Goal: Task Accomplishment & Management: Manage account settings

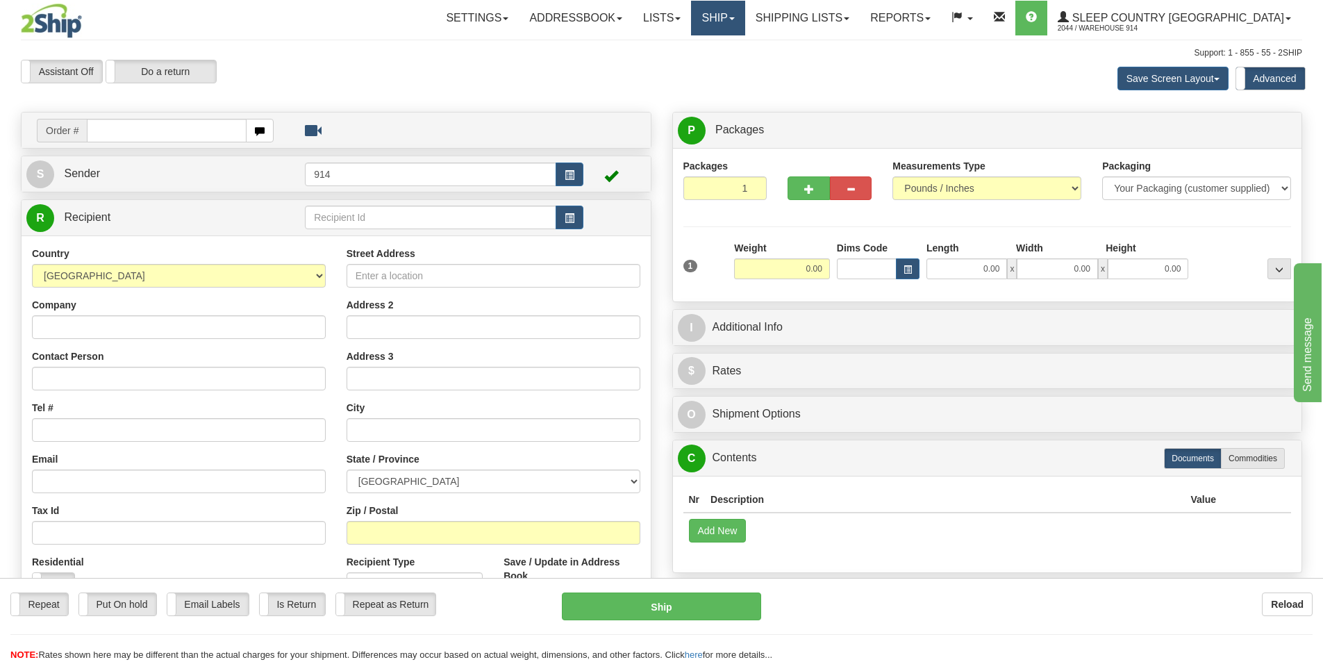
click at [745, 20] on link "Ship" at bounding box center [717, 18] width 53 height 35
click at [731, 70] on span "OnHold / Order Queue" at bounding box center [682, 66] width 98 height 11
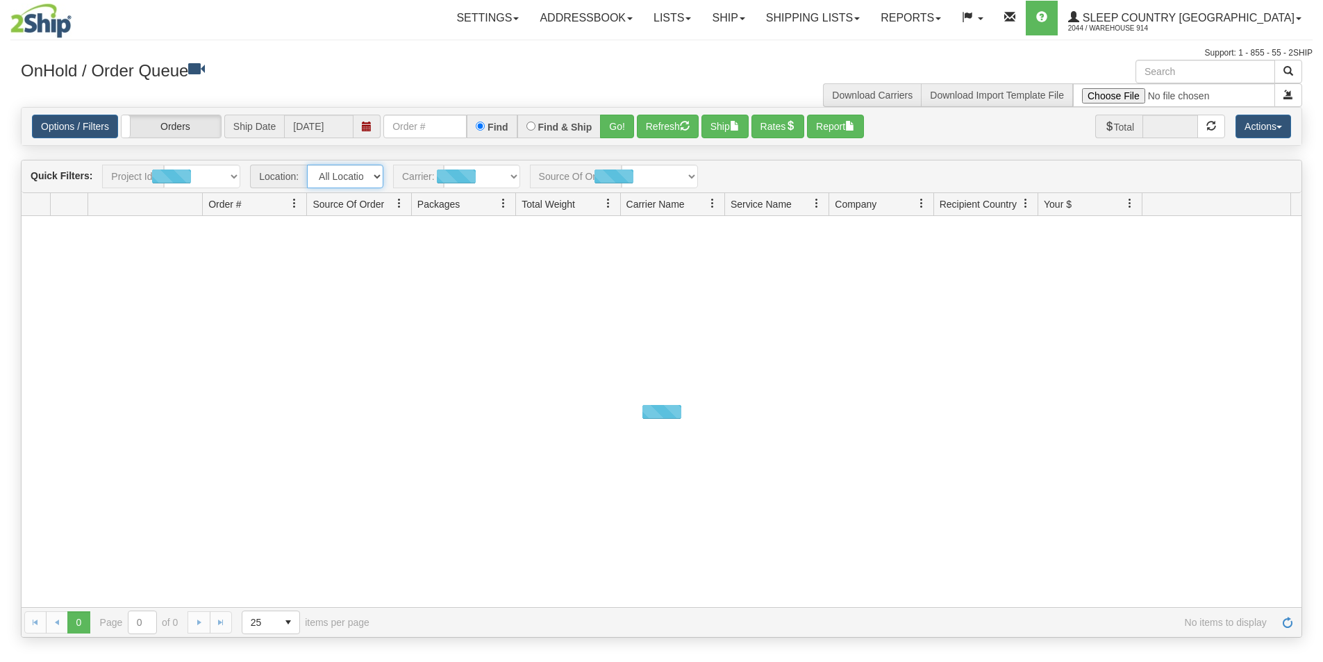
click at [344, 176] on select "All Locations 914 9009 [GEOGRAPHIC_DATA] SLE BEDDN ZINUC" at bounding box center [345, 177] width 76 height 24
click at [356, 176] on select "All Locations 914 9009 [GEOGRAPHIC_DATA] SLE BEDDN ZINUC" at bounding box center [344, 177] width 76 height 24
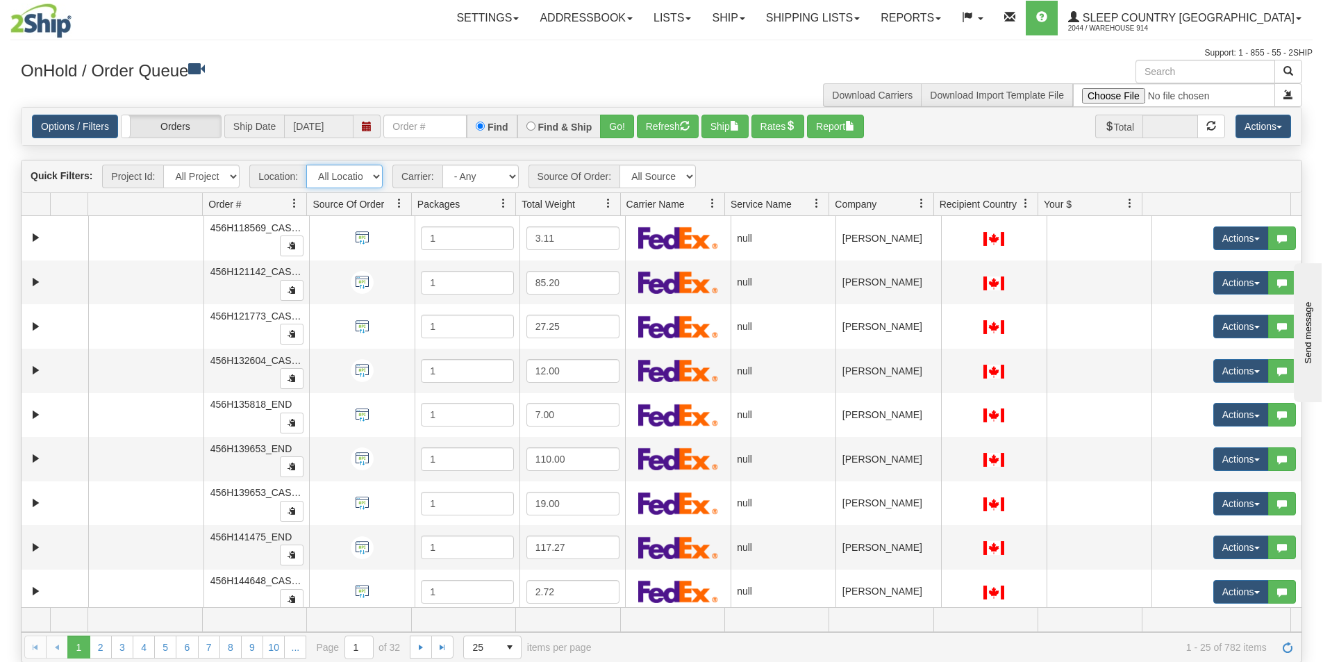
select select "7603"
click at [306, 165] on select "All Locations 914 9009 [GEOGRAPHIC_DATA] SLE BEDDN ZINUC" at bounding box center [344, 177] width 76 height 24
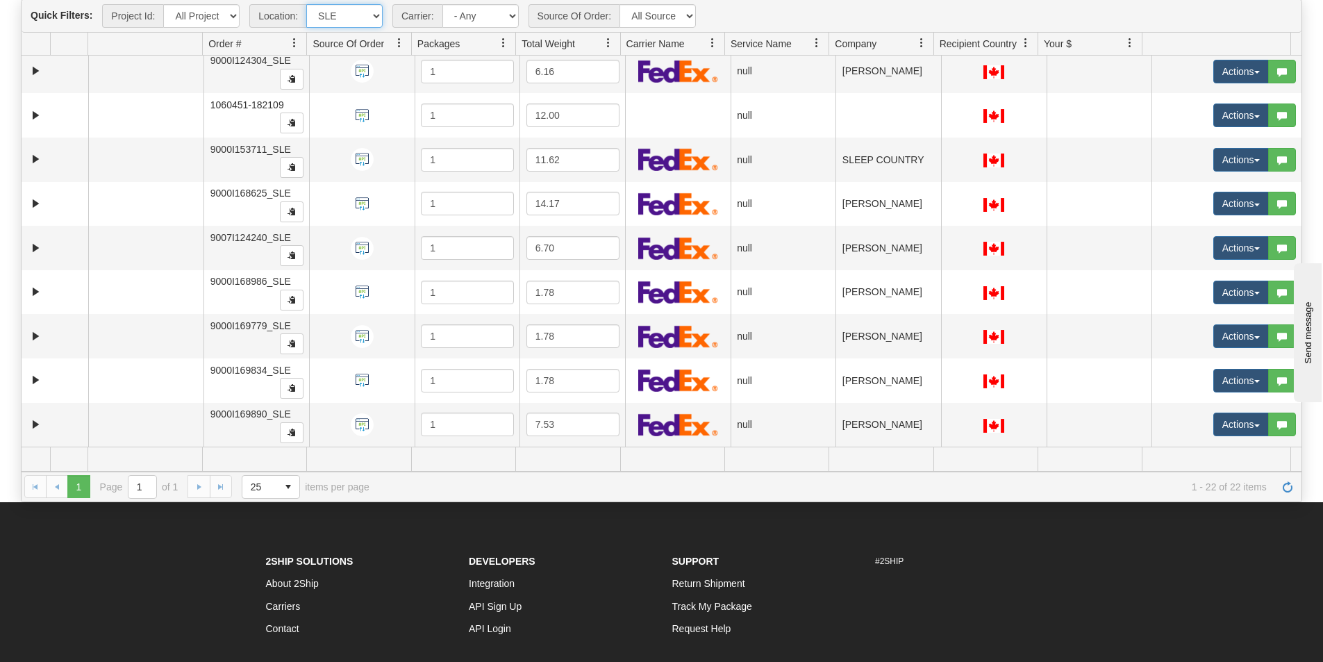
scroll to position [149, 0]
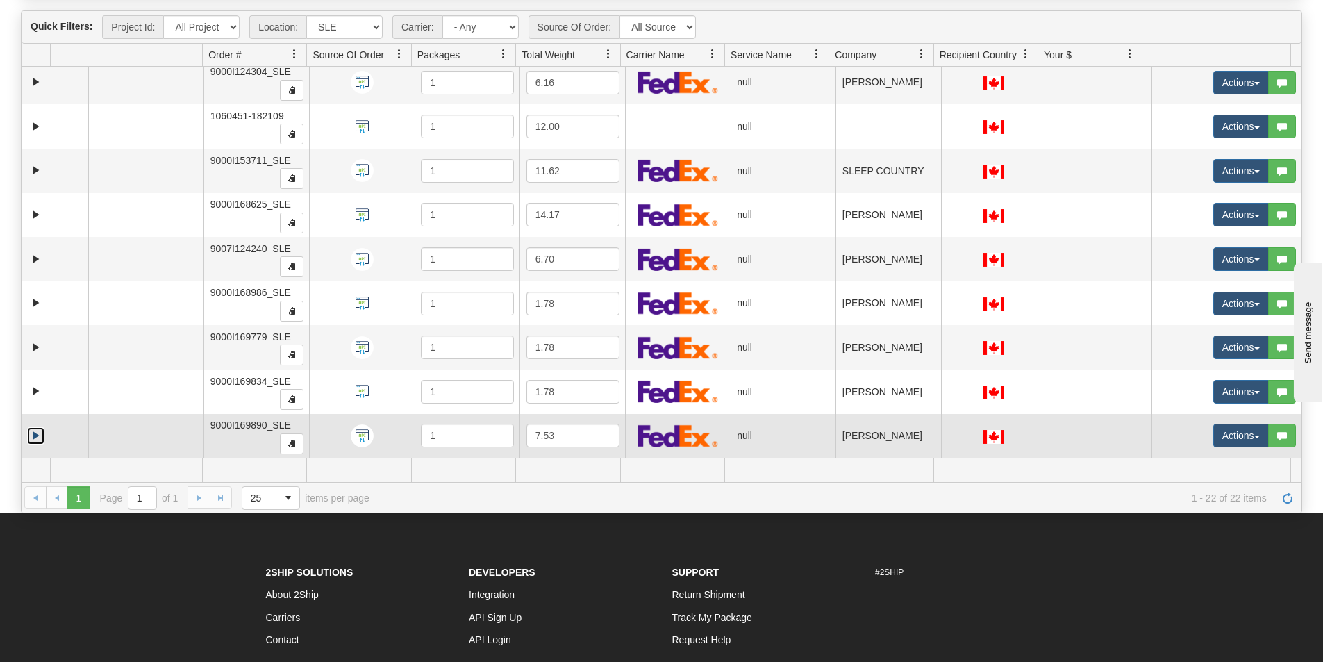
click at [33, 435] on link "Expand" at bounding box center [35, 435] width 17 height 17
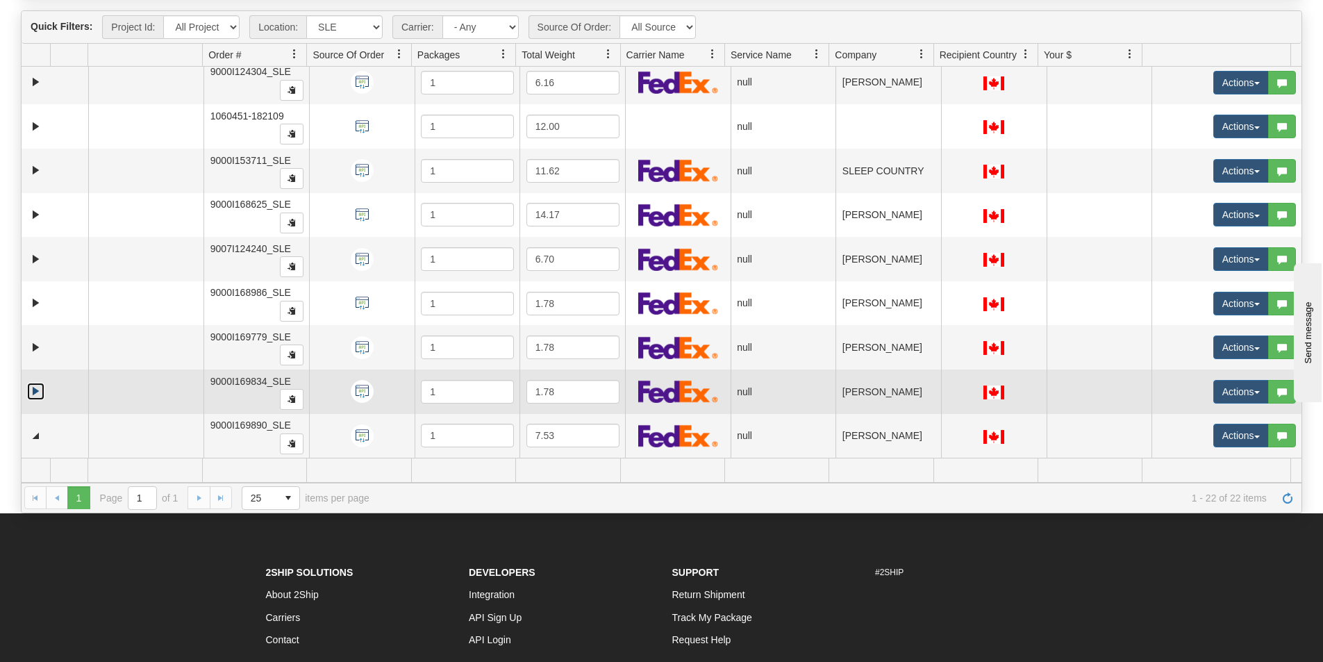
click at [32, 395] on link "Expand" at bounding box center [35, 391] width 17 height 17
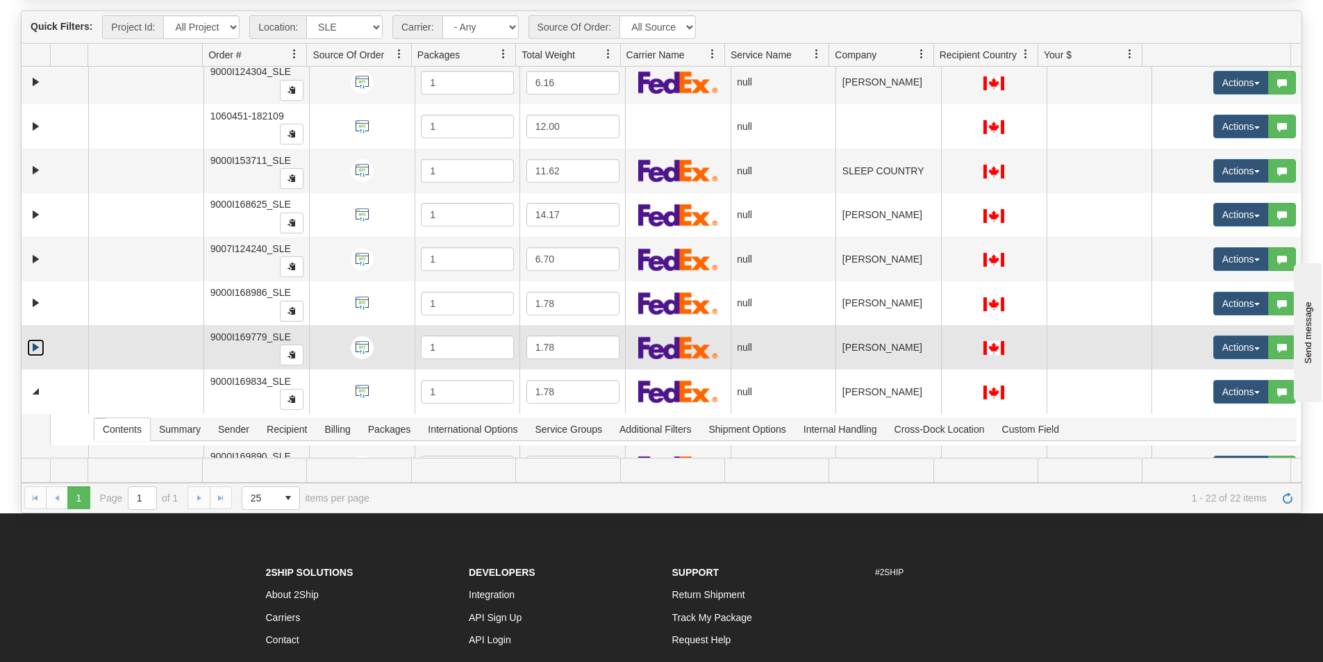
click at [38, 344] on link "Expand" at bounding box center [35, 347] width 17 height 17
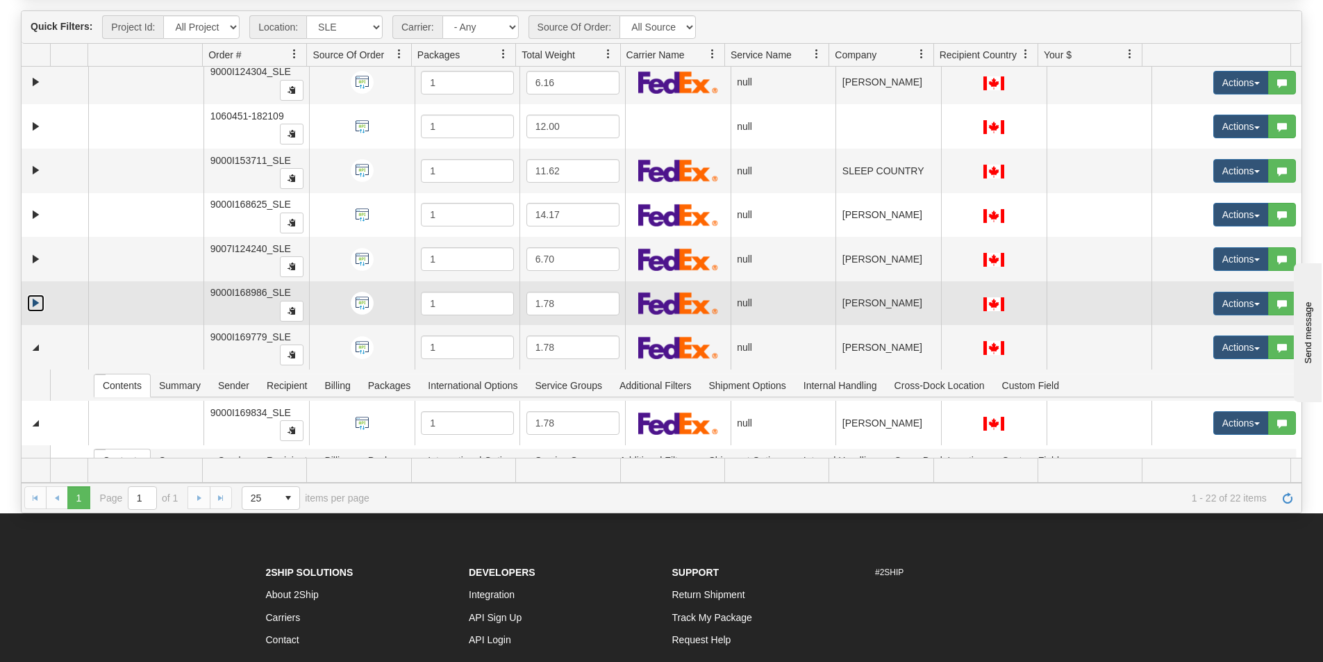
click at [31, 303] on link "Expand" at bounding box center [35, 302] width 17 height 17
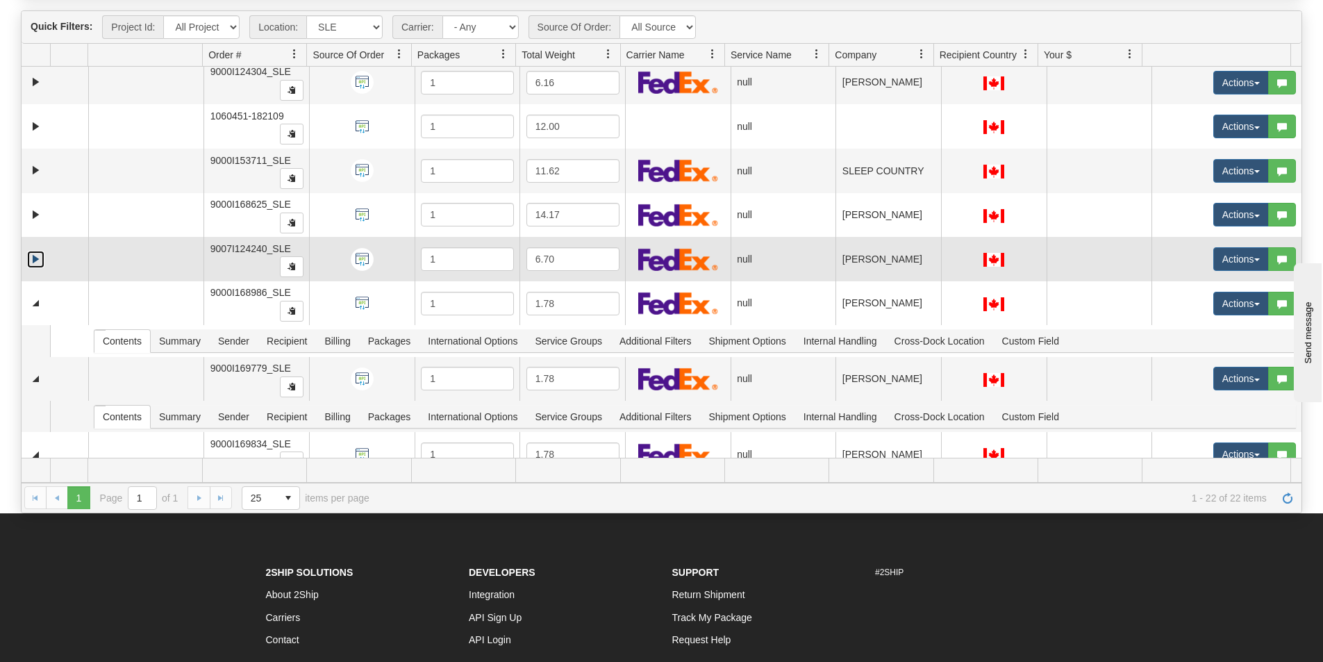
click at [33, 261] on link "Expand" at bounding box center [35, 259] width 17 height 17
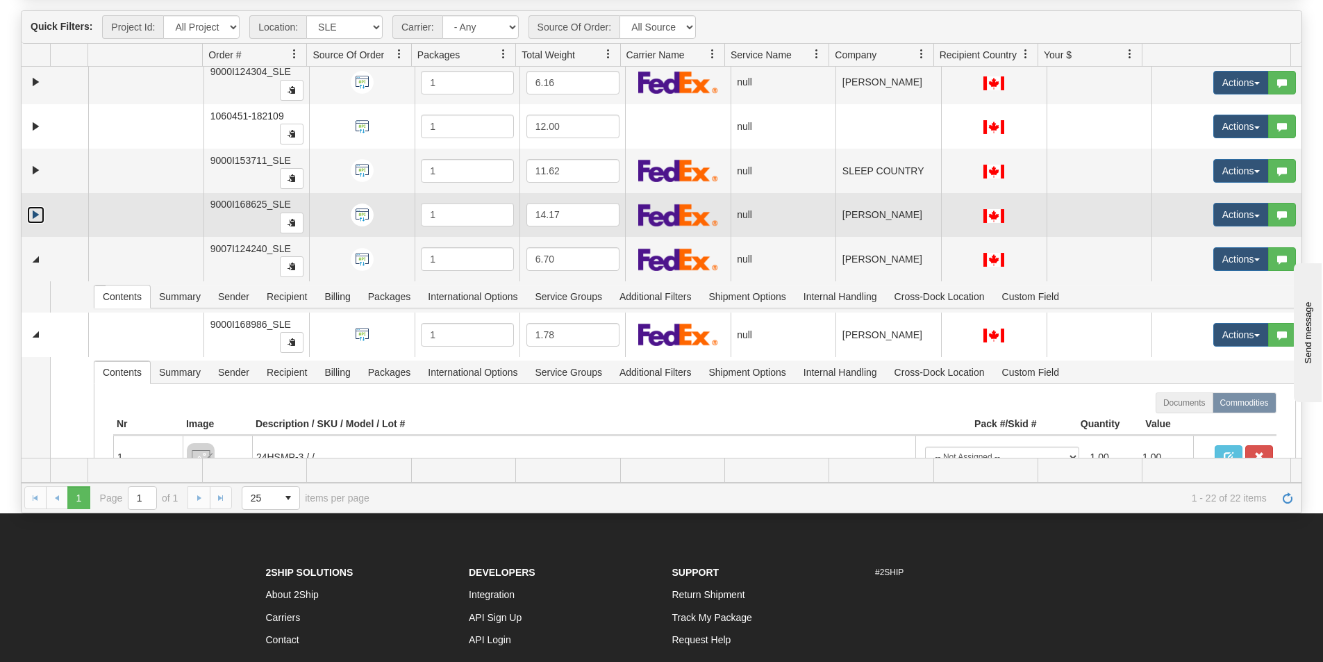
click at [38, 215] on link "Expand" at bounding box center [35, 214] width 17 height 17
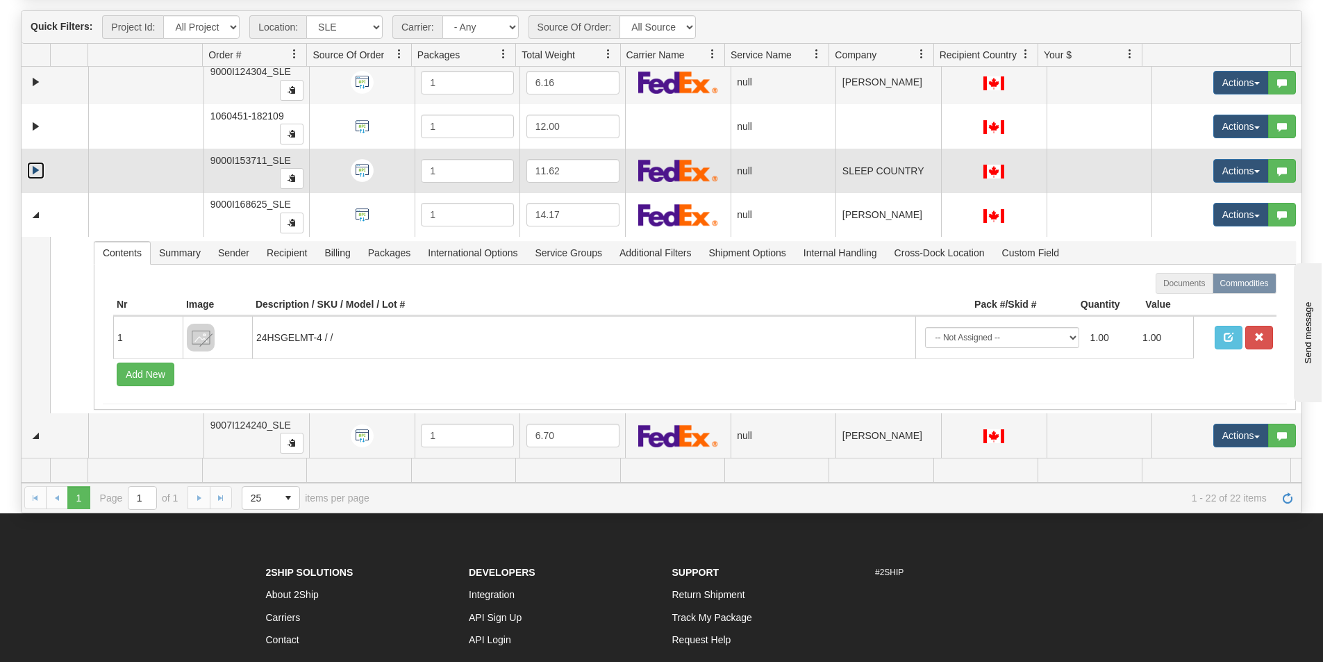
click at [38, 175] on link "Expand" at bounding box center [35, 170] width 17 height 17
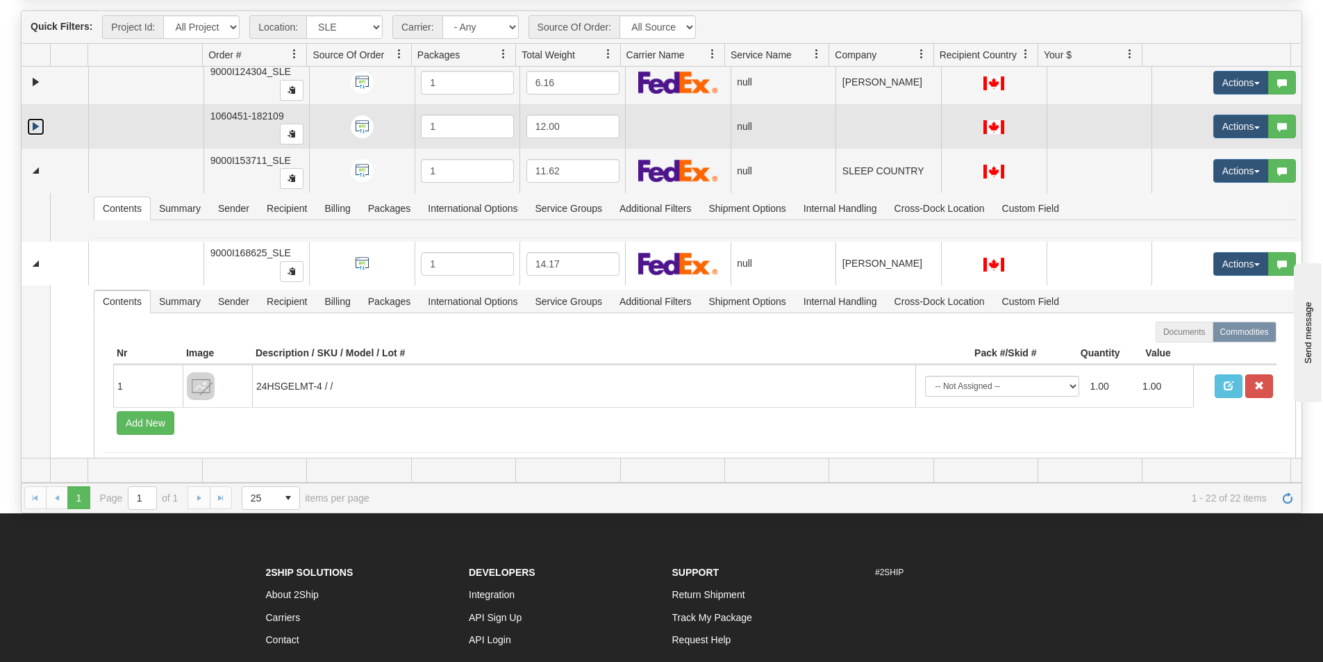
click at [37, 126] on link "Expand" at bounding box center [35, 126] width 17 height 17
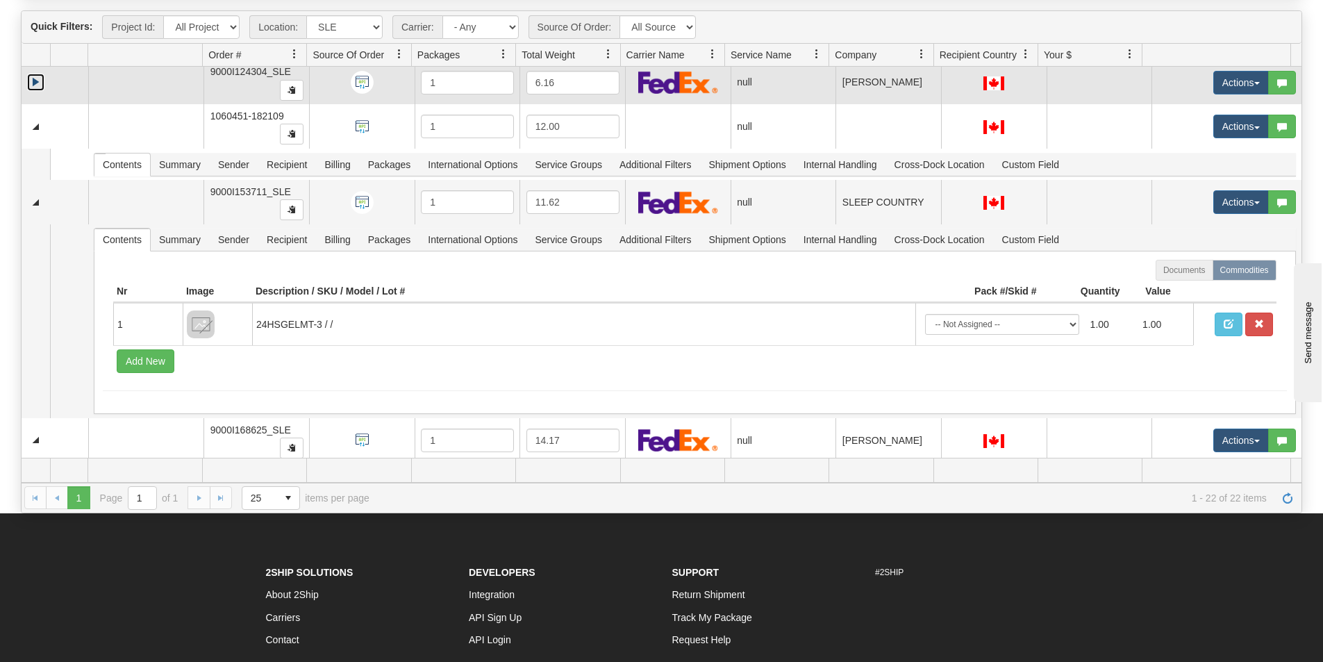
click at [39, 85] on link "Expand" at bounding box center [35, 82] width 17 height 17
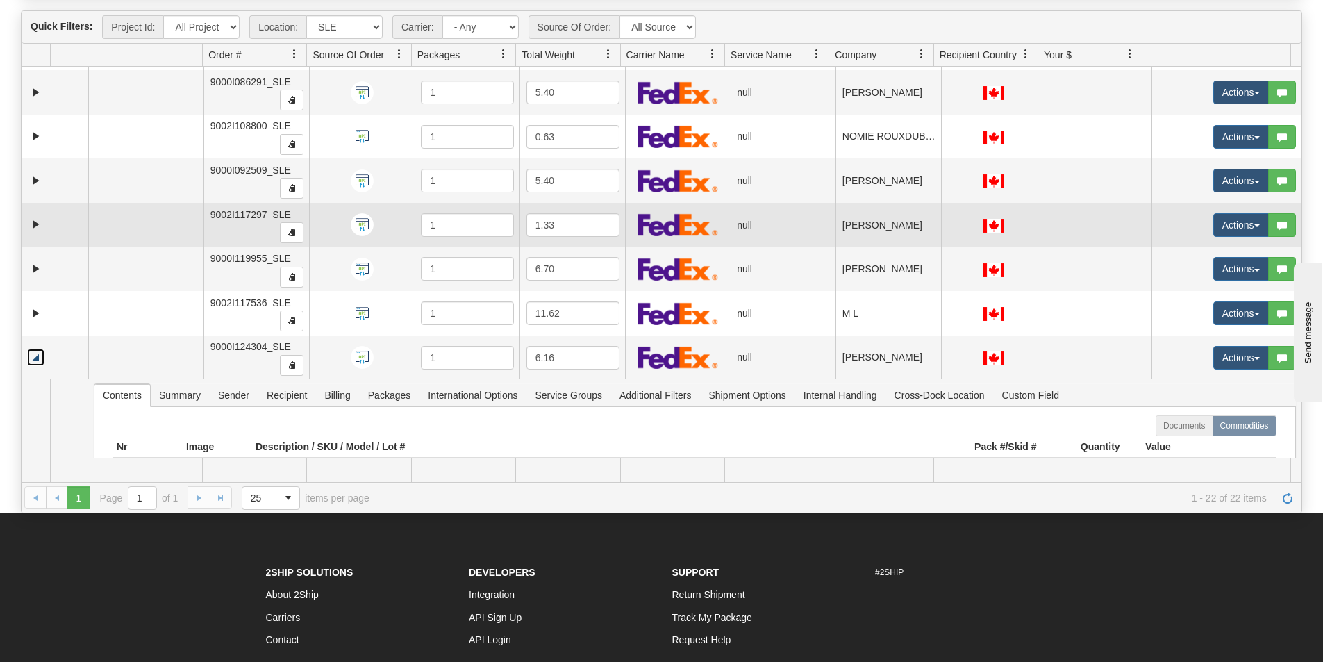
scroll to position [303, 0]
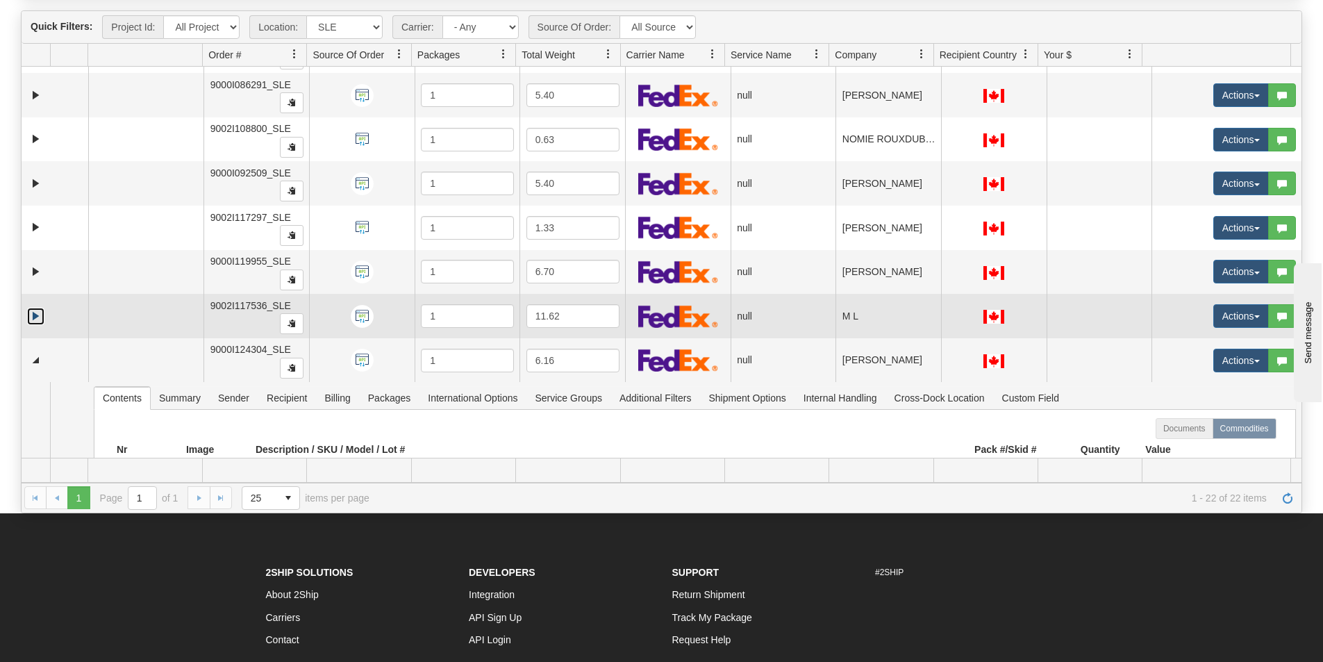
click at [33, 318] on link "Expand" at bounding box center [35, 316] width 17 height 17
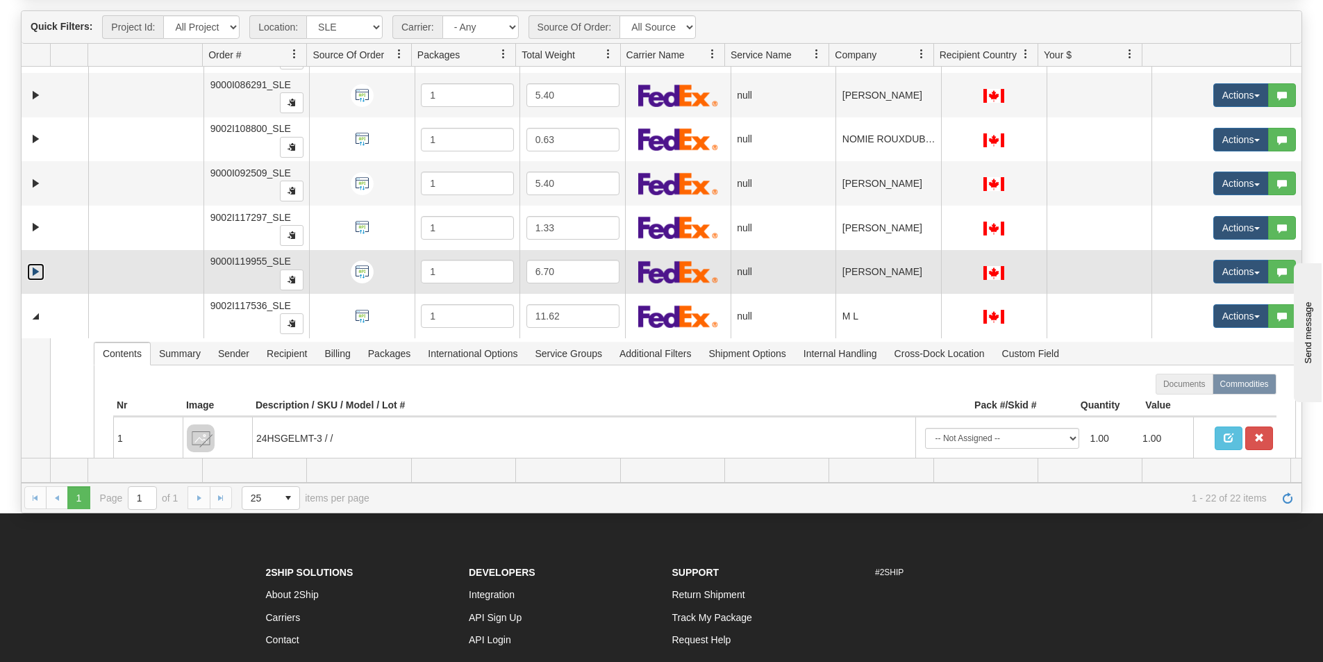
click at [34, 268] on link "Expand" at bounding box center [35, 271] width 17 height 17
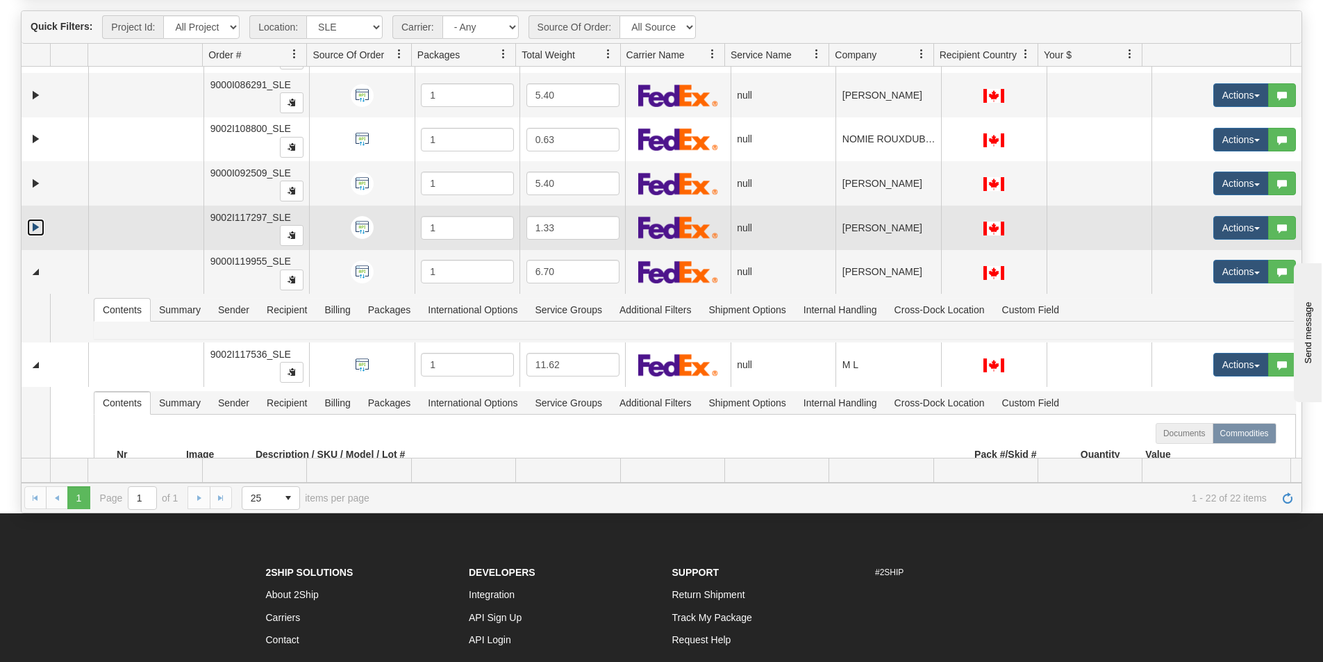
click at [32, 224] on link "Expand" at bounding box center [35, 227] width 17 height 17
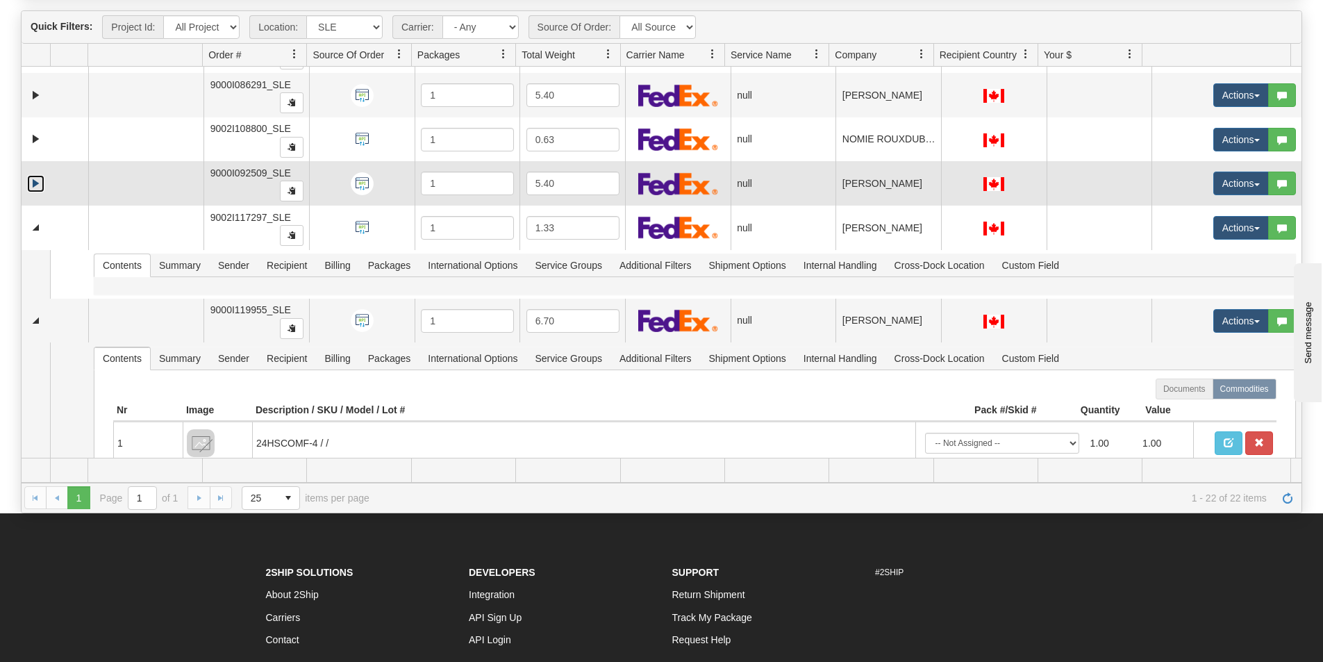
click at [35, 177] on link "Expand" at bounding box center [35, 183] width 17 height 17
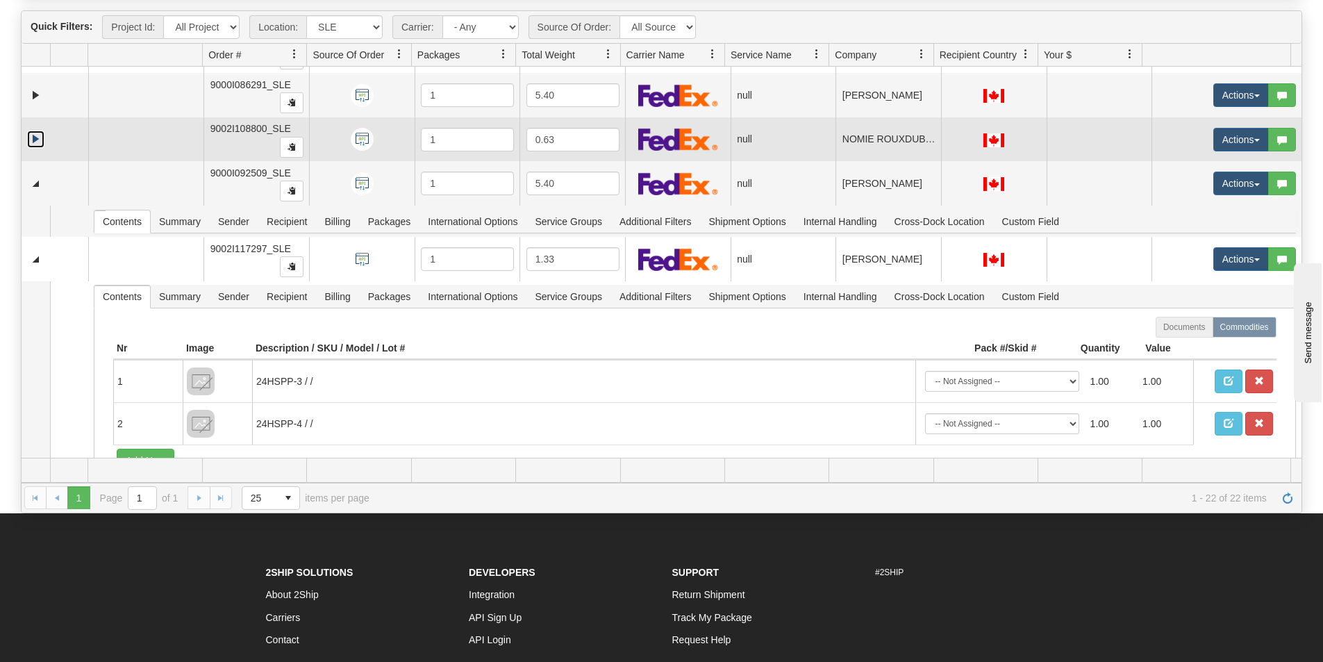
click at [40, 136] on link "Expand" at bounding box center [35, 139] width 17 height 17
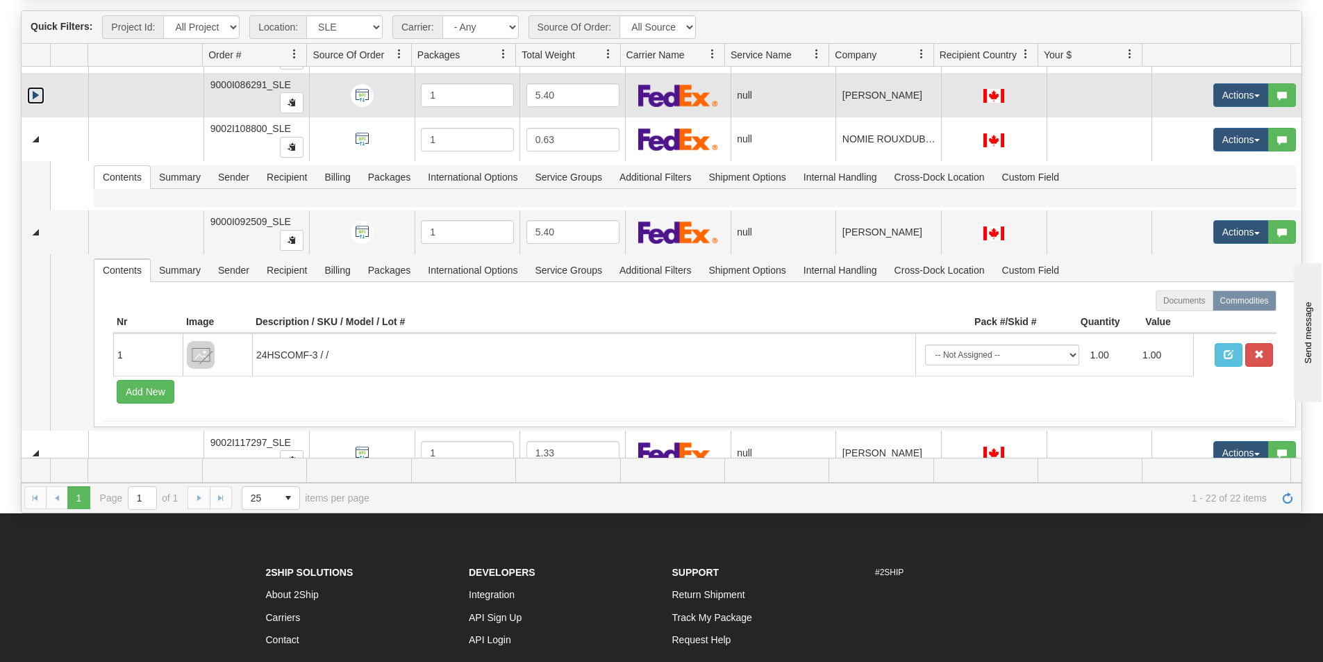
click at [38, 92] on link "Expand" at bounding box center [35, 95] width 17 height 17
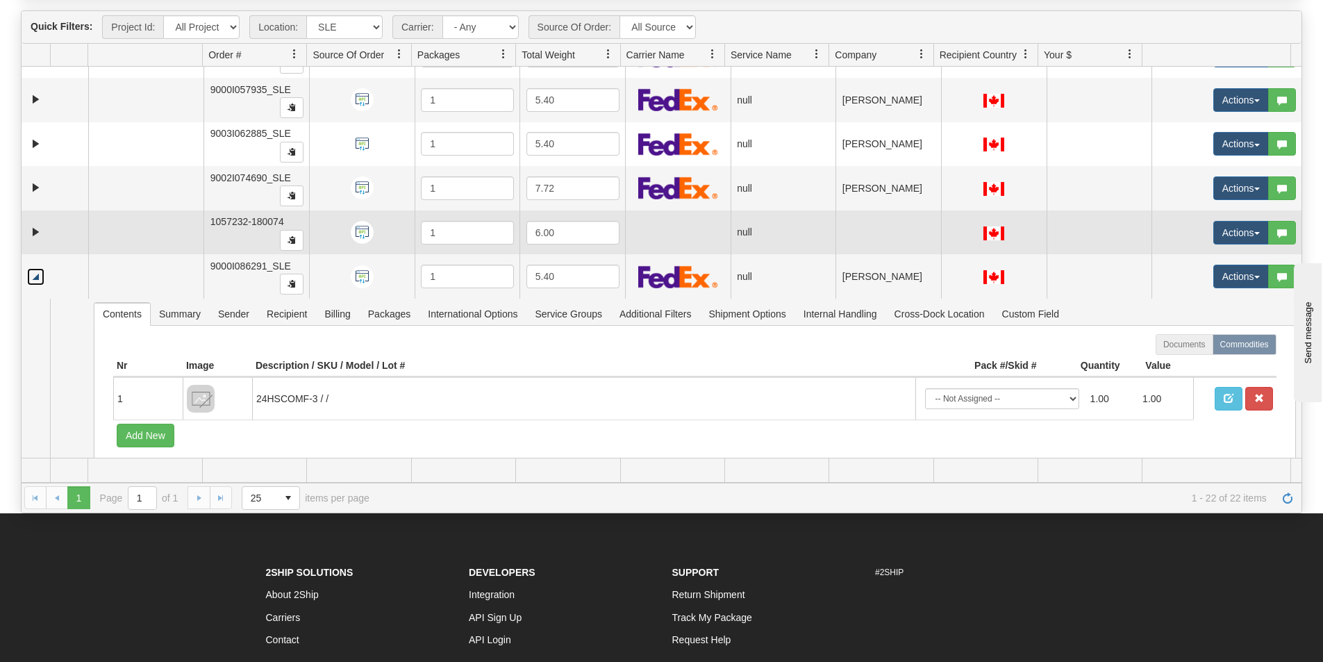
scroll to position [94, 0]
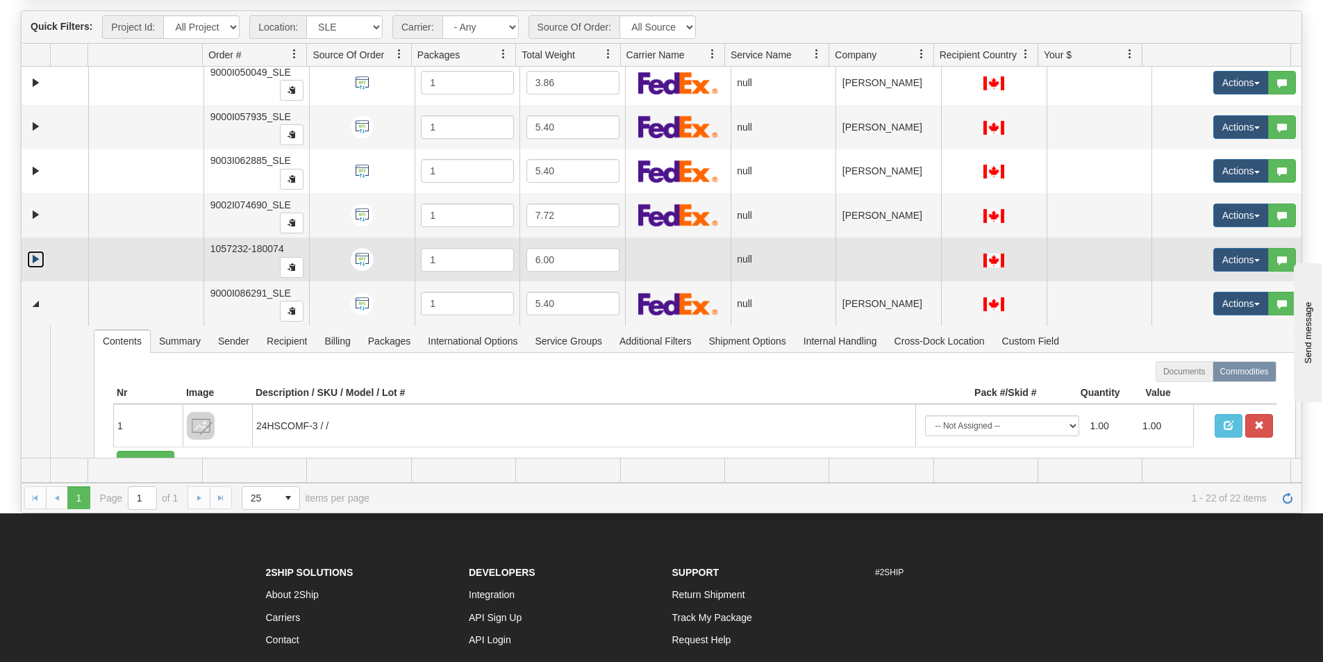
click at [33, 257] on link "Expand" at bounding box center [35, 259] width 17 height 17
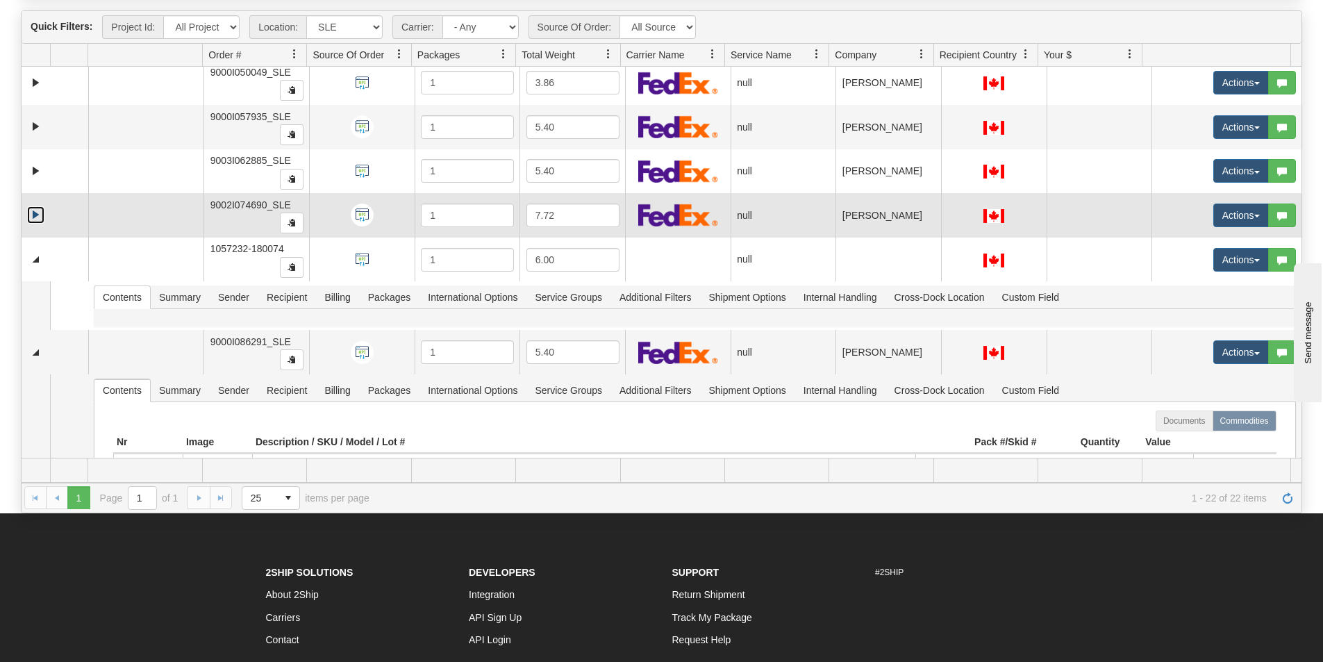
click at [31, 215] on link "Expand" at bounding box center [35, 214] width 17 height 17
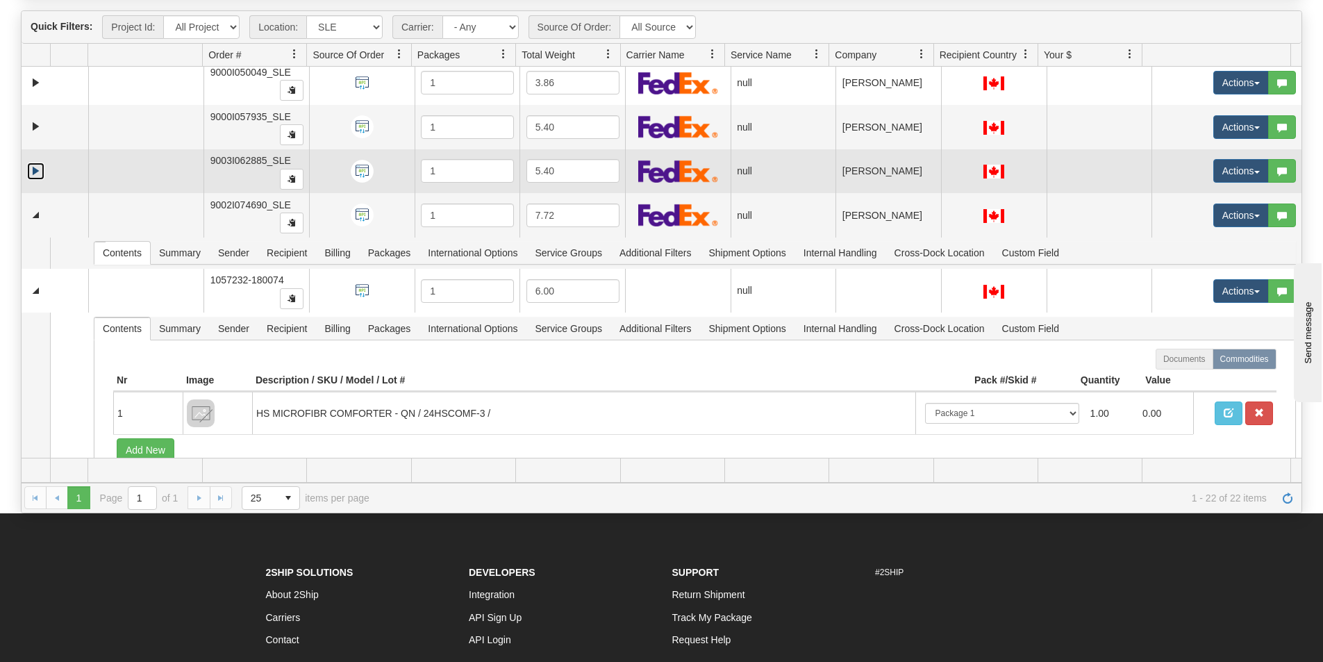
click at [37, 169] on link "Expand" at bounding box center [35, 171] width 17 height 17
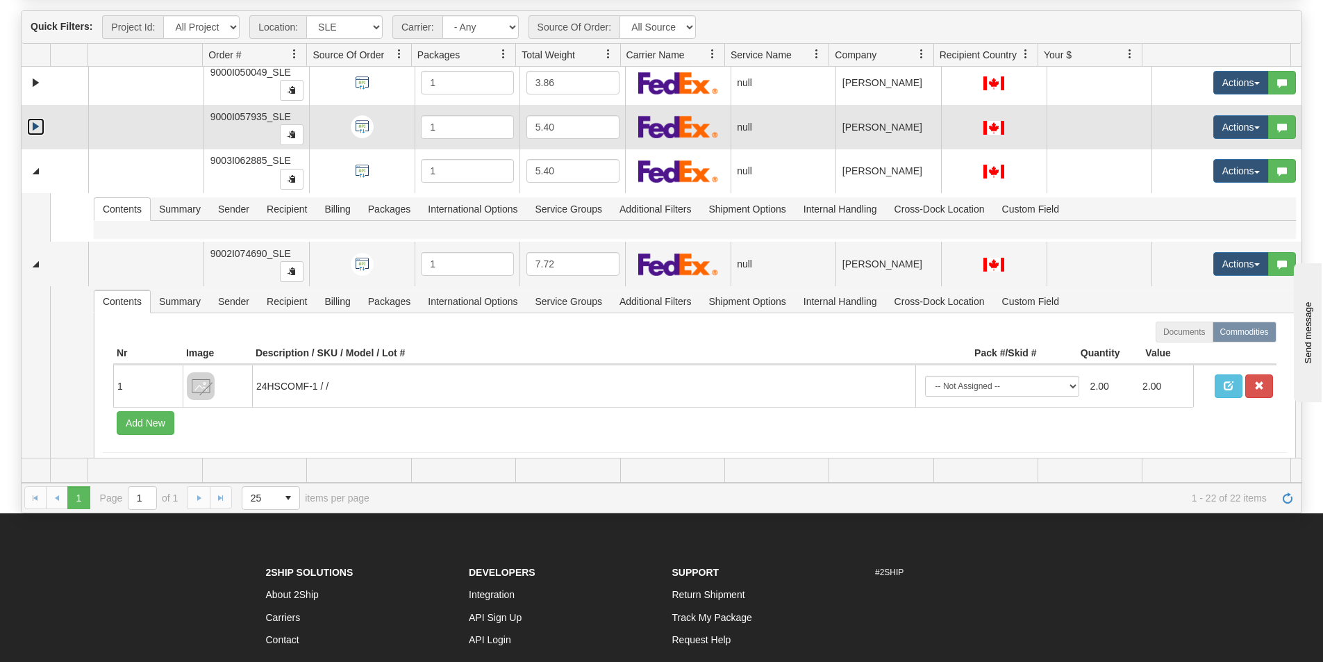
click at [38, 131] on link "Expand" at bounding box center [35, 126] width 17 height 17
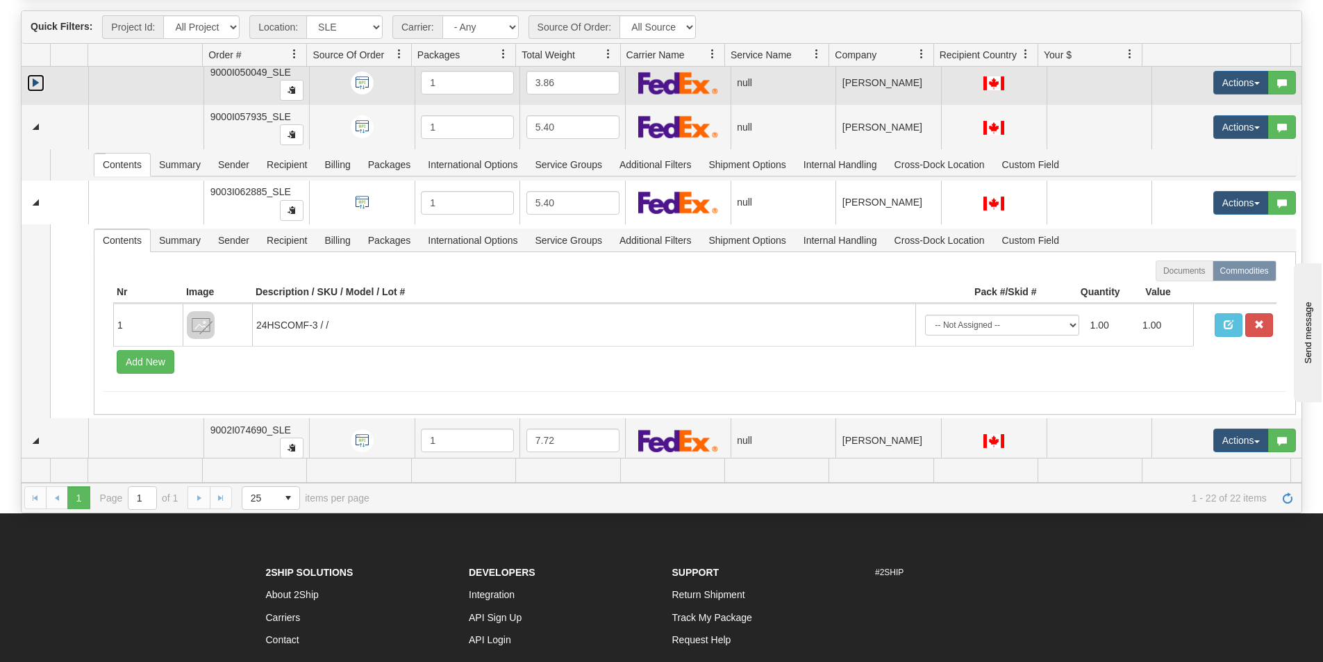
click at [36, 78] on link "Expand" at bounding box center [35, 82] width 17 height 17
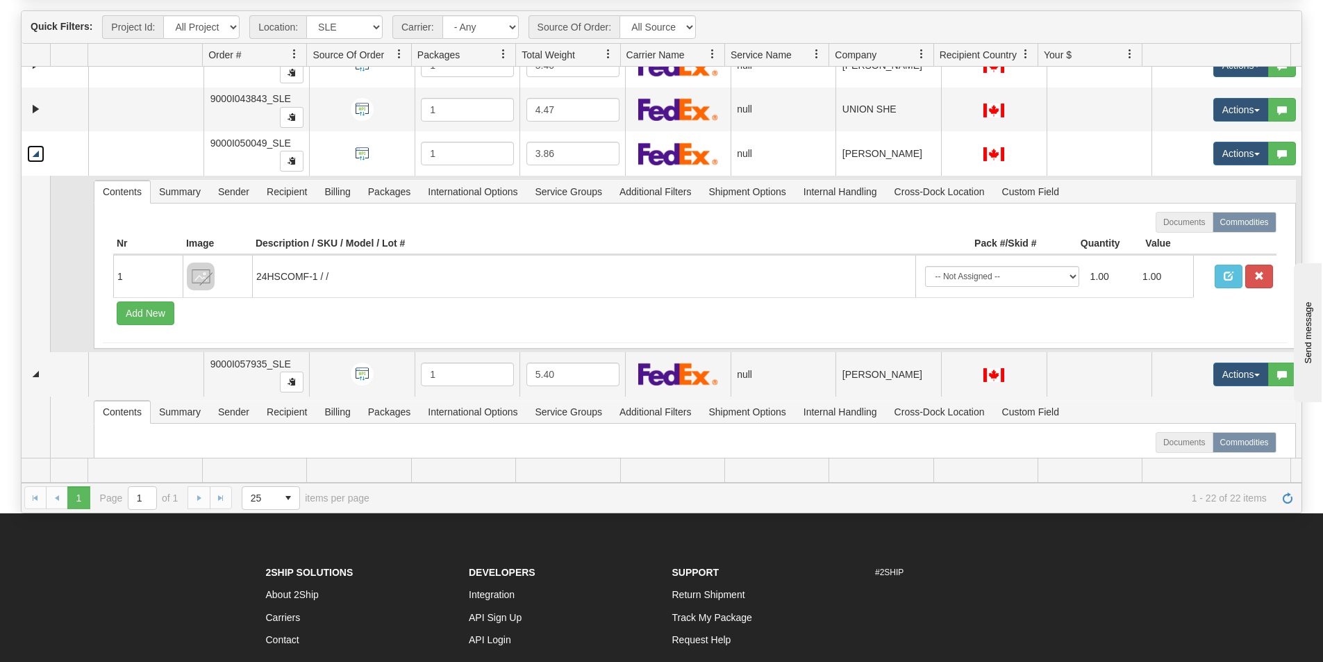
scroll to position [0, 0]
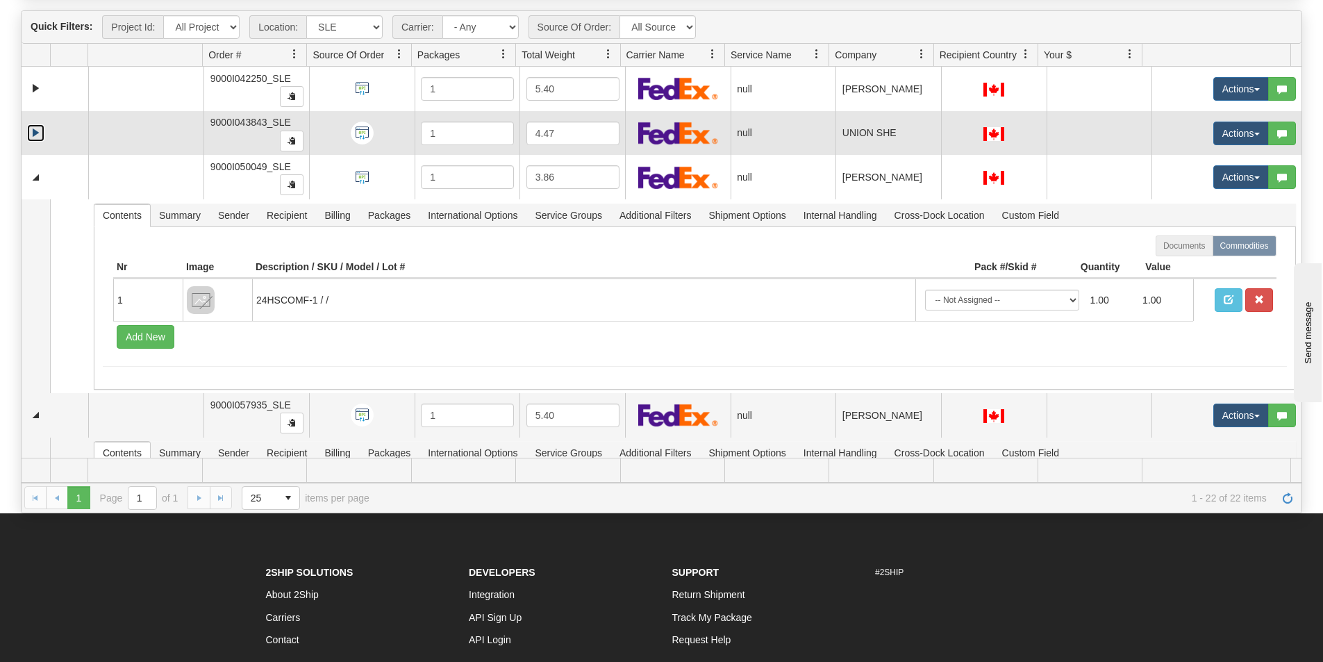
click at [33, 131] on link "Expand" at bounding box center [35, 132] width 17 height 17
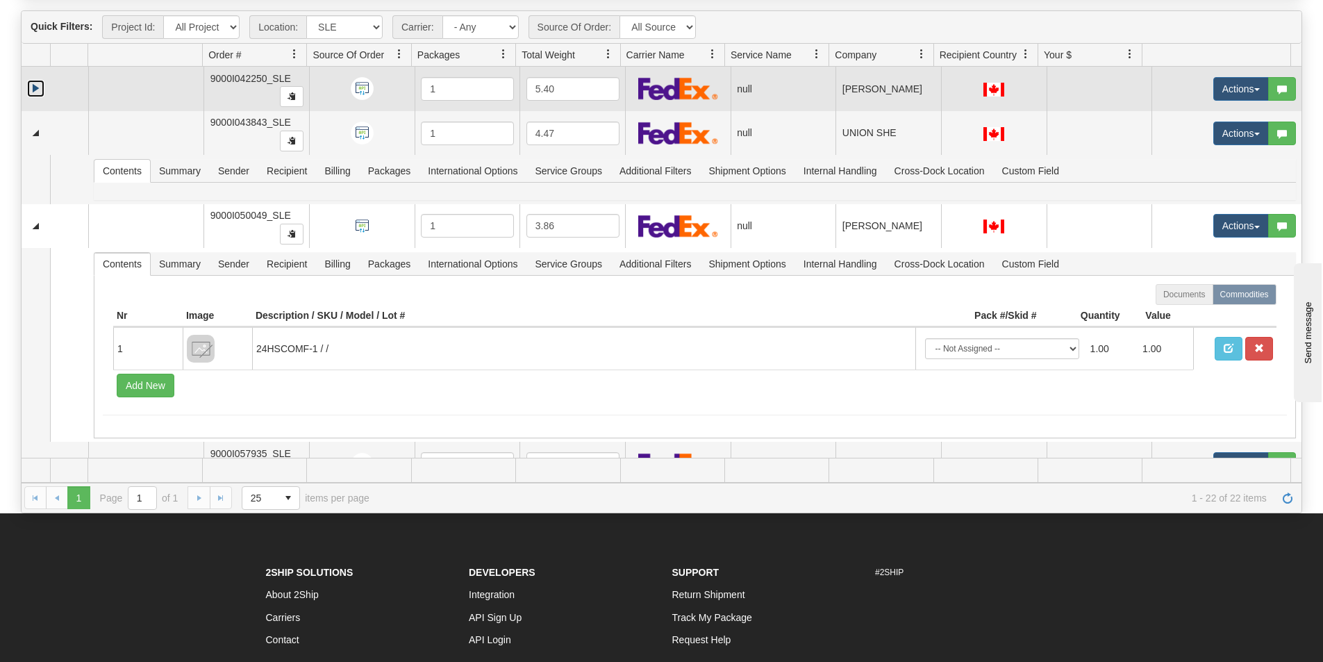
click at [31, 80] on link "Expand" at bounding box center [35, 88] width 17 height 17
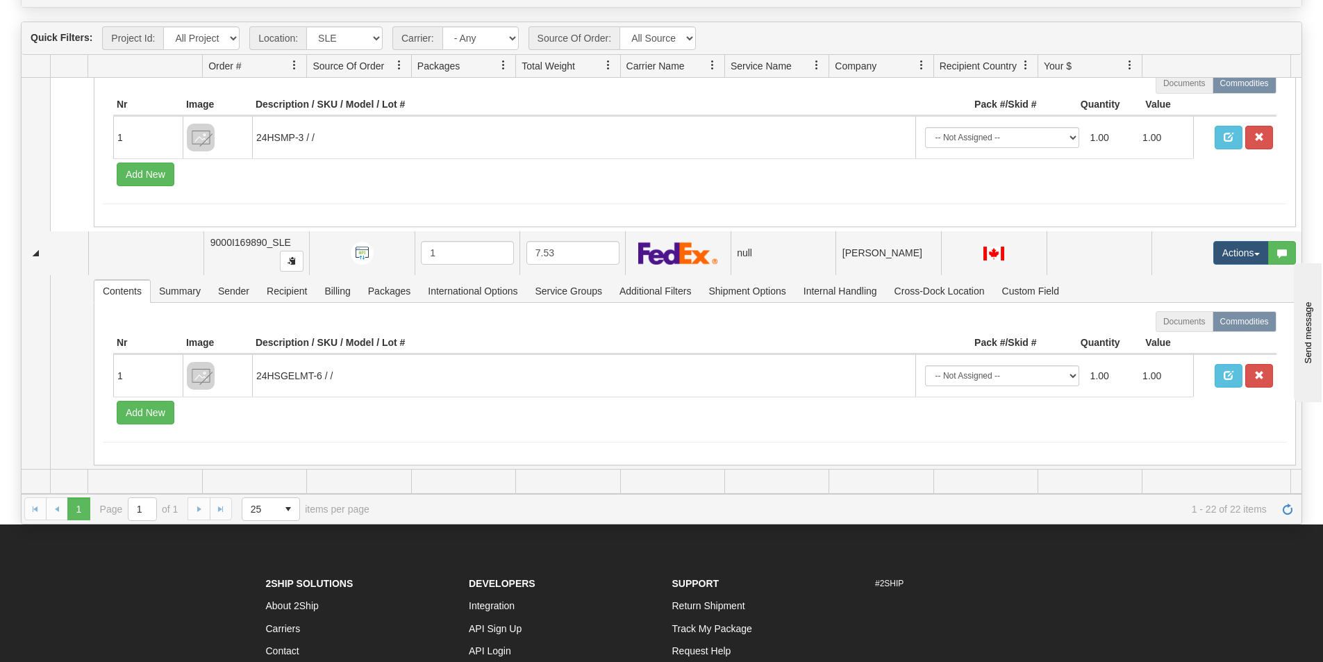
scroll to position [288, 0]
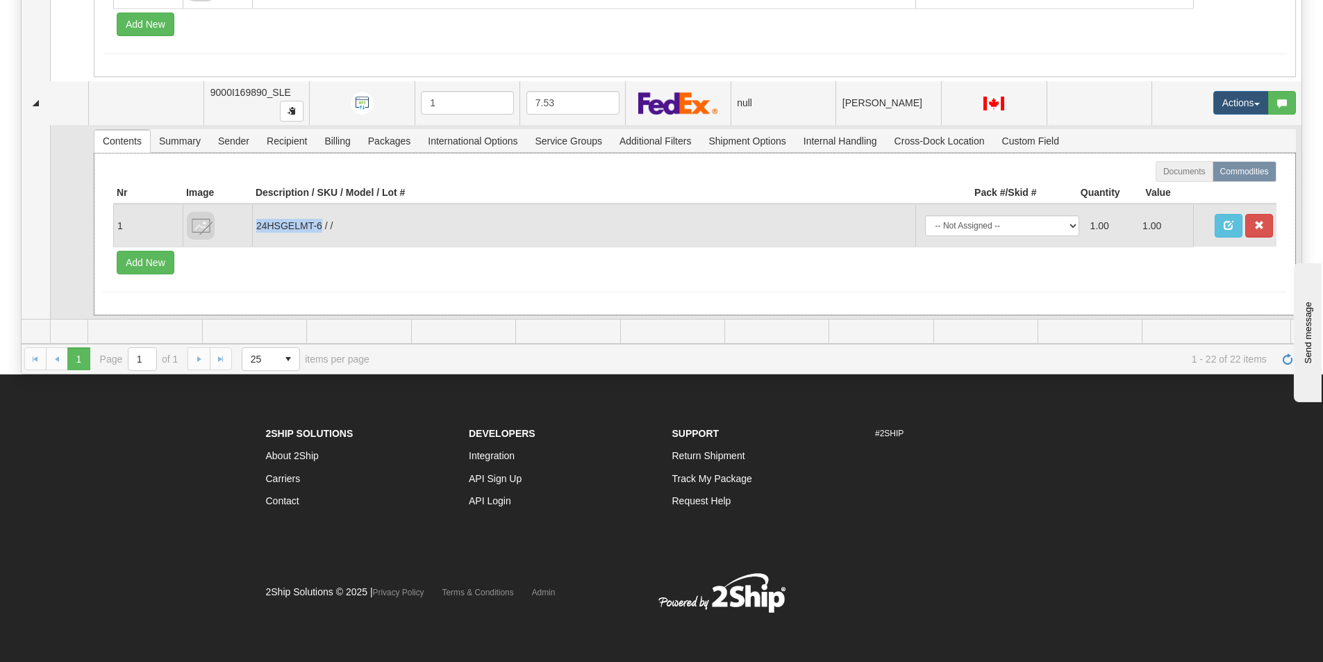
drag, startPoint x: 318, startPoint y: 225, endPoint x: 253, endPoint y: 229, distance: 65.4
click at [256, 230] on td "24HSGELMT-6 / /" at bounding box center [583, 225] width 663 height 42
copy td "24HSGELMT-6"
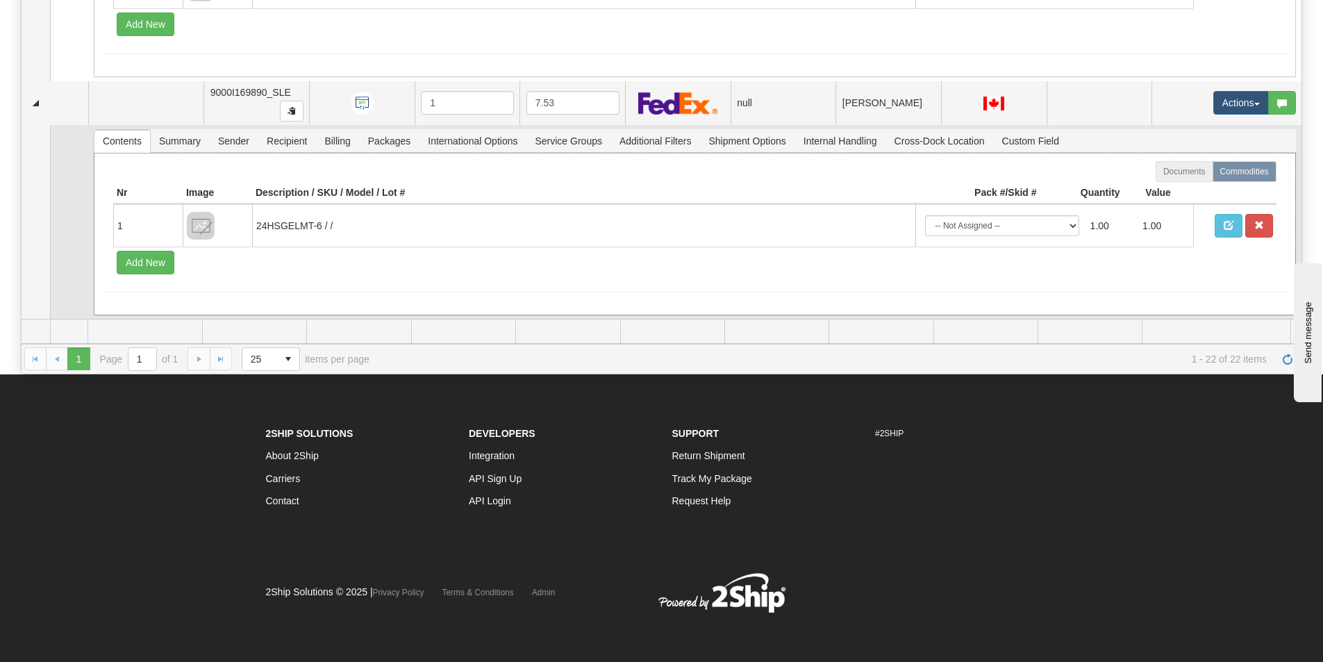
click at [513, 312] on div "Documents Commodities Nr Image Description / SKU / Model / Lot # Pack #/Skid # …" at bounding box center [695, 234] width 1202 height 163
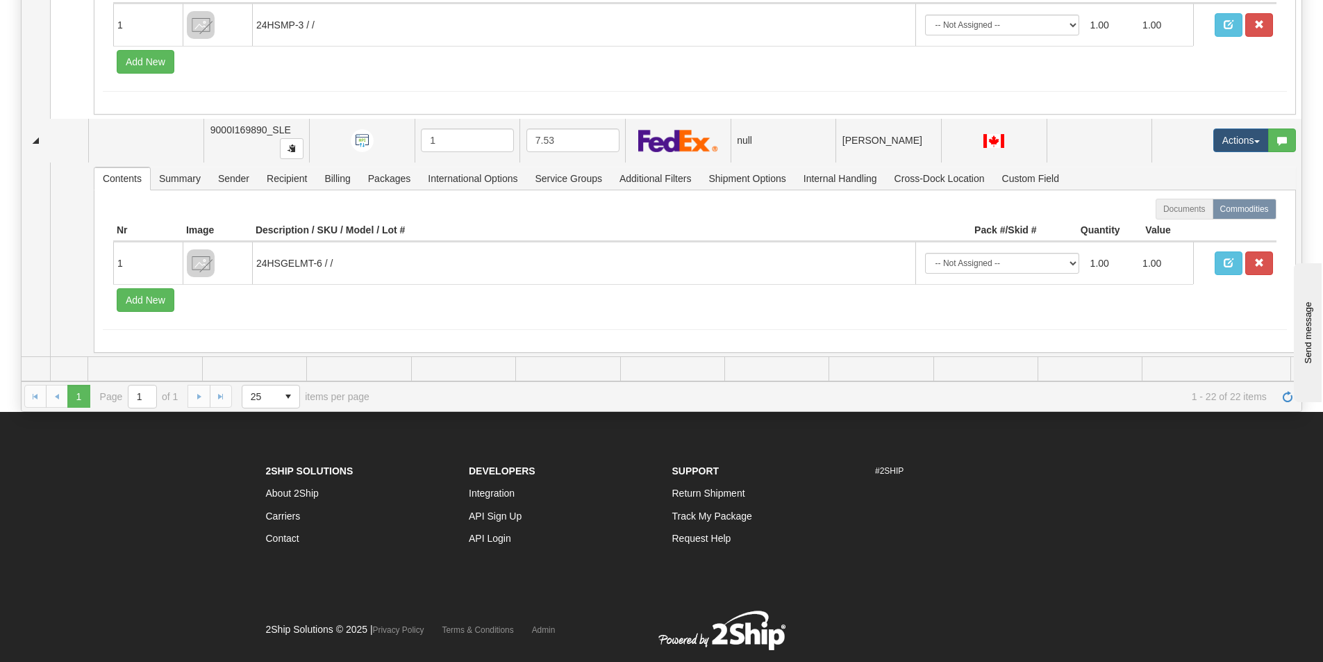
scroll to position [149, 0]
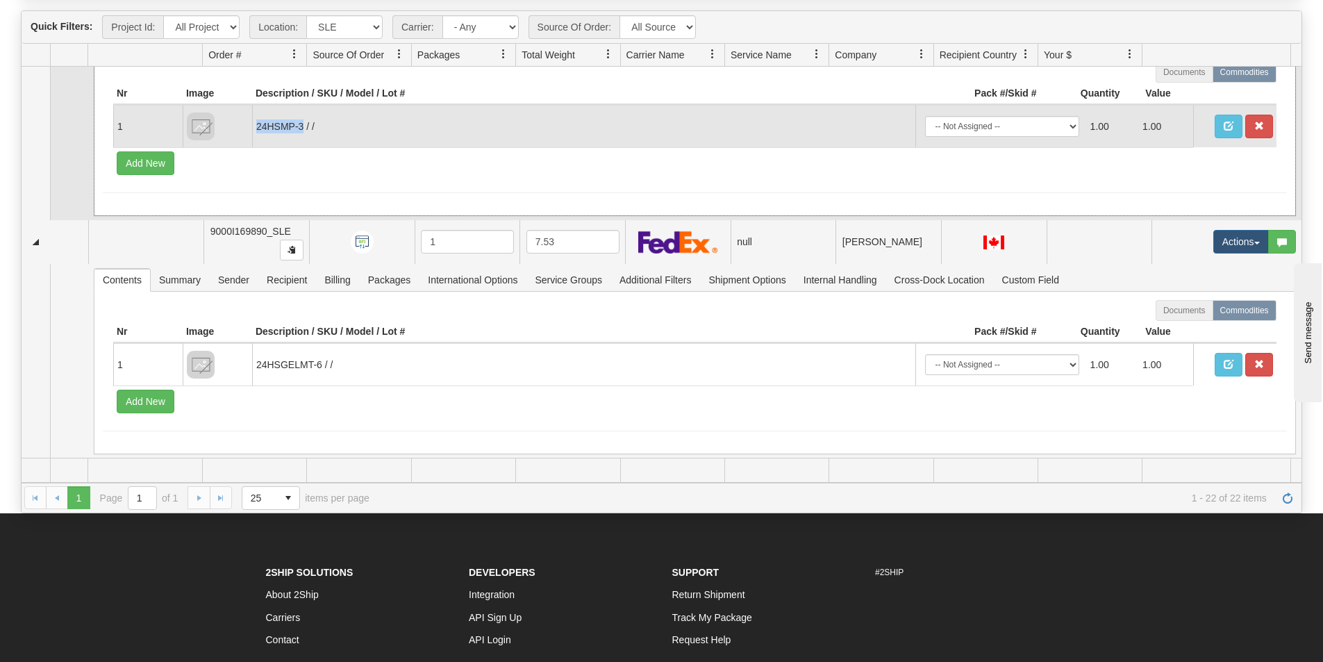
drag, startPoint x: 304, startPoint y: 124, endPoint x: 256, endPoint y: 133, distance: 48.1
click at [256, 133] on td "24HSMP-3 / /" at bounding box center [583, 126] width 663 height 42
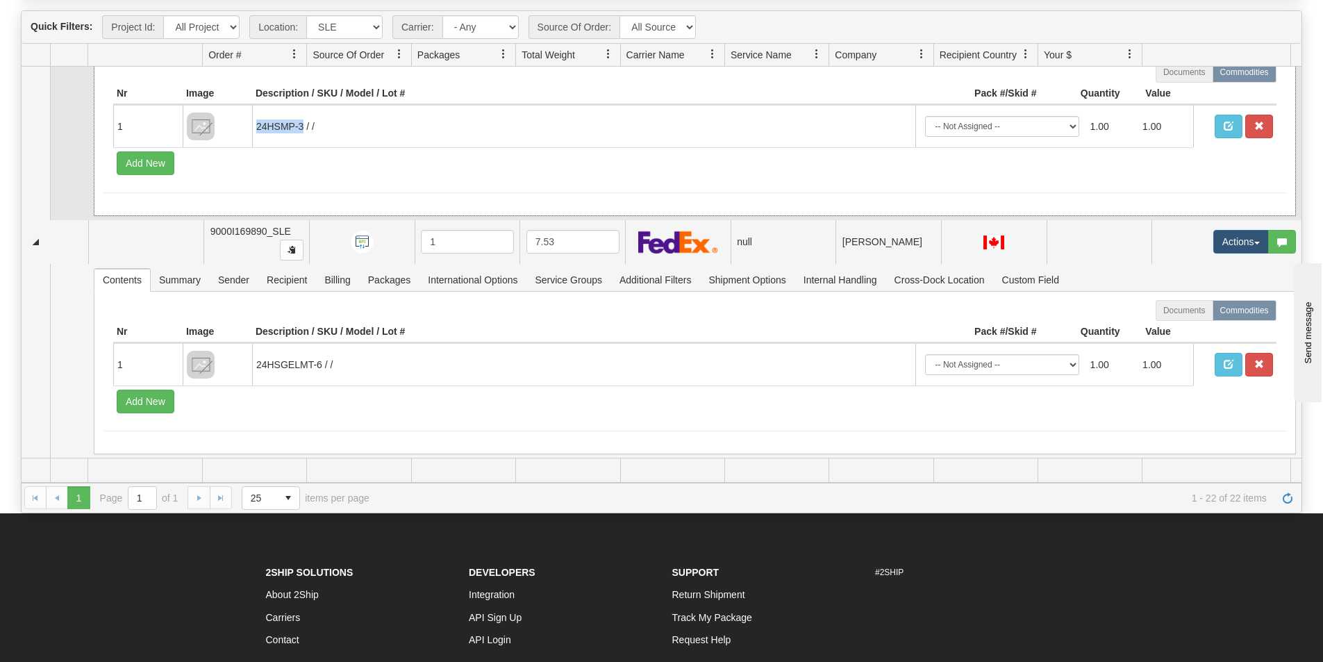
copy td "24HSMP-3"
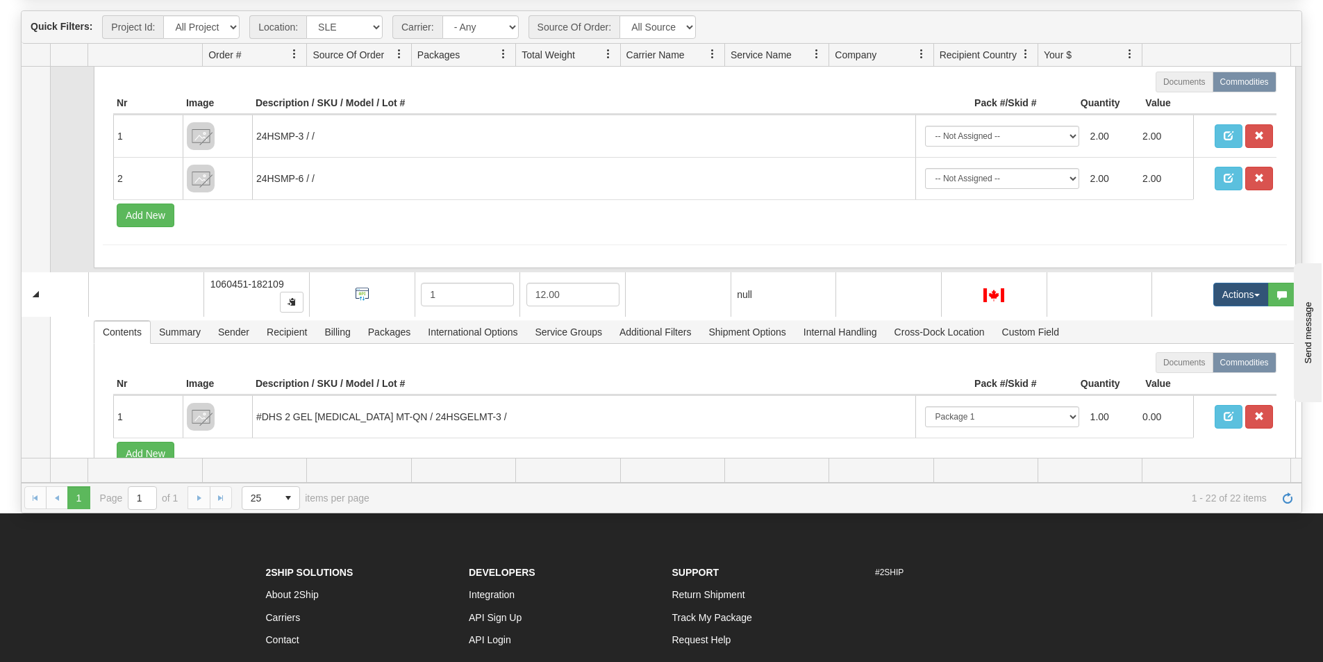
scroll to position [3195, 0]
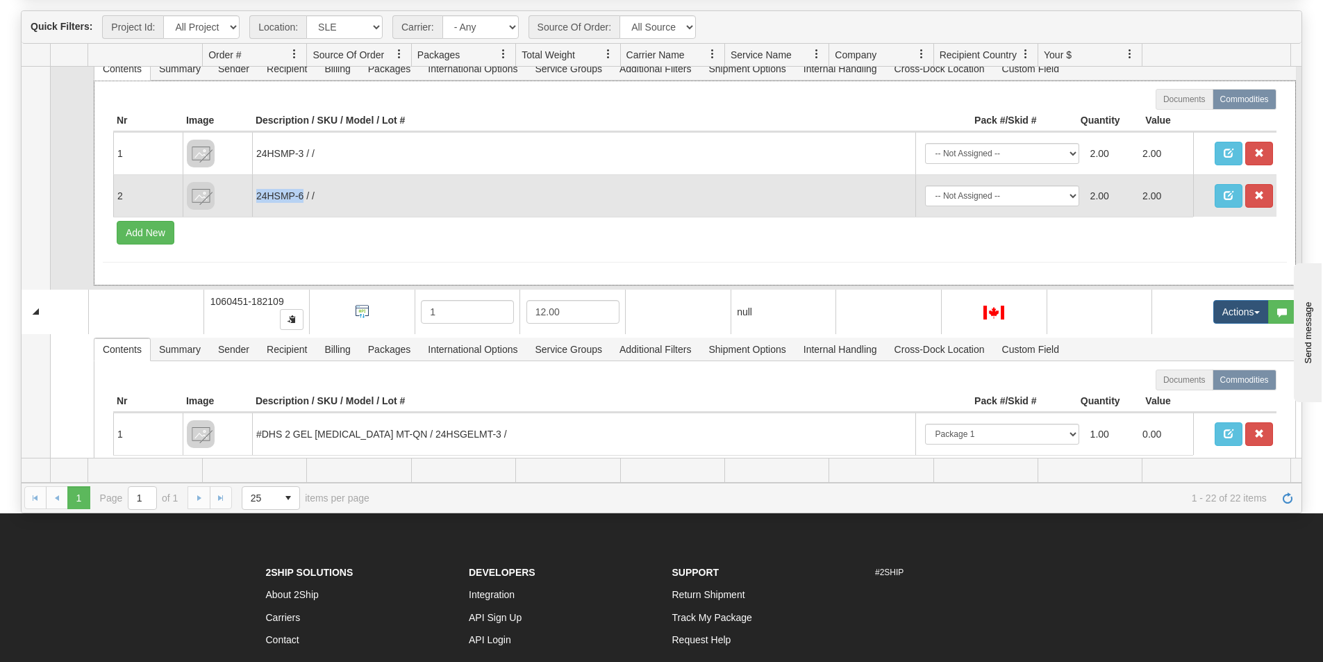
drag, startPoint x: 303, startPoint y: 194, endPoint x: 252, endPoint y: 195, distance: 50.7
click at [252, 195] on td "24HSMP-6 / /" at bounding box center [583, 195] width 663 height 42
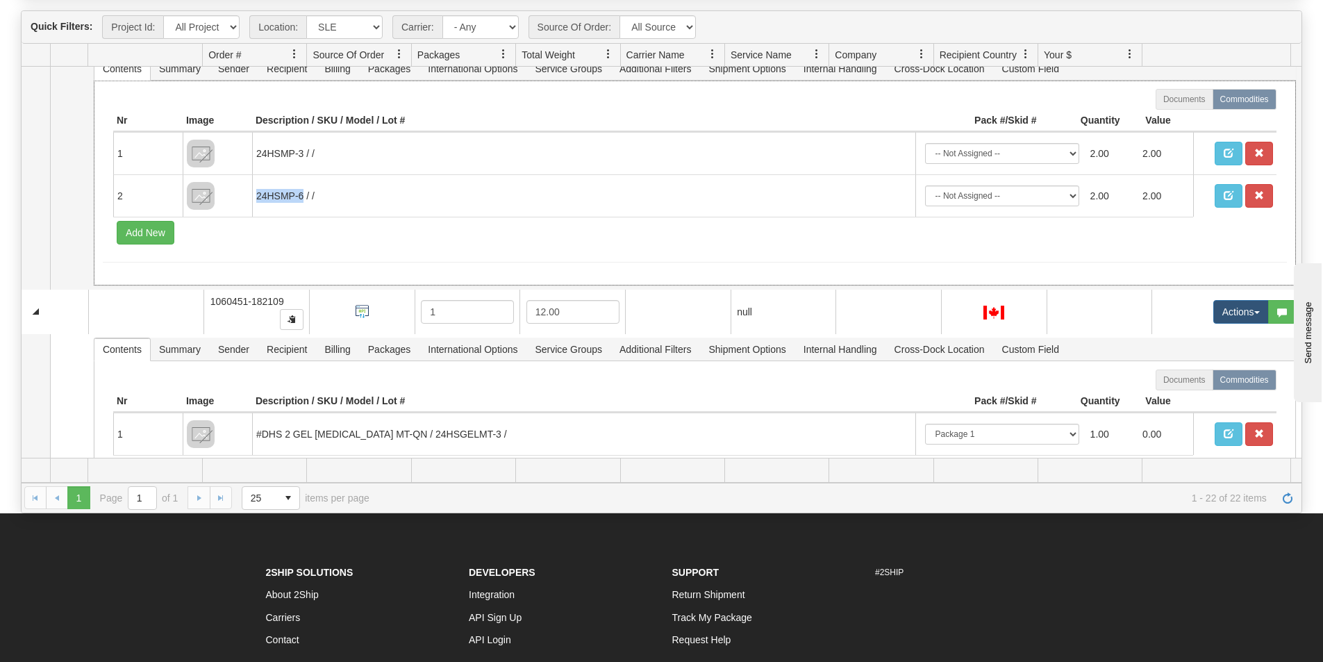
copy td "24HSMP-6"
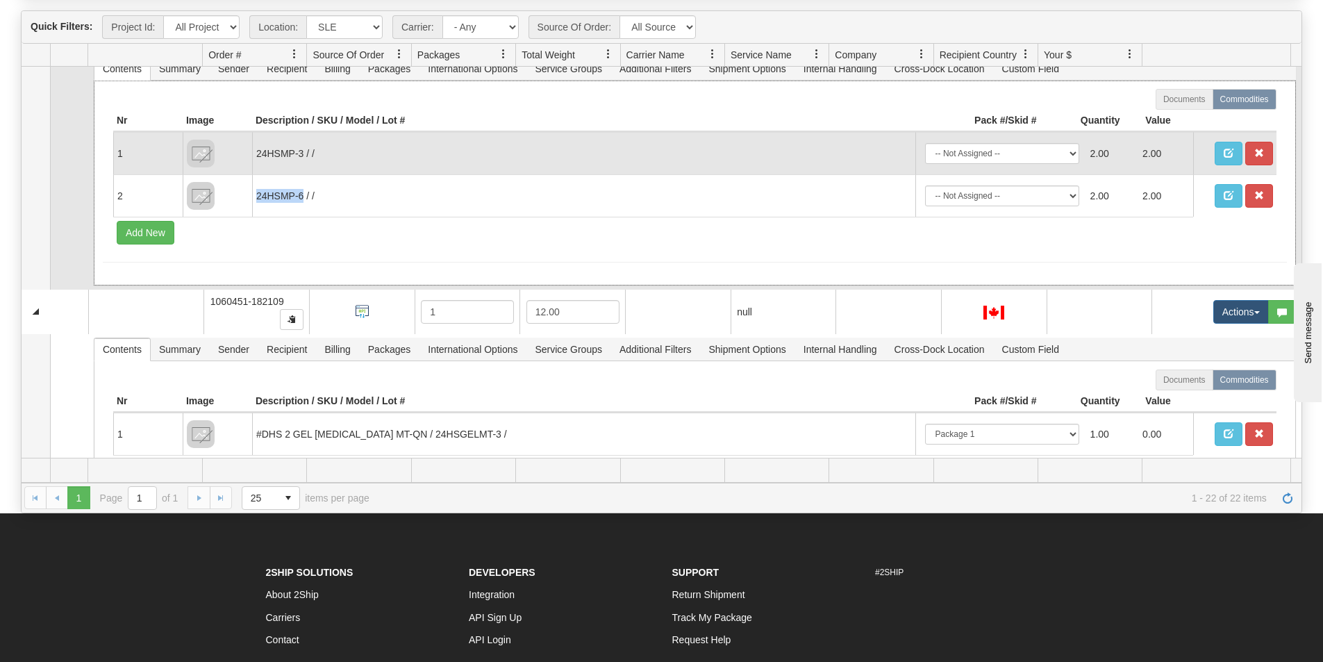
click at [287, 151] on td "24HSMP-3 / /" at bounding box center [583, 153] width 663 height 42
drag, startPoint x: 304, startPoint y: 151, endPoint x: 246, endPoint y: 154, distance: 58.4
click at [246, 154] on tr "1 24HSMP-3 / / -- Not Assigned -- Package 1 2.00 2.00" at bounding box center [694, 153] width 1163 height 42
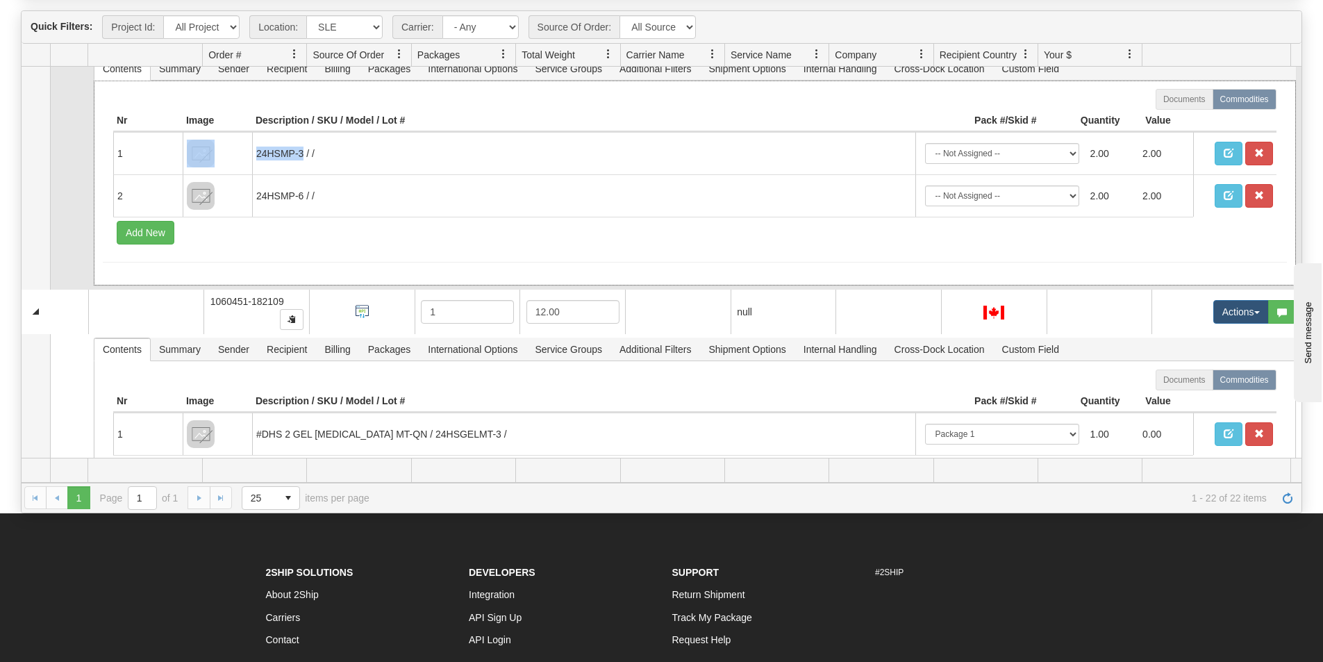
copy tr "24HSMP-3"
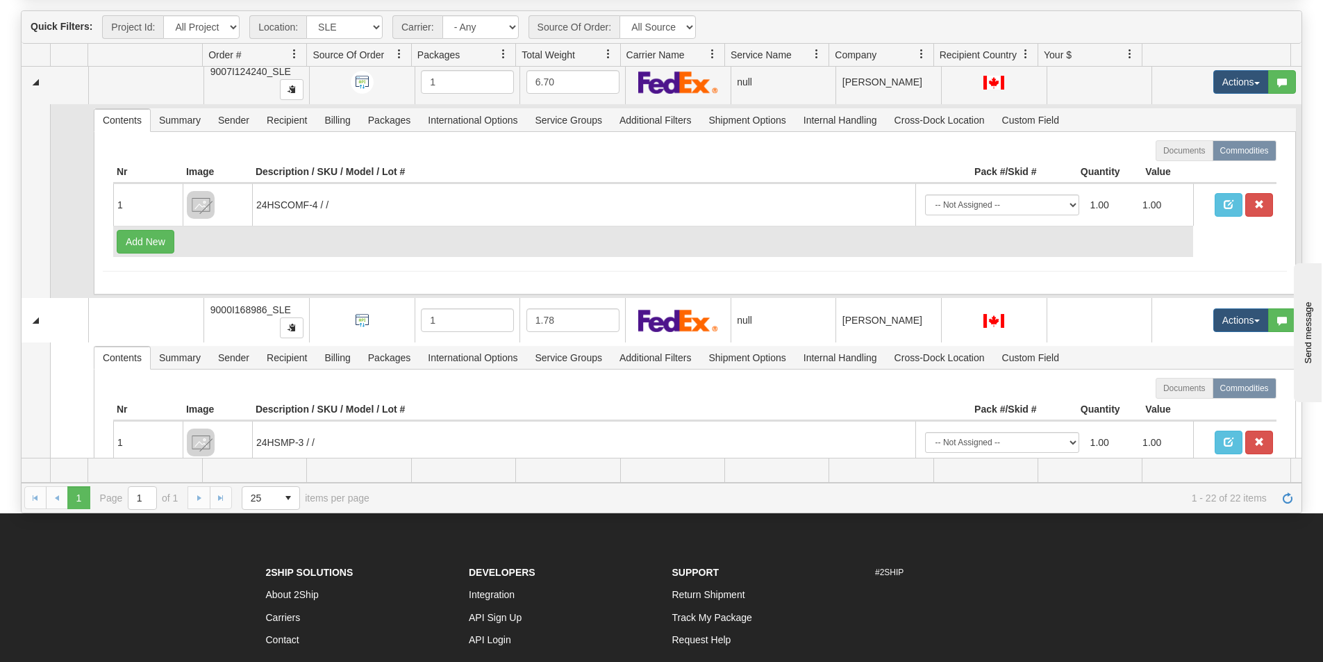
scroll to position [4098, 0]
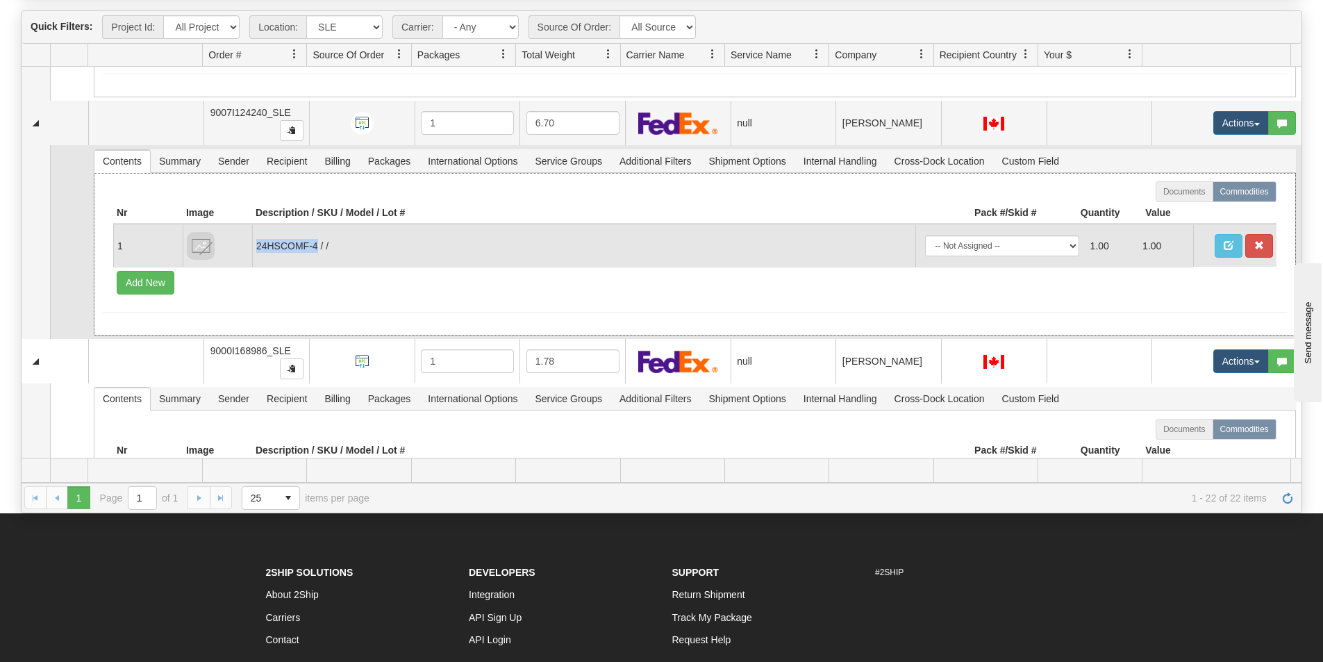
drag, startPoint x: 256, startPoint y: 249, endPoint x: 317, endPoint y: 247, distance: 61.9
click at [317, 247] on td "24HSCOMF-4 / /" at bounding box center [583, 245] width 663 height 42
copy td "24HSCOMF-4"
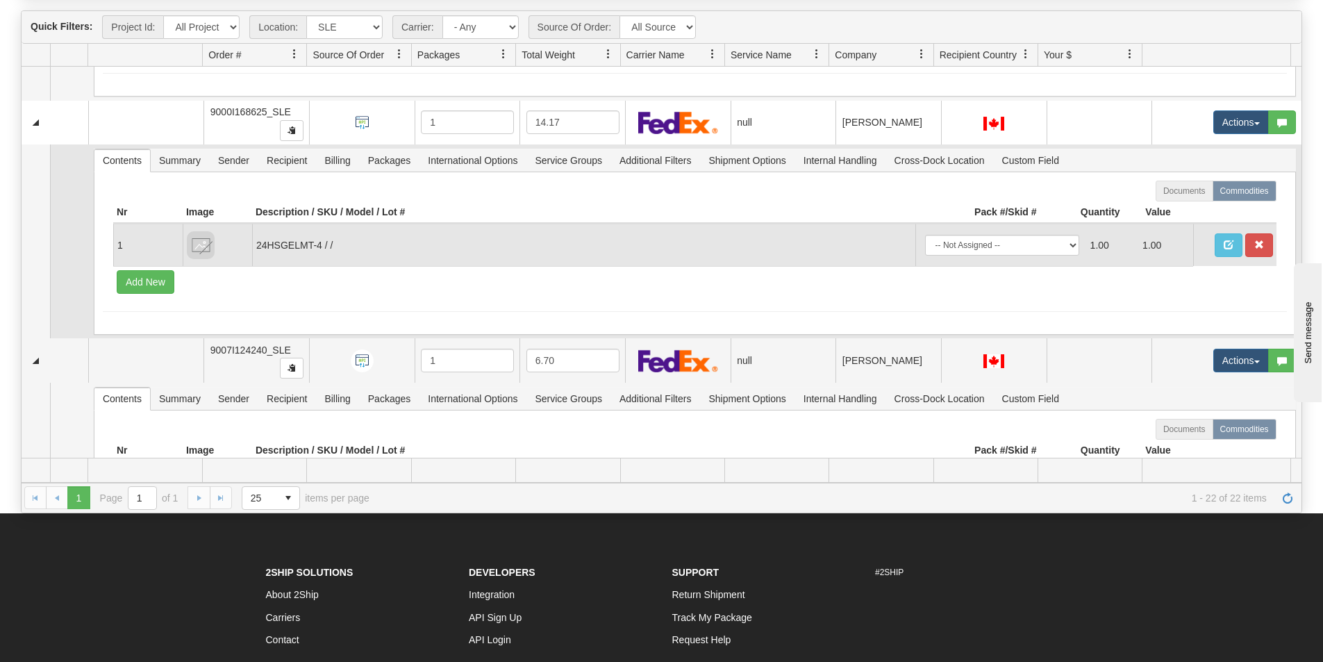
scroll to position [3820, 0]
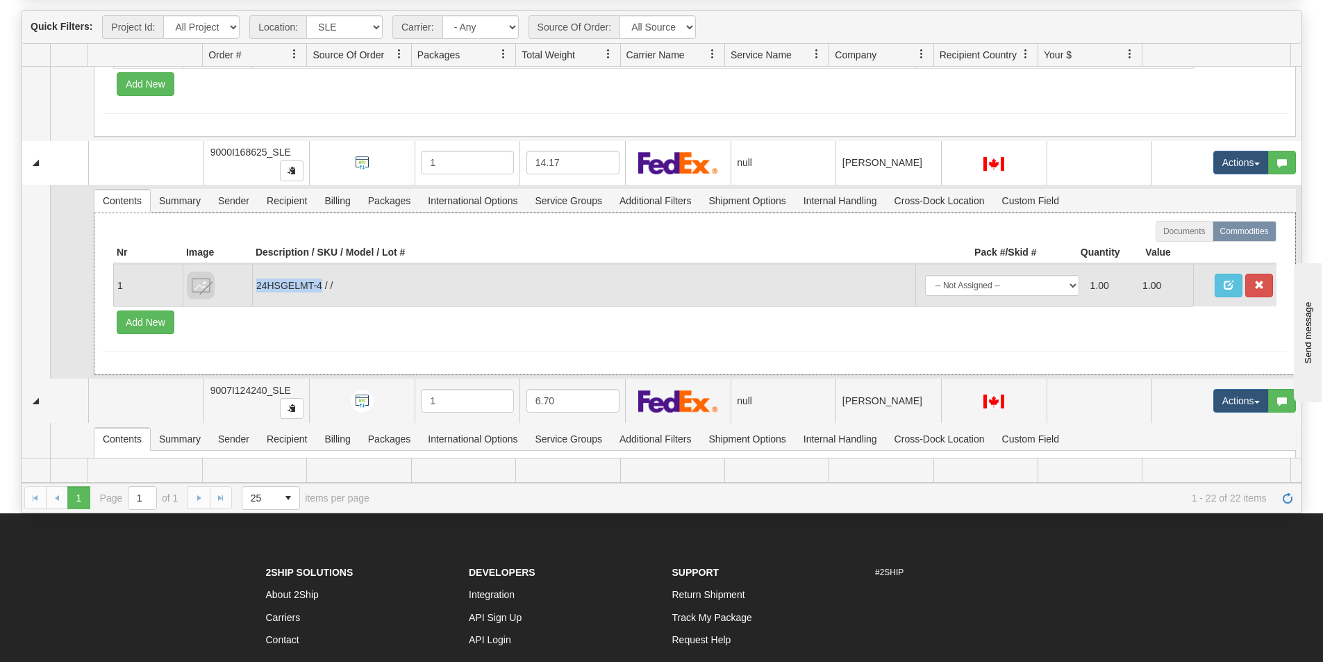
drag, startPoint x: 322, startPoint y: 288, endPoint x: 251, endPoint y: 291, distance: 70.9
click at [252, 291] on td "24HSGELMT-4 / /" at bounding box center [583, 285] width 663 height 42
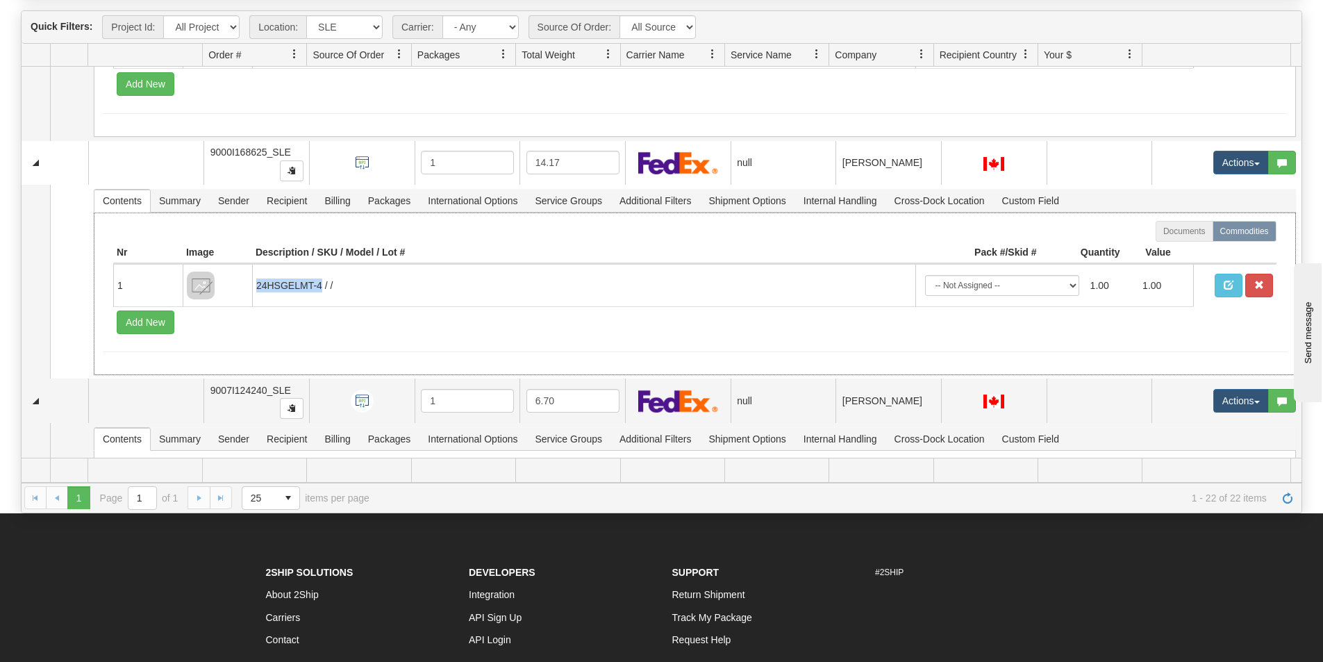
copy td "24HSGELMT-4"
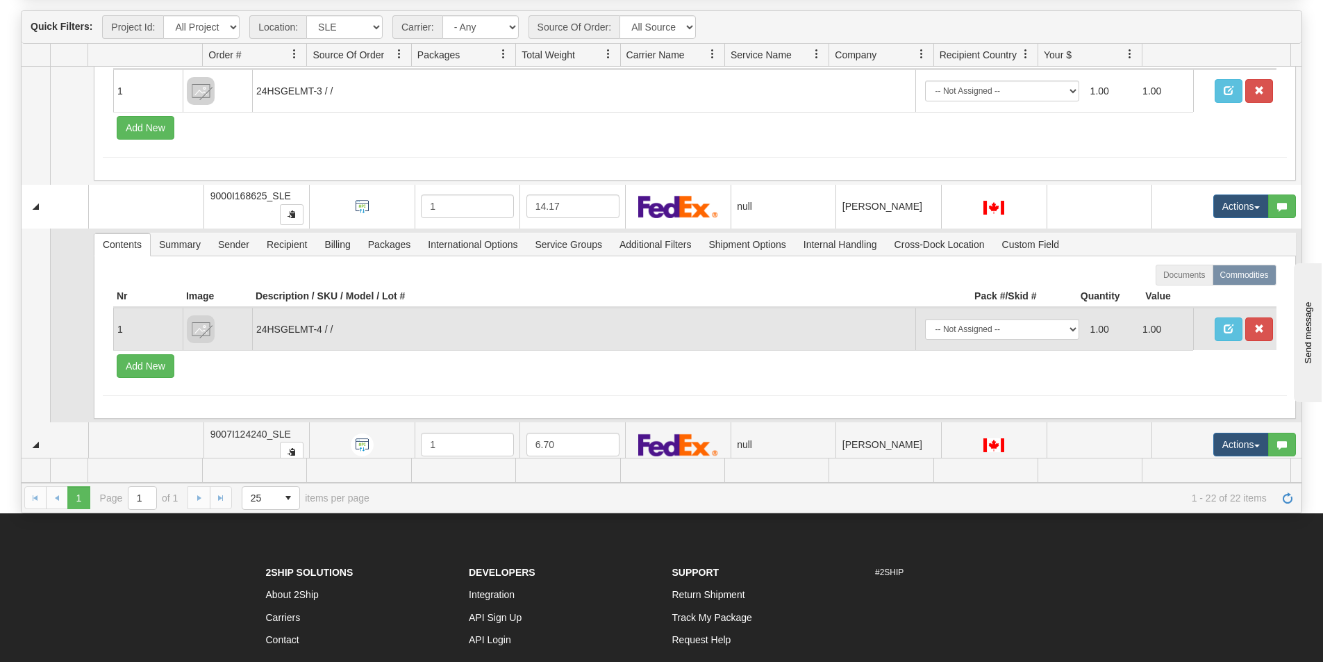
scroll to position [3612, 0]
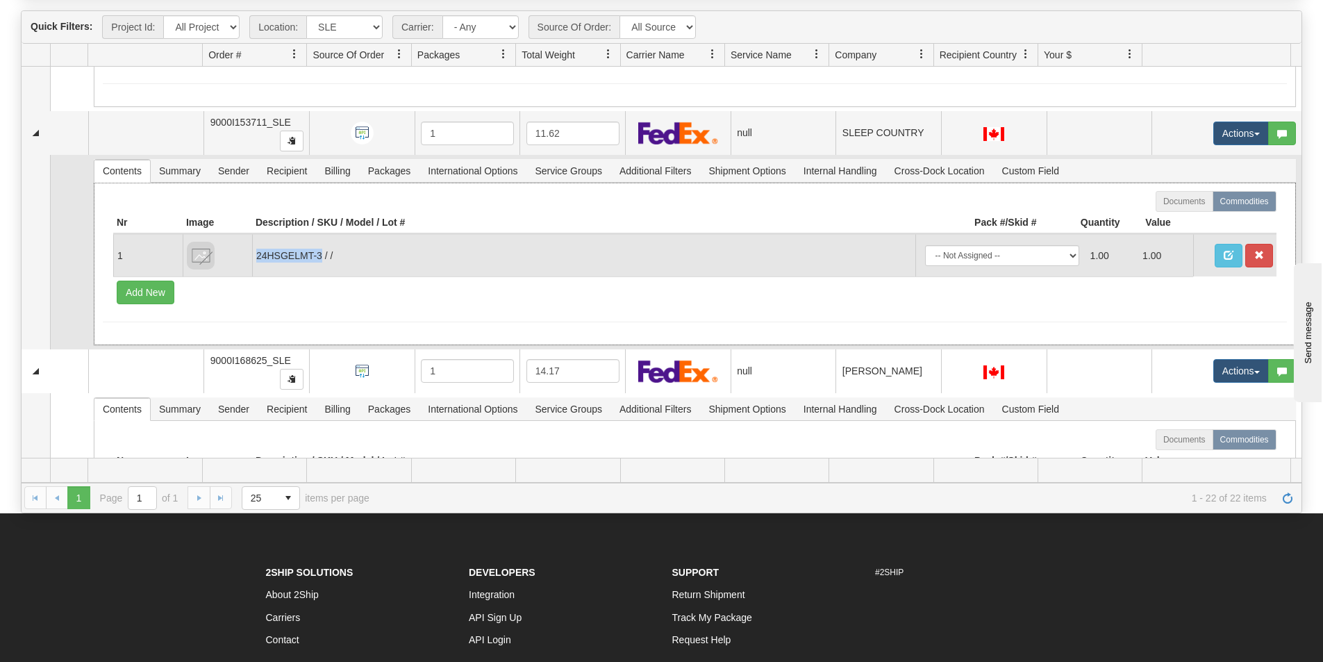
drag, startPoint x: 321, startPoint y: 256, endPoint x: 258, endPoint y: 252, distance: 62.6
click at [258, 252] on td "24HSGELMT-3 / /" at bounding box center [583, 255] width 663 height 42
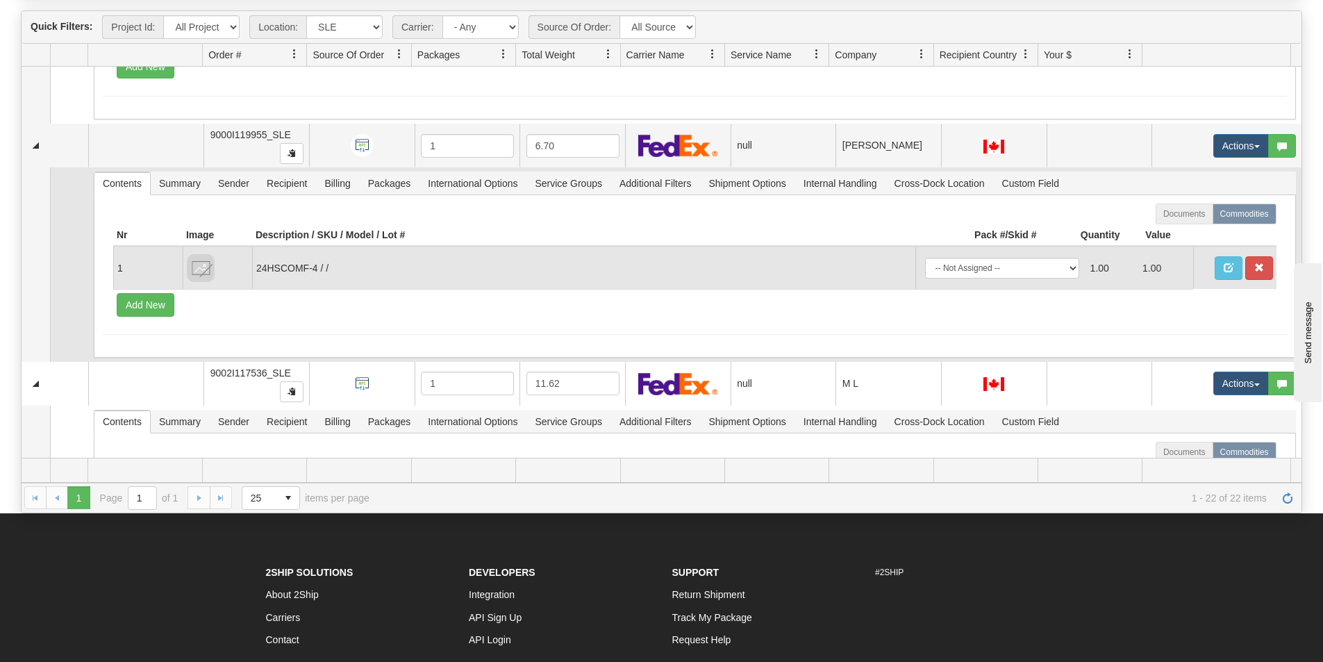
scroll to position [2570, 0]
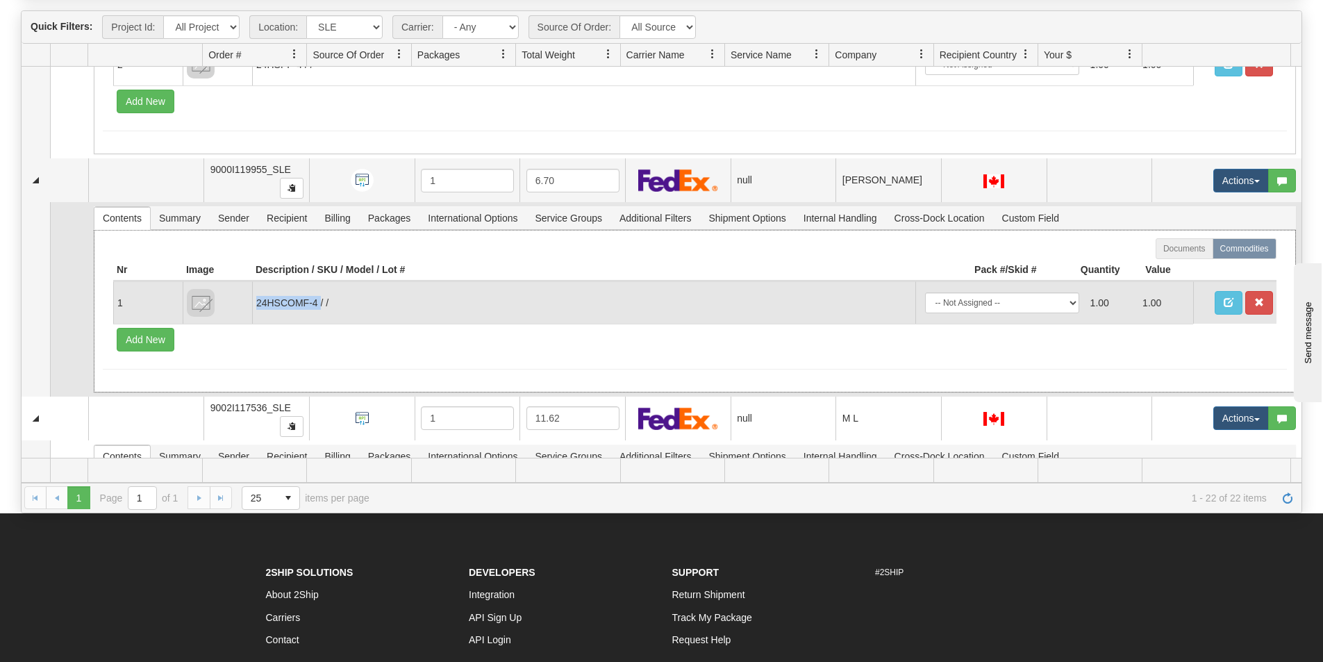
drag, startPoint x: 319, startPoint y: 302, endPoint x: 254, endPoint y: 308, distance: 64.8
click at [254, 308] on td "24HSCOMF-4 / /" at bounding box center [583, 302] width 663 height 42
copy td "24HSCOMF-4"
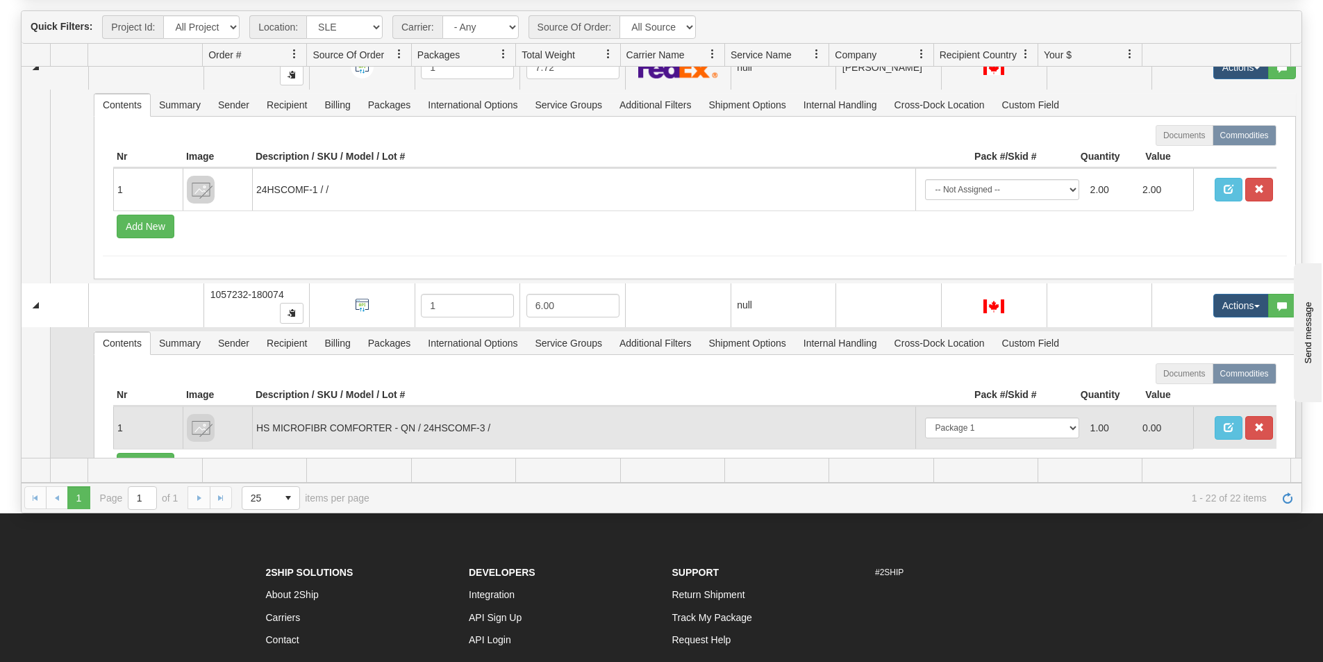
scroll to position [1181, 0]
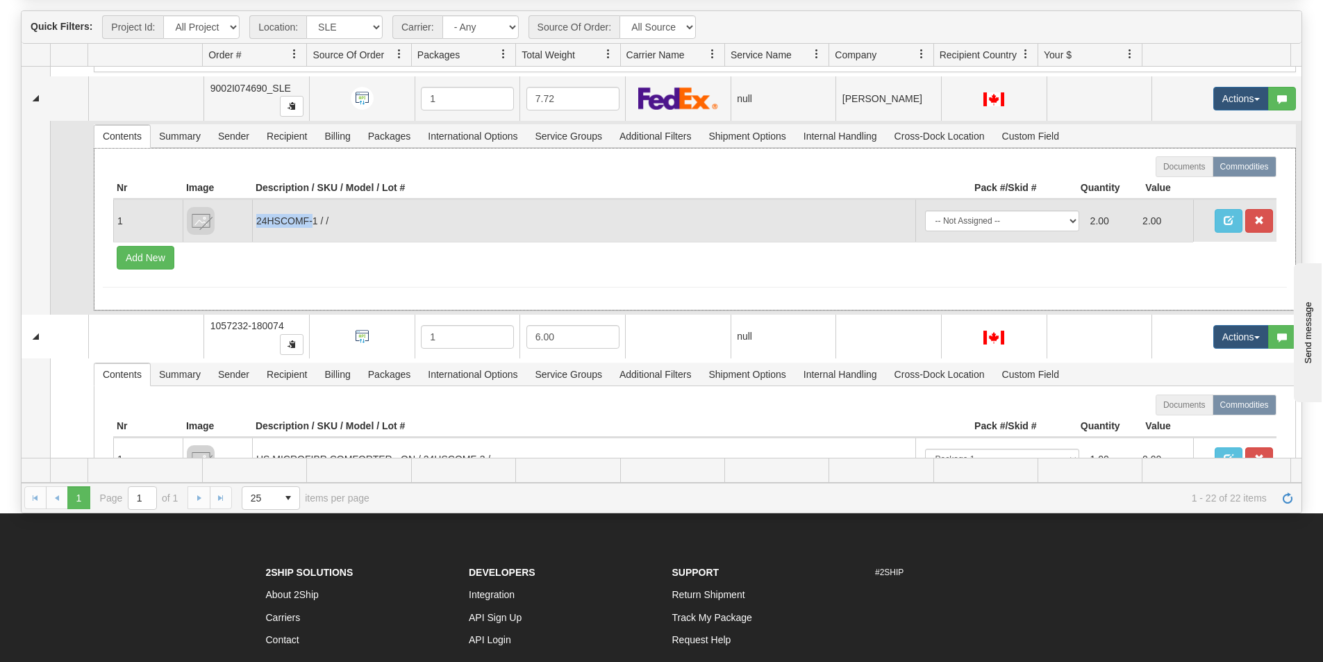
drag, startPoint x: 314, startPoint y: 221, endPoint x: 257, endPoint y: 224, distance: 57.1
click at [257, 224] on td "24HSCOMF-1 / /" at bounding box center [583, 220] width 663 height 42
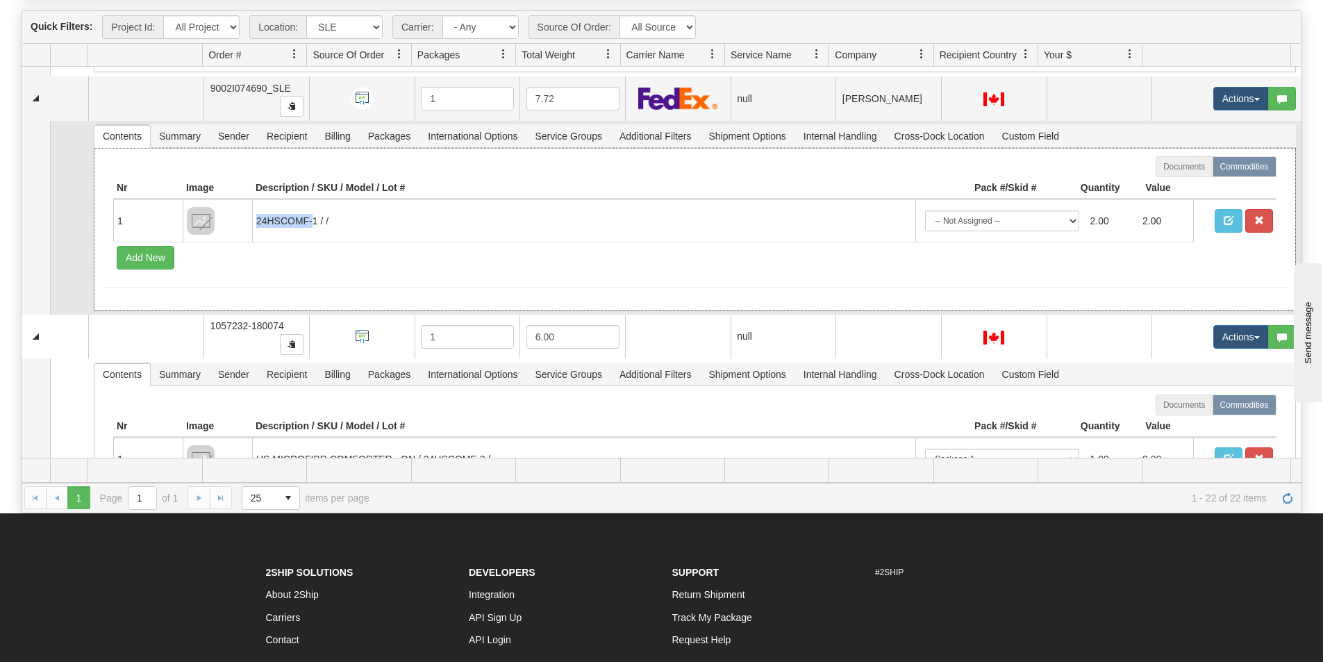
copy td "24HSCOMF-"
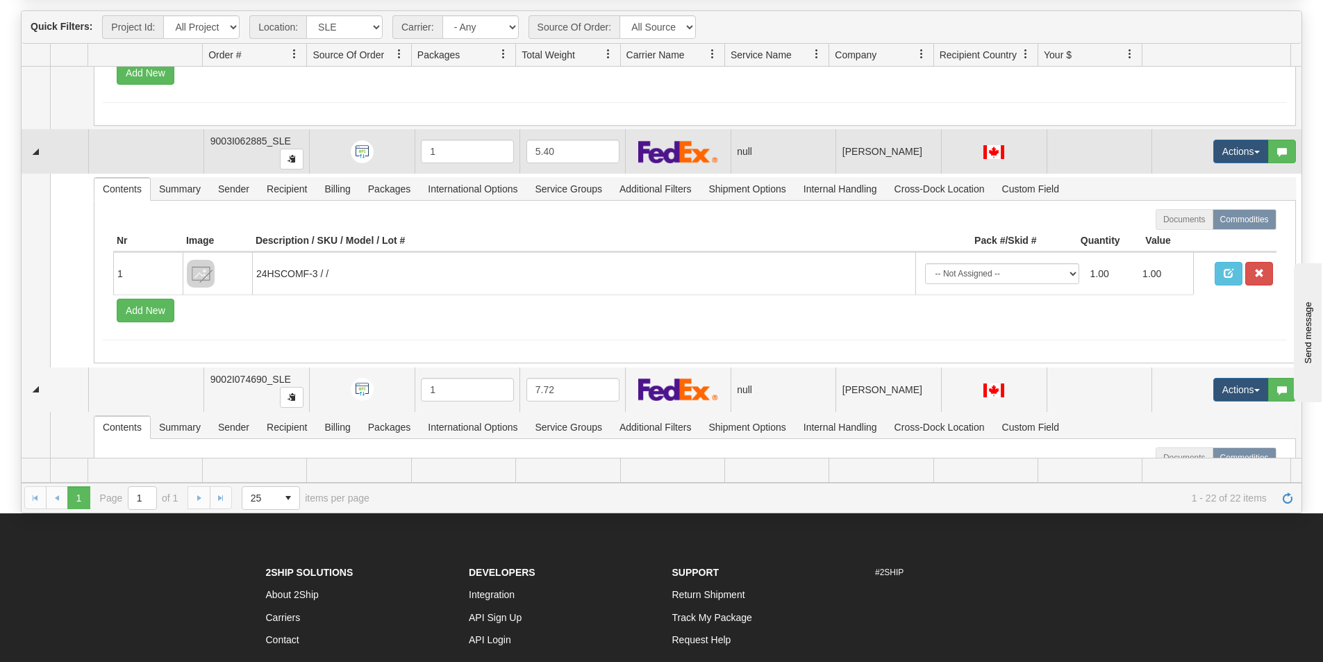
scroll to position [833, 0]
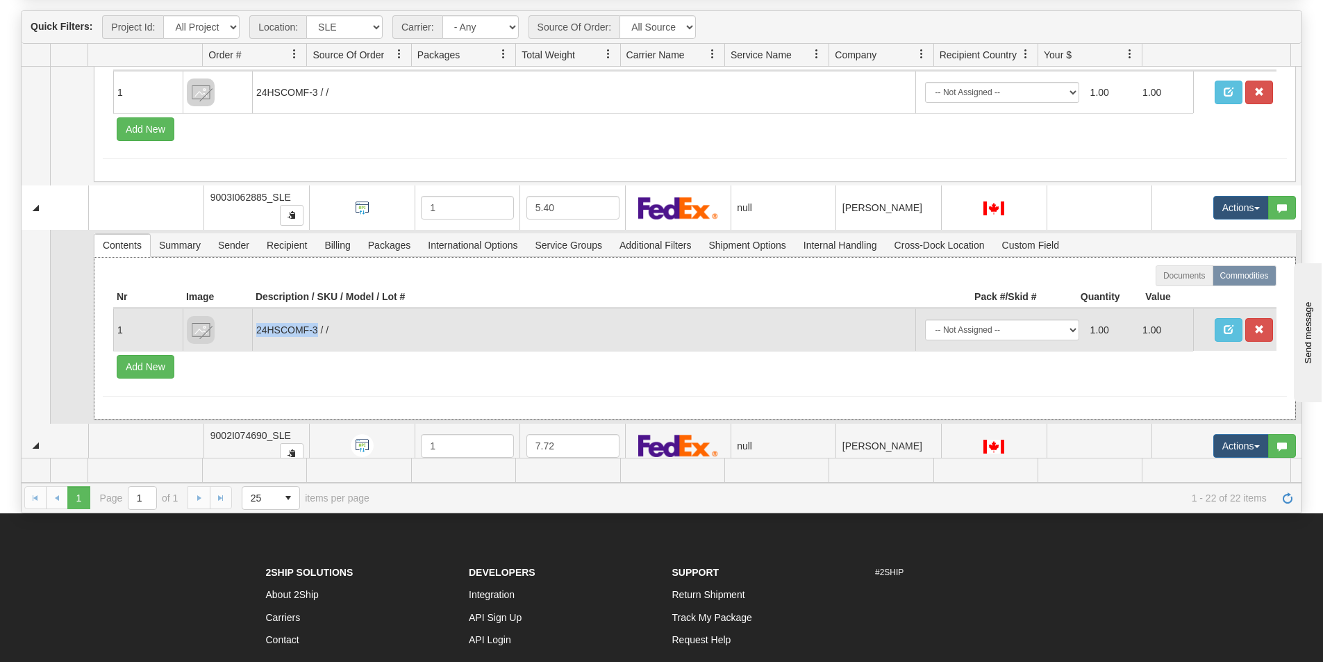
drag, startPoint x: 317, startPoint y: 328, endPoint x: 256, endPoint y: 324, distance: 61.3
click at [256, 324] on td "24HSCOMF-3 / /" at bounding box center [583, 329] width 663 height 42
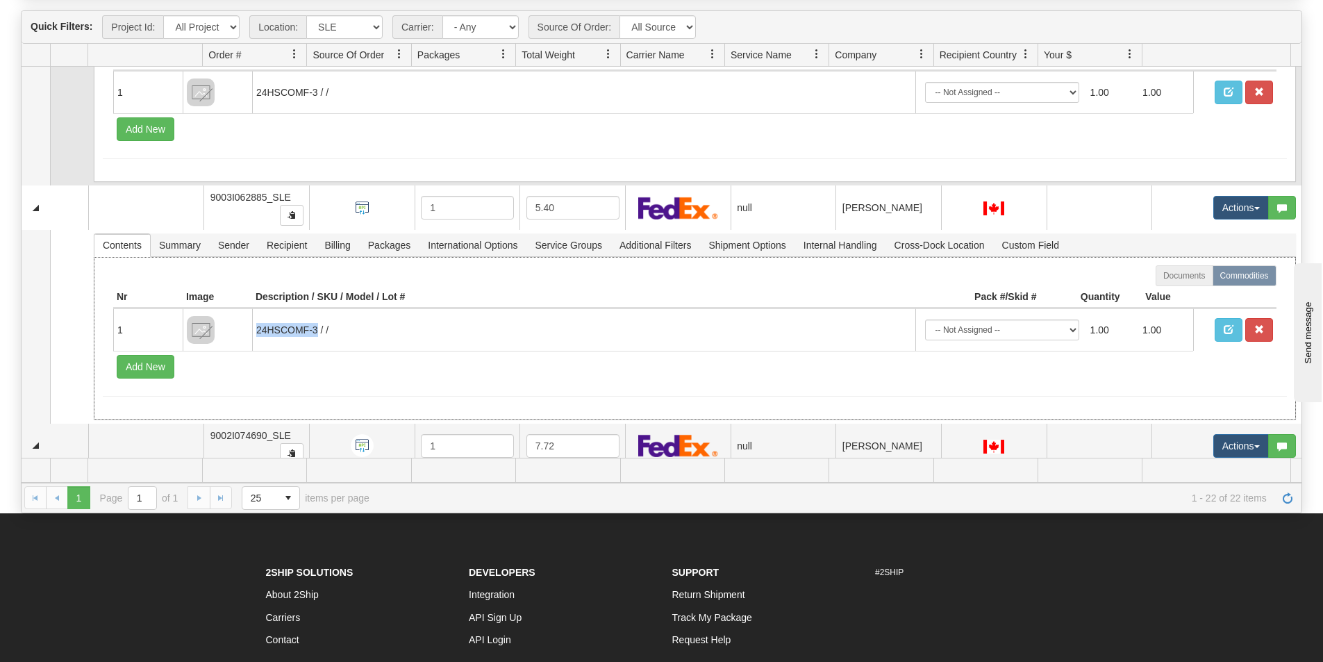
copy td "24HSCOMF-3"
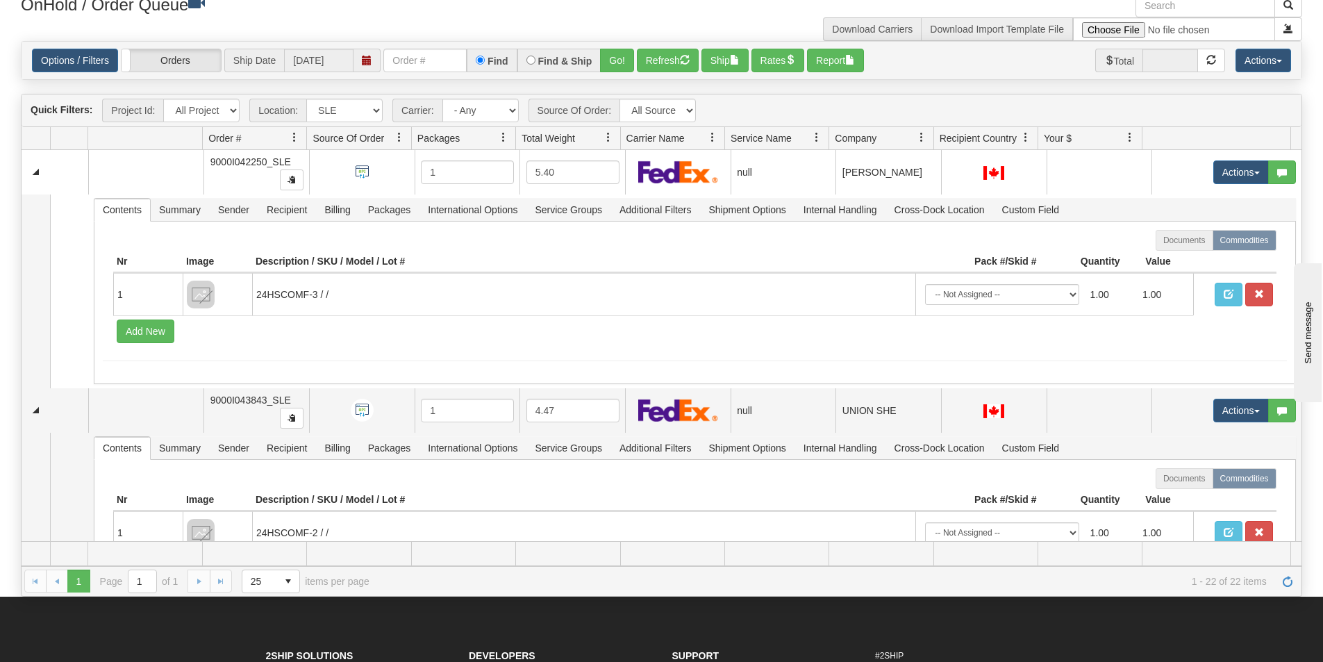
scroll to position [0, 0]
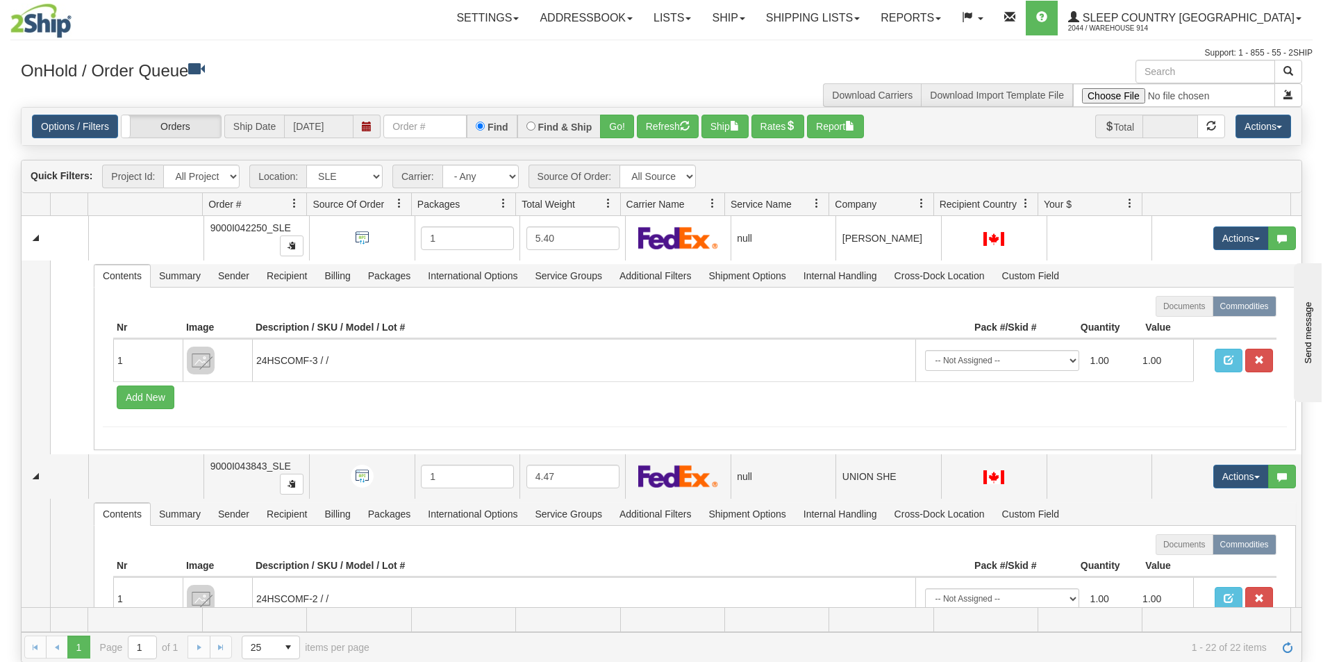
drag, startPoint x: 387, startPoint y: 62, endPoint x: 387, endPoint y: 124, distance: 61.8
click at [387, 62] on h3 "OnHold / Order Queue" at bounding box center [336, 70] width 631 height 20
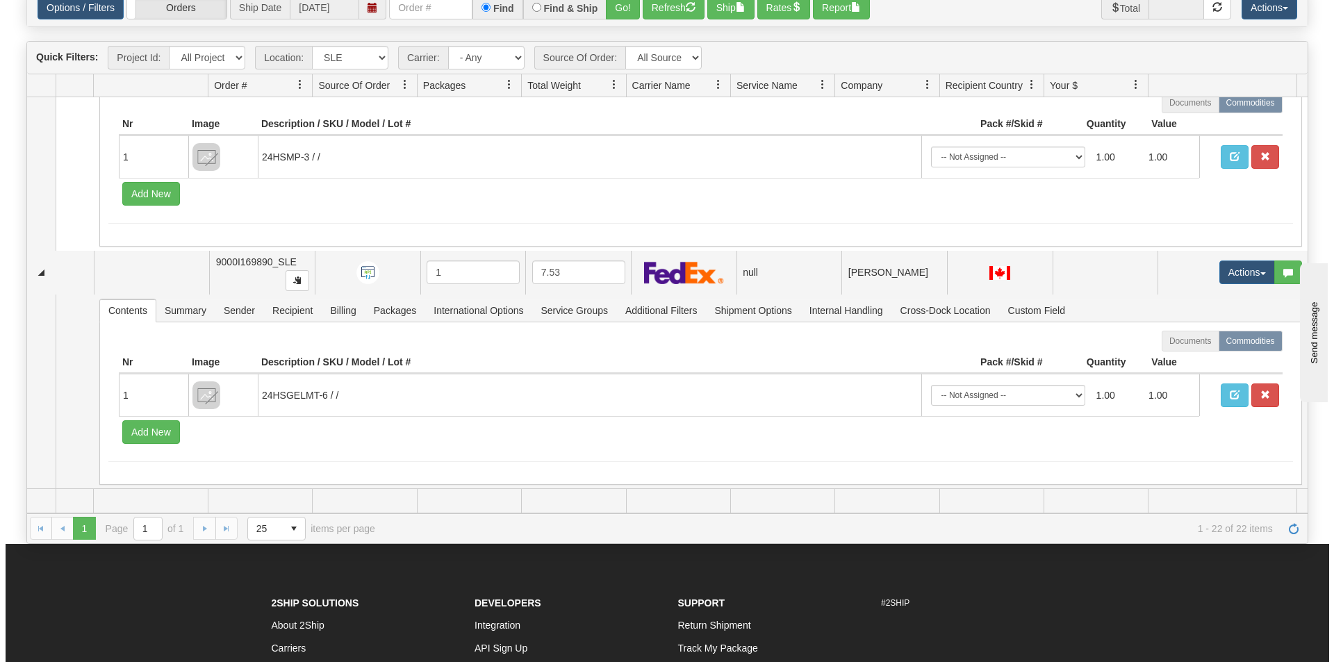
scroll to position [80, 0]
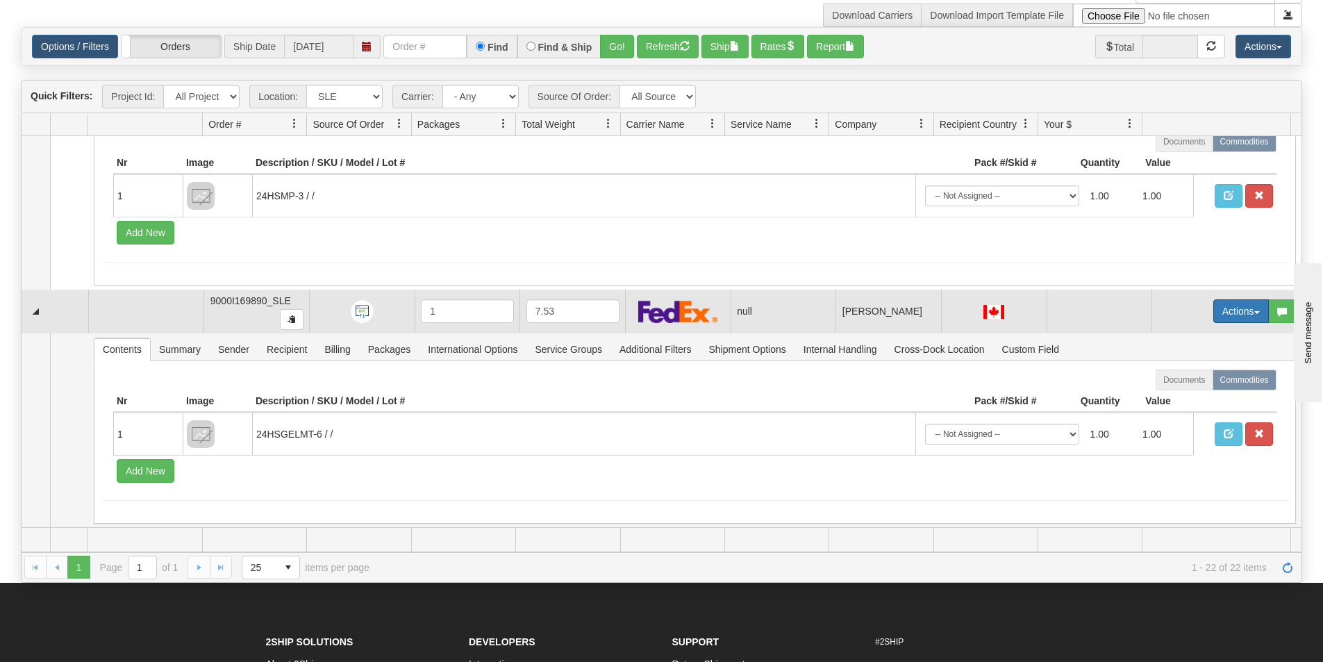
click at [1227, 301] on button "Actions" at bounding box center [1241, 311] width 56 height 24
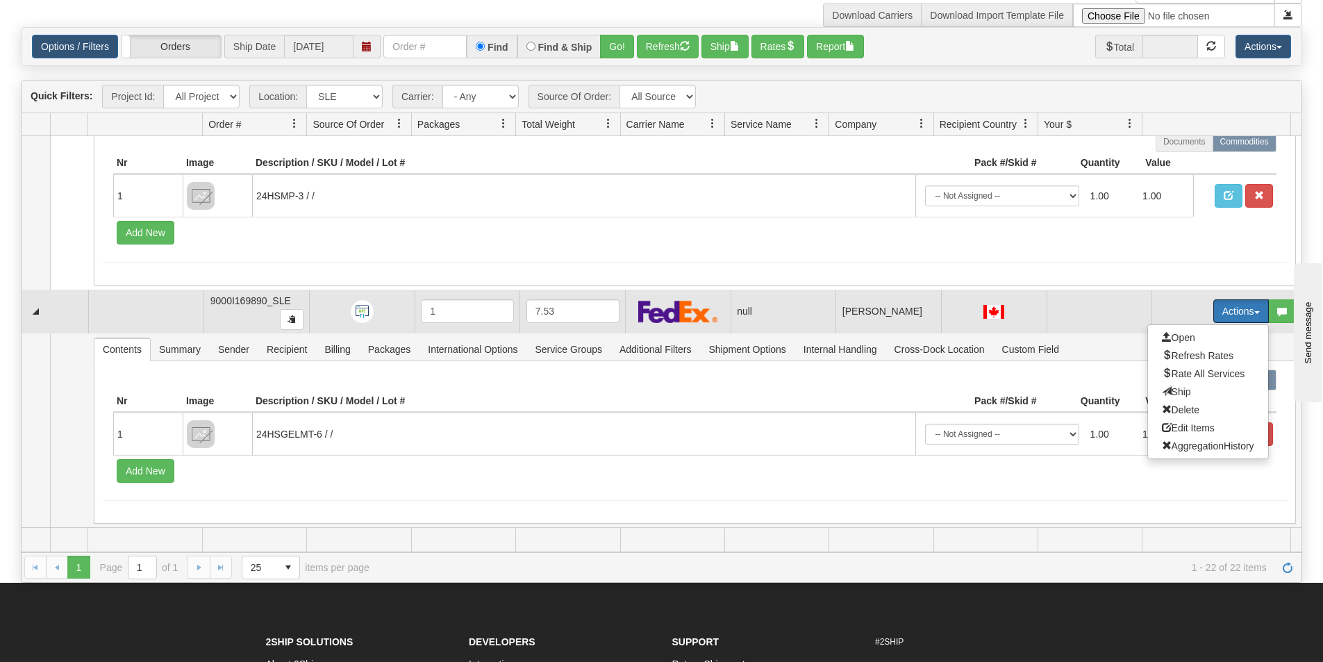
click at [1213, 322] on button "Actions" at bounding box center [1241, 311] width 56 height 24
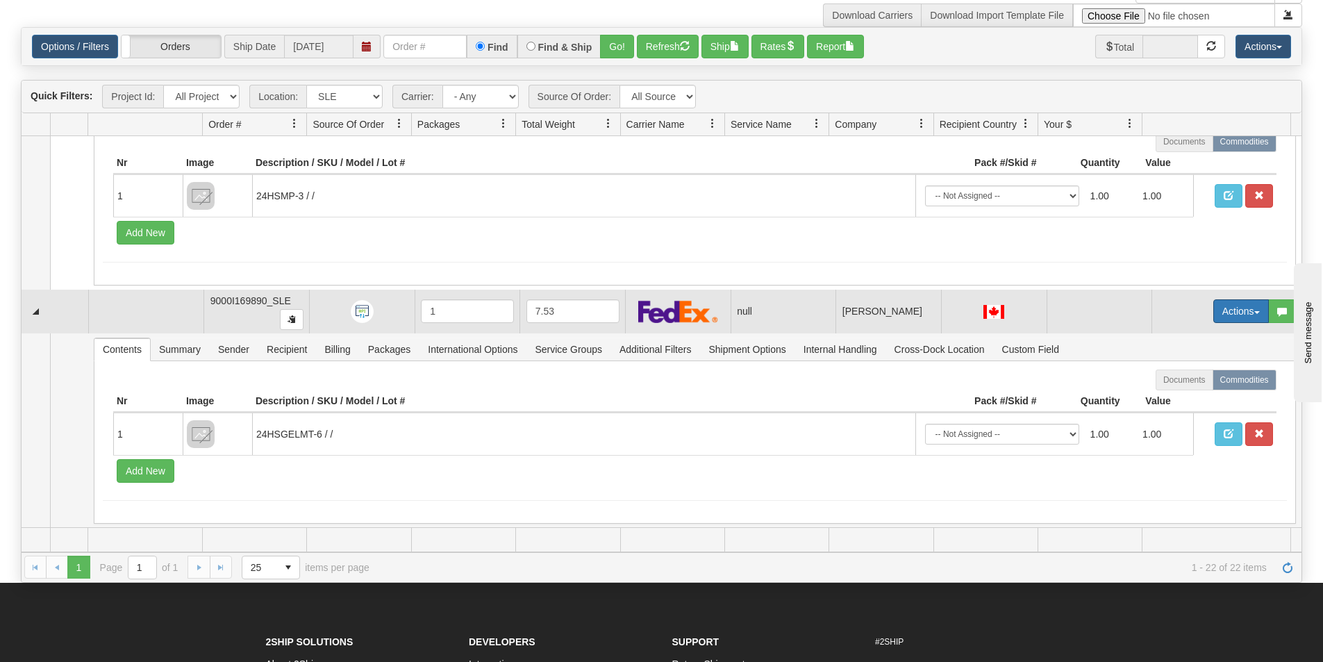
click at [1213, 315] on button "Actions" at bounding box center [1241, 311] width 56 height 24
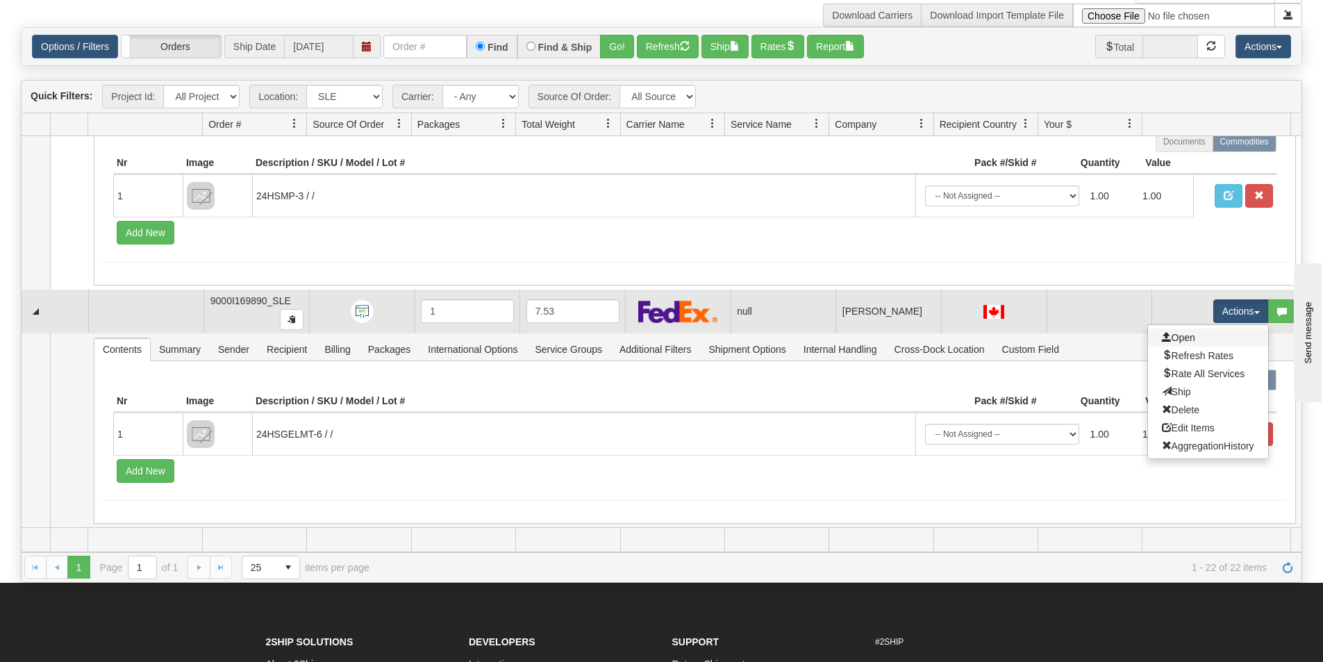
click at [1193, 338] on link "Open" at bounding box center [1208, 338] width 120 height 18
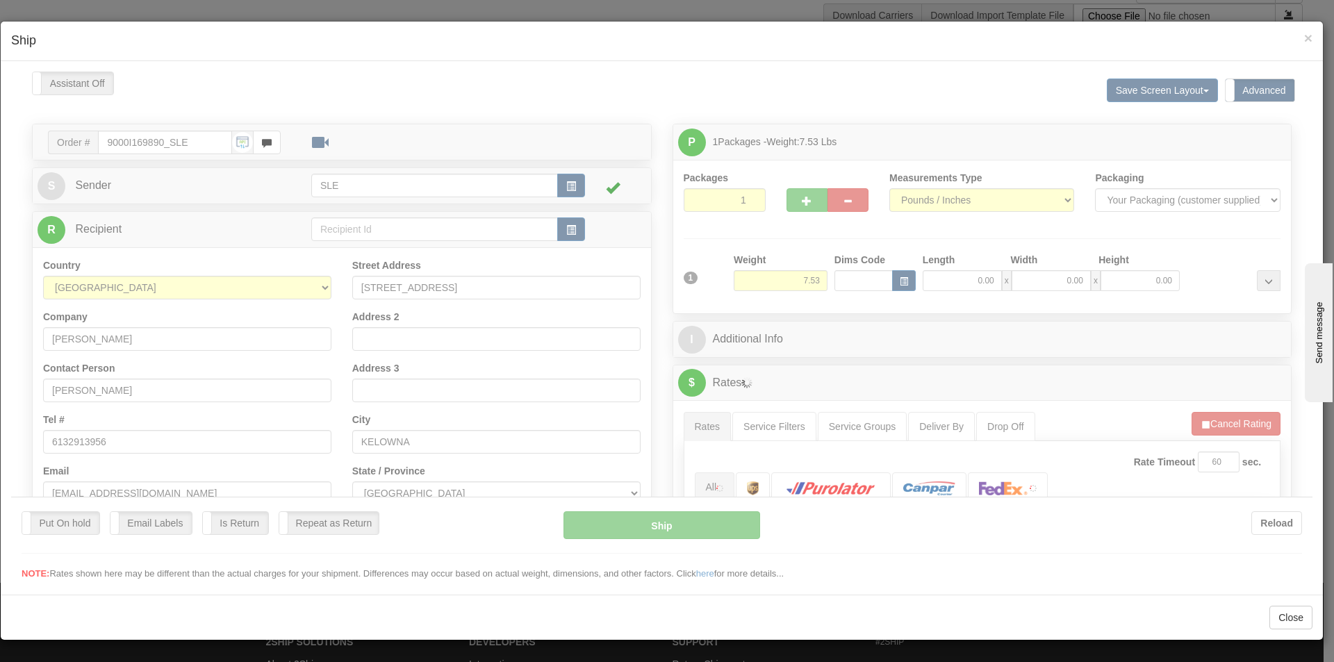
scroll to position [0, 0]
click at [943, 269] on div at bounding box center [661, 325] width 1301 height 509
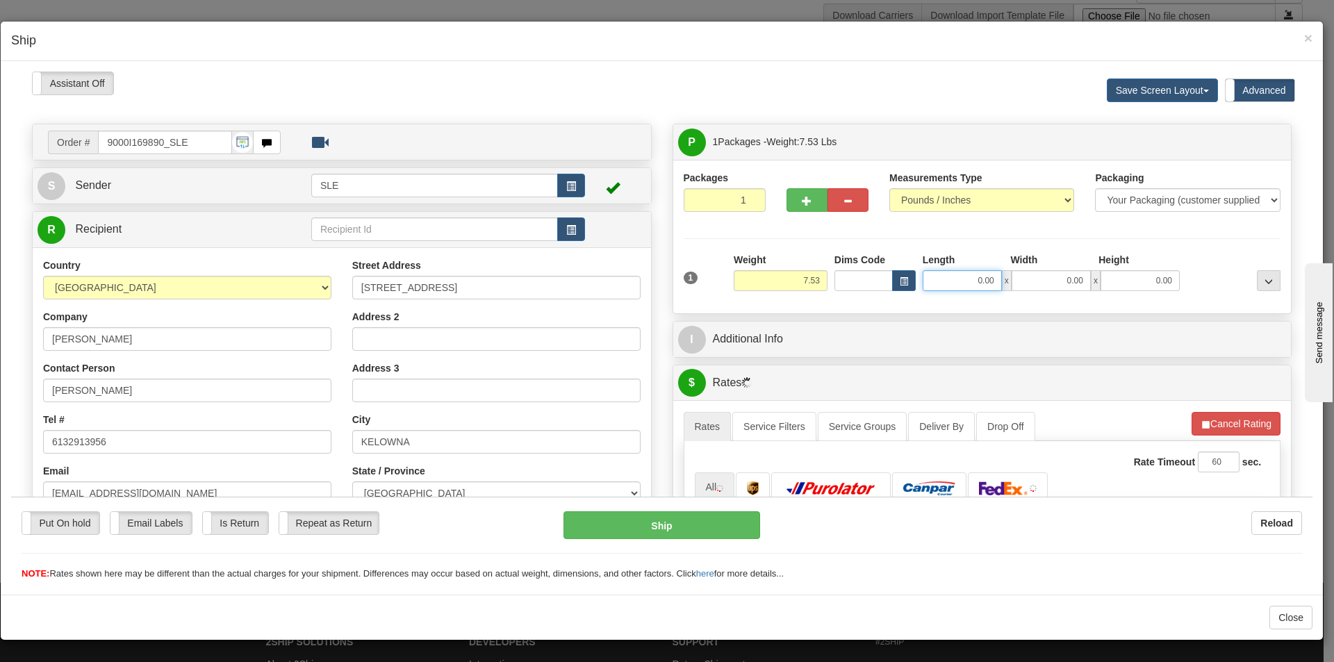
click at [947, 279] on input "0.00" at bounding box center [961, 279] width 79 height 21
type input "10.00"
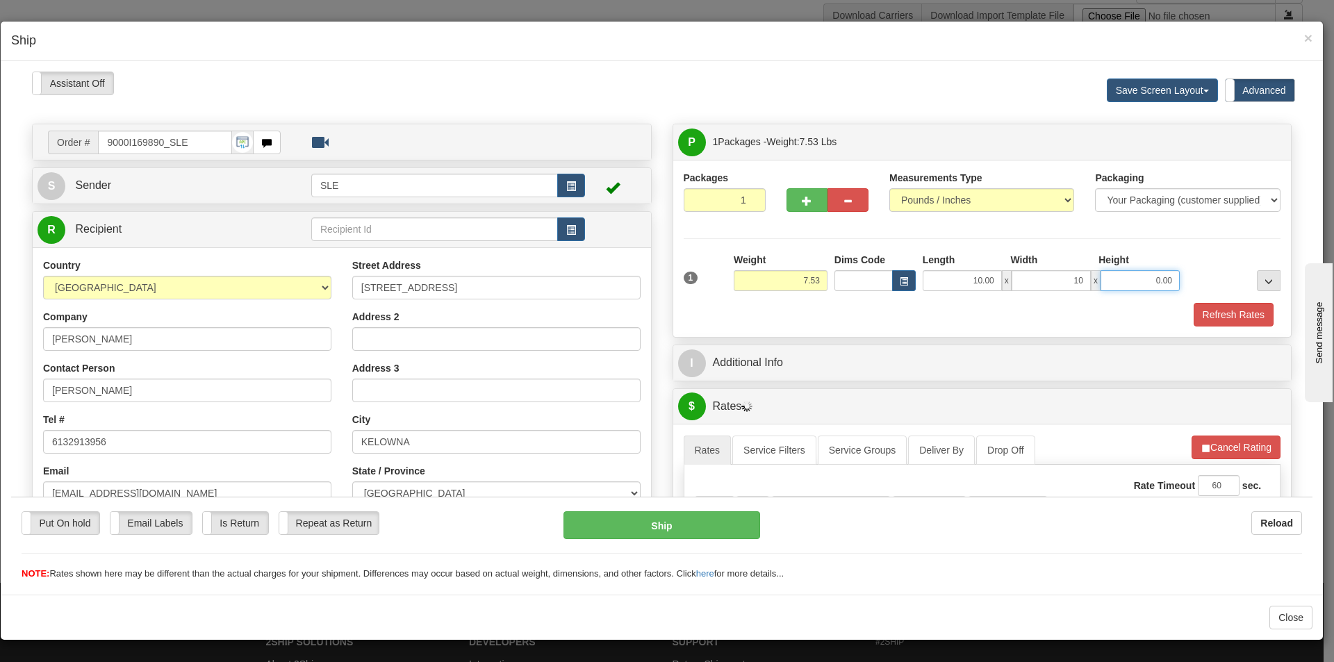
type input "10.00"
type input "19.58"
drag, startPoint x: 1160, startPoint y: 281, endPoint x: 1173, endPoint y: 281, distance: 13.2
click at [1173, 281] on div "1 Weight 7.53 Dims Code x x" at bounding box center [982, 276] width 604 height 49
type input "19.50"
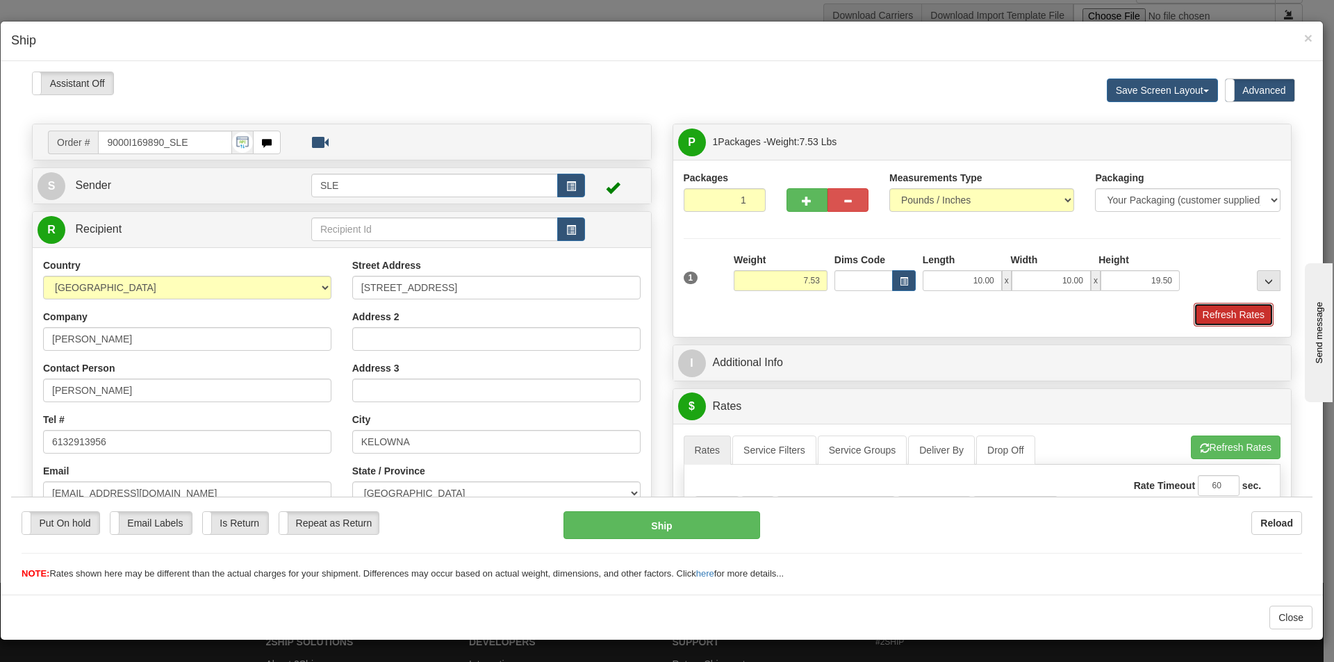
click at [1223, 310] on button "Refresh Rates" at bounding box center [1233, 314] width 80 height 24
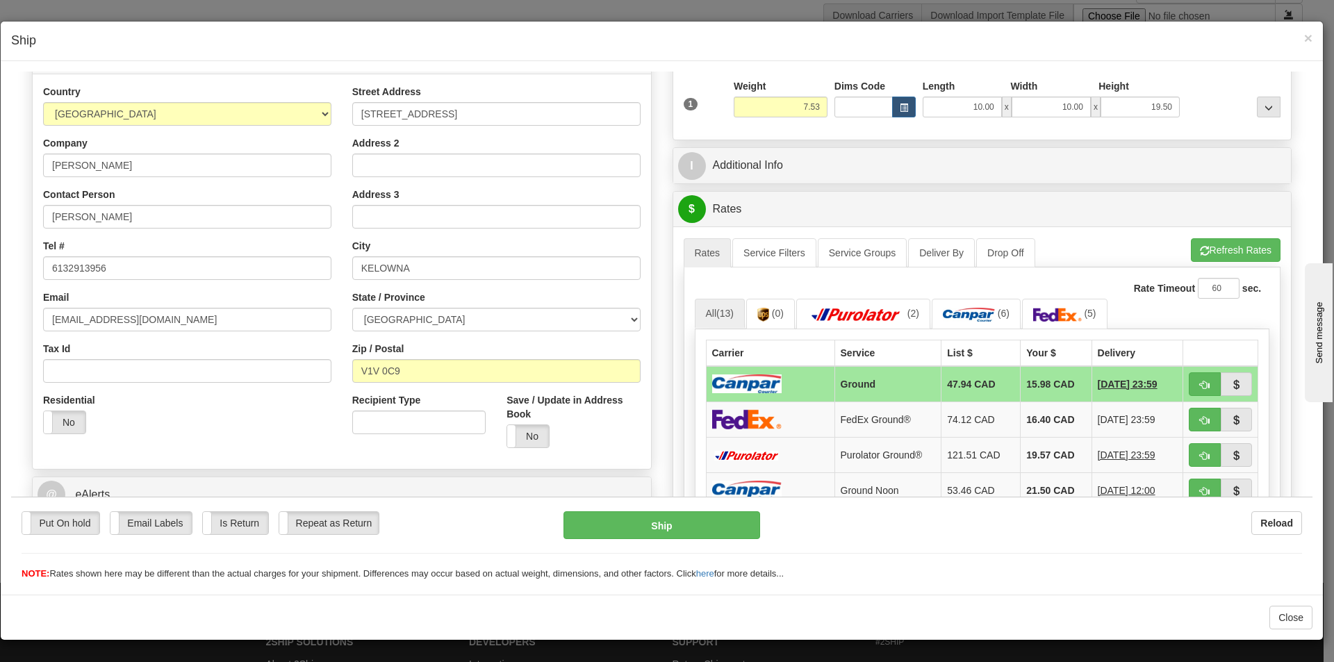
scroll to position [208, 0]
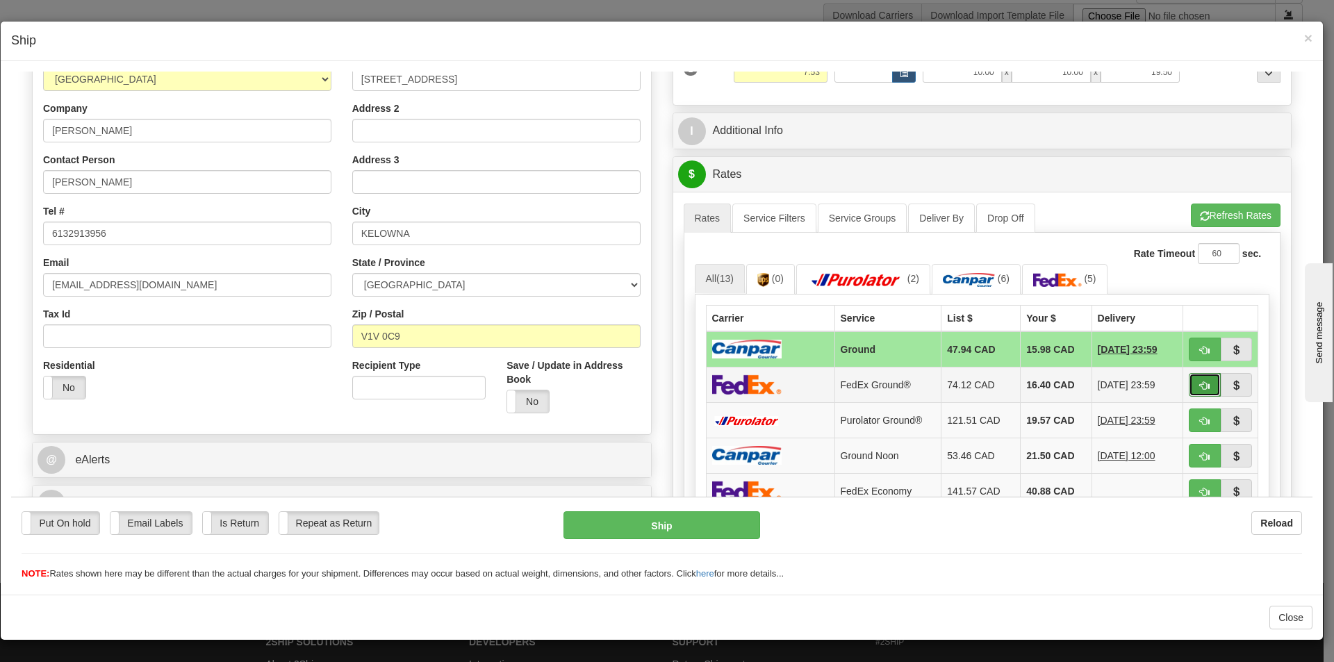
click at [1188, 378] on button "button" at bounding box center [1204, 384] width 32 height 24
type input "92"
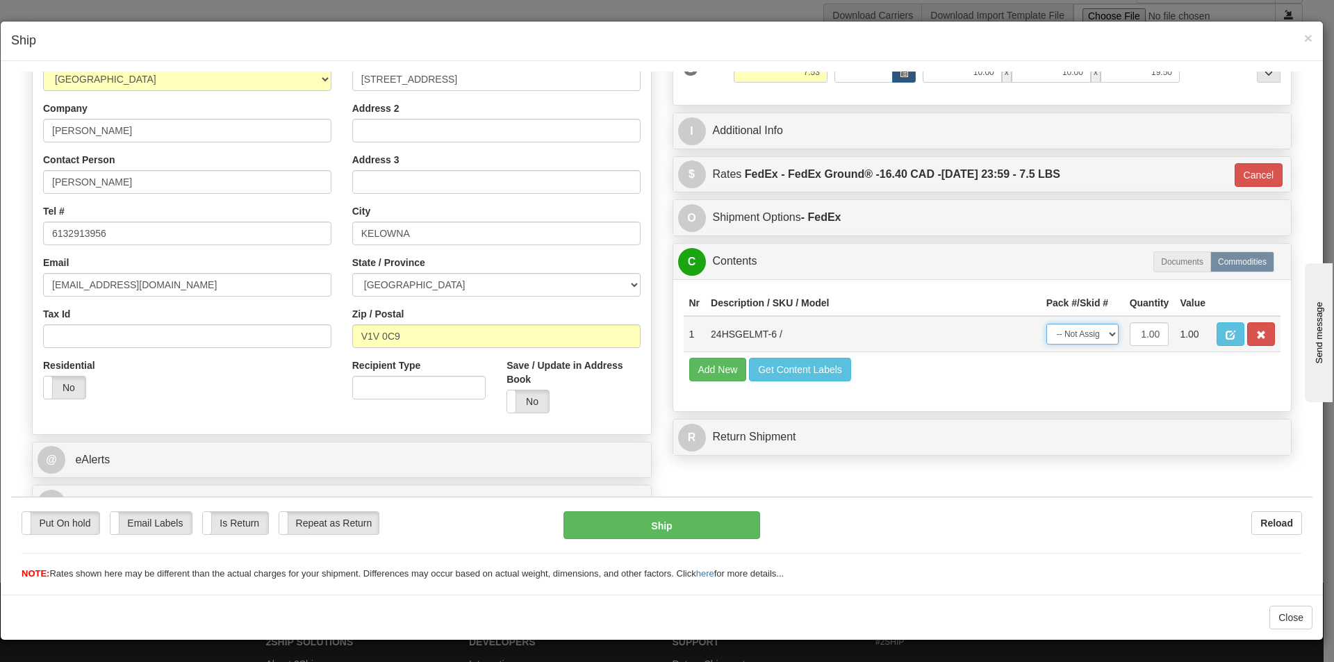
click at [1075, 324] on select "-- Not Assigned -- Package 1" at bounding box center [1082, 333] width 72 height 21
select select "0"
click at [1046, 323] on select "-- Not Assigned -- Package 1" at bounding box center [1082, 333] width 72 height 21
click at [692, 529] on button "Ship" at bounding box center [661, 524] width 196 height 28
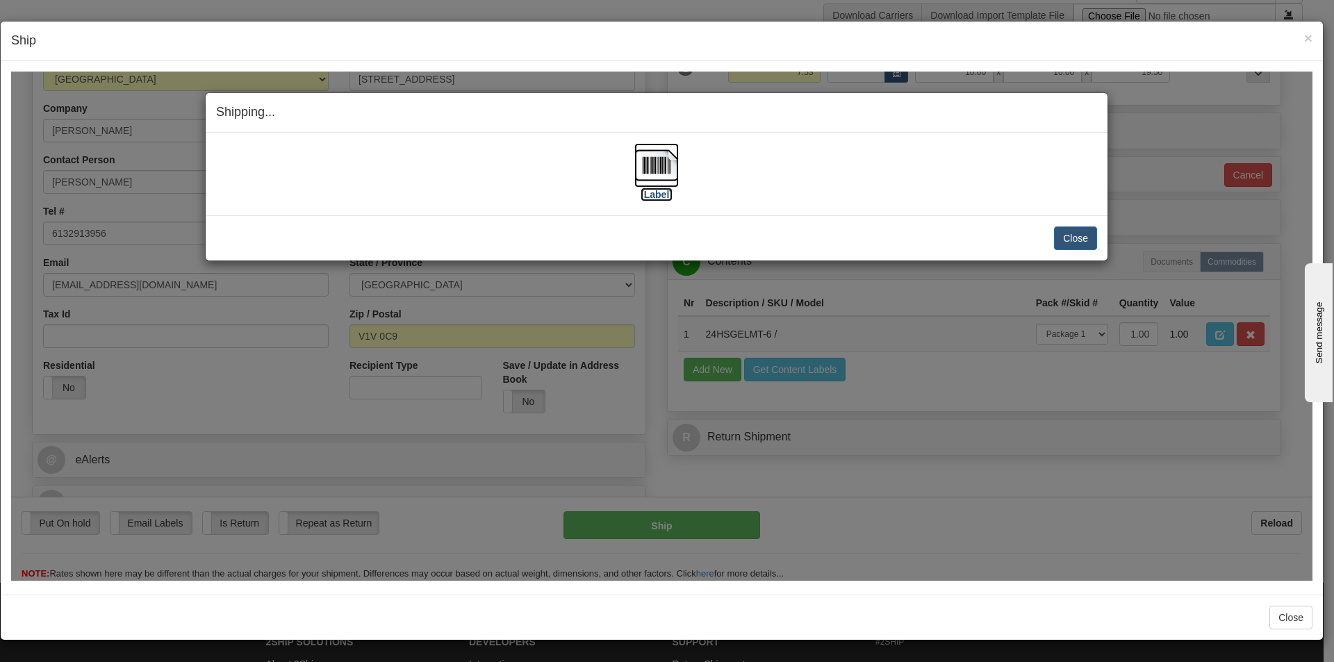
click at [669, 173] on img at bounding box center [656, 164] width 44 height 44
click at [1080, 238] on button "Close" at bounding box center [1075, 238] width 43 height 24
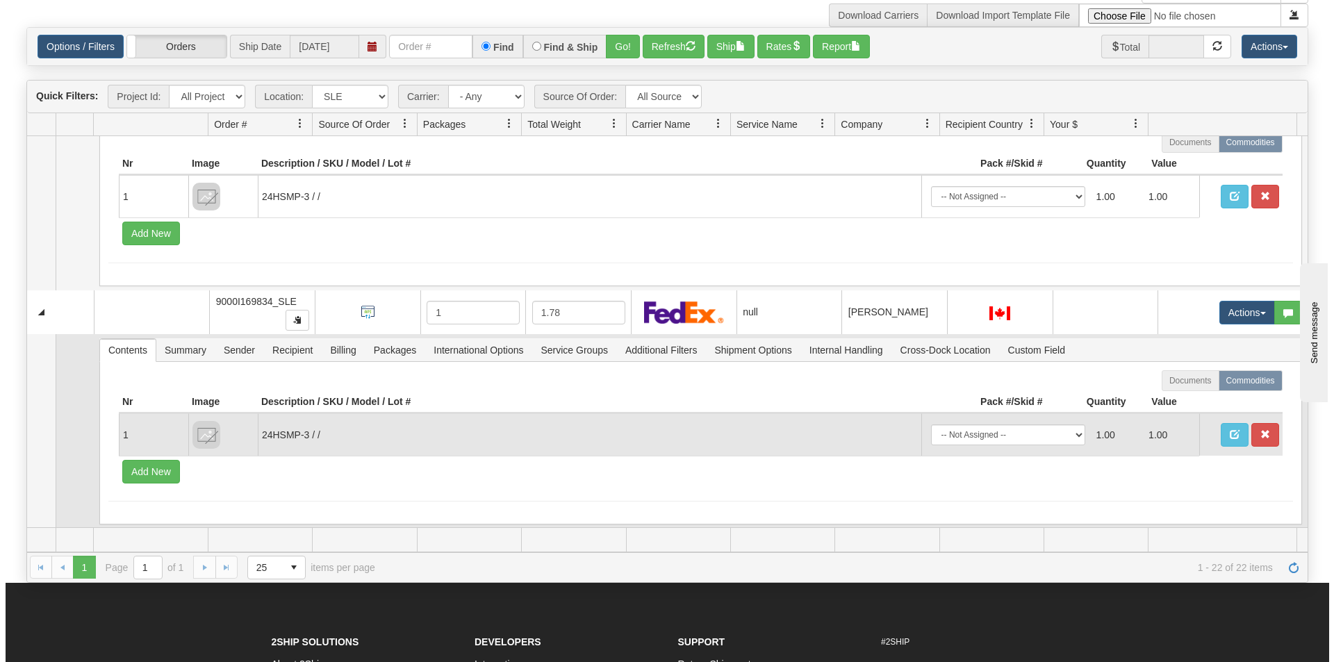
scroll to position [4668, 0]
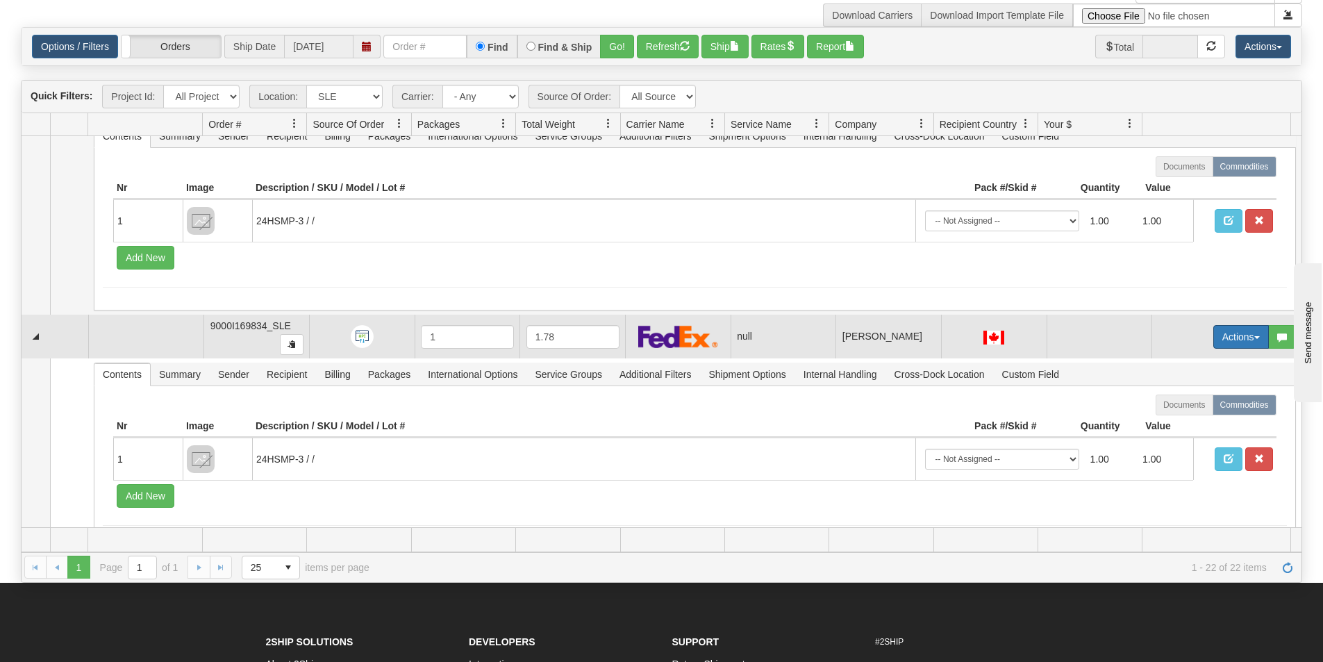
click at [1230, 328] on button "Actions" at bounding box center [1241, 337] width 56 height 24
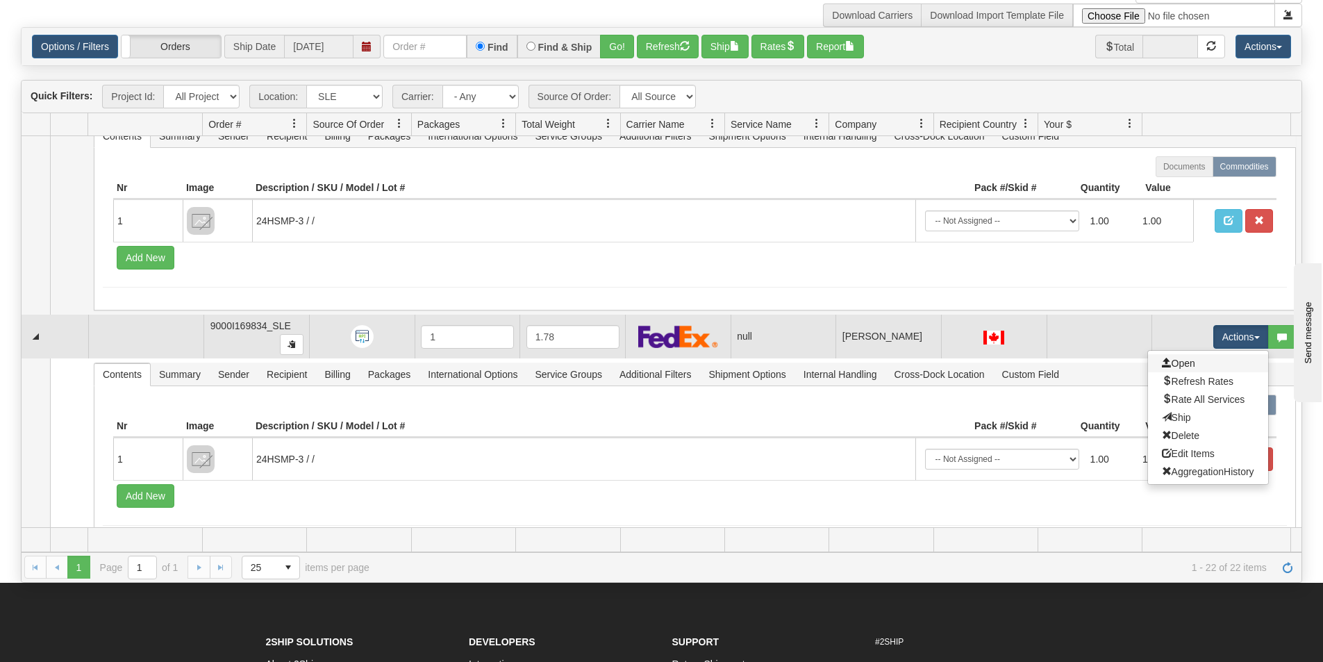
click at [1202, 363] on link "Open" at bounding box center [1208, 363] width 120 height 18
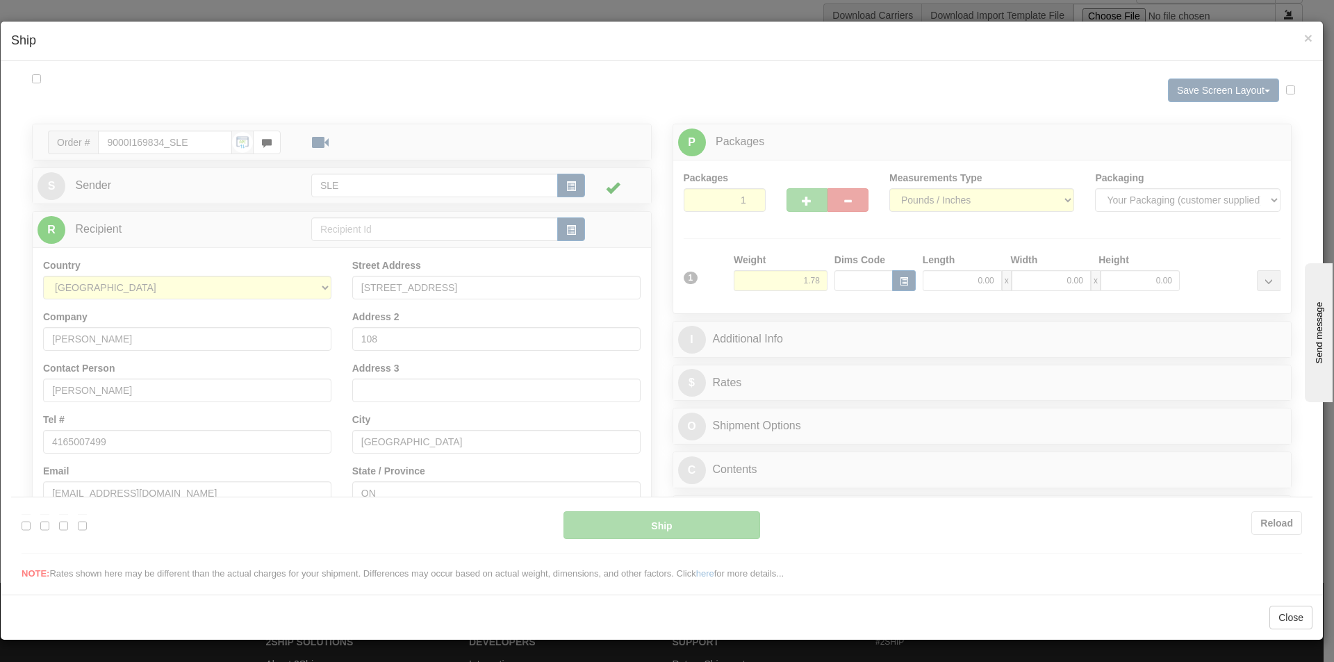
scroll to position [0, 0]
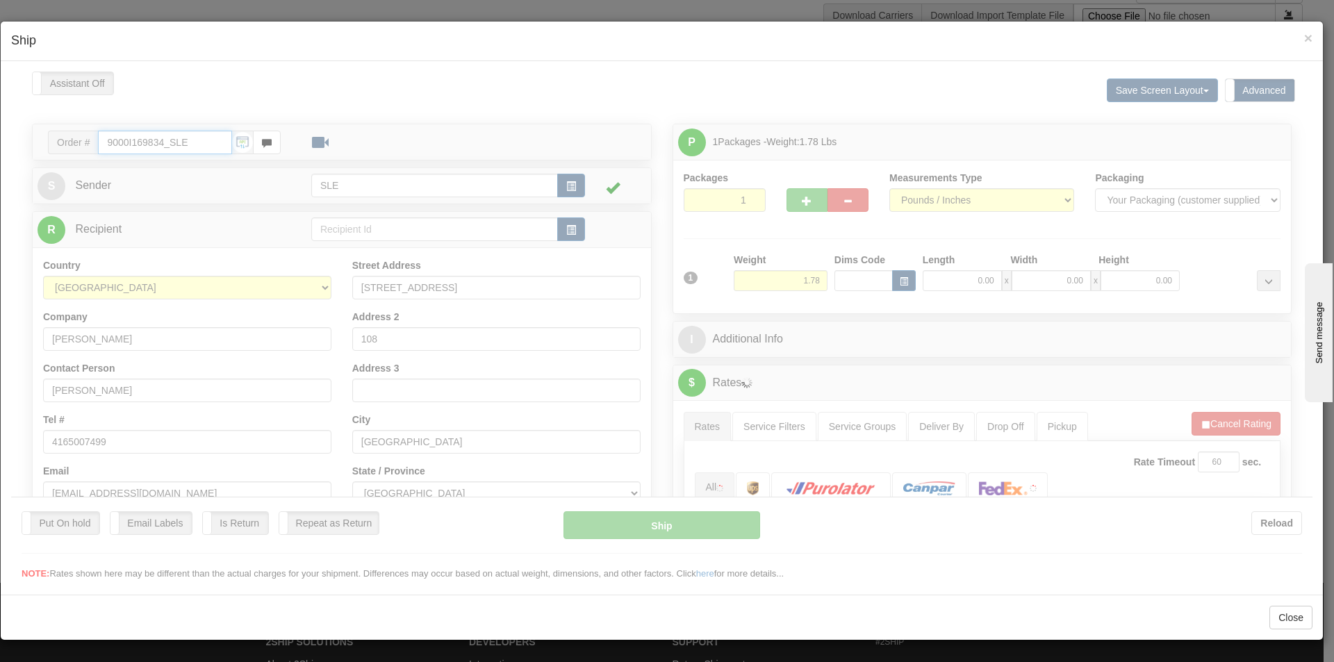
type input "11:26"
type input "16:00"
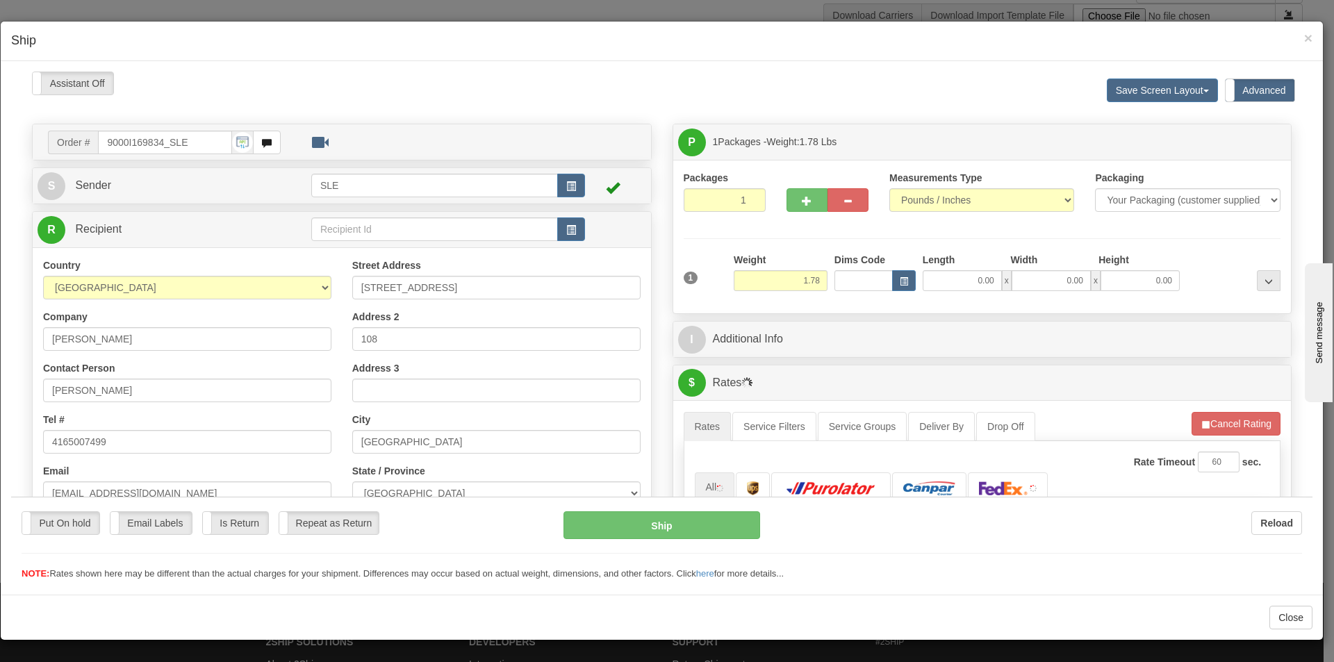
click at [936, 274] on div at bounding box center [661, 325] width 1301 height 509
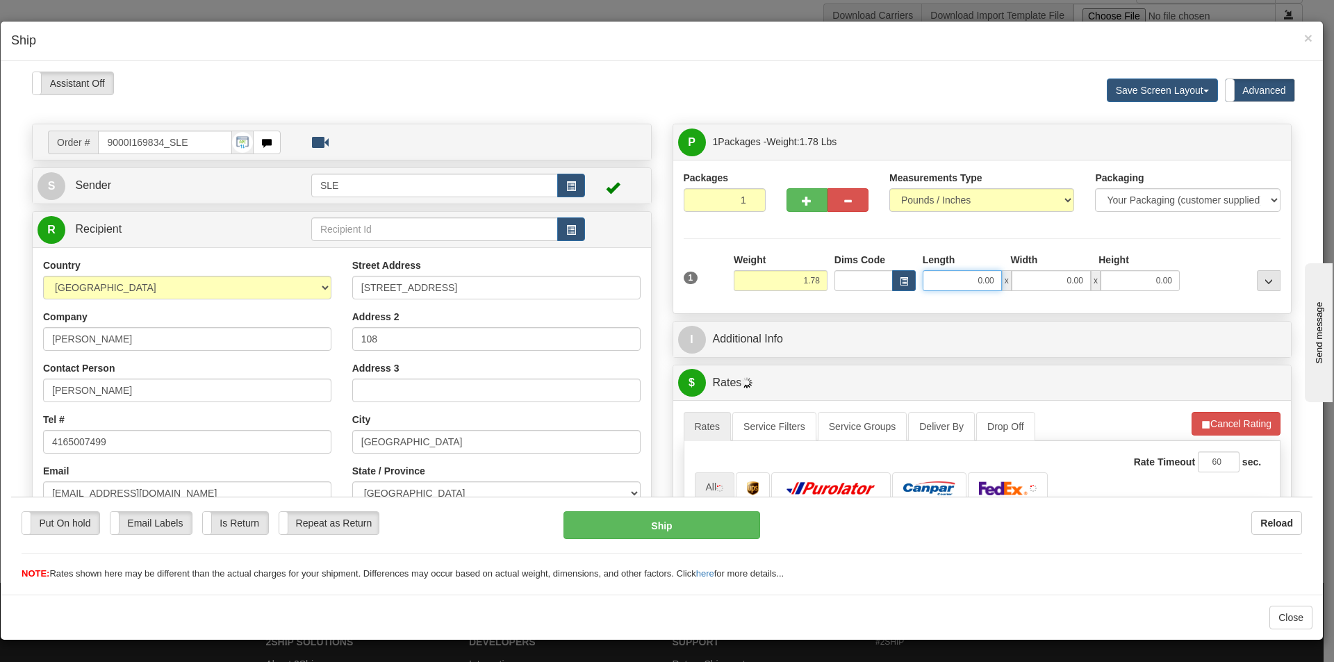
click at [951, 282] on input "0.00" at bounding box center [961, 279] width 79 height 21
type input "10.00"
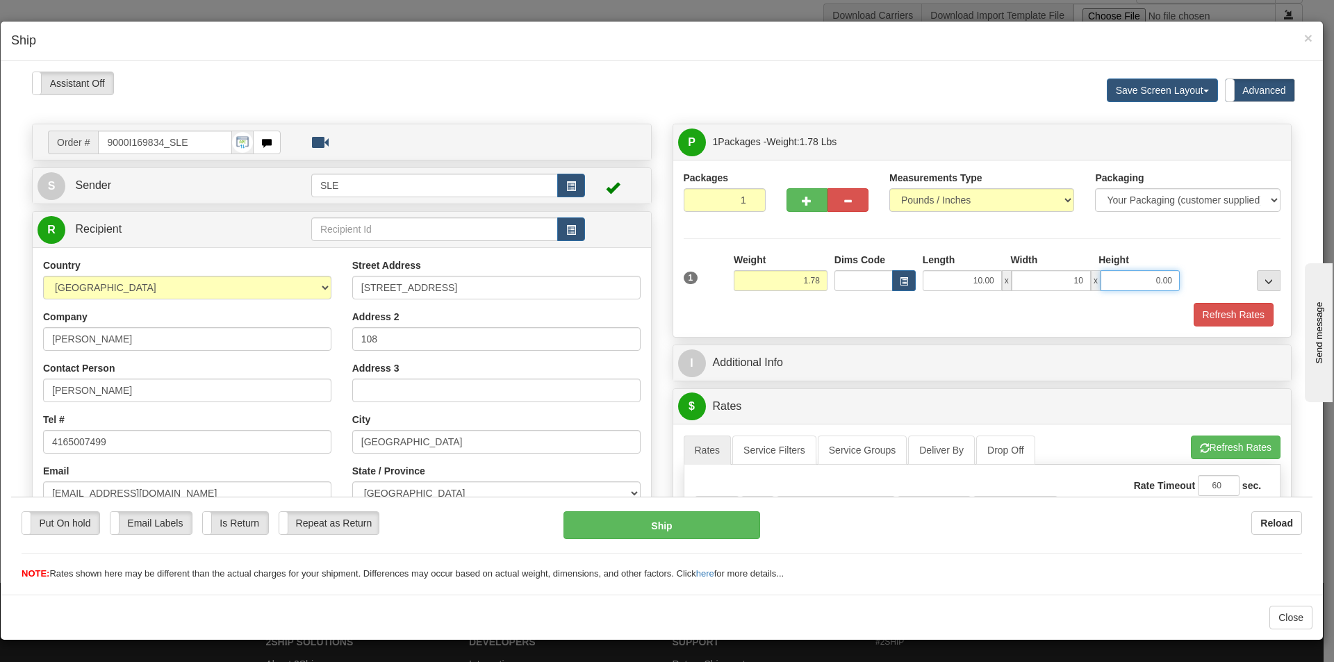
type input "10.00"
type input "2.00"
click at [1193, 302] on button "Refresh Rates" at bounding box center [1233, 314] width 80 height 24
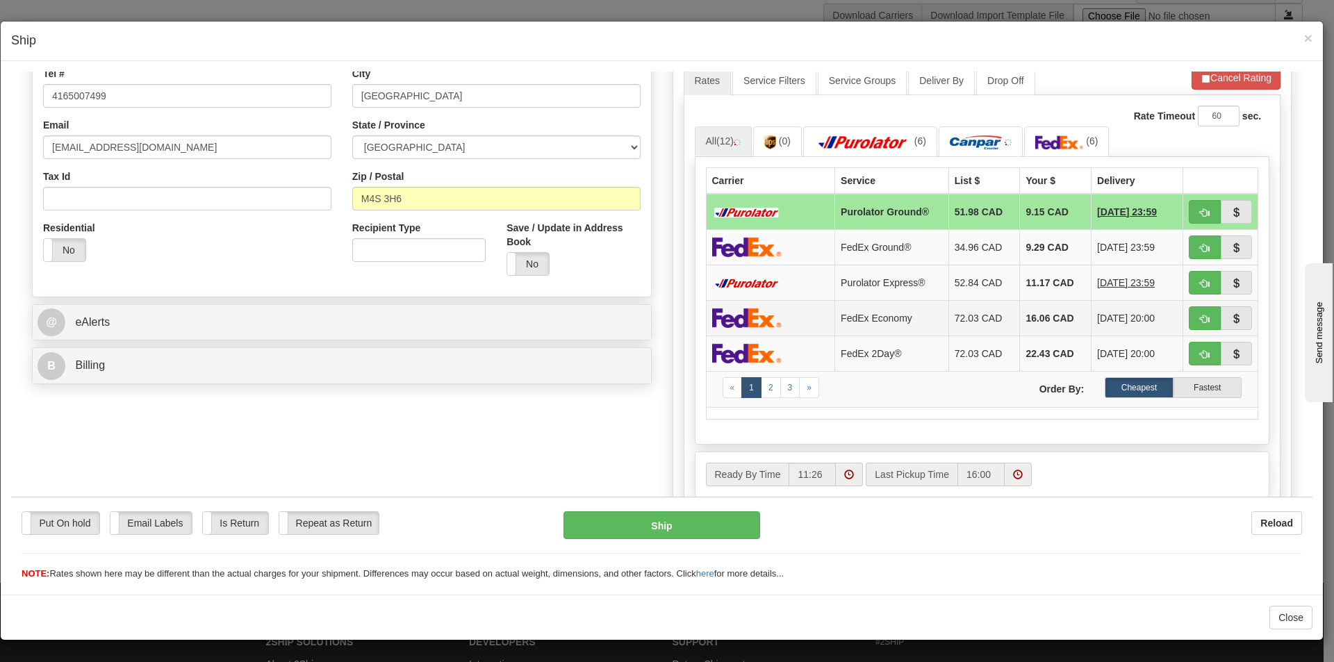
scroll to position [347, 0]
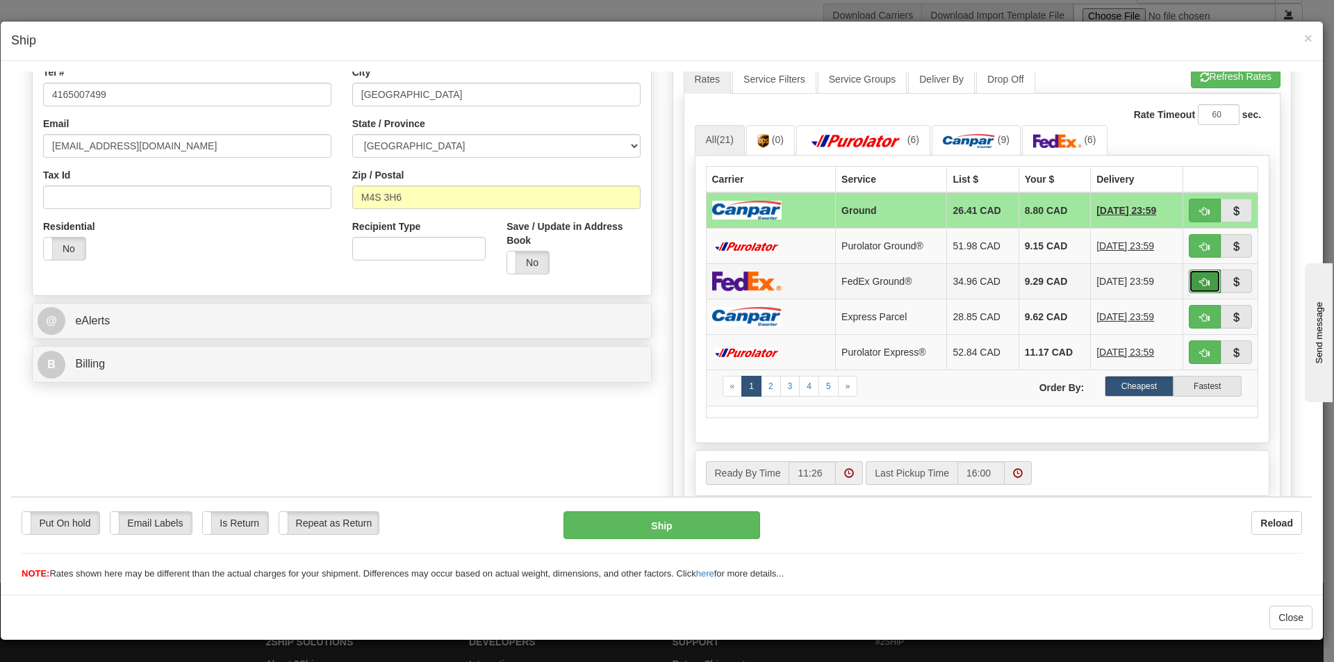
click at [1188, 286] on button "button" at bounding box center [1204, 281] width 32 height 24
type input "92"
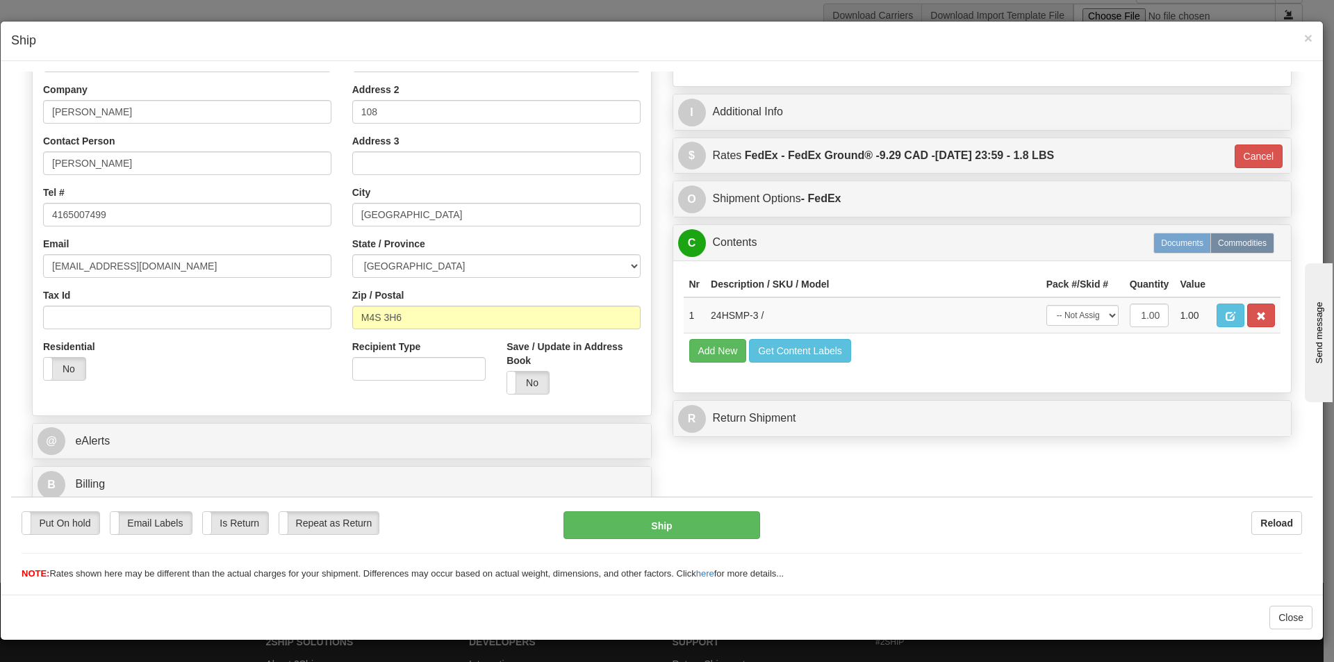
scroll to position [227, 0]
click at [1058, 307] on select "-- Not Assigned -- Package 1" at bounding box center [1082, 314] width 72 height 21
select select "0"
click at [1046, 304] on select "-- Not Assigned -- Package 1" at bounding box center [1082, 314] width 72 height 21
click at [711, 533] on button "Ship" at bounding box center [661, 524] width 196 height 28
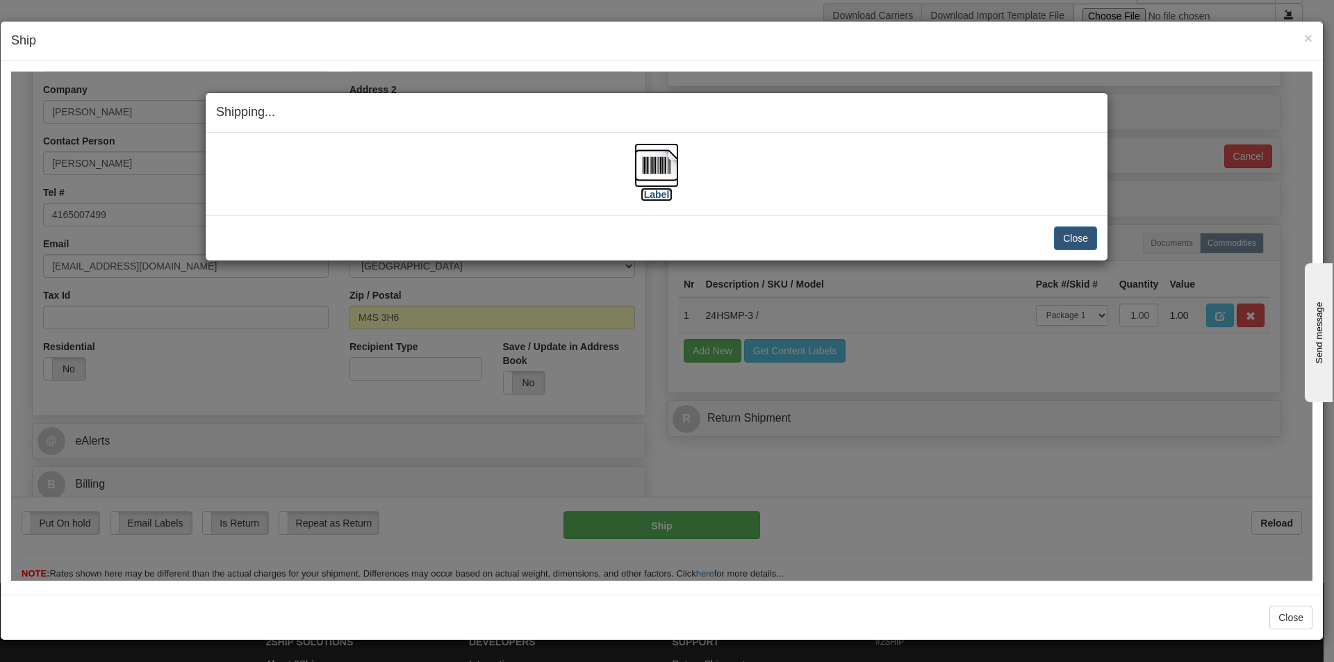
click at [667, 185] on img at bounding box center [656, 164] width 44 height 44
click at [1085, 238] on button "Close" at bounding box center [1075, 238] width 43 height 24
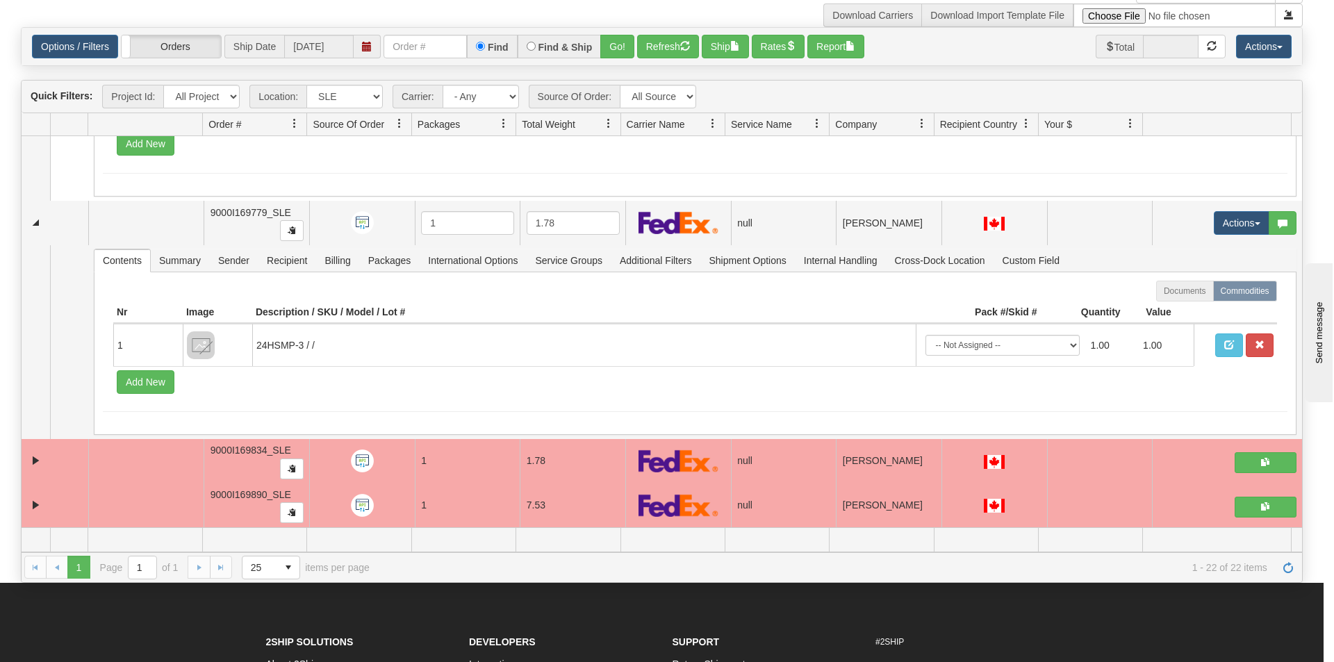
scroll to position [4544, 0]
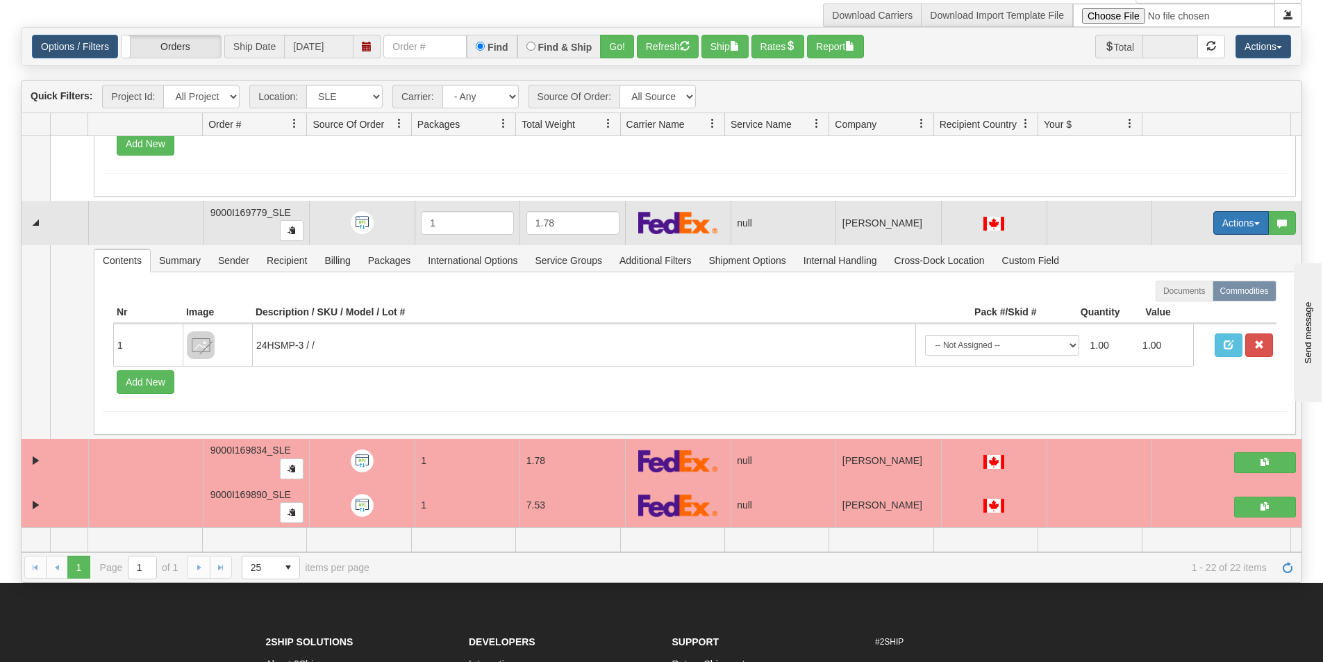
click at [1231, 218] on button "Actions" at bounding box center [1241, 223] width 56 height 24
click at [1182, 246] on span "Open" at bounding box center [1178, 249] width 33 height 11
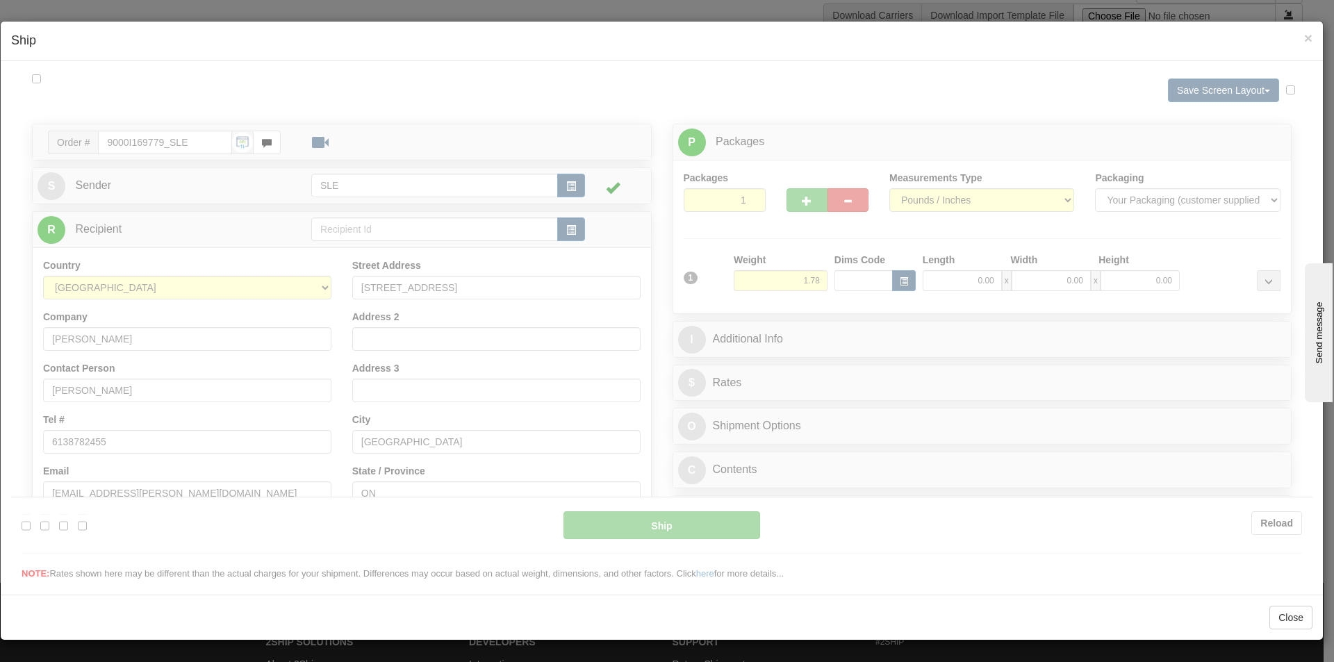
scroll to position [0, 0]
type input "11:26"
type input "16:00"
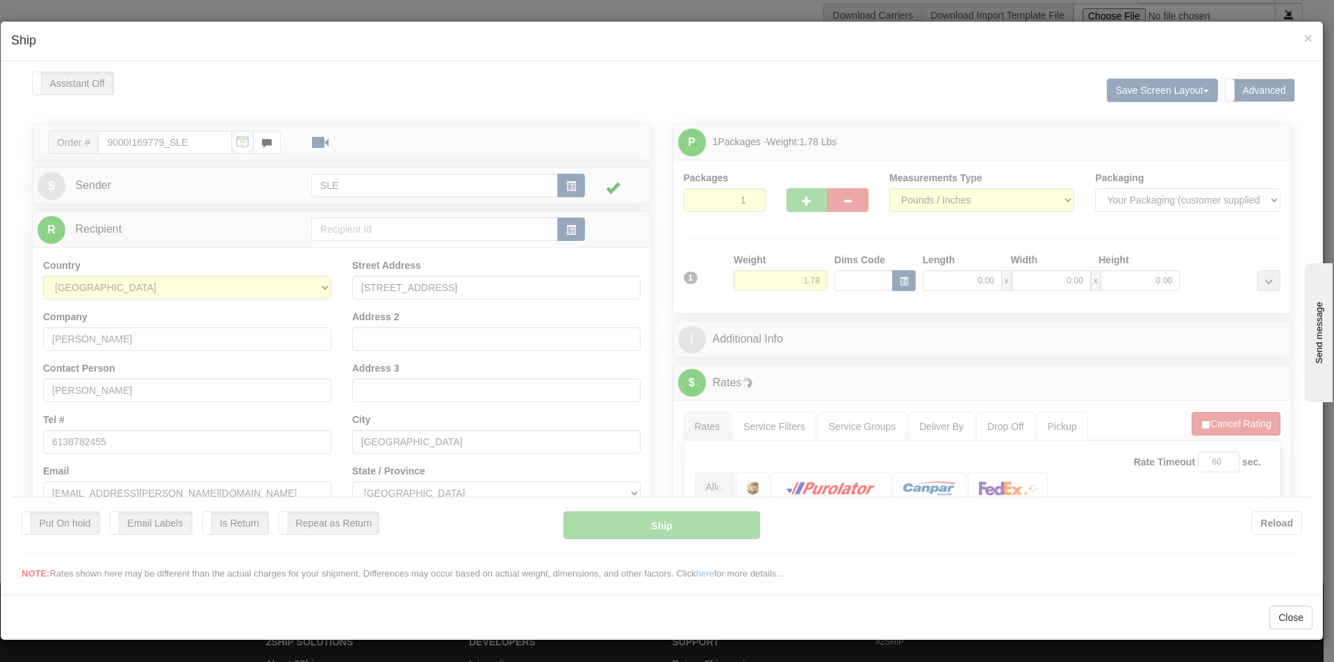
click at [945, 289] on div at bounding box center [661, 325] width 1301 height 509
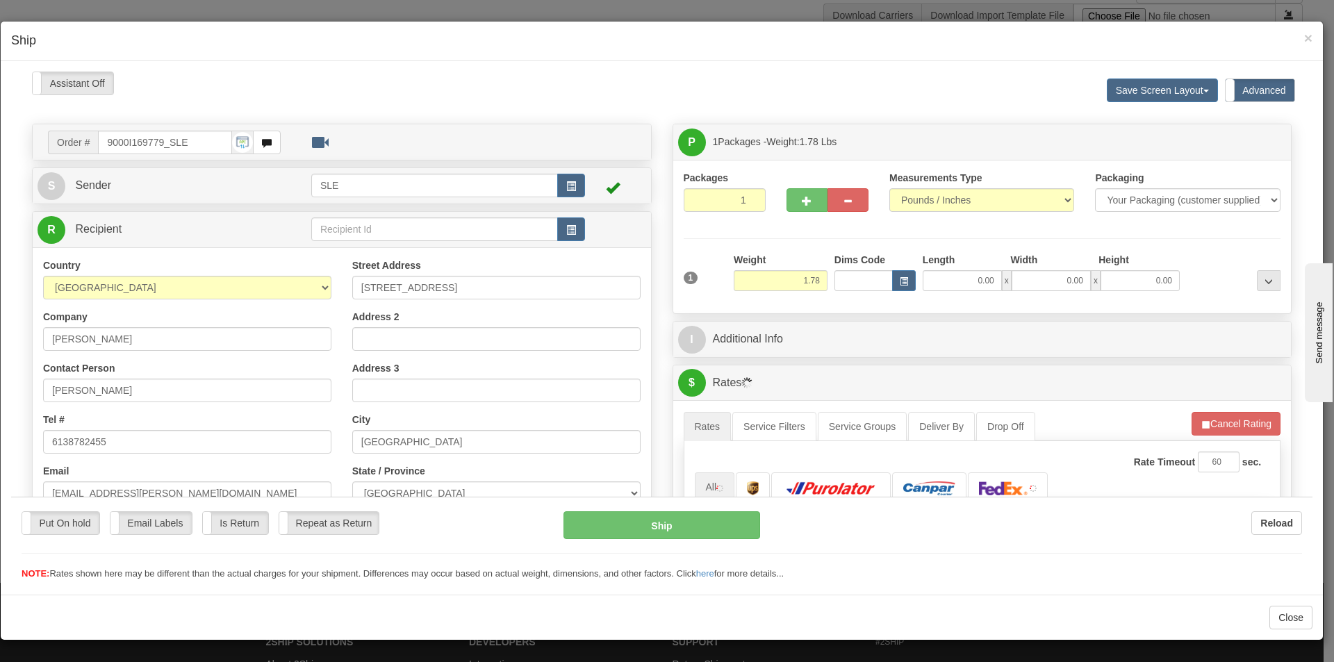
click at [950, 286] on div at bounding box center [661, 325] width 1301 height 509
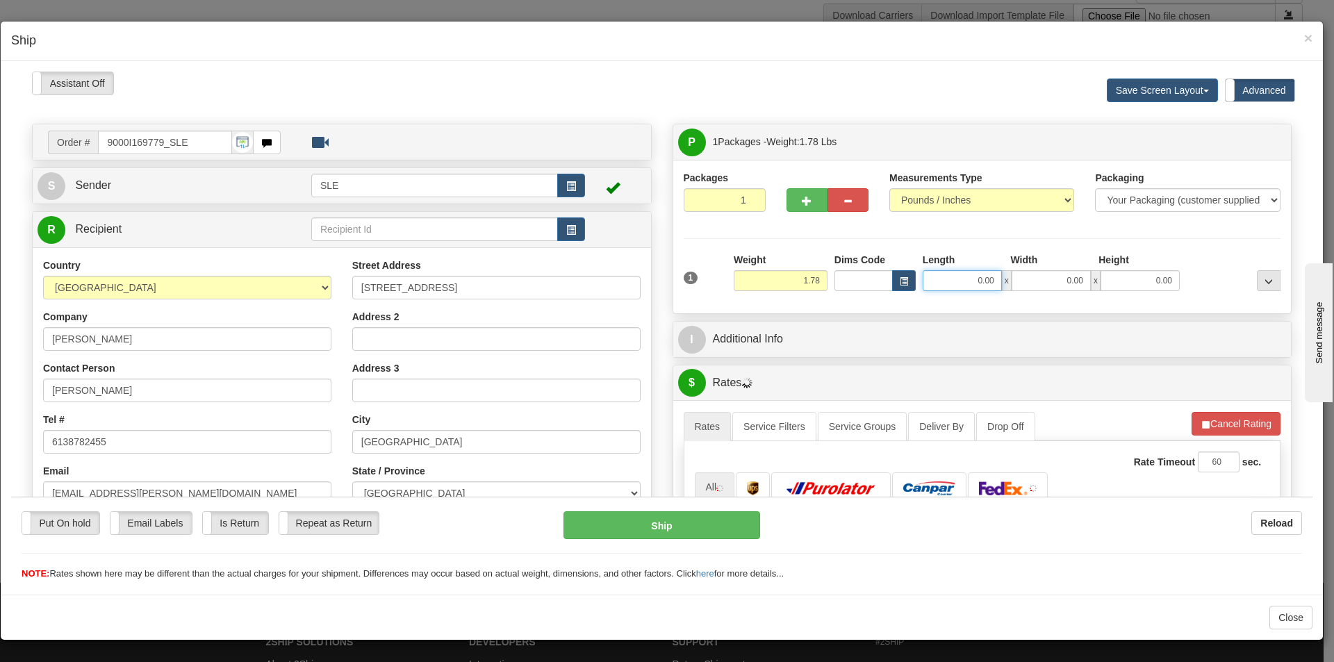
click at [952, 285] on input "0.00" at bounding box center [961, 279] width 79 height 21
type input "10.00"
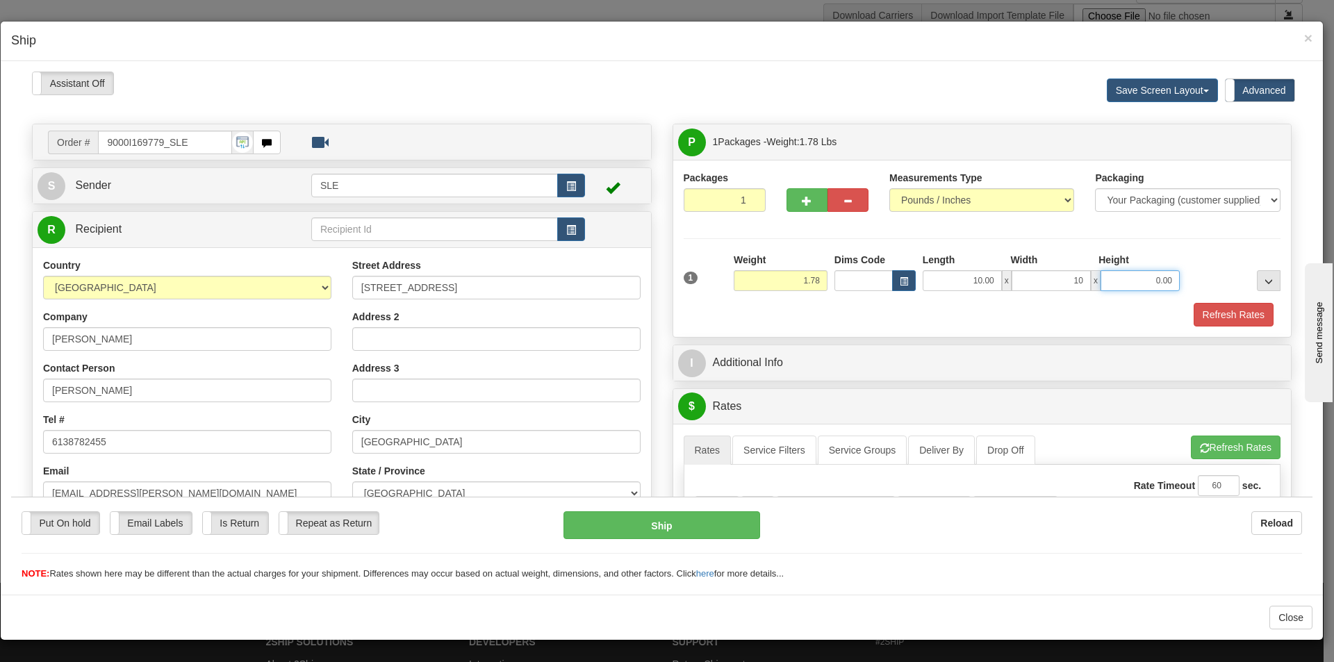
type input "10.00"
type input "2.00"
click at [1213, 319] on button "Refresh Rates" at bounding box center [1233, 314] width 80 height 24
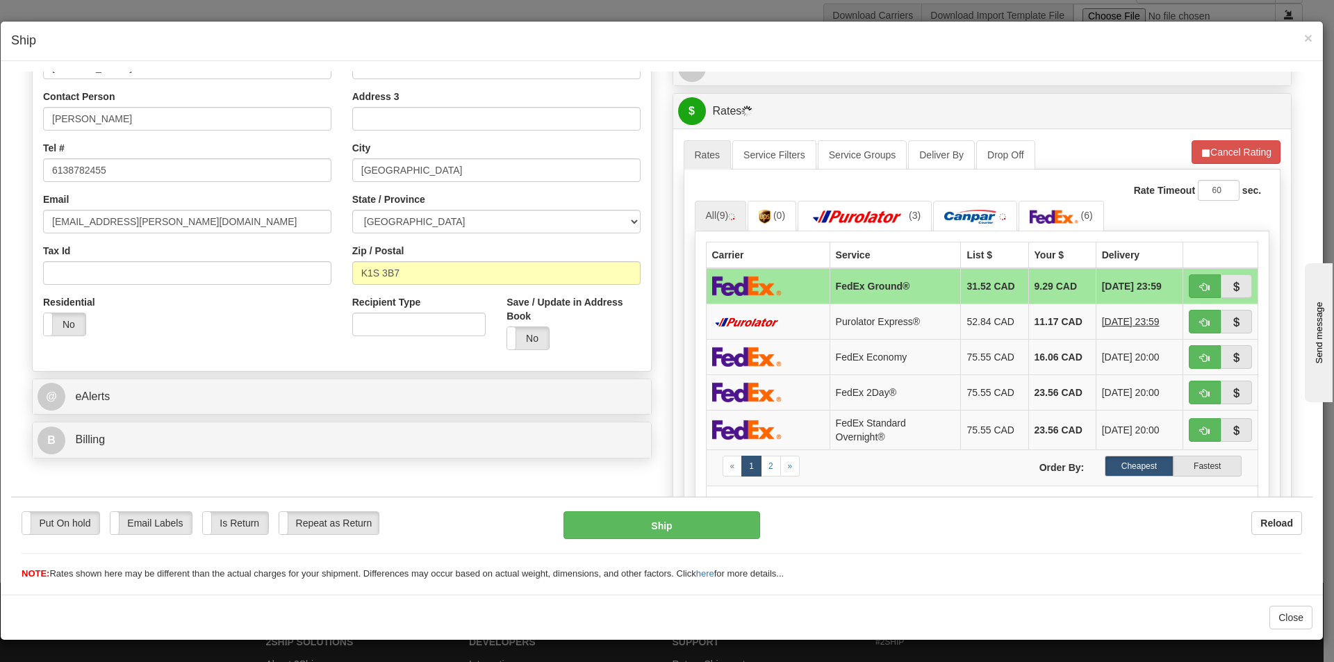
scroll to position [278, 0]
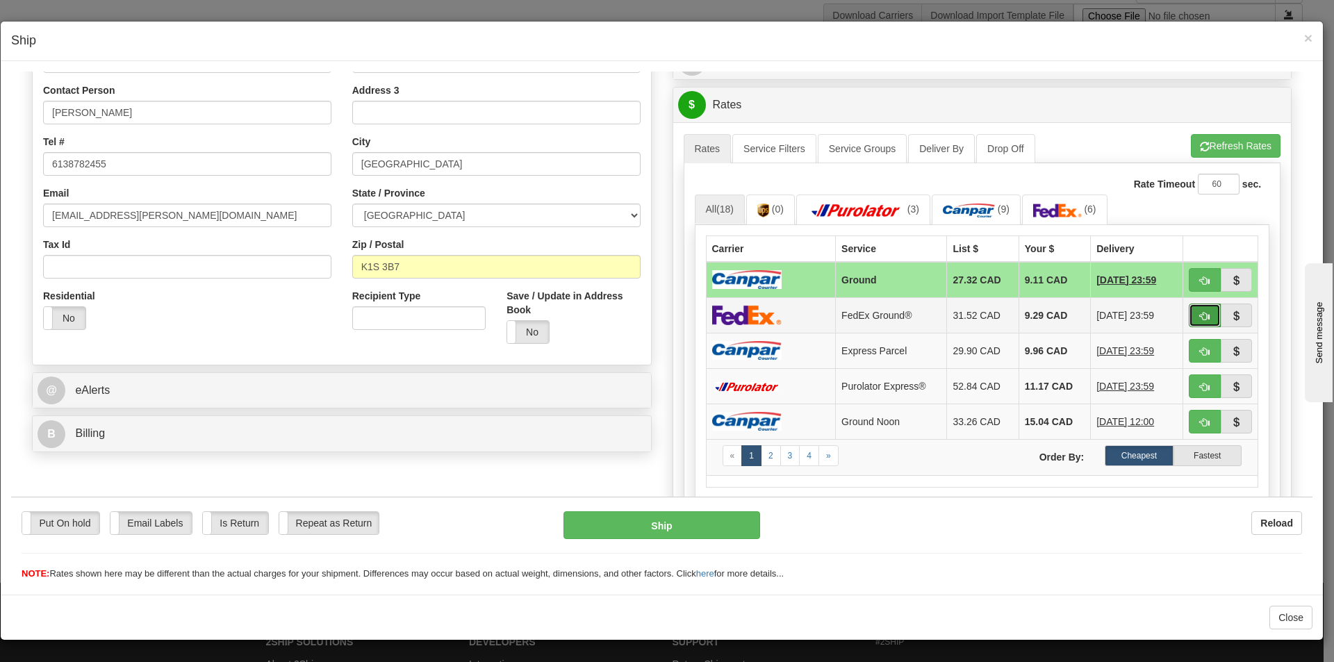
click at [1199, 315] on span "button" at bounding box center [1204, 315] width 10 height 9
type input "92"
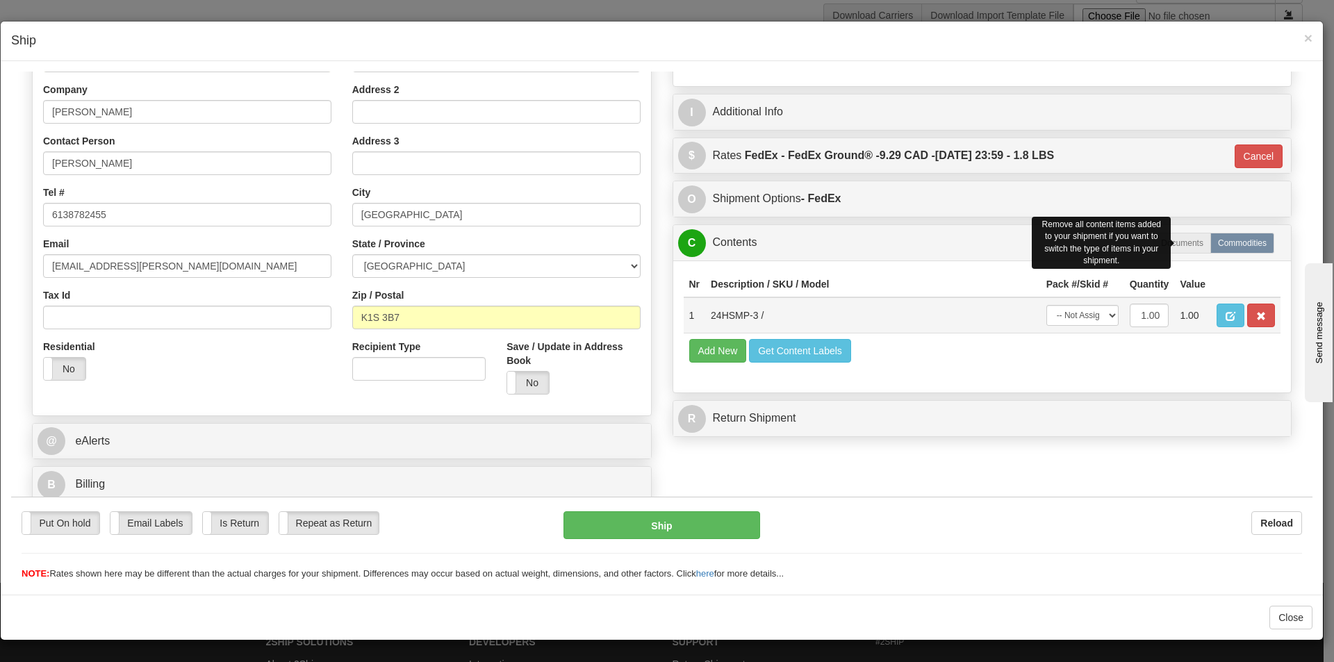
scroll to position [227, 0]
click at [1083, 317] on select "-- Not Assigned -- Package 1" at bounding box center [1082, 314] width 72 height 21
select select "0"
click at [1046, 304] on select "-- Not Assigned -- Package 1" at bounding box center [1082, 314] width 72 height 21
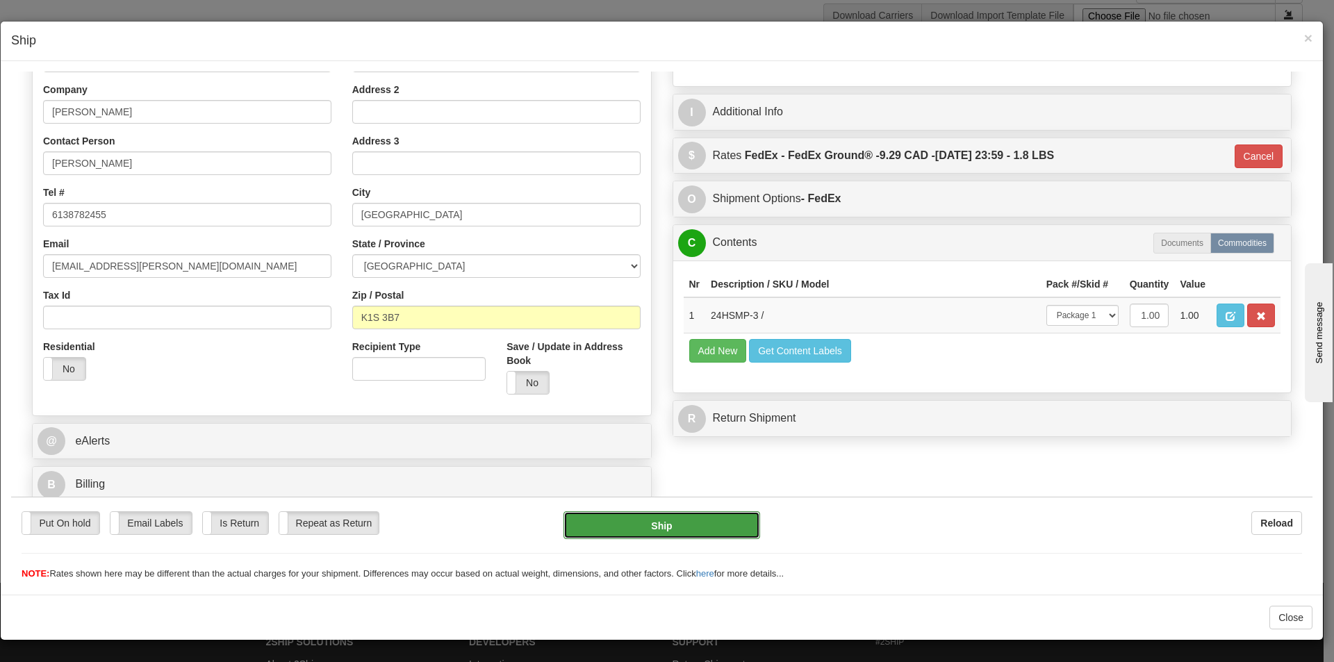
click at [632, 530] on button "Ship" at bounding box center [661, 524] width 196 height 28
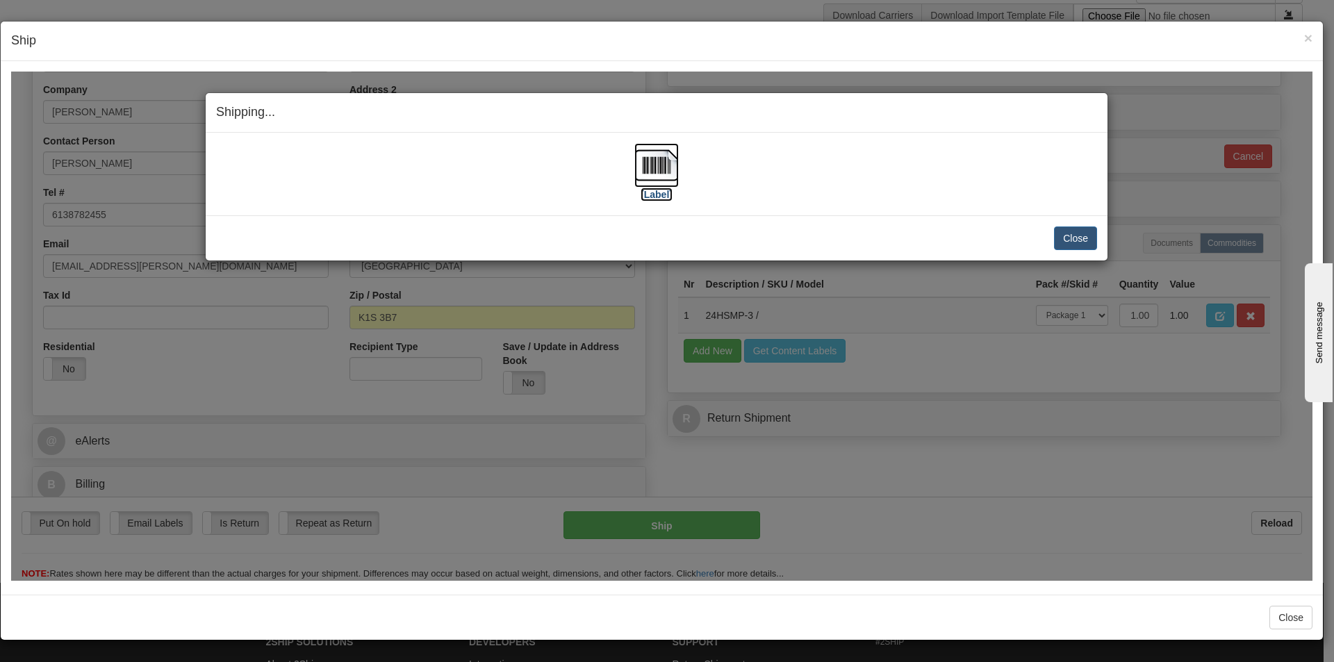
click at [667, 187] on label "[Label]" at bounding box center [656, 194] width 32 height 14
click at [1079, 231] on button "Close" at bounding box center [1075, 238] width 43 height 24
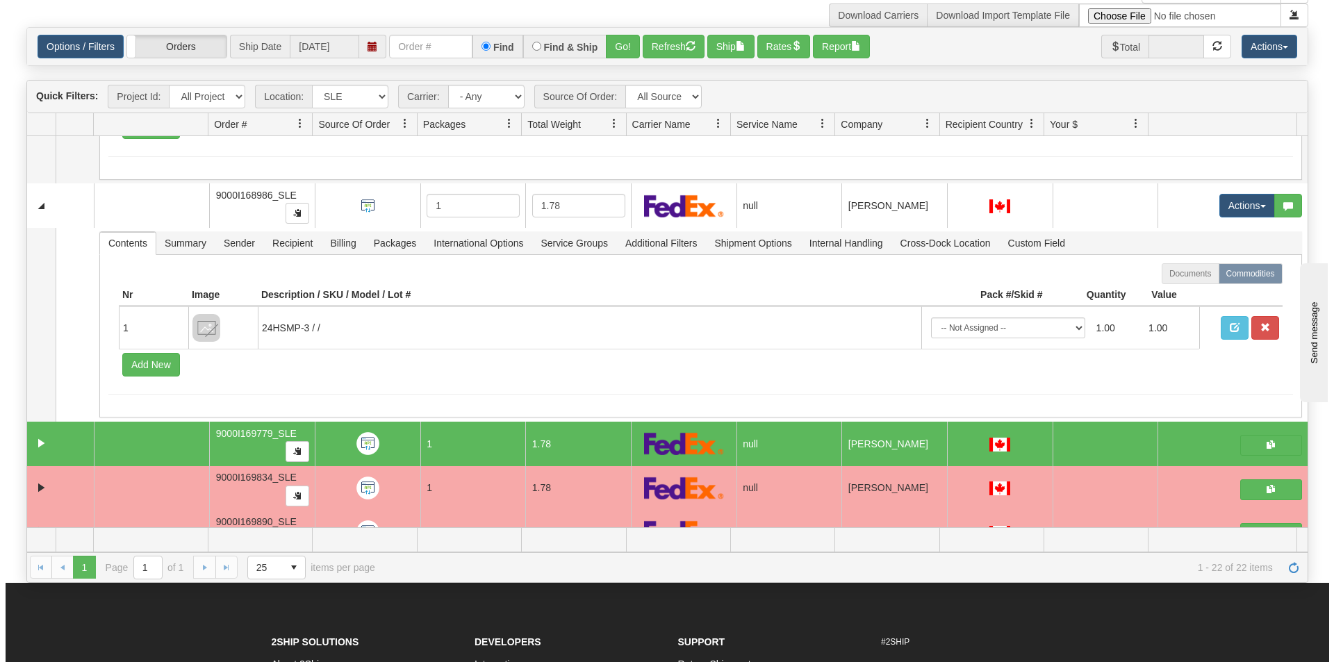
scroll to position [4280, 0]
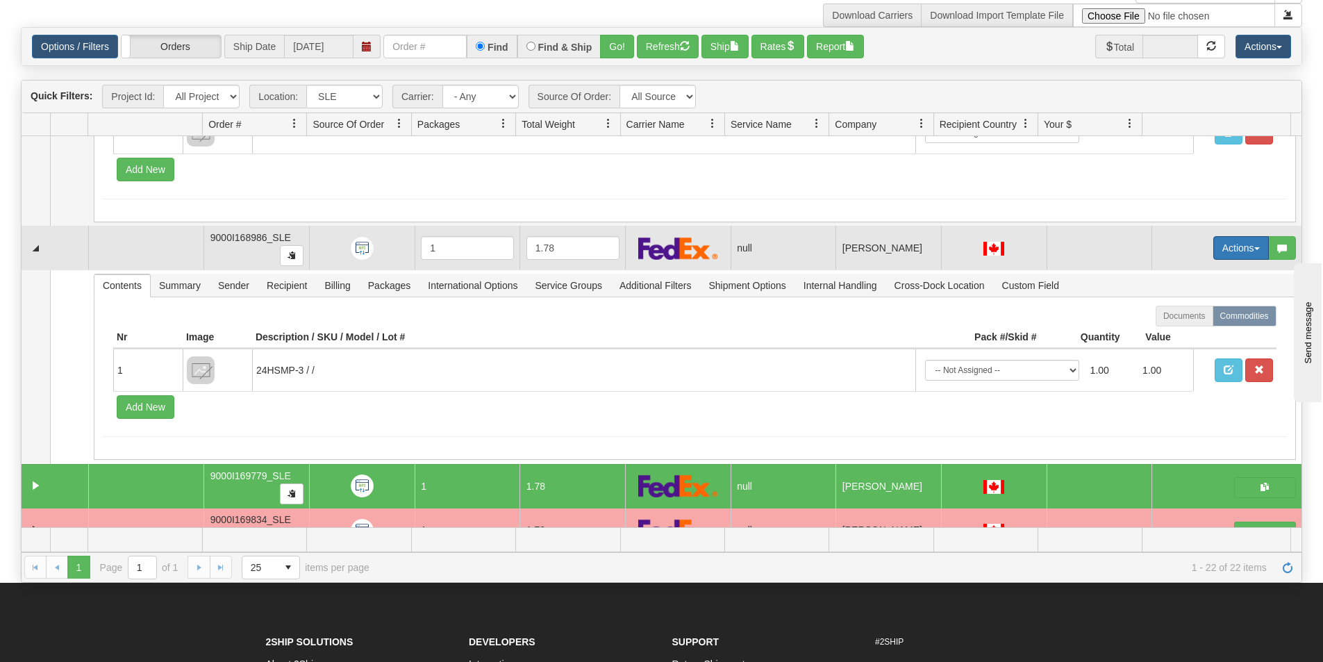
click at [1214, 244] on button "Actions" at bounding box center [1241, 248] width 56 height 24
click at [1203, 273] on link "Open" at bounding box center [1208, 274] width 120 height 18
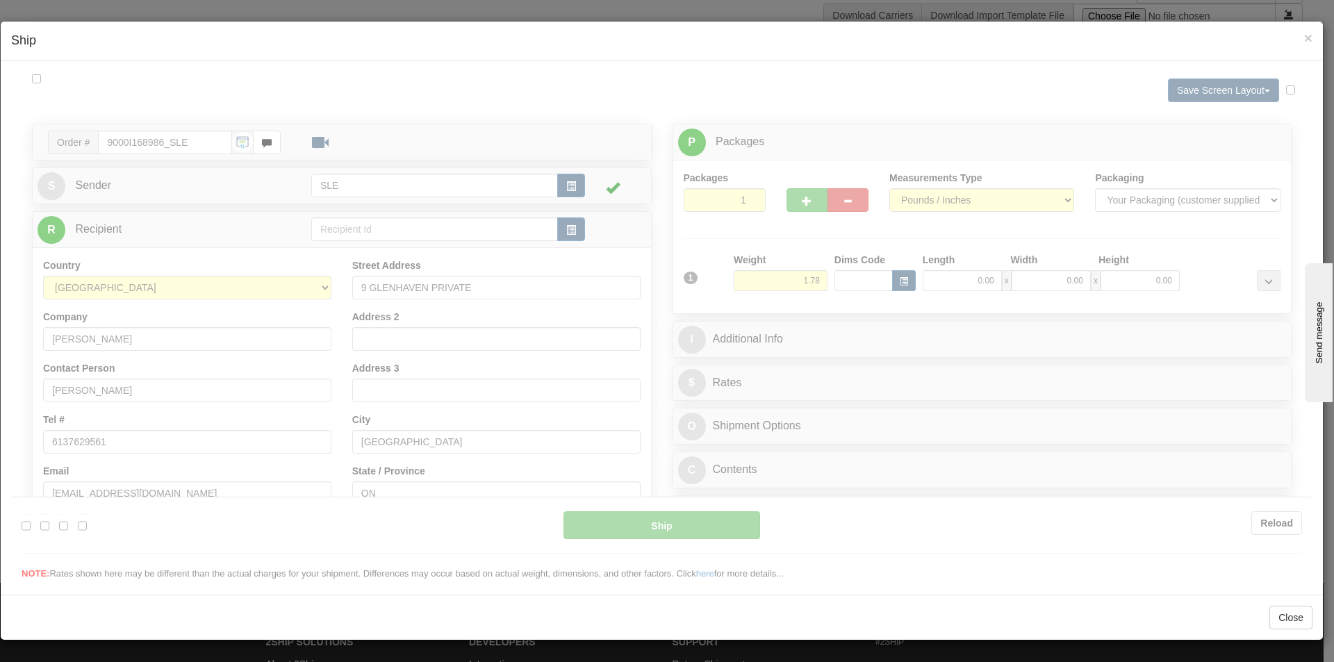
scroll to position [0, 0]
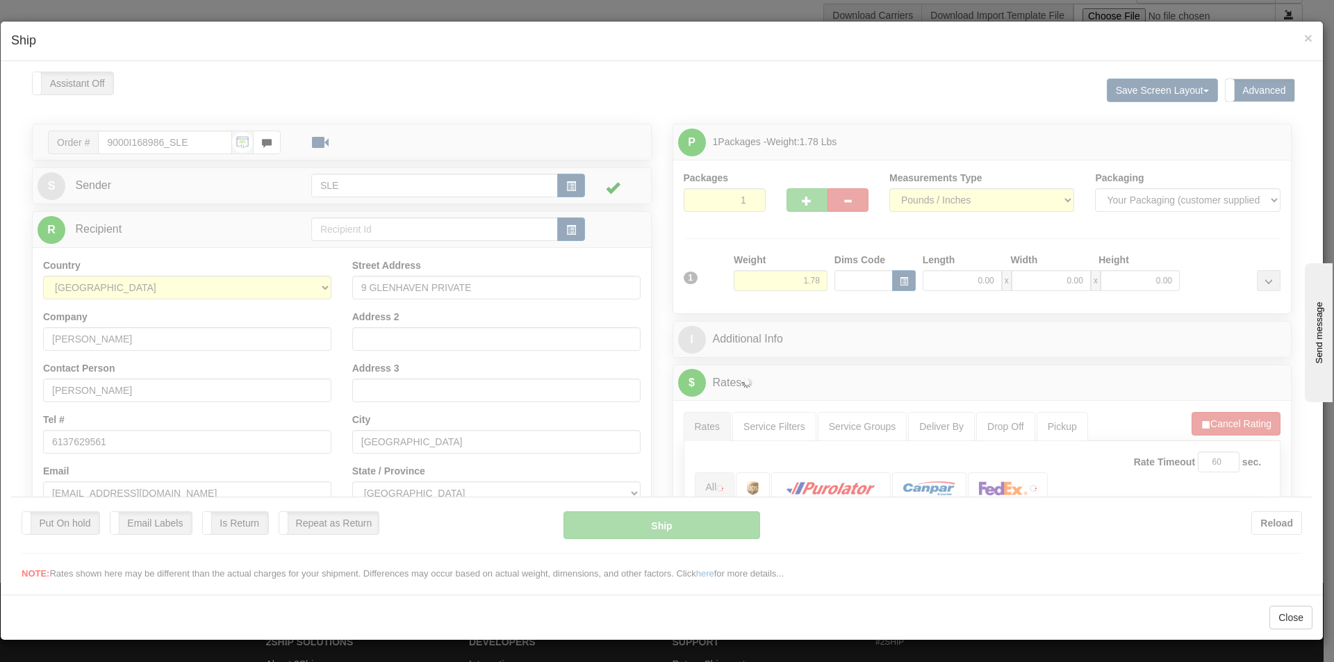
type input "11:26"
type input "16:00"
click at [958, 288] on div at bounding box center [661, 325] width 1301 height 509
click at [958, 281] on div at bounding box center [661, 325] width 1301 height 509
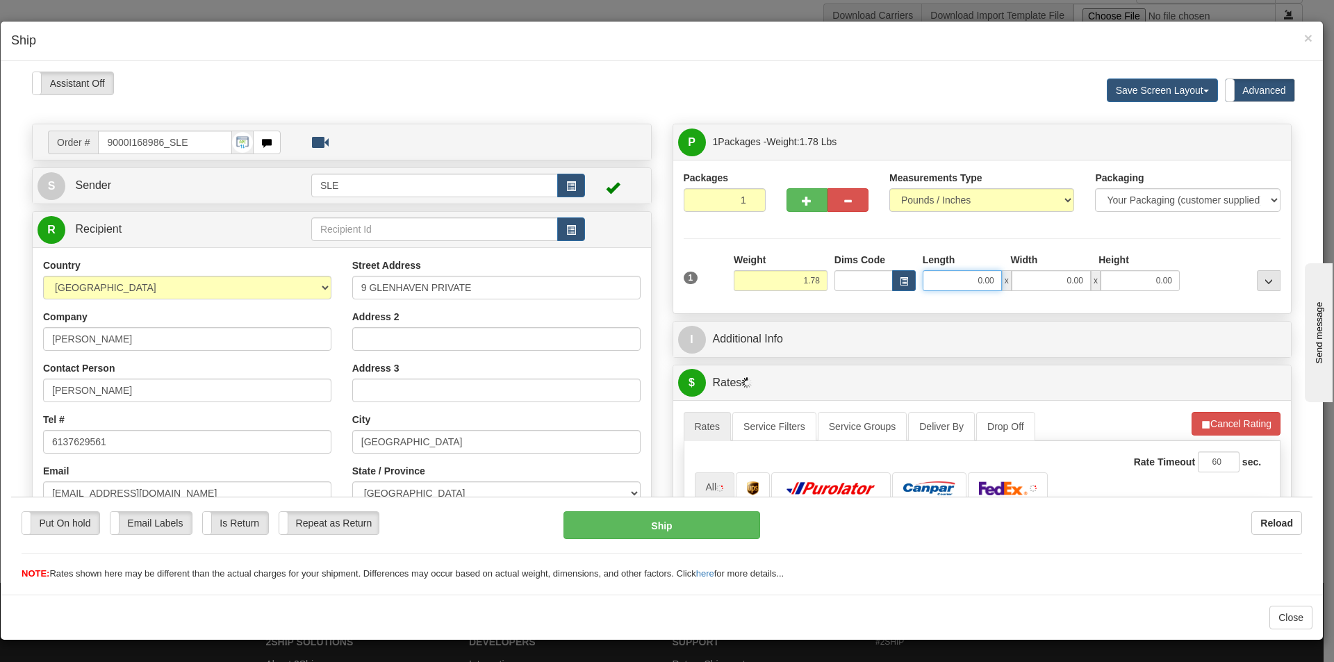
click at [958, 279] on input "0.00" at bounding box center [961, 279] width 79 height 21
type input "10.00"
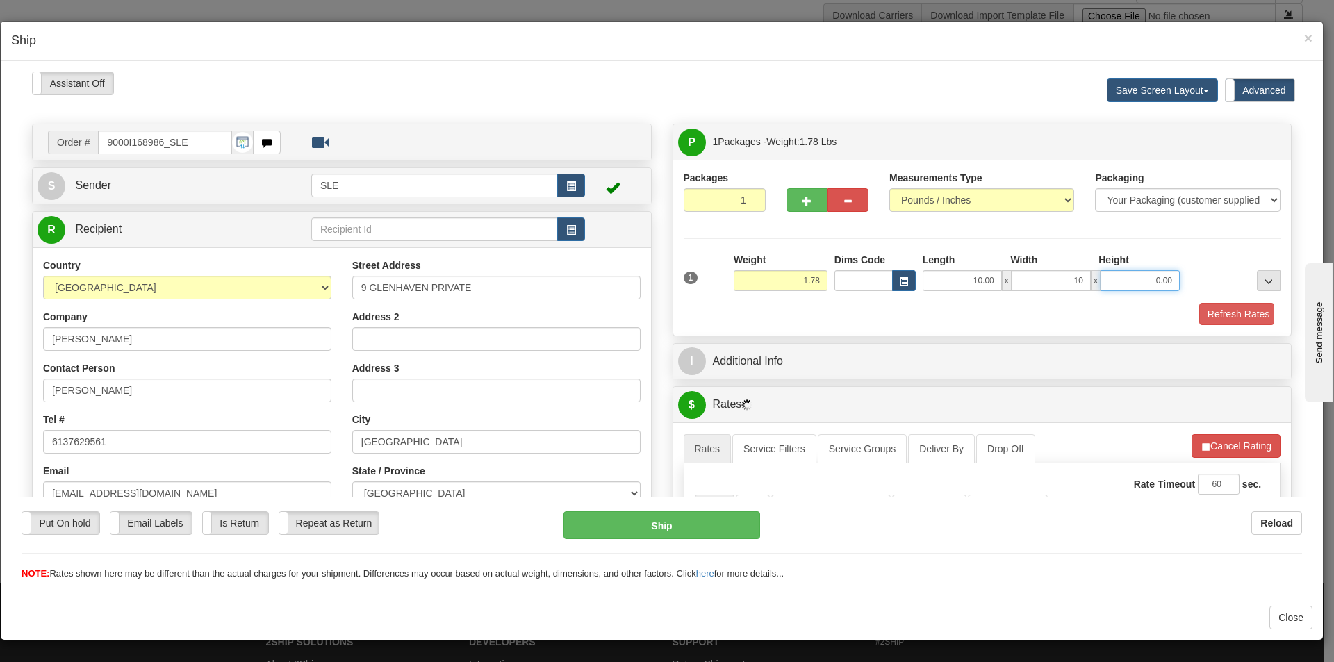
type input "10.00"
type input "2.00"
click at [1256, 269] on button "..." at bounding box center [1268, 279] width 24 height 21
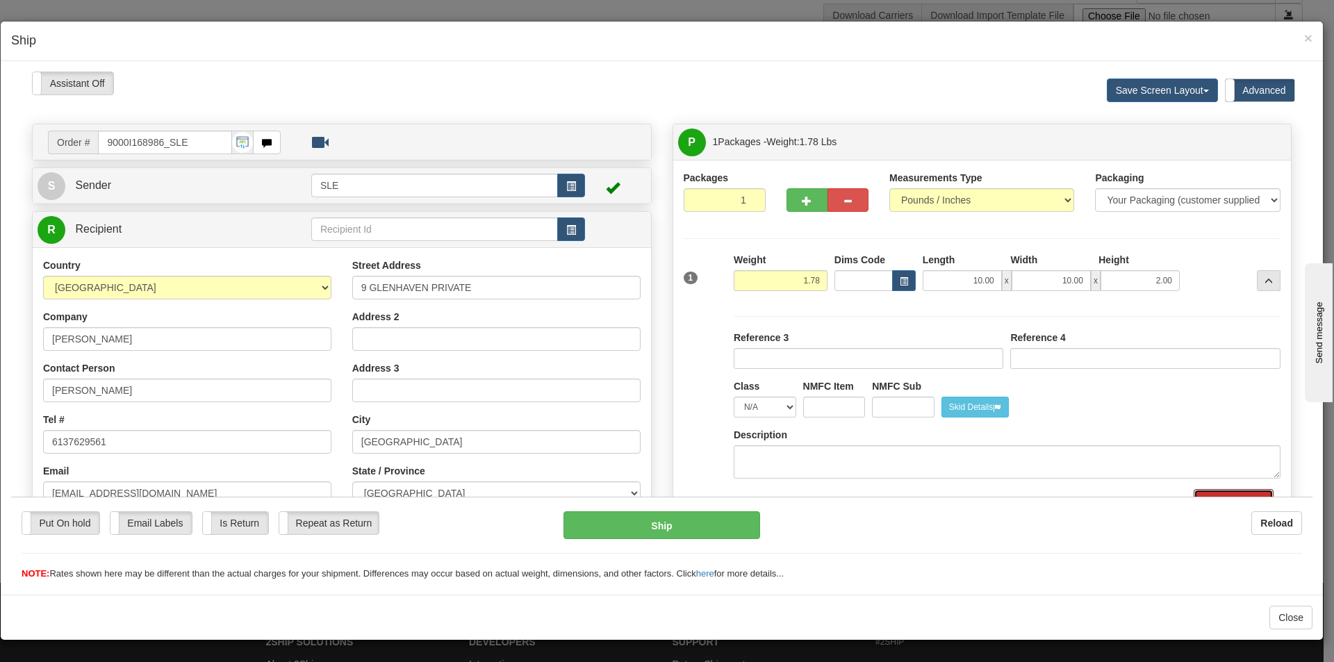
click at [1193, 488] on button "Refresh Rates" at bounding box center [1233, 500] width 80 height 24
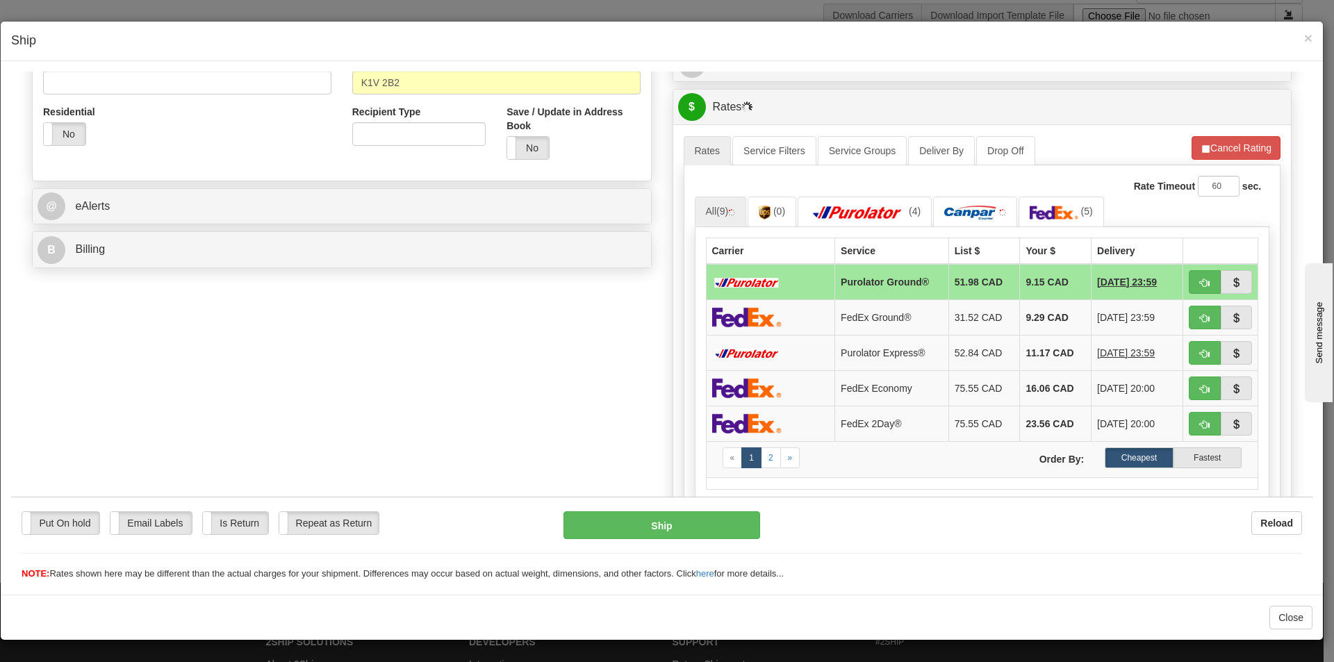
scroll to position [486, 0]
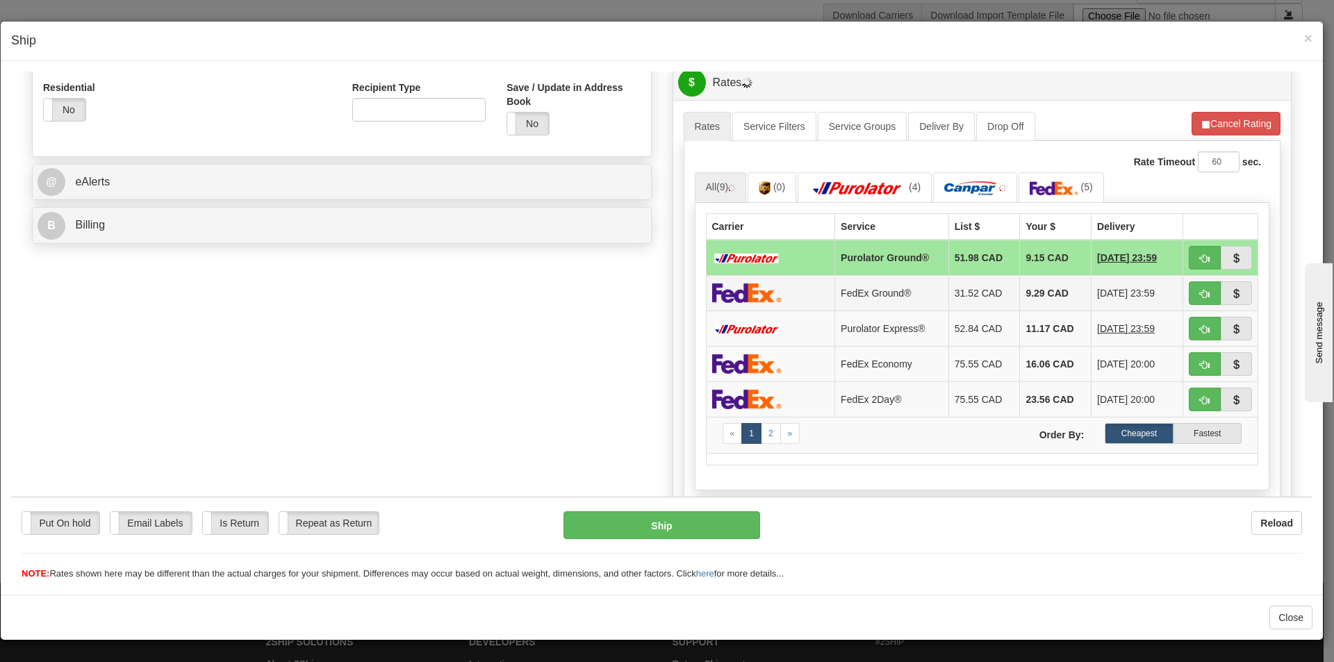
click at [1183, 287] on td at bounding box center [1220, 291] width 75 height 35
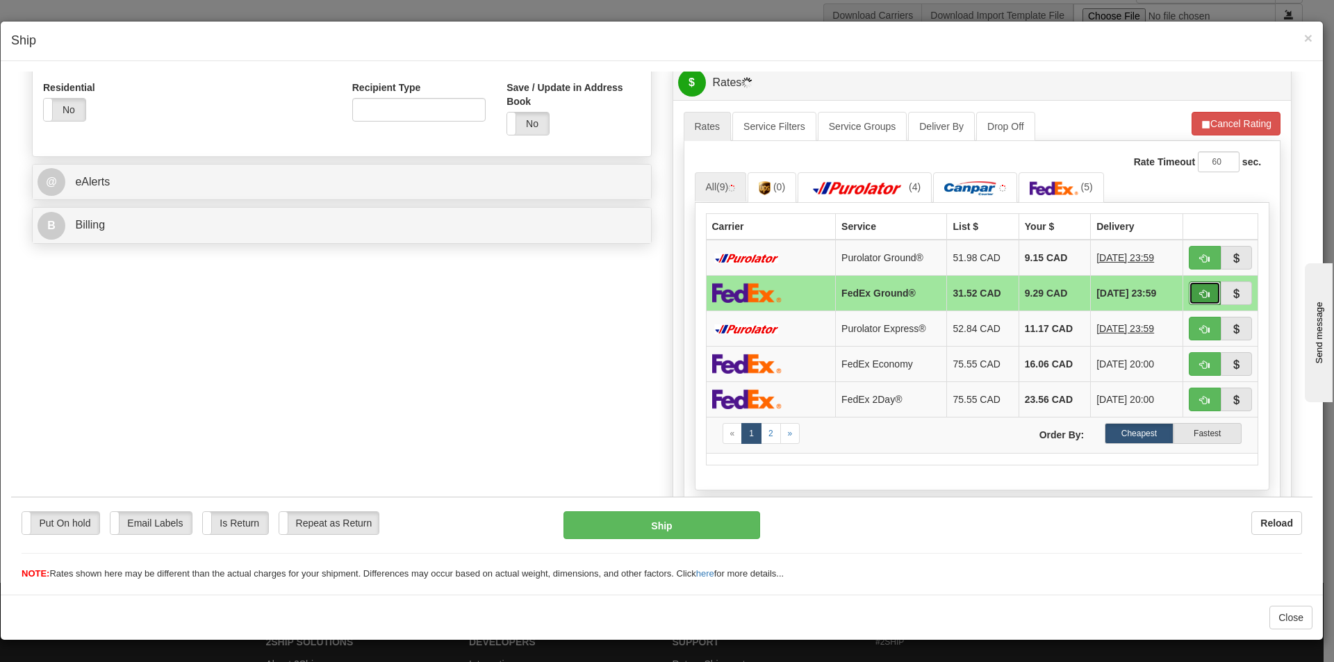
click at [1188, 289] on button "button" at bounding box center [1204, 293] width 32 height 24
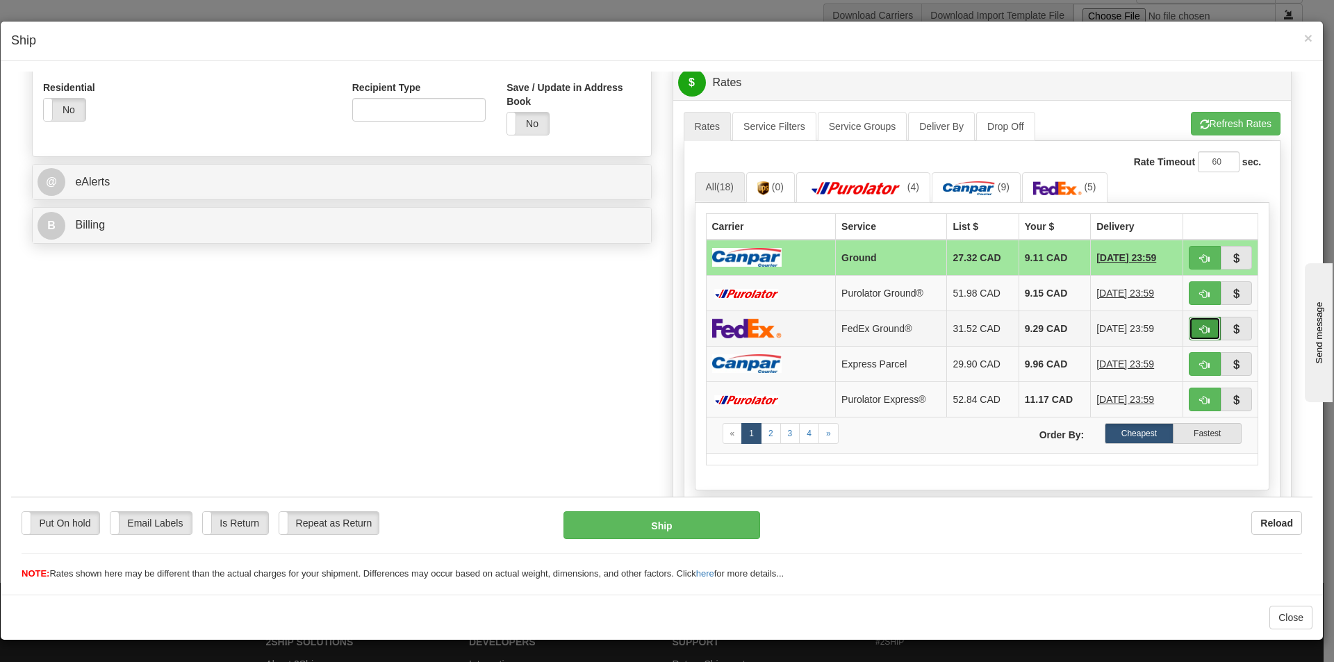
click at [1188, 324] on button "button" at bounding box center [1204, 328] width 32 height 24
type input "92"
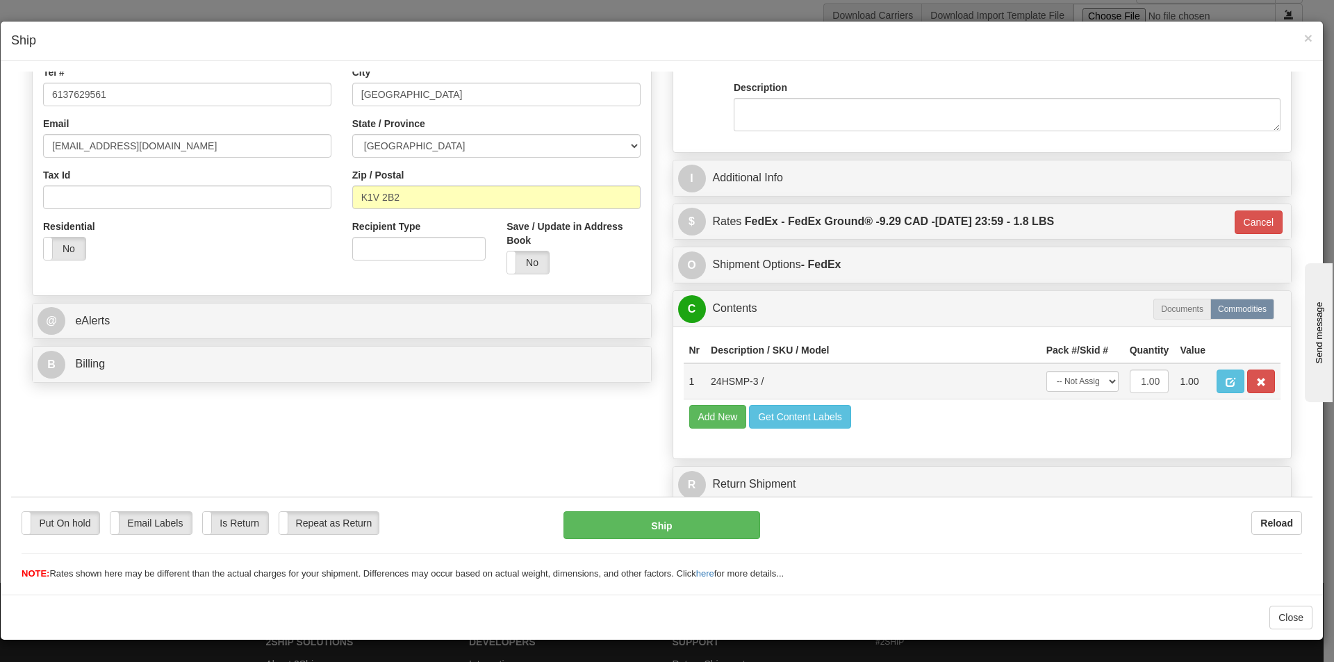
scroll to position [347, 0]
click at [1077, 382] on select "-- Not Assigned -- Package 1" at bounding box center [1082, 380] width 72 height 21
select select "0"
click at [1046, 370] on select "-- Not Assigned -- Package 1" at bounding box center [1082, 380] width 72 height 21
click at [675, 527] on button "Ship" at bounding box center [661, 524] width 196 height 28
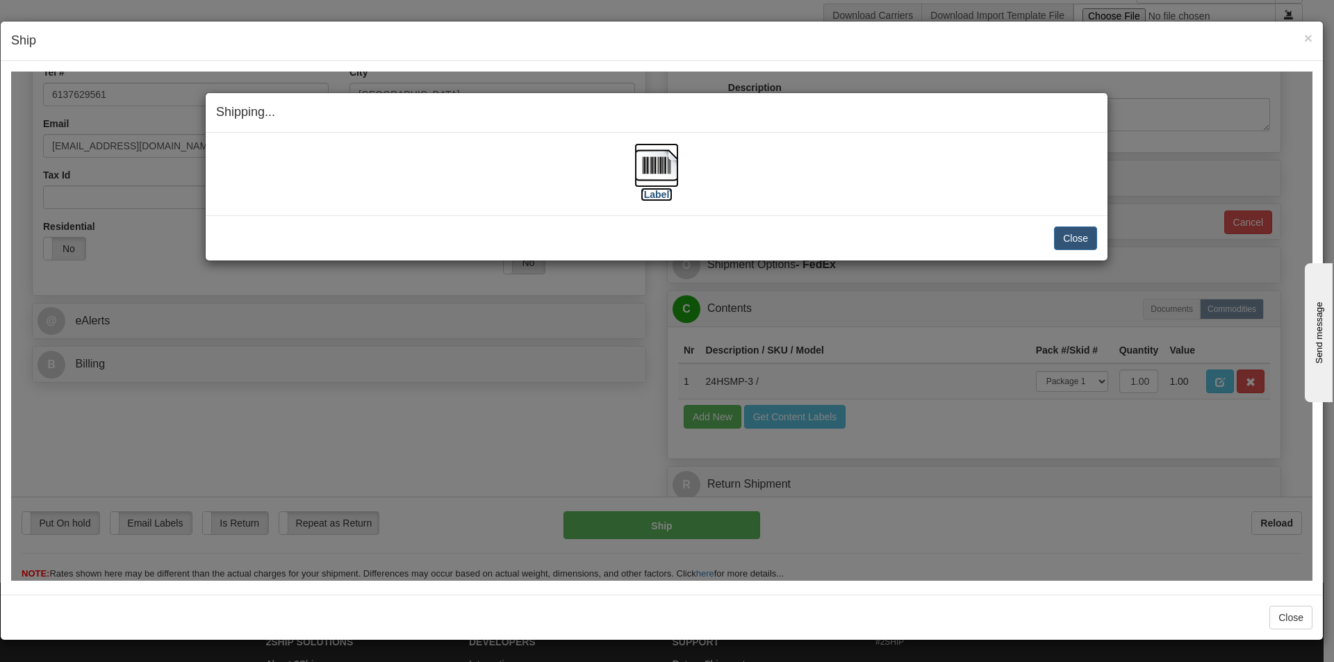
click at [662, 172] on img at bounding box center [656, 164] width 44 height 44
click at [1079, 237] on button "Close" at bounding box center [1075, 238] width 43 height 24
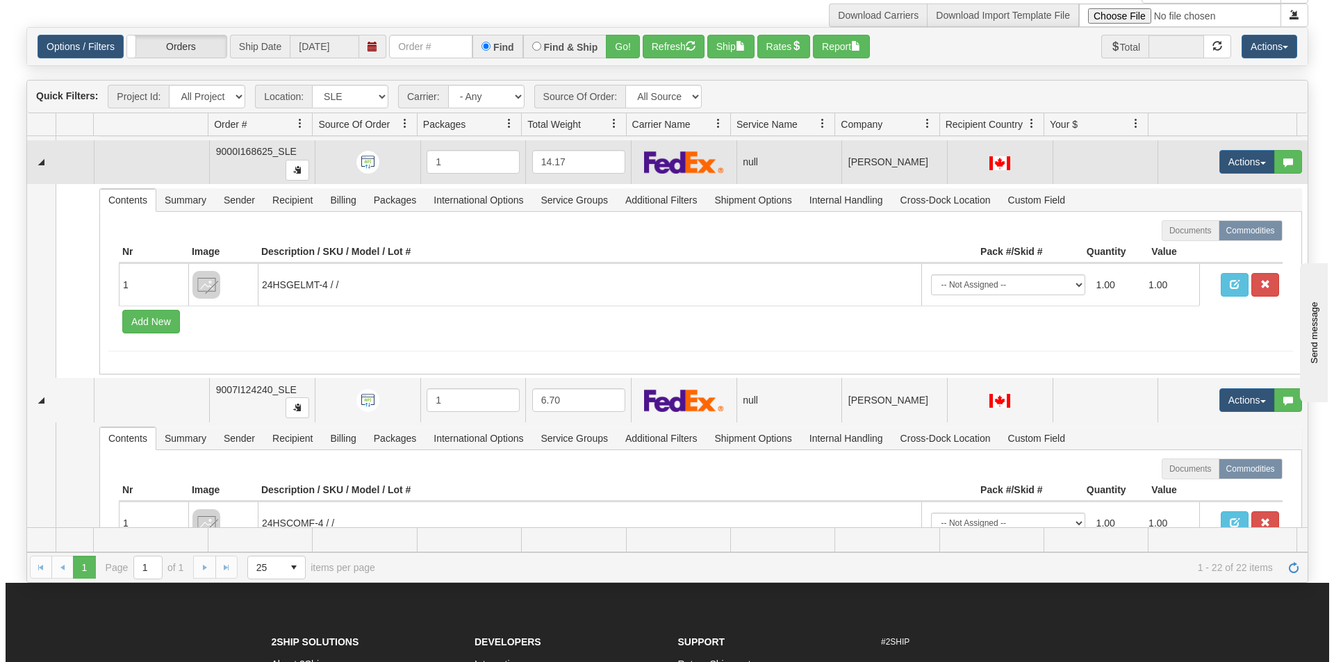
scroll to position [3889, 0]
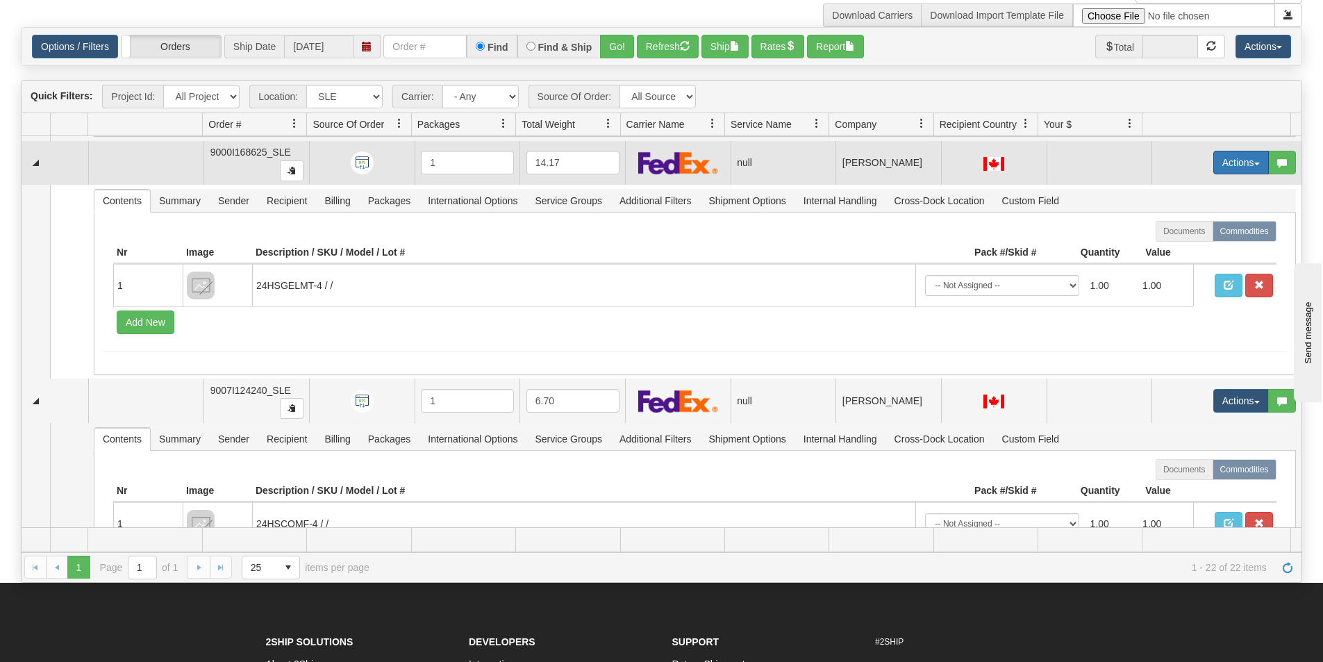
click at [1217, 157] on button "Actions" at bounding box center [1241, 163] width 56 height 24
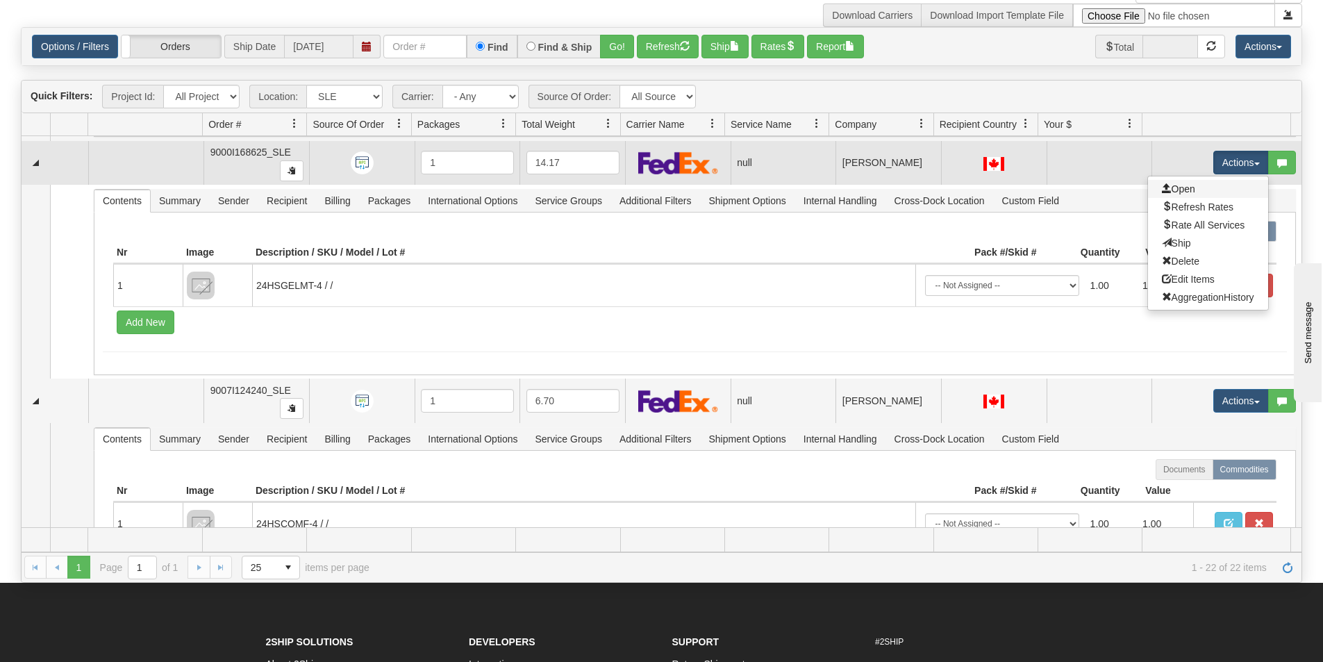
click at [1206, 189] on link "Open" at bounding box center [1208, 189] width 120 height 18
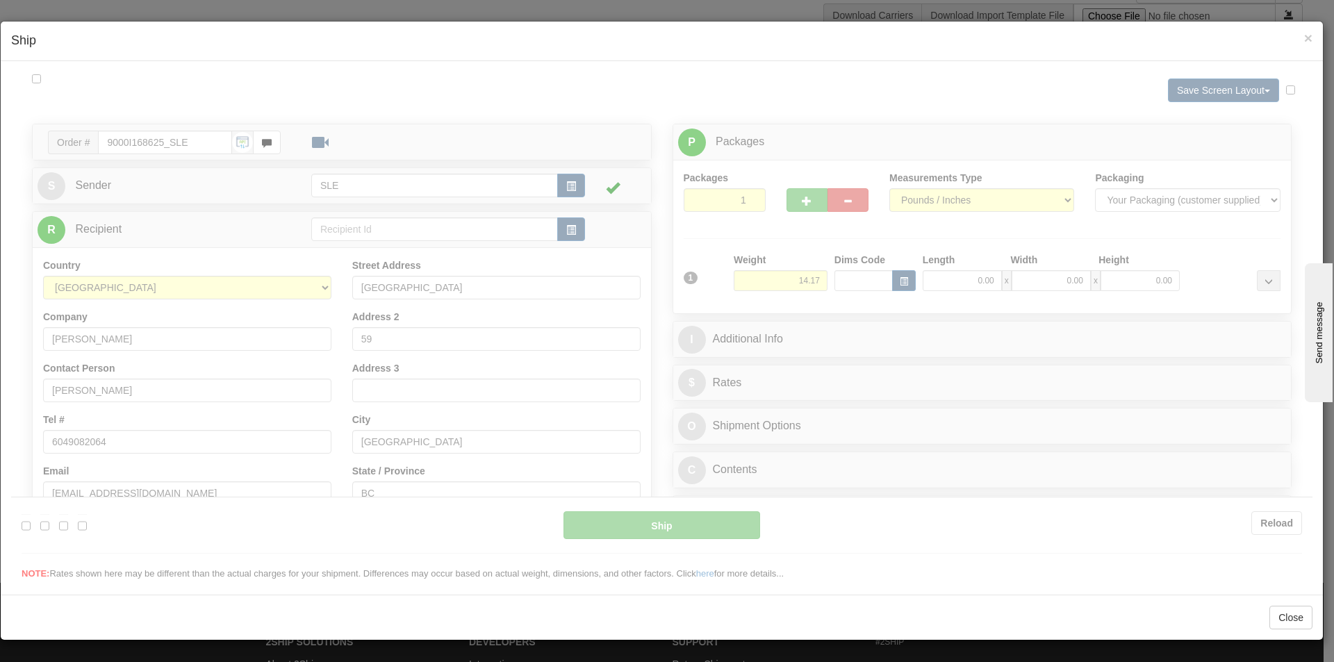
scroll to position [0, 0]
type input "11:27"
type input "16:00"
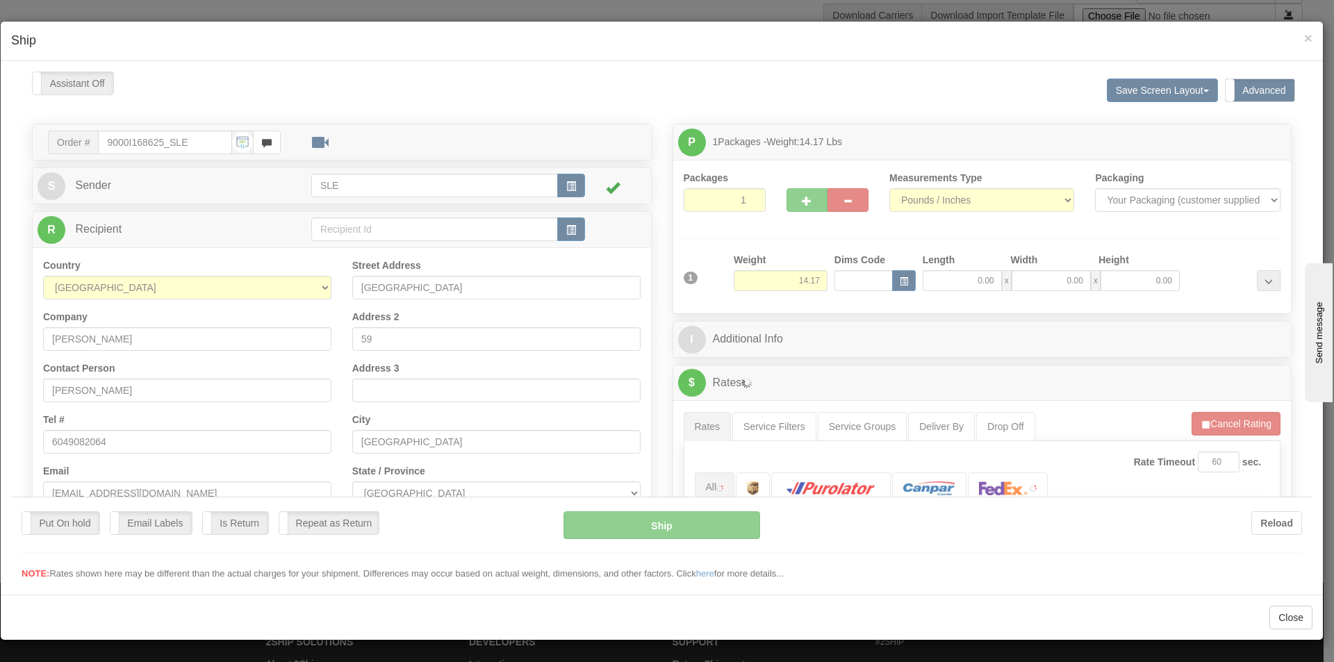
click at [957, 284] on div at bounding box center [661, 325] width 1301 height 509
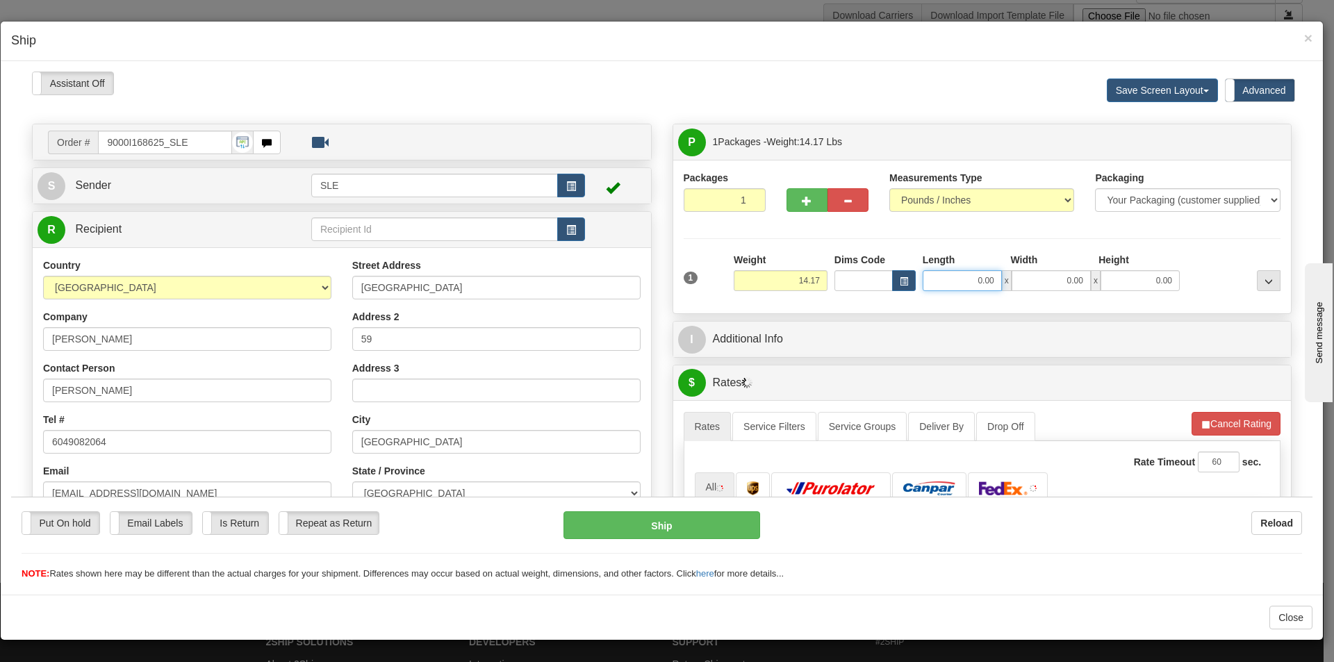
click at [958, 272] on input "0.00" at bounding box center [961, 279] width 79 height 21
type input "10.00"
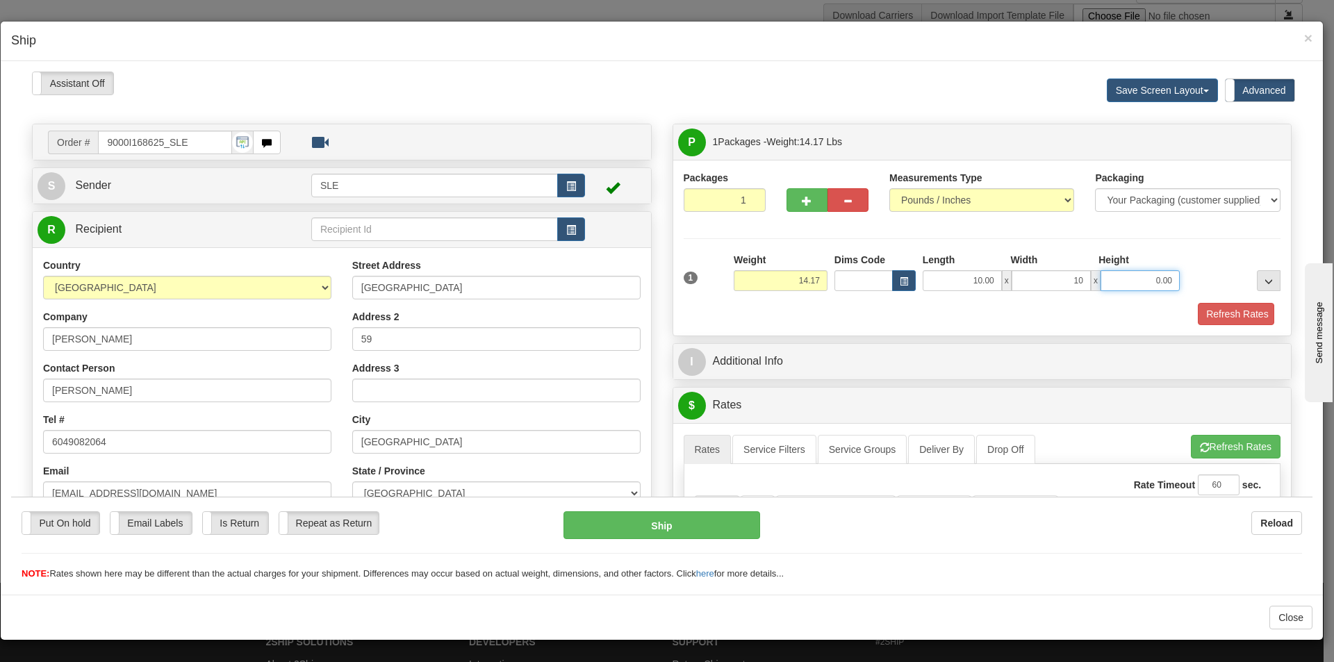
type input "10.00"
type input "21.50"
click at [1193, 302] on button "Refresh Rates" at bounding box center [1233, 314] width 80 height 24
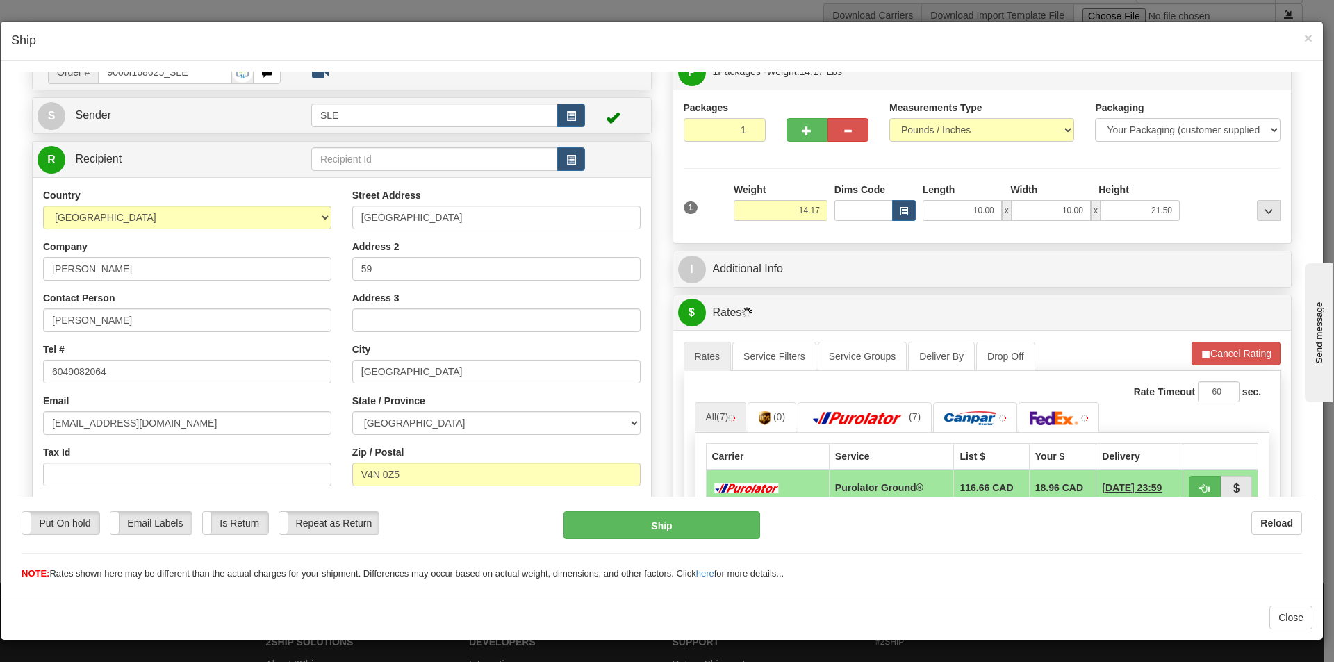
scroll to position [208, 0]
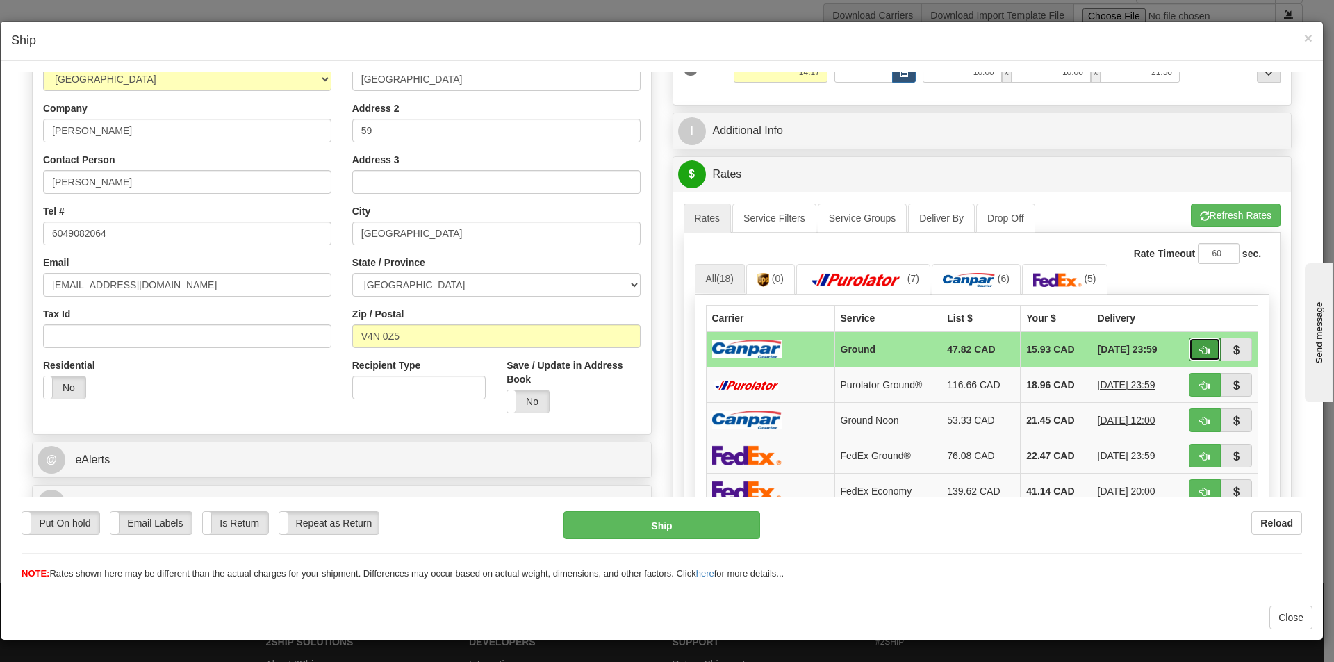
click at [1190, 339] on button "button" at bounding box center [1204, 349] width 32 height 24
type input "1"
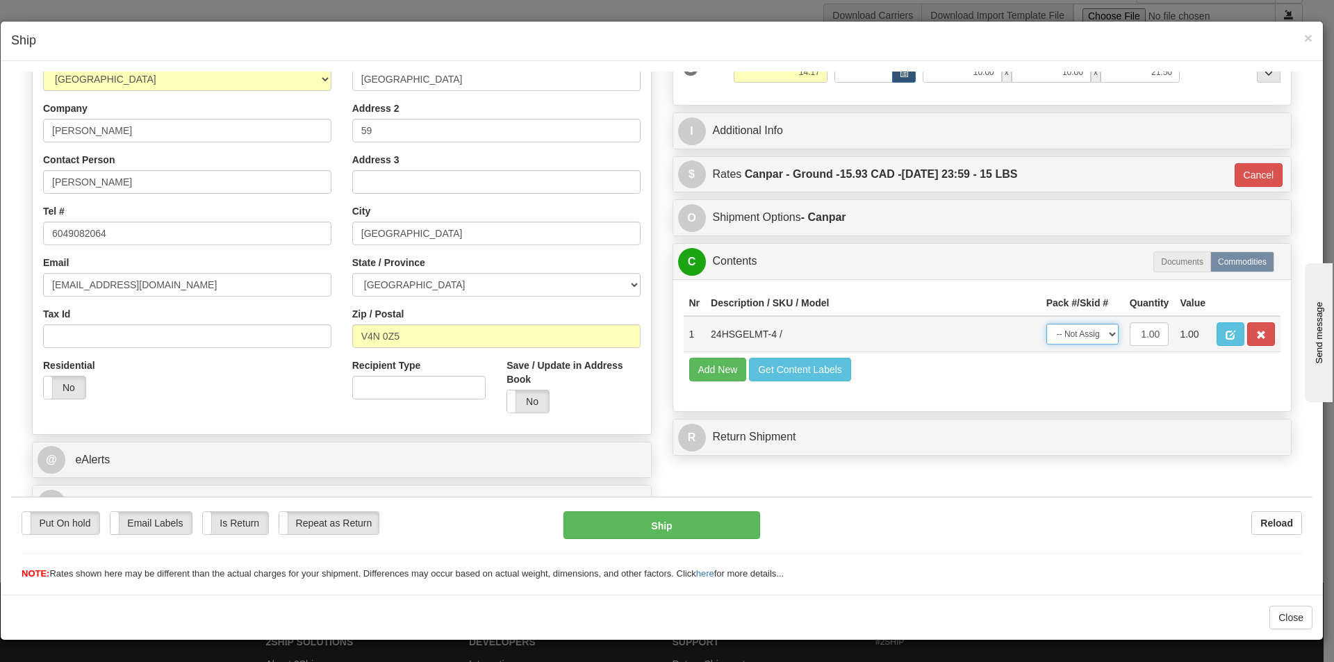
click at [1081, 342] on select "-- Not Assigned -- Package 1" at bounding box center [1082, 333] width 72 height 21
select select "0"
click at [1046, 323] on select "-- Not Assigned -- Package 1" at bounding box center [1082, 333] width 72 height 21
click at [703, 524] on button "Ship" at bounding box center [661, 524] width 196 height 28
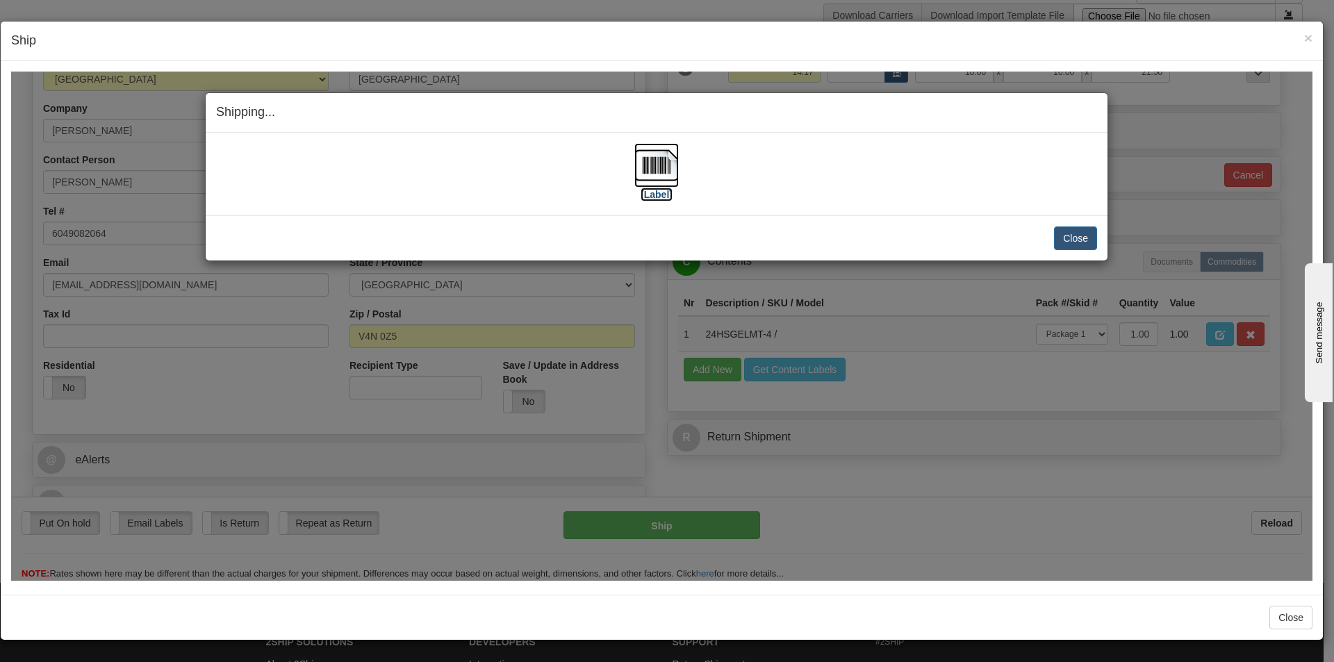
click at [660, 177] on img at bounding box center [656, 164] width 44 height 44
click at [1081, 236] on button "Close" at bounding box center [1075, 238] width 43 height 24
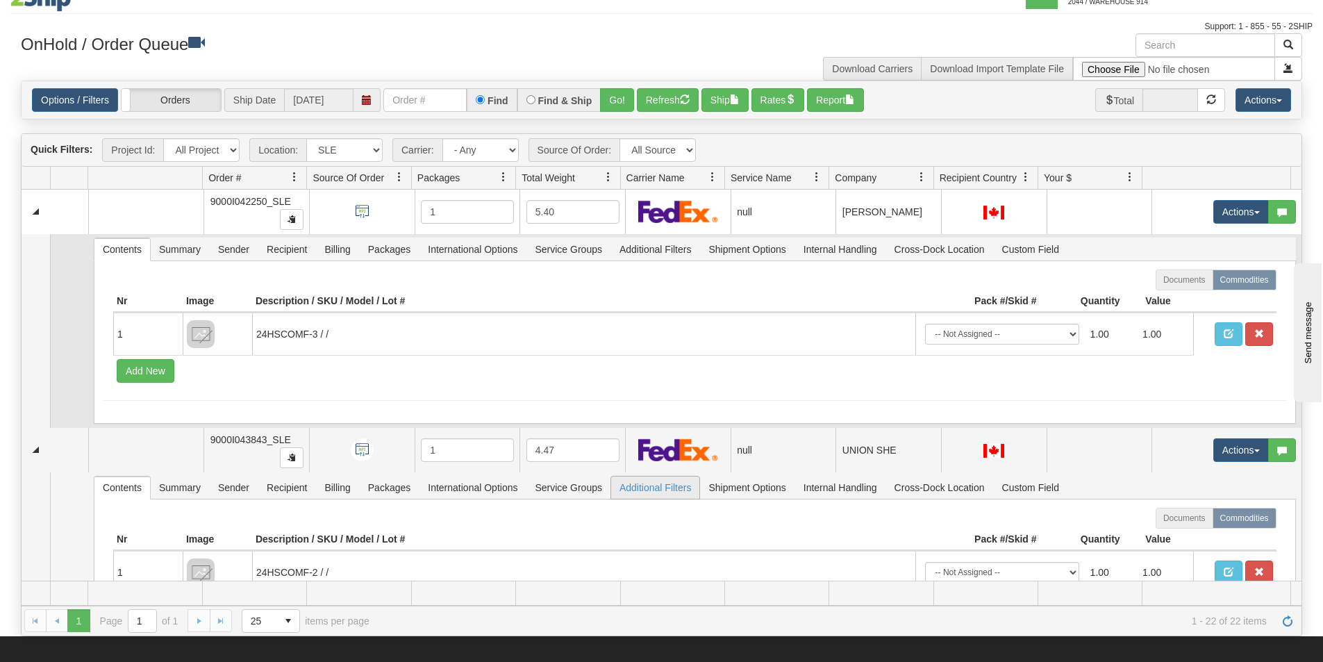
scroll to position [0, 0]
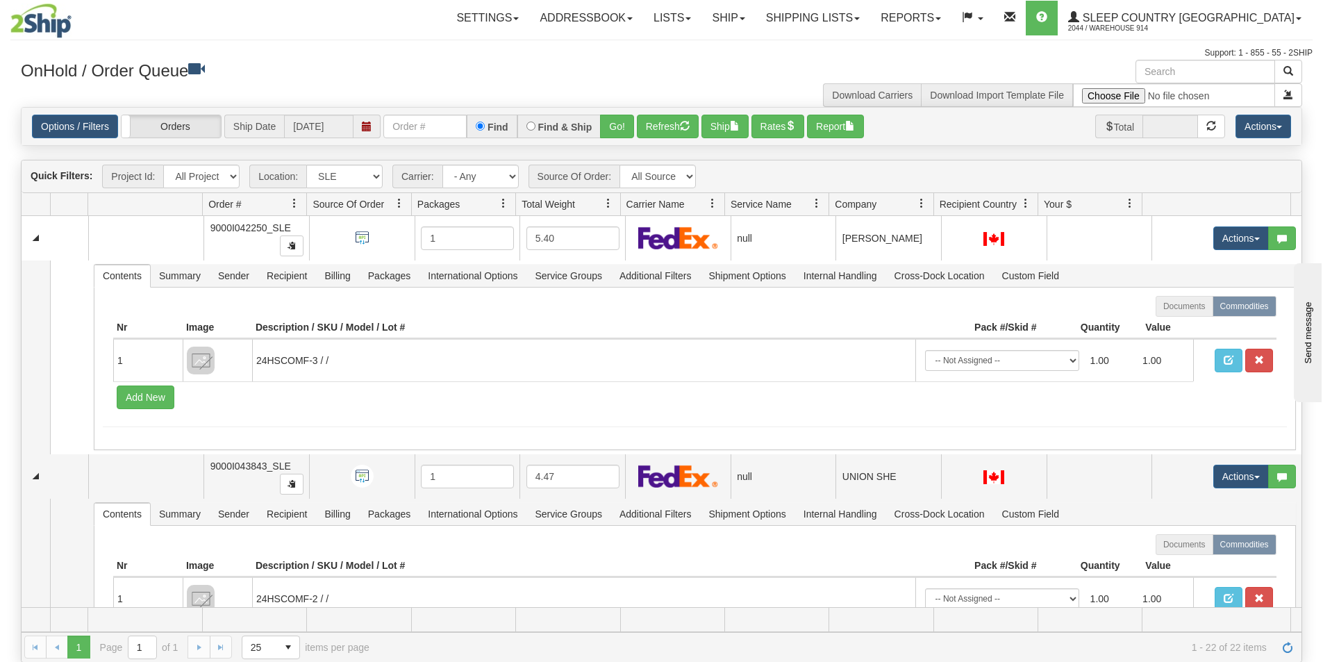
click at [794, 37] on div "Toggle navigation Settings Shipping Preferences Fields Preferences New Recipien…" at bounding box center [661, 30] width 1302 height 60
click at [755, 29] on link "Ship" at bounding box center [727, 18] width 53 height 35
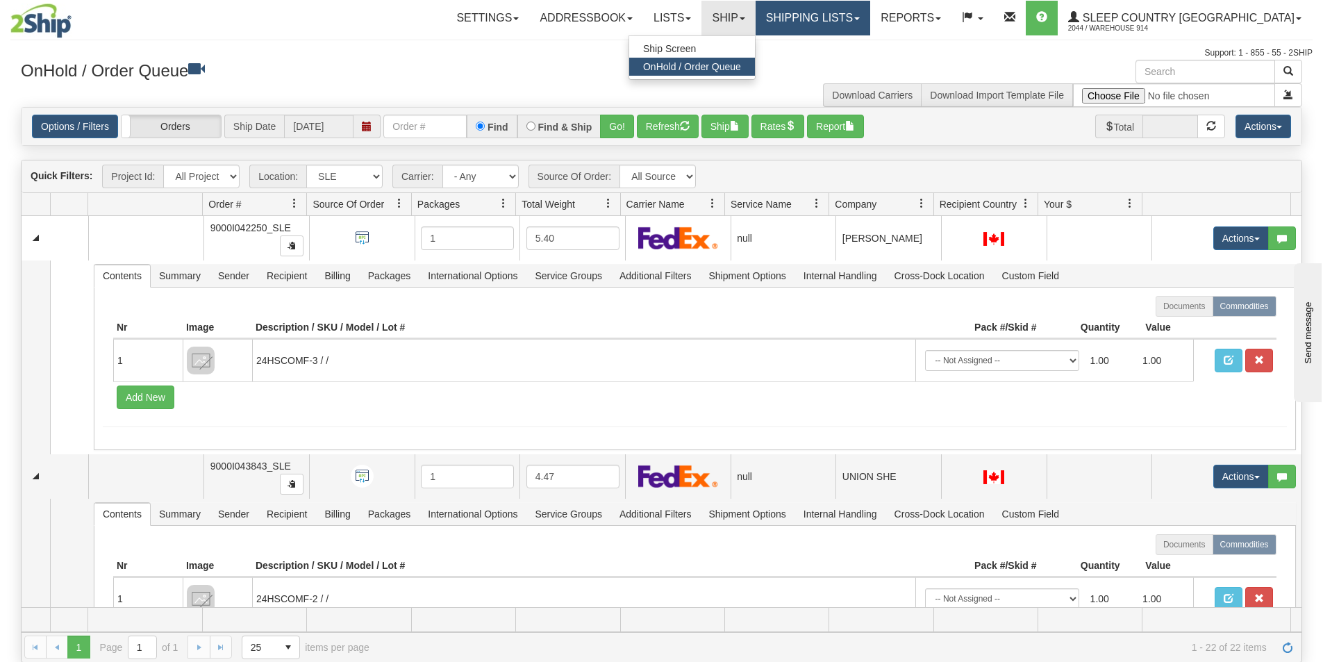
click at [853, 15] on link "Shipping lists" at bounding box center [813, 18] width 115 height 35
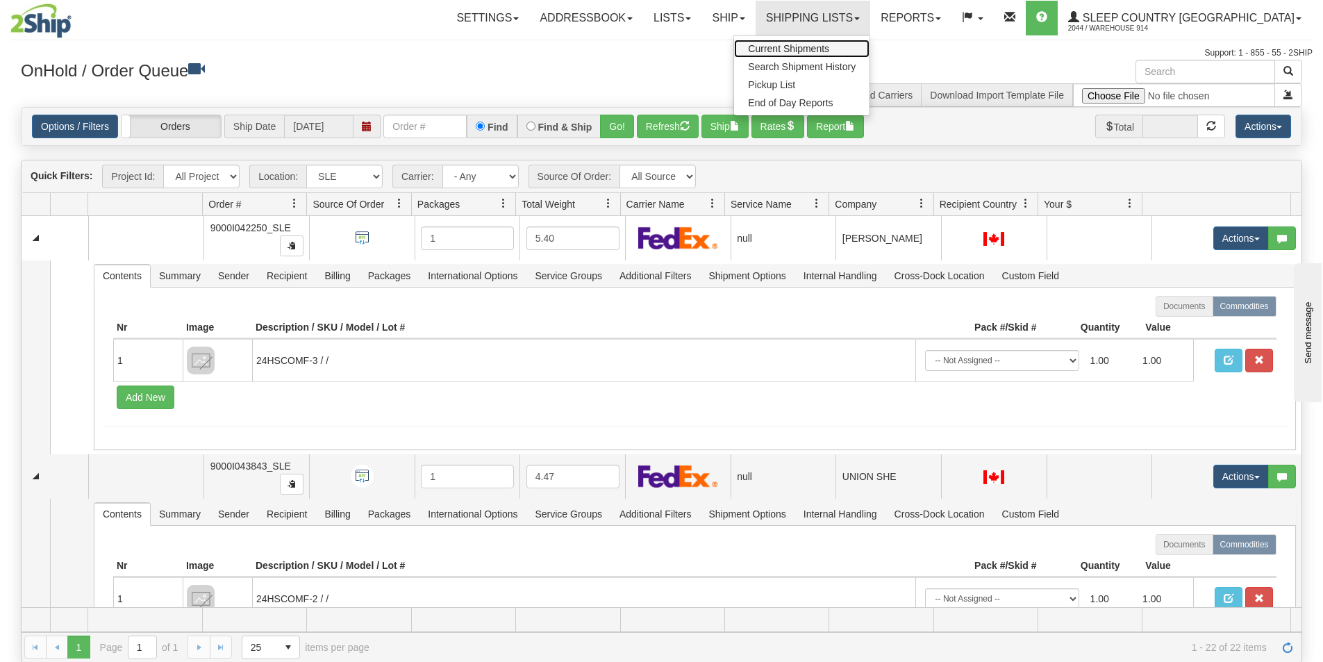
click at [829, 44] on span "Current Shipments" at bounding box center [788, 48] width 81 height 11
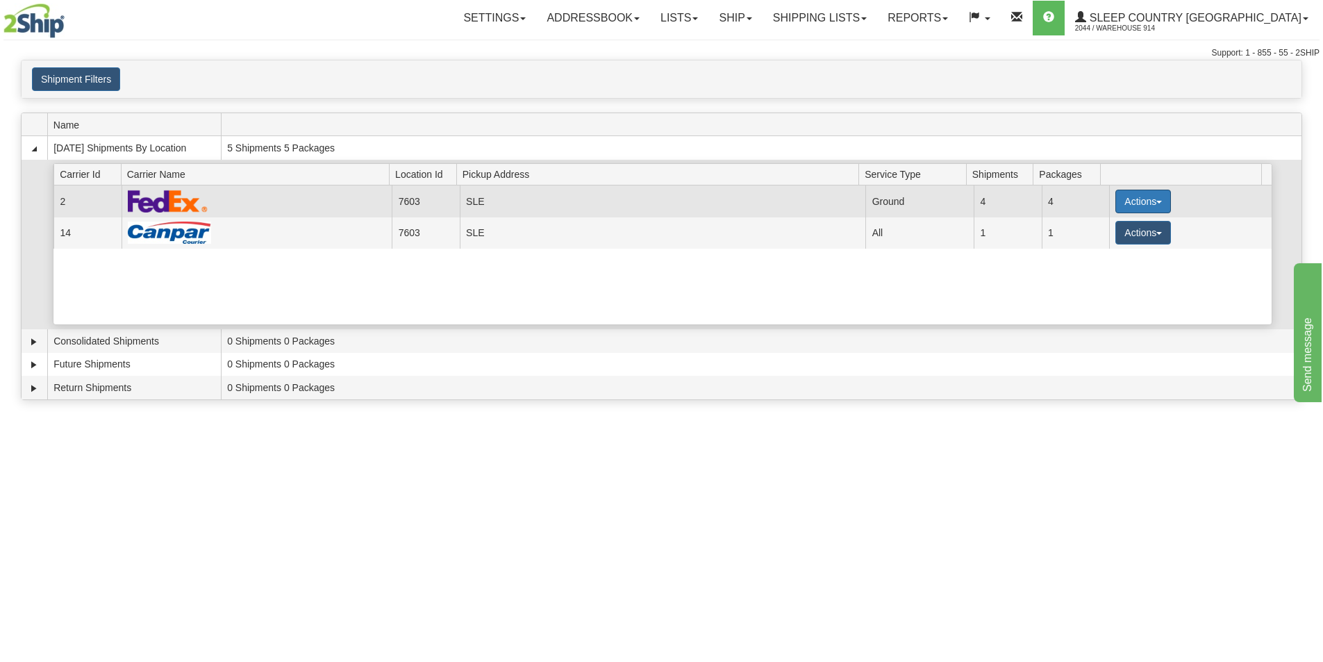
click at [1128, 199] on button "Actions" at bounding box center [1143, 202] width 56 height 24
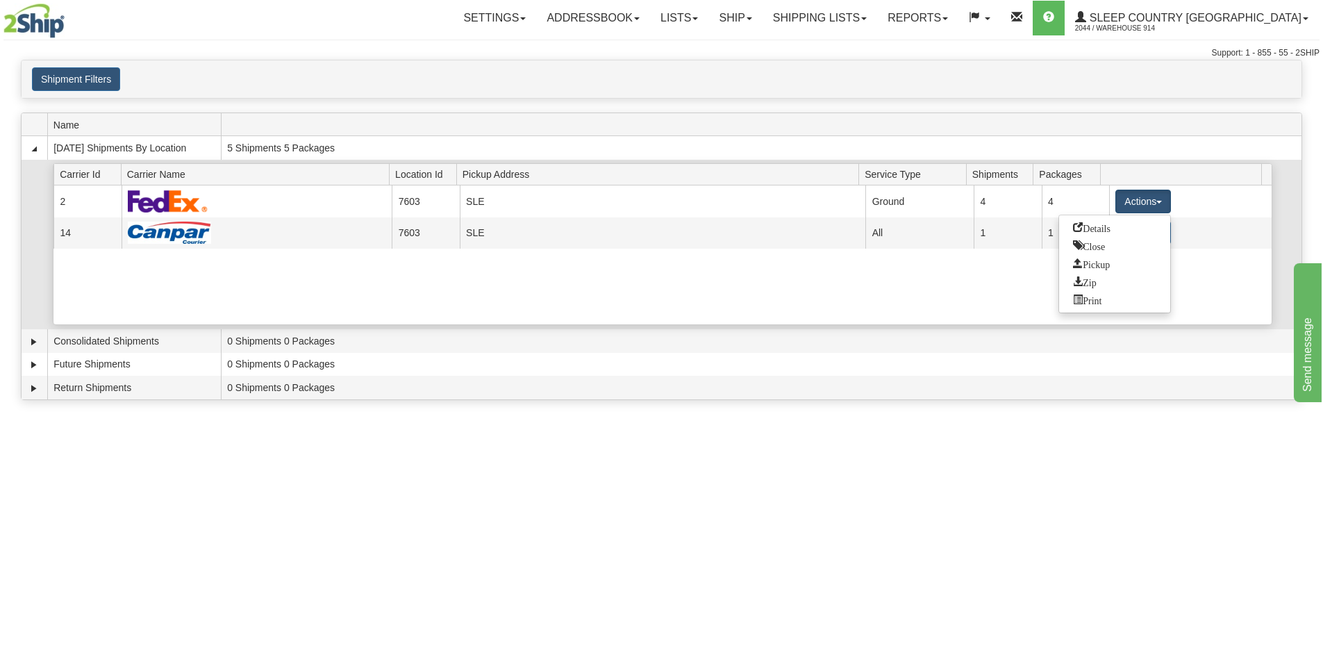
click at [1203, 262] on div "Current 2 7603 SLE 21749 Ground 4 4 Actions Details Close Pickup Zip Print Curr…" at bounding box center [662, 254] width 1218 height 139
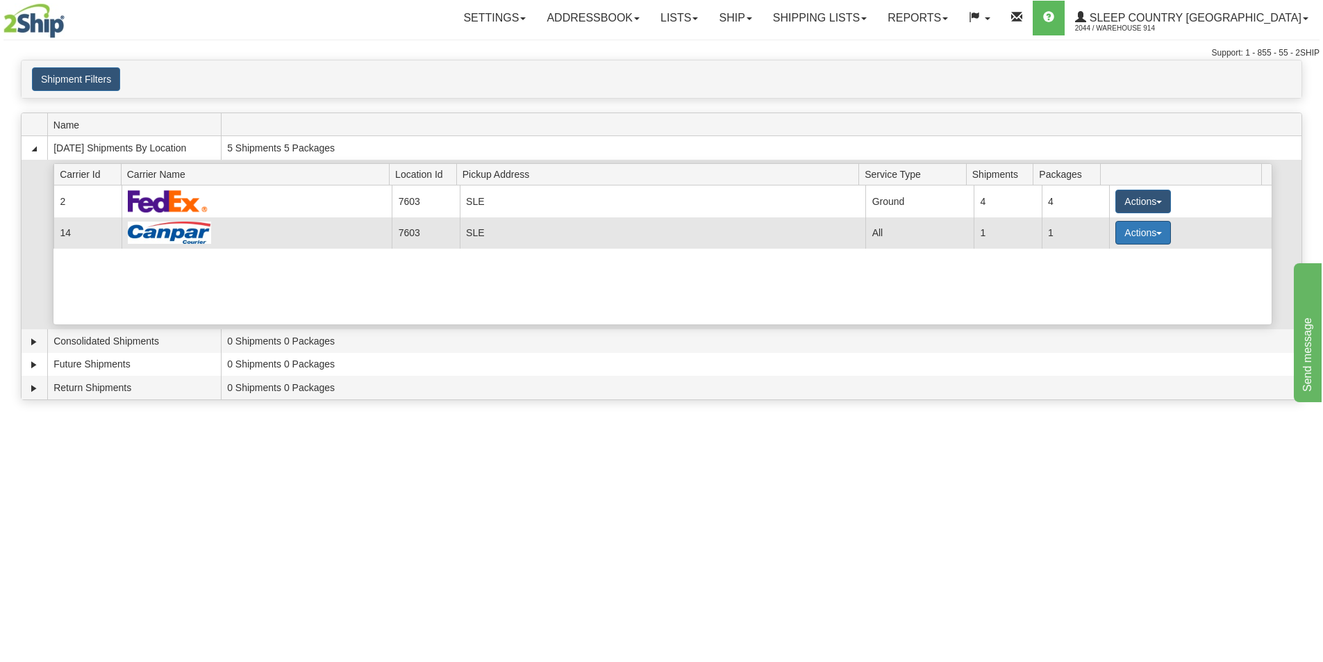
click at [1156, 232] on span "button" at bounding box center [1159, 233] width 6 height 3
click at [1122, 277] on link "Close" at bounding box center [1114, 277] width 111 height 18
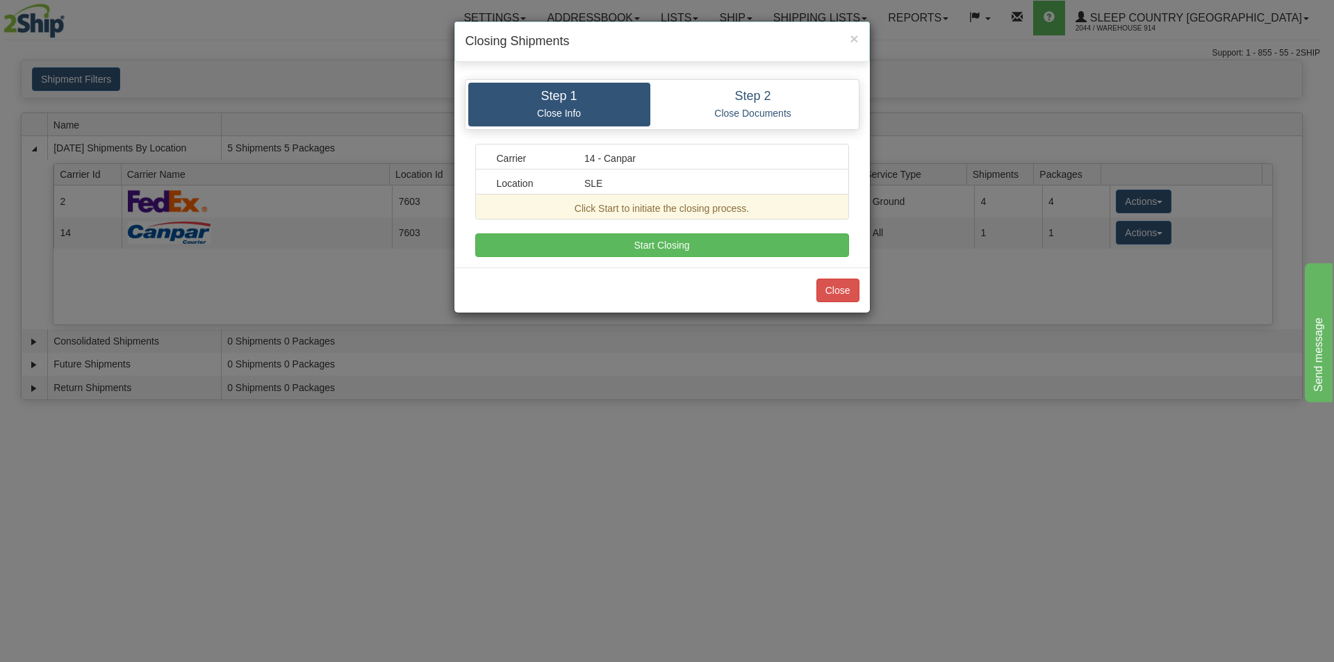
click at [753, 232] on div "Carrier 14 - Canpar Location SLE Click Start to initiate the closing process. A…" at bounding box center [662, 200] width 374 height 113
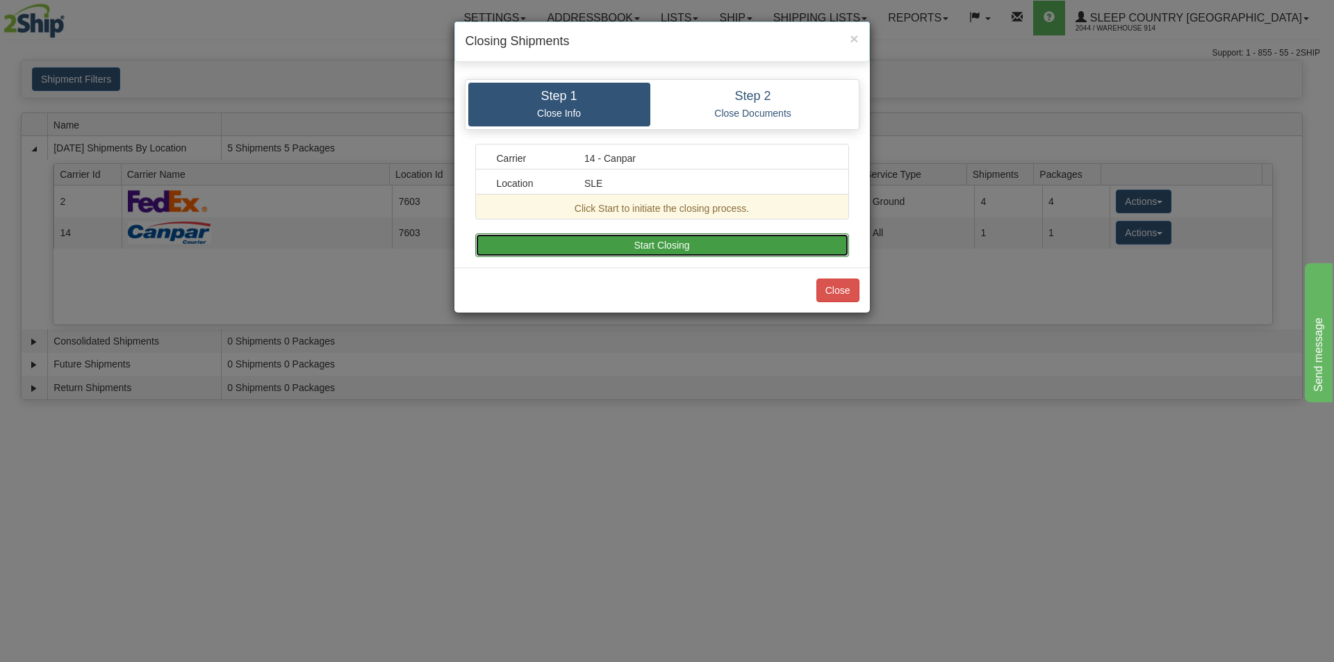
click at [741, 249] on button "Start Closing" at bounding box center [662, 245] width 374 height 24
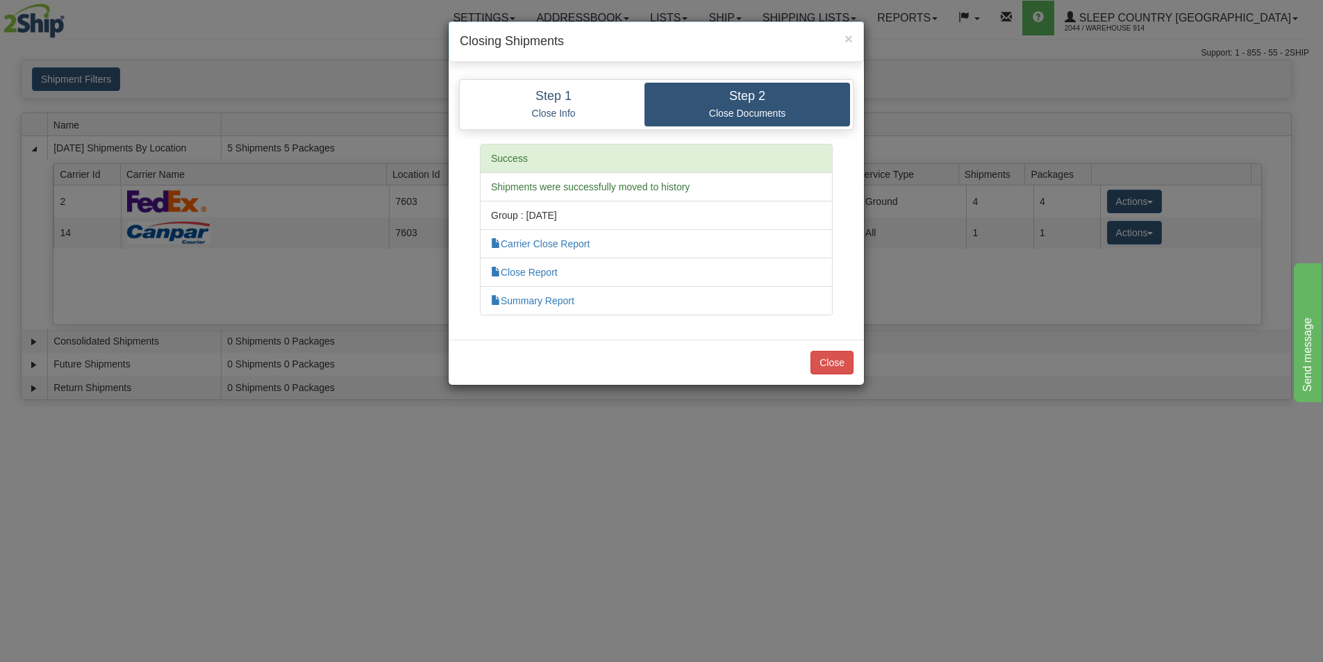
click at [534, 266] on li "Close Report" at bounding box center [656, 272] width 353 height 29
click at [533, 268] on link "Close Report" at bounding box center [524, 272] width 67 height 11
click at [933, 217] on div "× Closing Shipments Step 1 Close Info Step 2 Close Documents Carrier 14 - Canpa…" at bounding box center [661, 331] width 1323 height 662
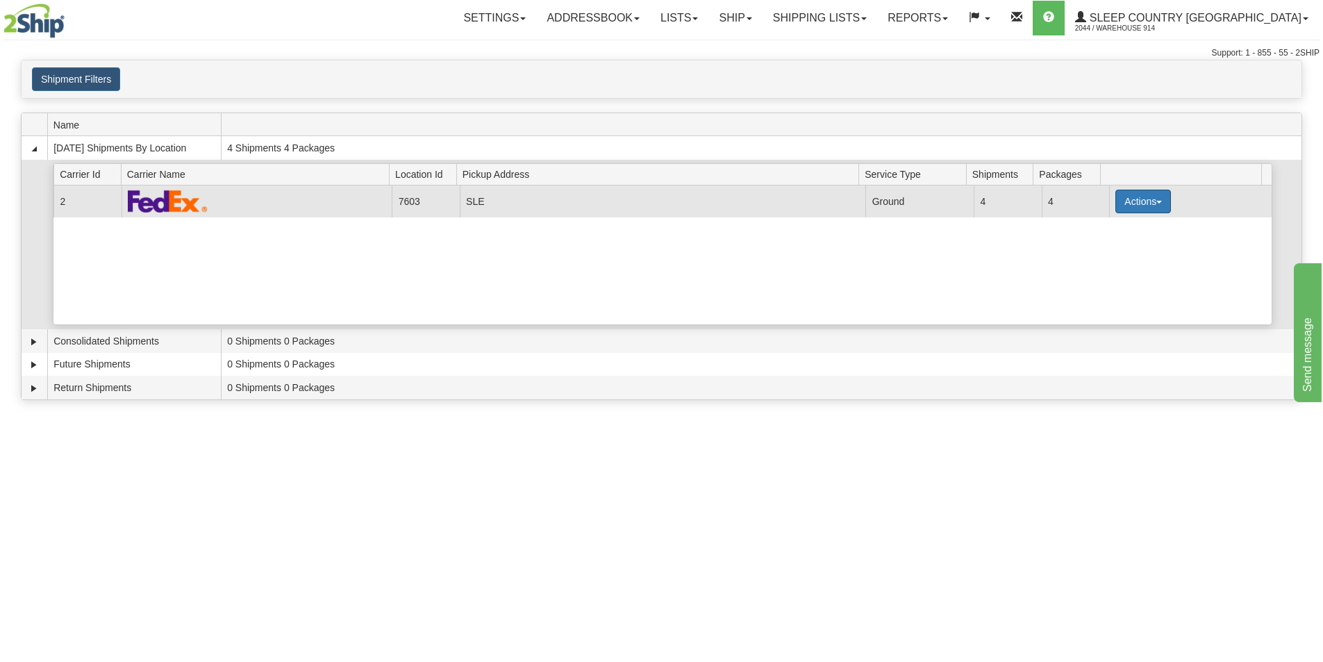
click at [1143, 206] on button "Actions" at bounding box center [1143, 202] width 56 height 24
click at [1133, 215] on td "Actions Details Close Pickup Zip Print" at bounding box center [1190, 200] width 163 height 31
click at [1139, 207] on button "Actions" at bounding box center [1143, 202] width 56 height 24
click at [1128, 249] on link "Close" at bounding box center [1114, 246] width 111 height 18
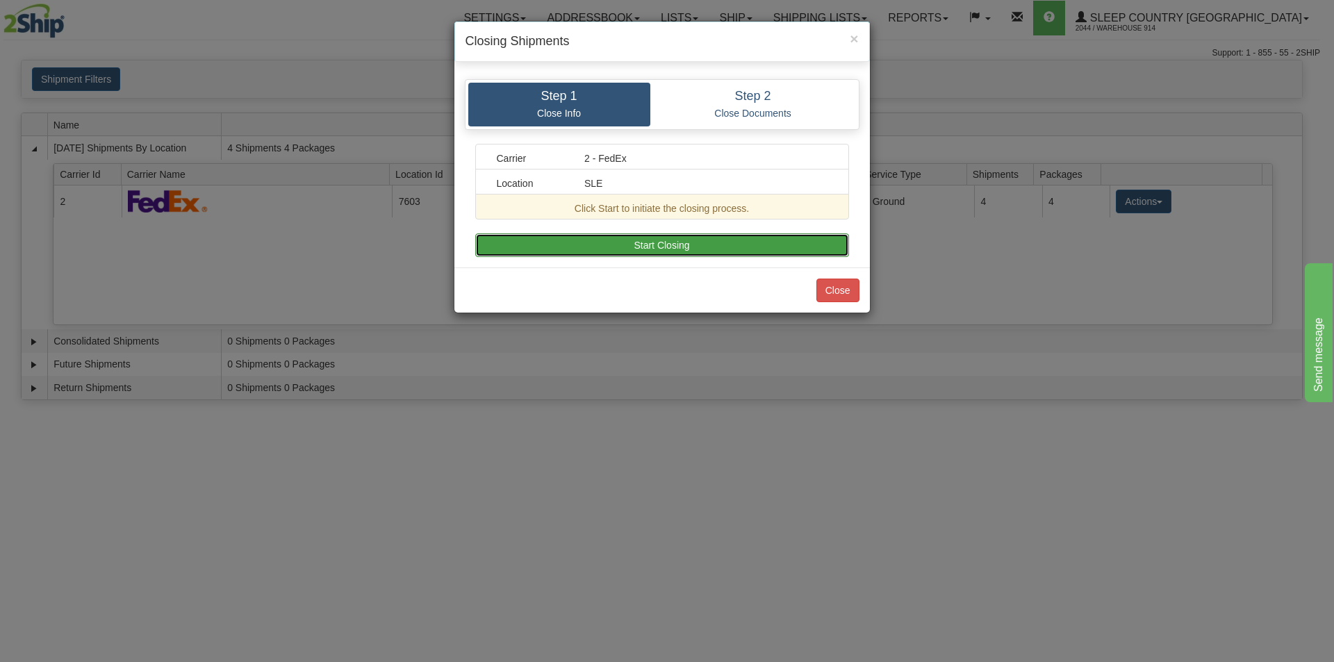
click at [665, 255] on button "Start Closing" at bounding box center [662, 245] width 374 height 24
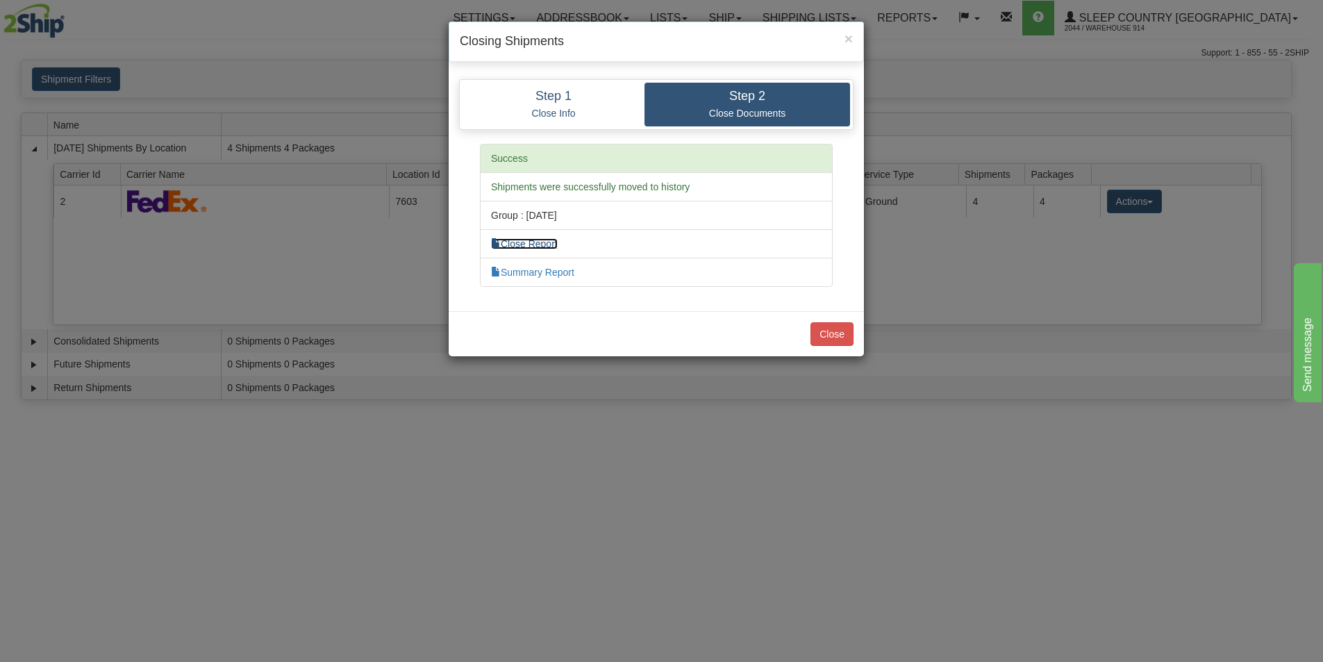
click at [541, 243] on link "Close Report" at bounding box center [524, 243] width 67 height 11
click at [831, 332] on button "Close" at bounding box center [832, 334] width 43 height 24
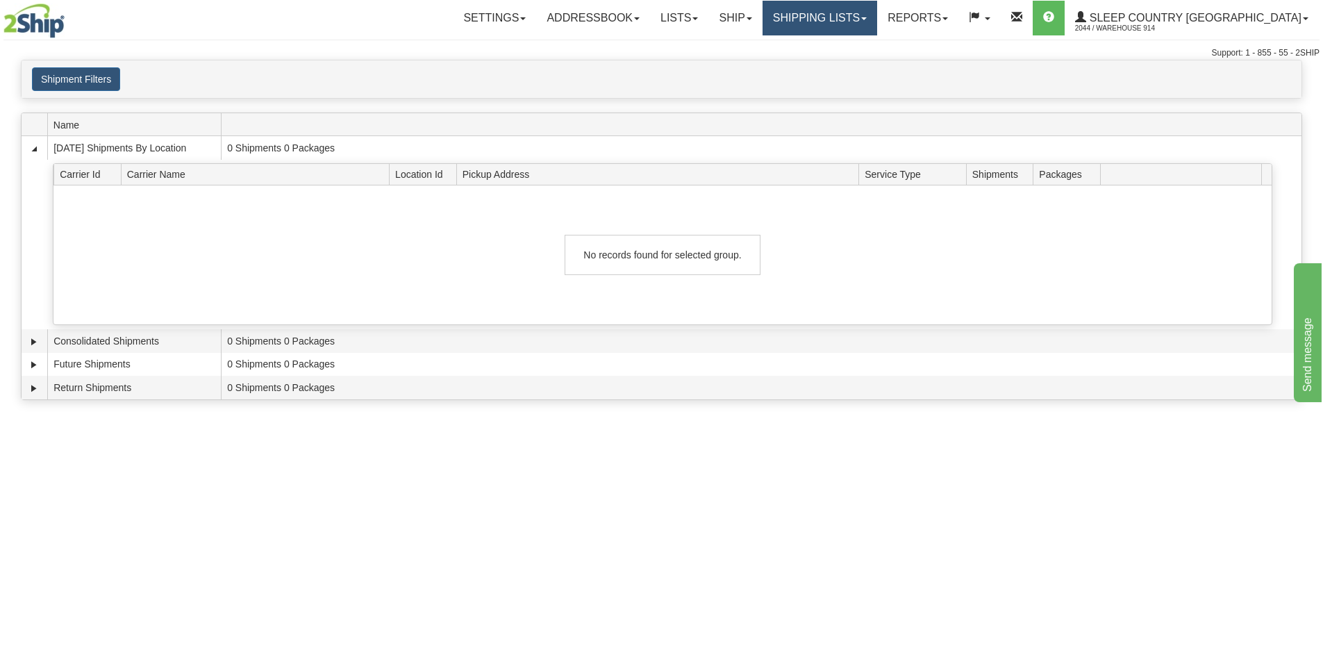
click at [877, 17] on link "Shipping lists" at bounding box center [820, 18] width 115 height 35
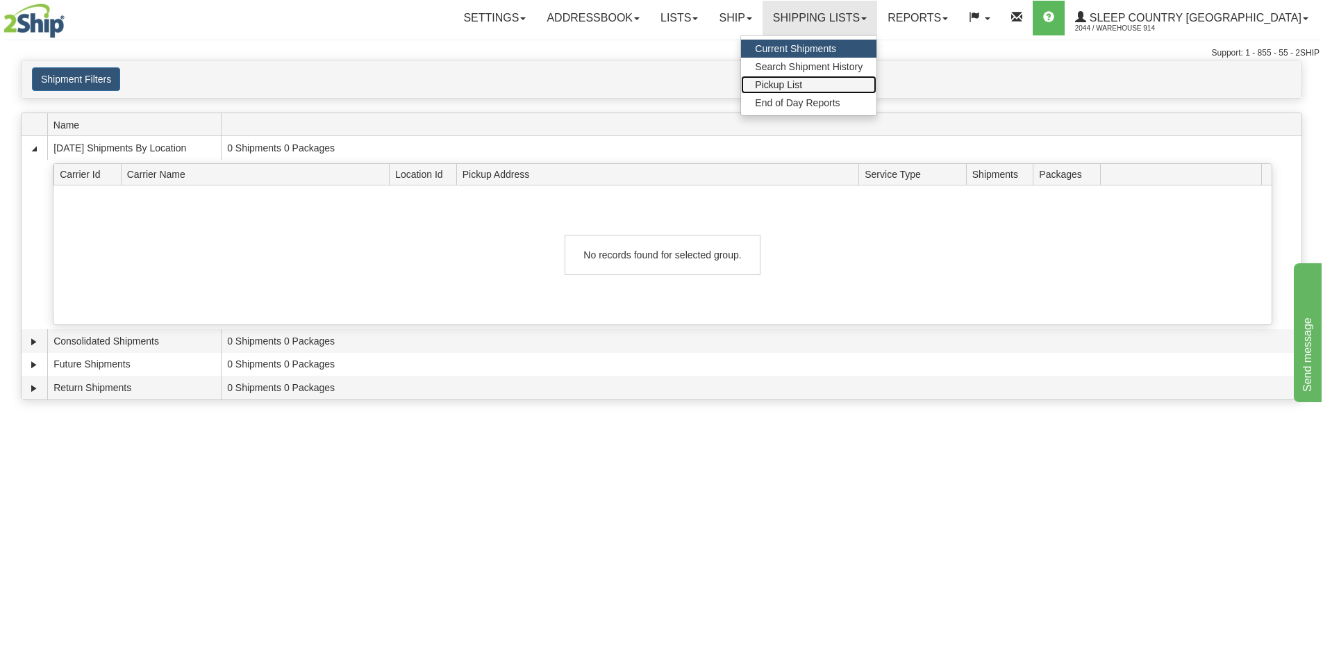
click at [877, 83] on link "Pickup List" at bounding box center [808, 85] width 135 height 18
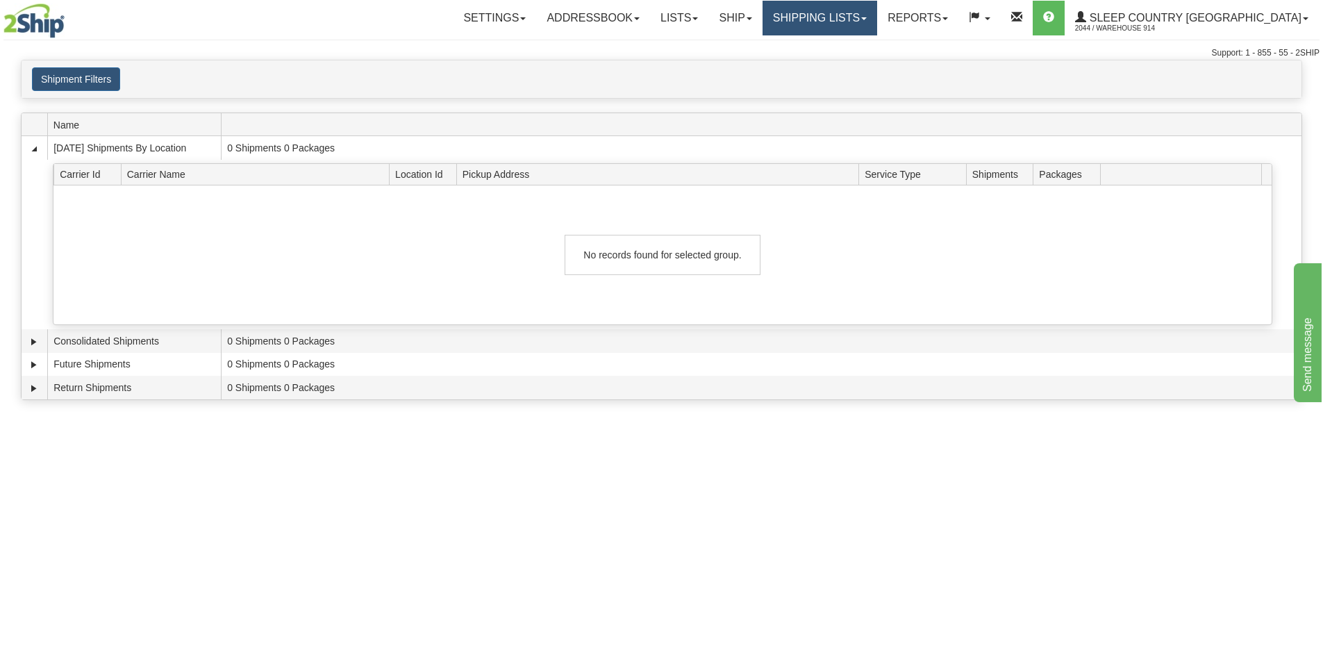
click at [877, 18] on link "Shipping lists" at bounding box center [820, 18] width 115 height 35
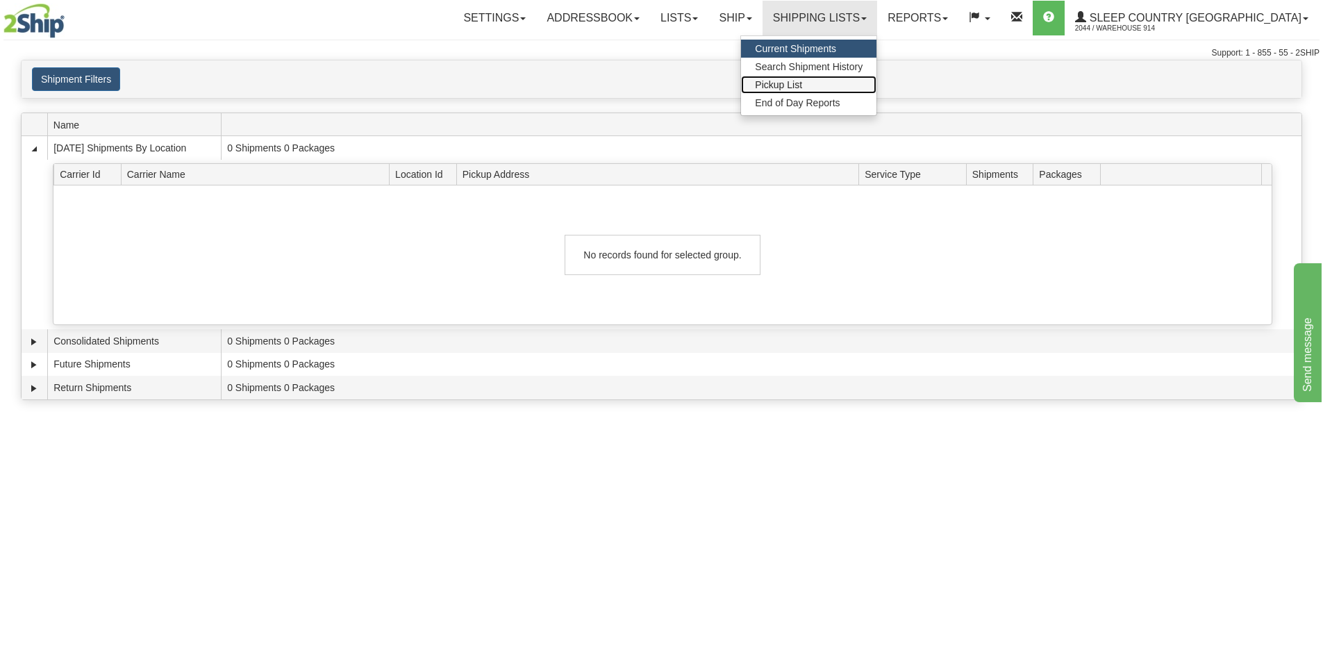
click at [877, 89] on link "Pickup List" at bounding box center [808, 85] width 135 height 18
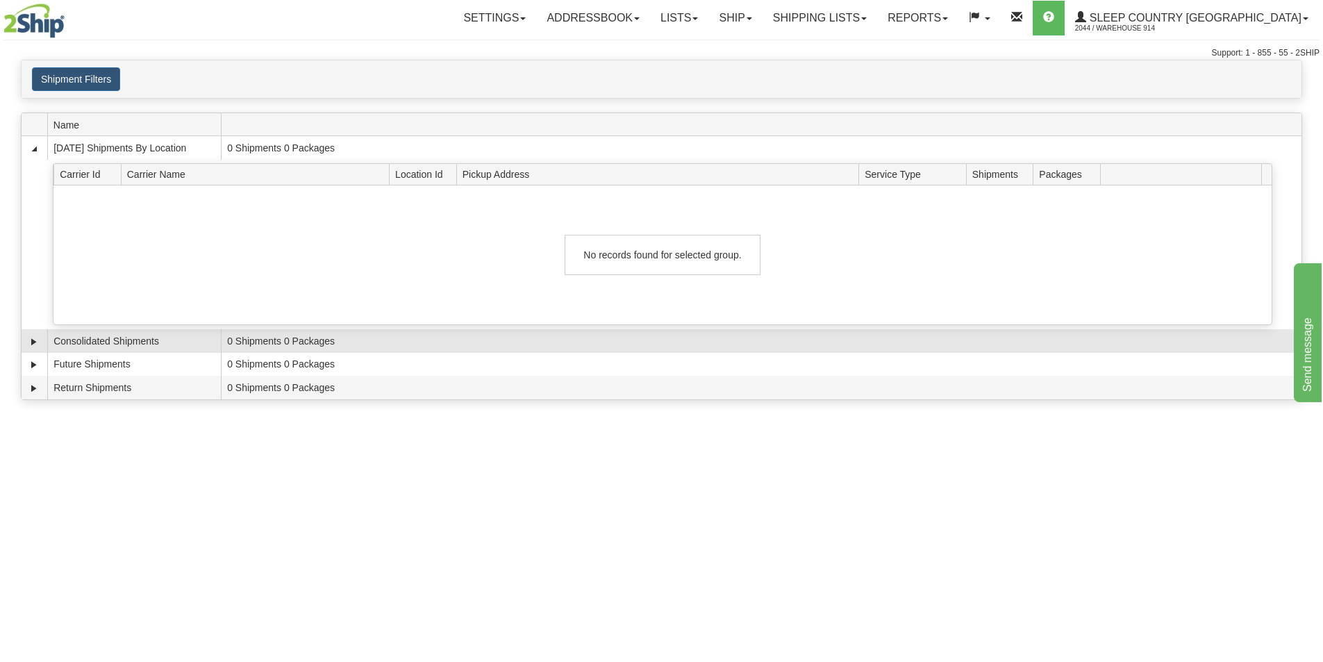
click at [775, 338] on td "0 Shipments 0 Packages" at bounding box center [761, 341] width 1081 height 24
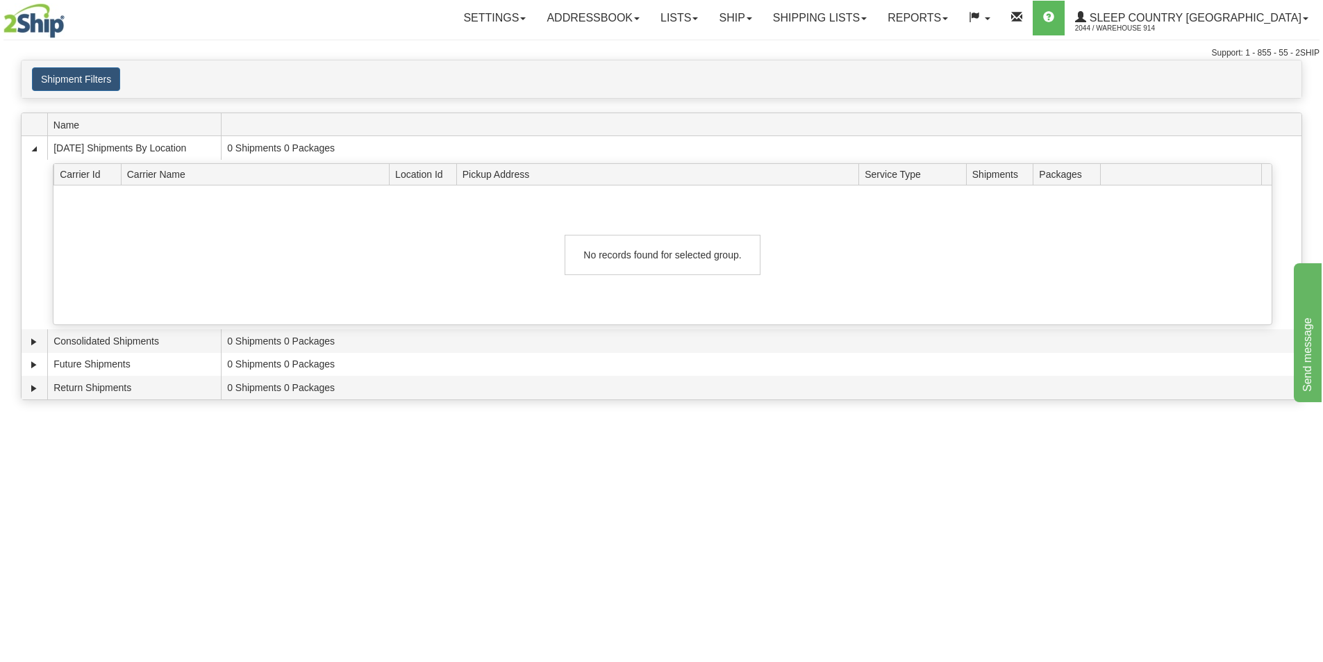
click at [836, 453] on div "Toggle navigation Settings Shipping Preferences Fields Preferences New Recipien…" at bounding box center [661, 331] width 1323 height 662
click at [861, 28] on link "Shipping lists" at bounding box center [820, 18] width 115 height 35
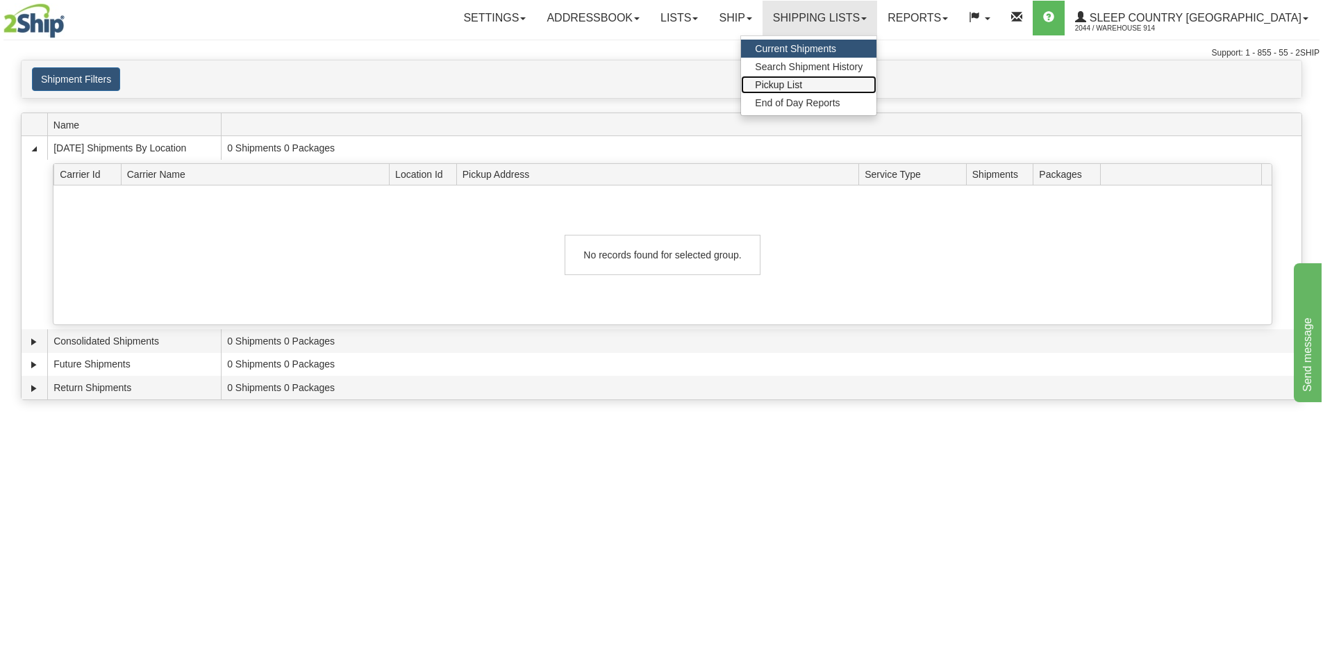
click at [869, 86] on link "Pickup List" at bounding box center [808, 85] width 135 height 18
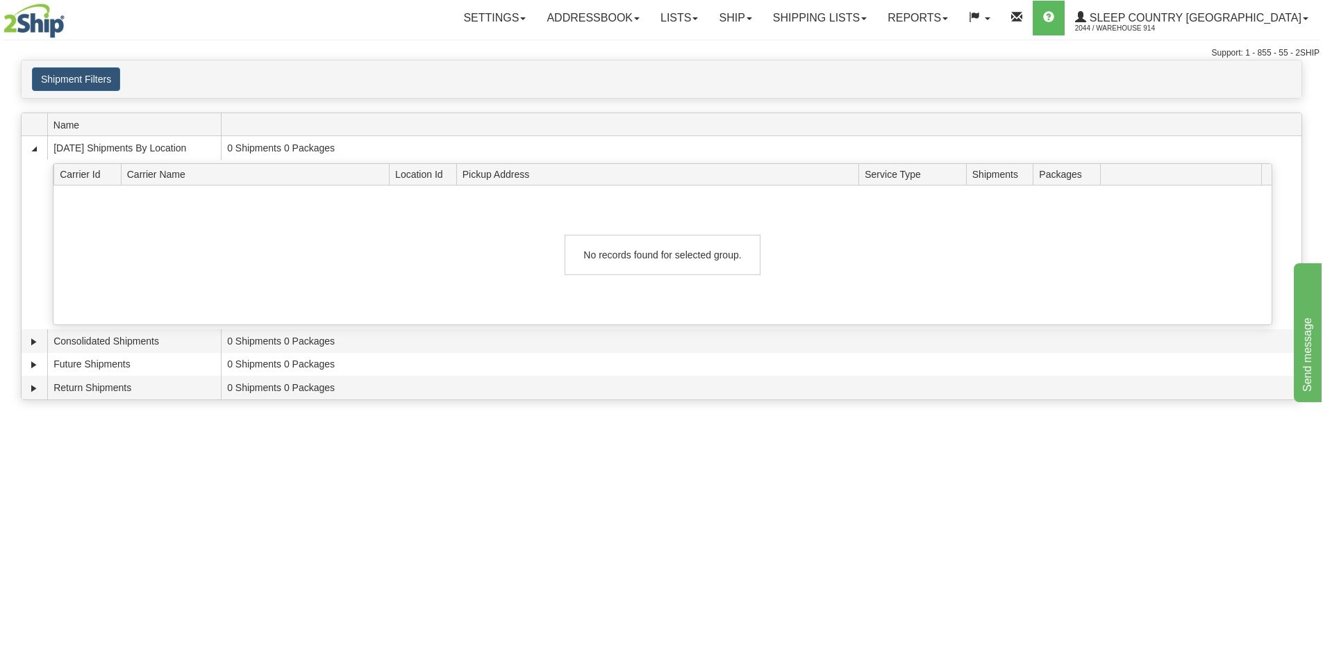
drag, startPoint x: 846, startPoint y: 73, endPoint x: 814, endPoint y: 79, distance: 32.6
click at [814, 79] on div "Shipment Filters Website Agent Client" at bounding box center [662, 79] width 1280 height 24
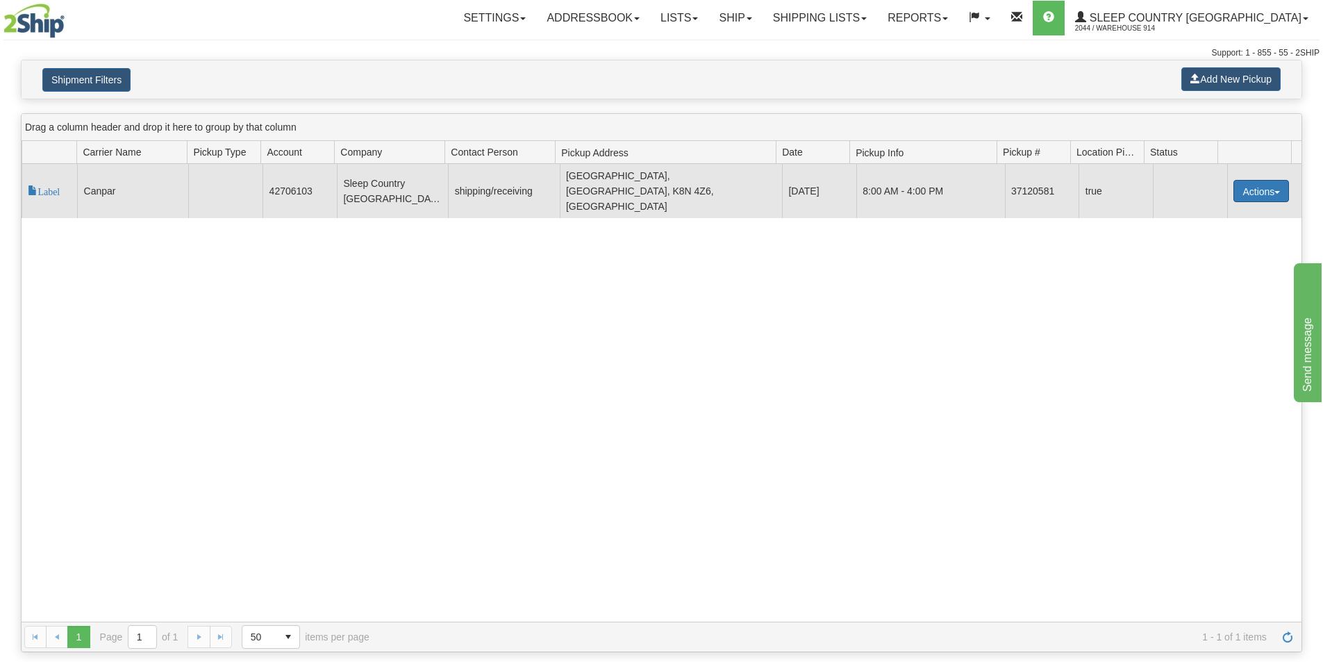
click at [1274, 191] on span "button" at bounding box center [1277, 192] width 6 height 3
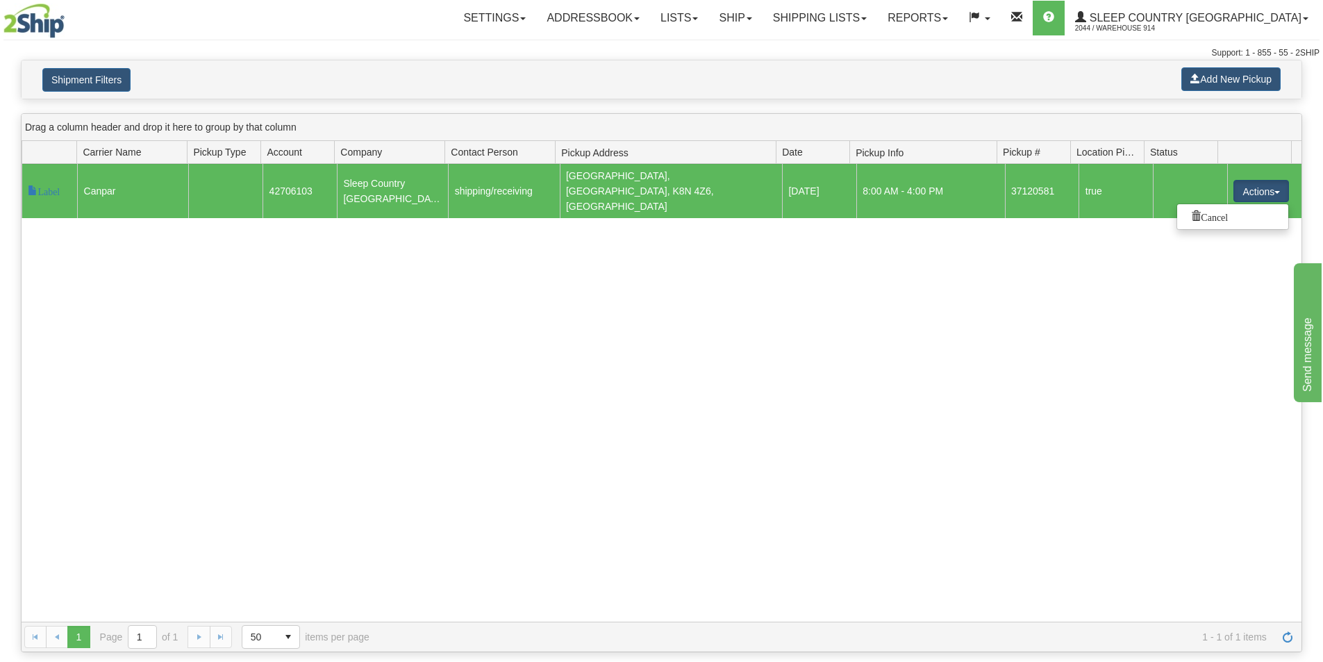
click at [820, 315] on div "118444 14 Label Canpar 42706103 Sleep Country Canada shipping/receiving Bellevi…" at bounding box center [662, 393] width 1280 height 458
click at [40, 189] on td "Label" at bounding box center [50, 191] width 56 height 54
click at [45, 185] on span "Label" at bounding box center [44, 190] width 32 height 10
click at [428, 313] on div "118444 14 Label Canpar 42706103 Sleep Country Canada shipping/receiving Bellevi…" at bounding box center [662, 393] width 1280 height 458
click at [1254, 181] on button "Actions" at bounding box center [1262, 191] width 56 height 22
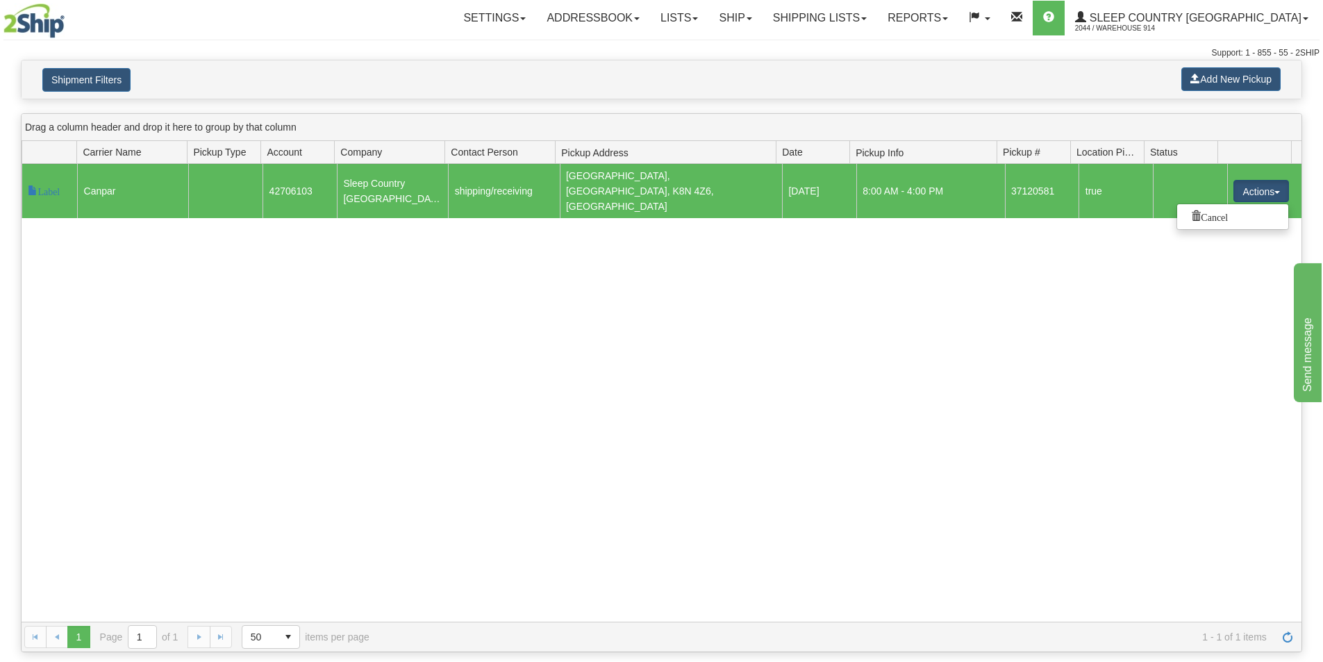
click at [922, 276] on div "118444 14 Label Canpar 42706103 Sleep Country Canada shipping/receiving Bellevi…" at bounding box center [662, 393] width 1280 height 458
click at [829, 192] on td "10/14/2025" at bounding box center [819, 191] width 74 height 54
click at [829, 185] on td "10/14/2025" at bounding box center [819, 191] width 74 height 54
drag, startPoint x: 1244, startPoint y: 78, endPoint x: 1152, endPoint y: 68, distance: 92.2
click at [1152, 68] on div "Shipment Filters Add New Pickup" at bounding box center [662, 79] width 1280 height 38
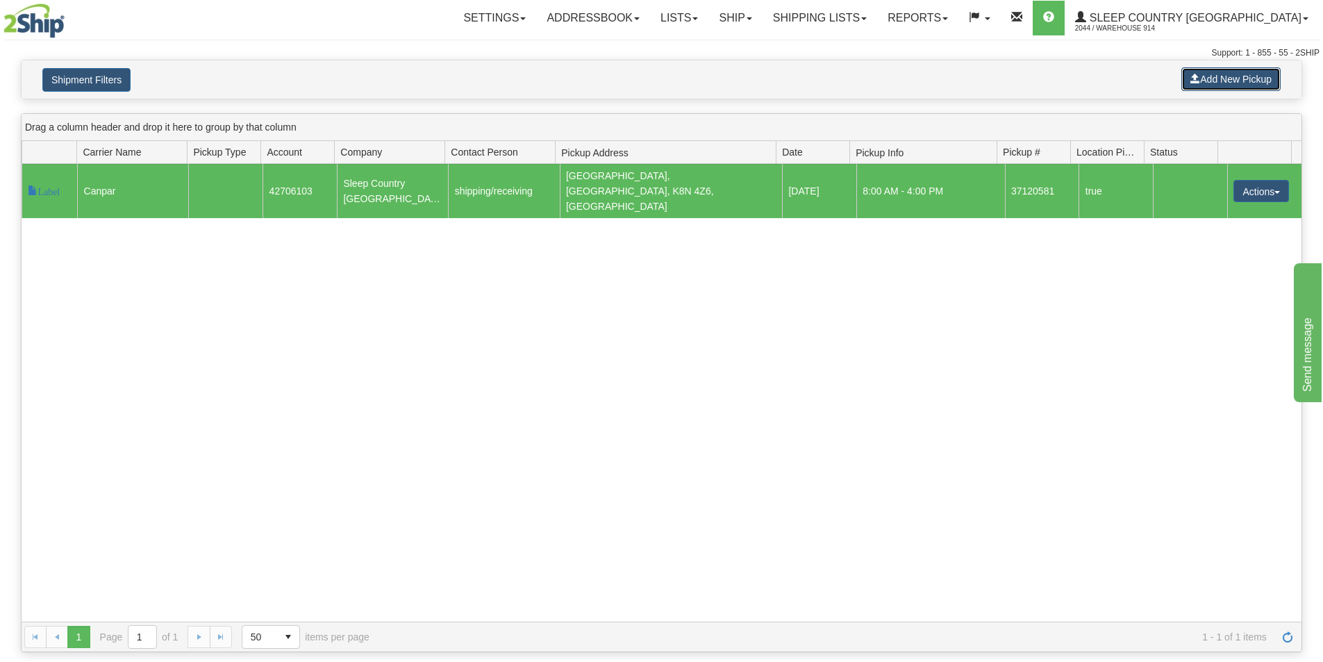
click at [1235, 83] on button "Add New Pickup" at bounding box center [1230, 79] width 99 height 24
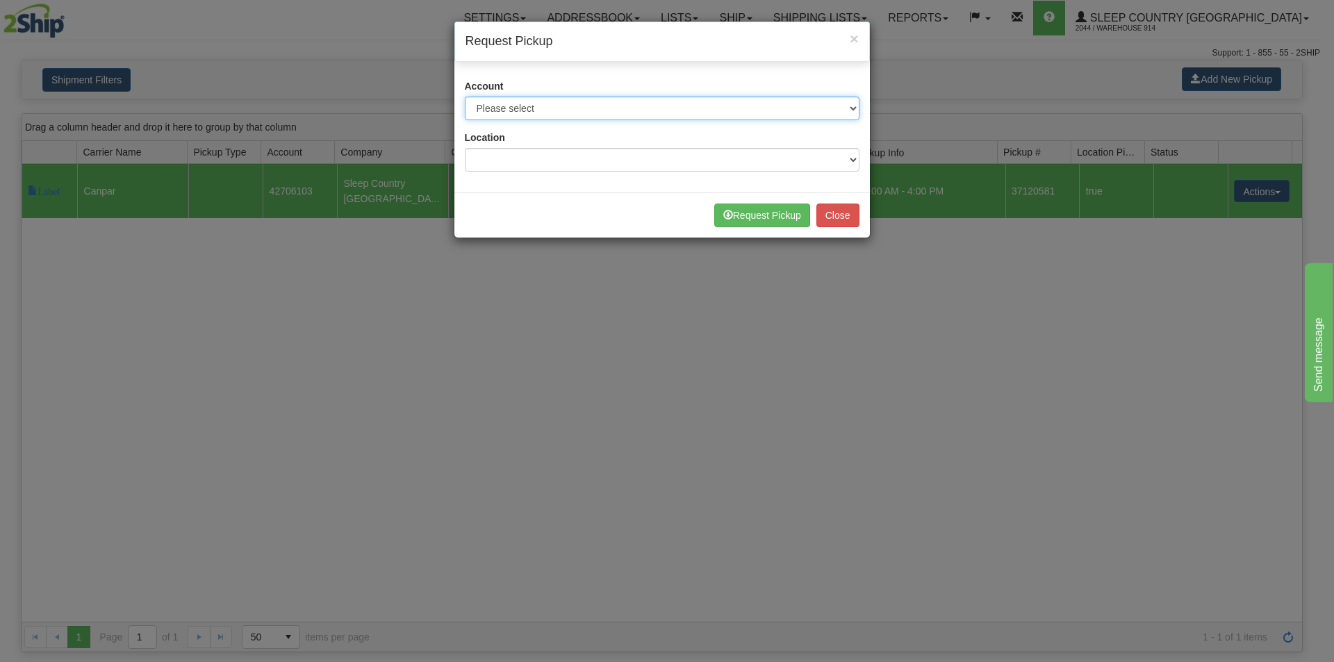
click at [647, 106] on select "Please select Canada Post - 7241032 (Canada Post 300) Canada Post - 1021956 (Ca…" at bounding box center [662, 109] width 394 height 24
select select "14"
click at [465, 97] on select "Please select Canada Post - 7241032 (Canada Post 300) Canada Post - 1021956 (Ca…" at bounding box center [662, 109] width 394 height 24
click at [761, 147] on div "Location Please select 914 CASPC END SLE" at bounding box center [662, 151] width 394 height 41
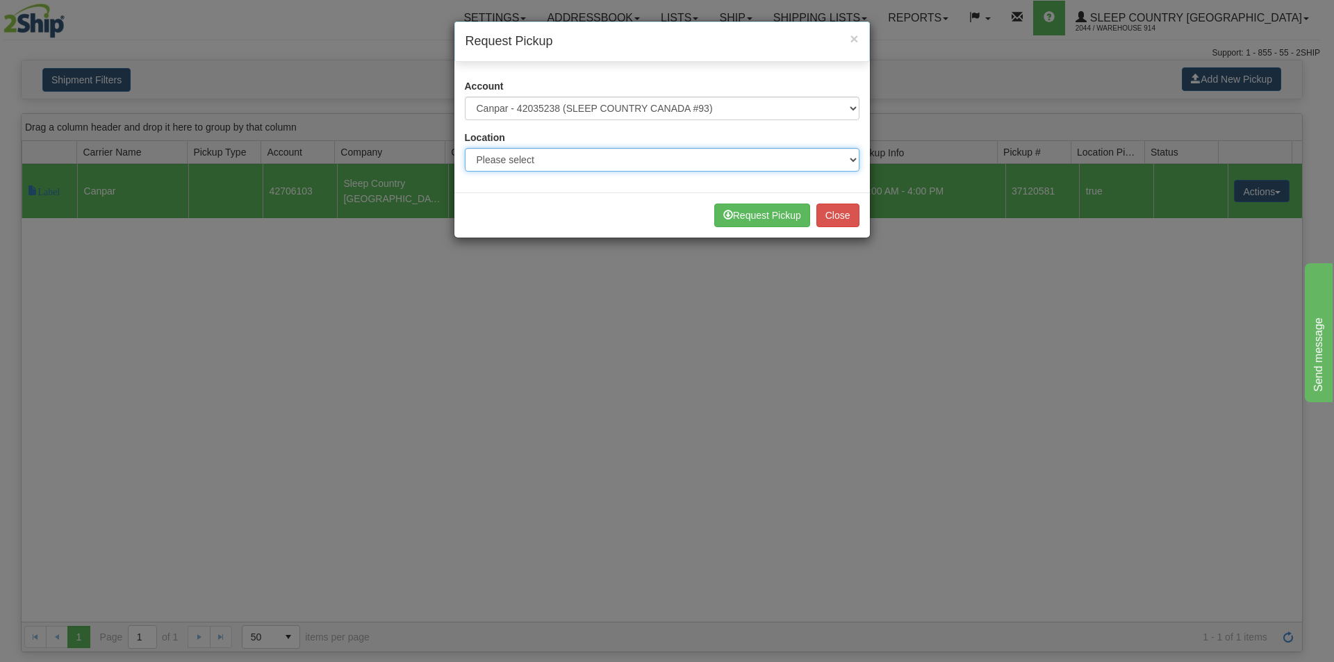
click at [747, 164] on select "Please select 914 CASPC END SLE" at bounding box center [662, 160] width 394 height 24
select select "7603"
click at [465, 148] on select "Please select 914 CASPC END SLE" at bounding box center [662, 160] width 394 height 24
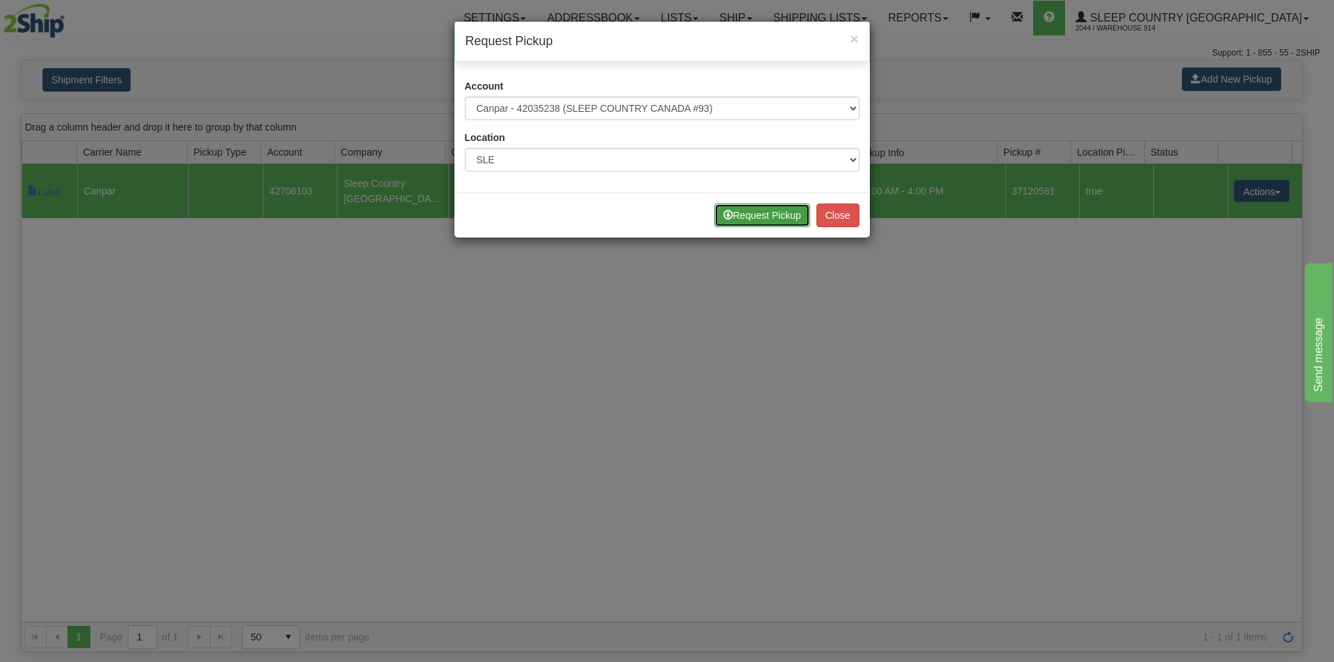
click at [761, 213] on button "Request Pickup" at bounding box center [762, 215] width 96 height 24
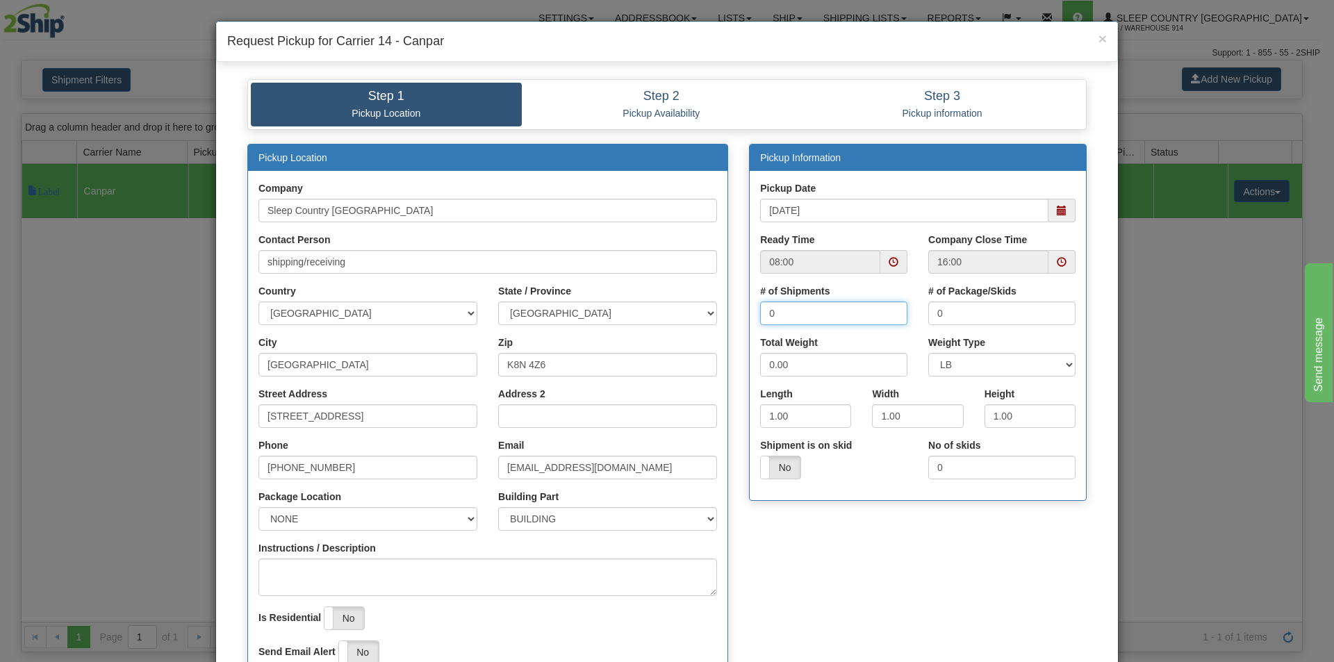
drag, startPoint x: 781, startPoint y: 310, endPoint x: 714, endPoint y: 314, distance: 66.8
click at [715, 314] on div "Pickup Location Company Sleep Country Canada Contact Person shipping/receiving …" at bounding box center [667, 422] width 860 height 556
type input "1"
drag, startPoint x: 975, startPoint y: 318, endPoint x: 781, endPoint y: 318, distance: 193.8
click at [804, 318] on div "# of Shipments 1 # of Package/Skids 0" at bounding box center [917, 309] width 336 height 51
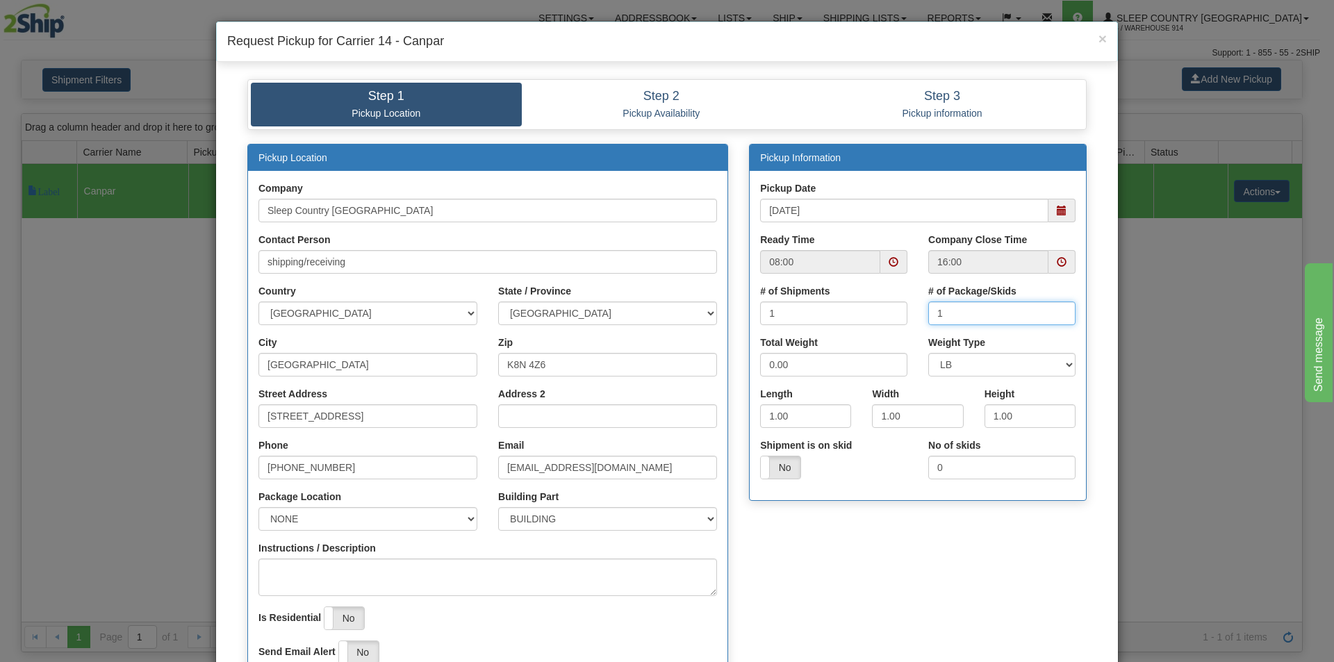
type input "1"
click at [272, 419] on input "[STREET_ADDRESS]" at bounding box center [367, 416] width 219 height 24
type input "520 College St East"
drag, startPoint x: 816, startPoint y: 322, endPoint x: 684, endPoint y: 325, distance: 132.0
click at [684, 325] on div "Pickup Location Company Sleep Country Canada Contact Person shipping/receiving …" at bounding box center [667, 422] width 860 height 556
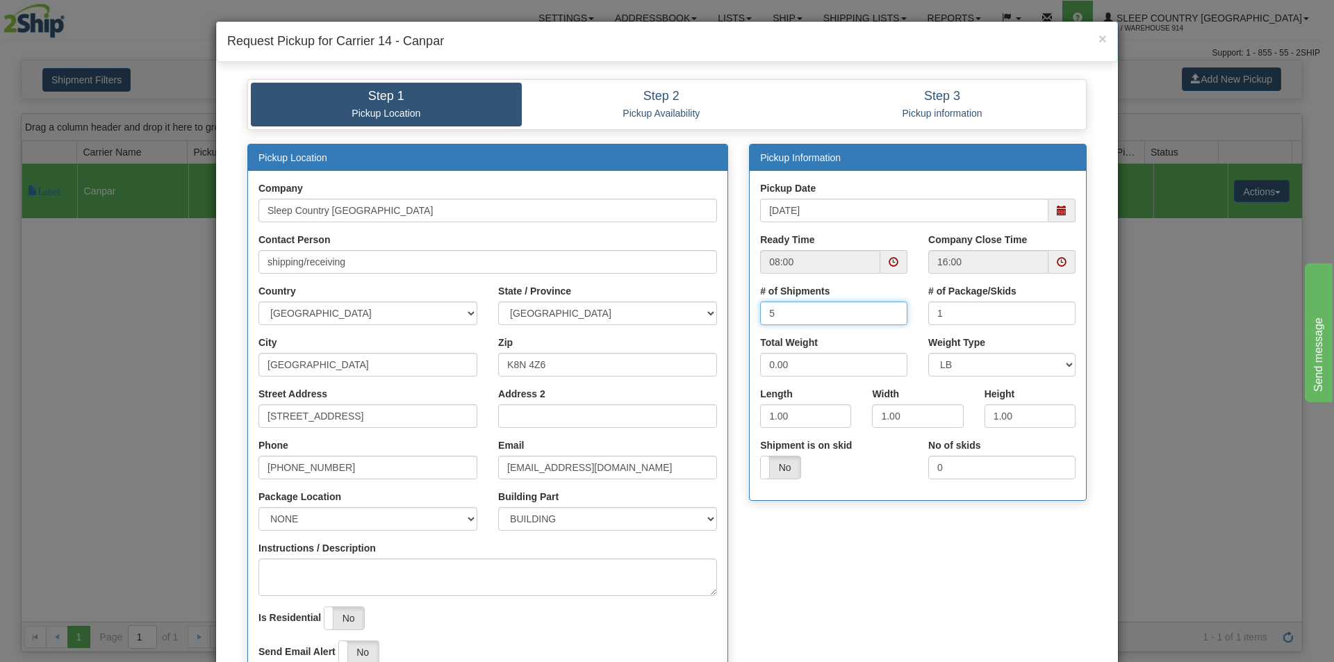
type input "5"
drag, startPoint x: 960, startPoint y: 311, endPoint x: 888, endPoint y: 324, distance: 73.4
click at [888, 324] on div "# of Shipments 5 # of Package/Skids 1" at bounding box center [917, 309] width 336 height 51
type input "5"
click at [827, 527] on div "Pickup Location Company Sleep Country Canada Contact Person shipping/receiving …" at bounding box center [667, 422] width 860 height 556
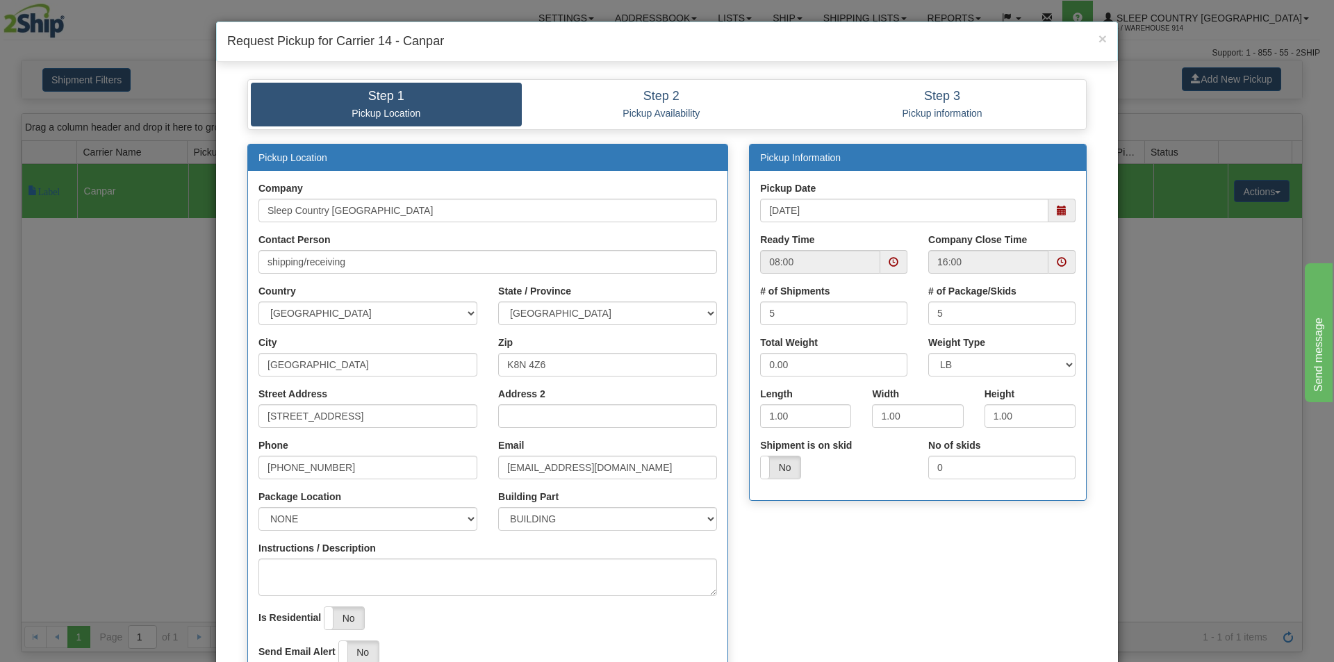
click at [1056, 212] on span at bounding box center [1061, 211] width 10 height 10
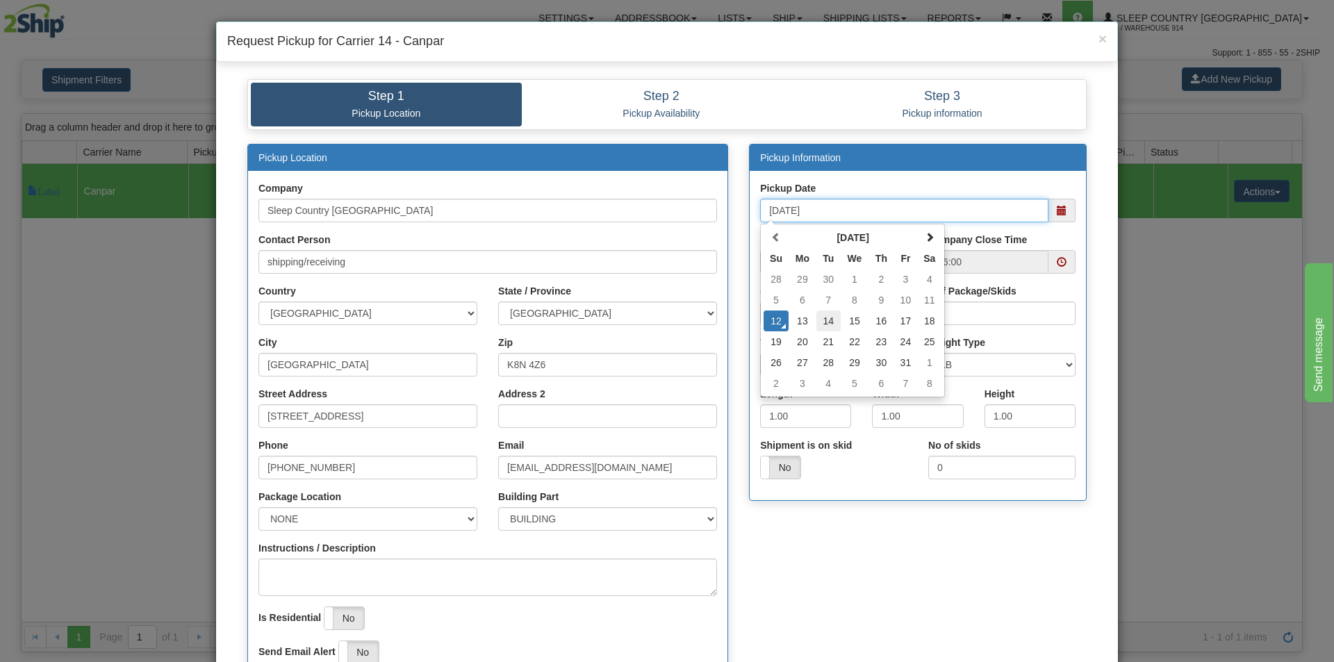
click at [828, 319] on td "14" at bounding box center [828, 320] width 24 height 21
type input "10/14/2025"
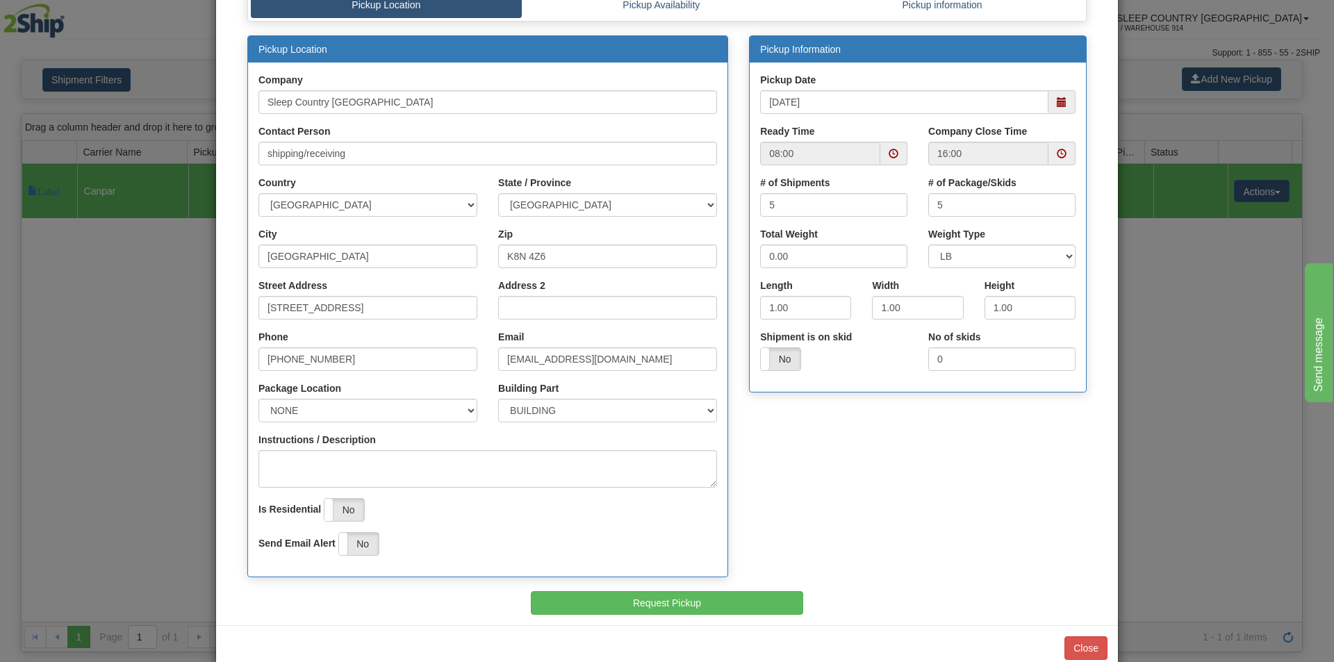
scroll to position [138, 0]
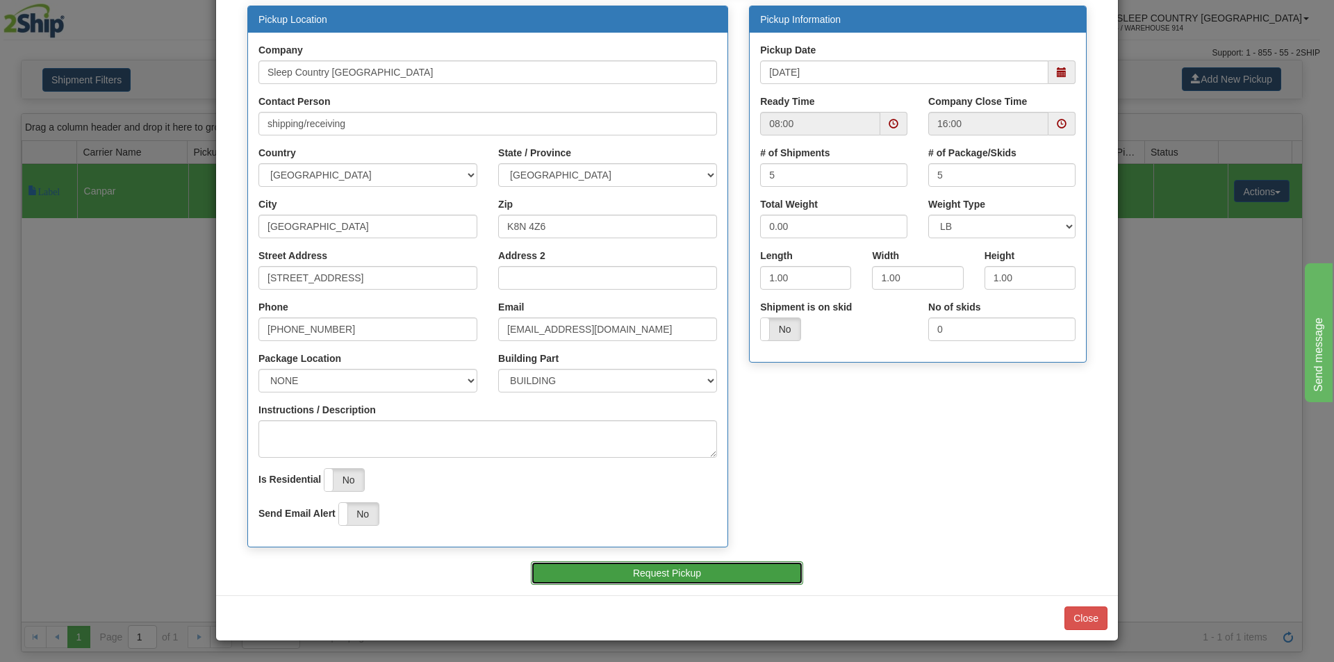
click at [753, 576] on button "Request Pickup" at bounding box center [667, 573] width 273 height 24
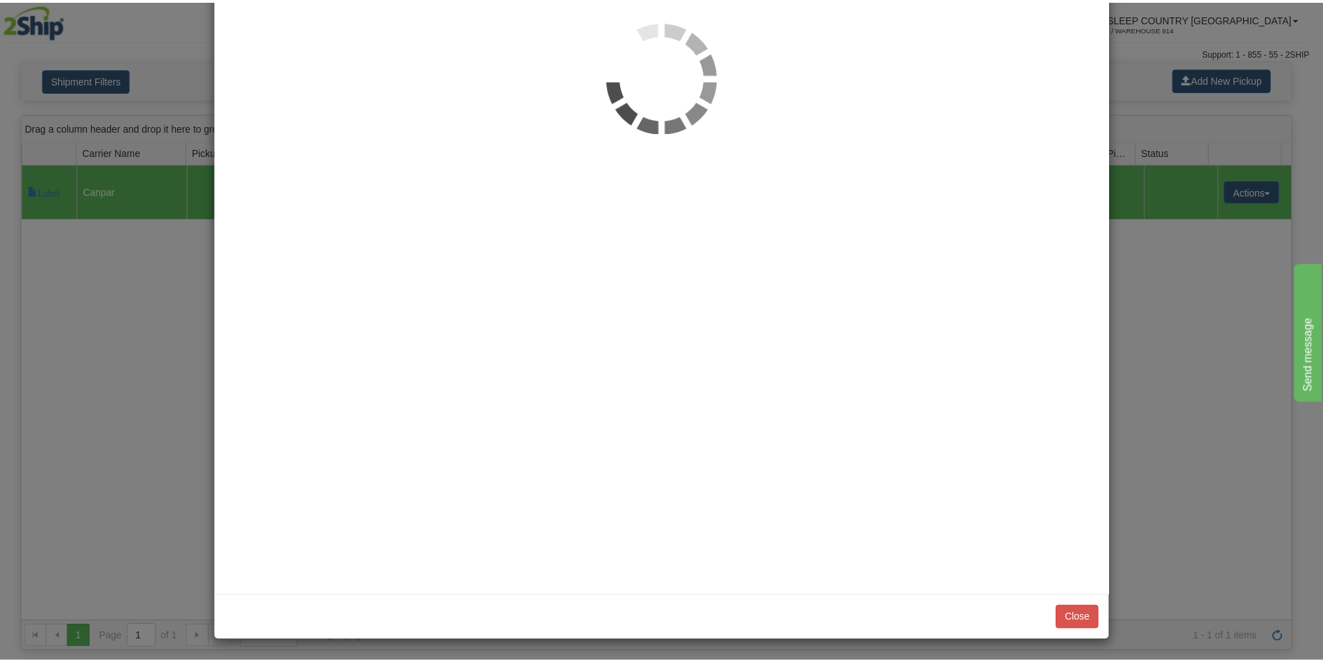
scroll to position [0, 0]
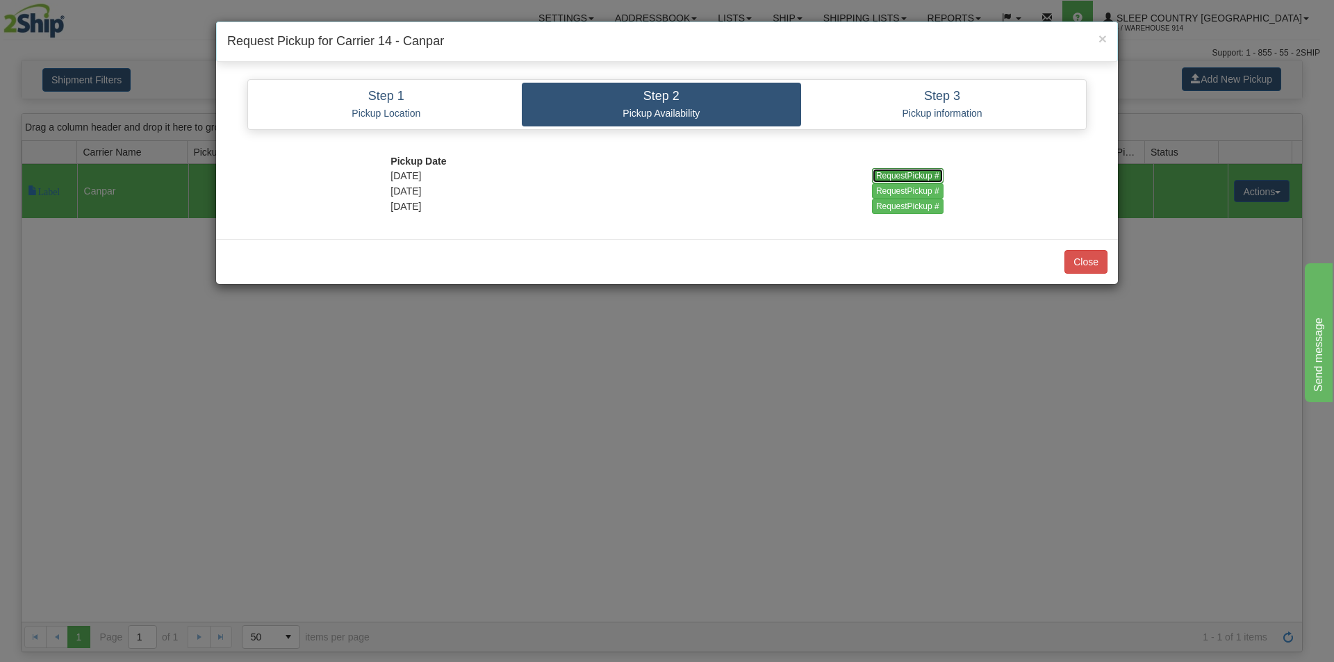
click at [892, 175] on input "RequestPickup #" at bounding box center [908, 175] width 72 height 15
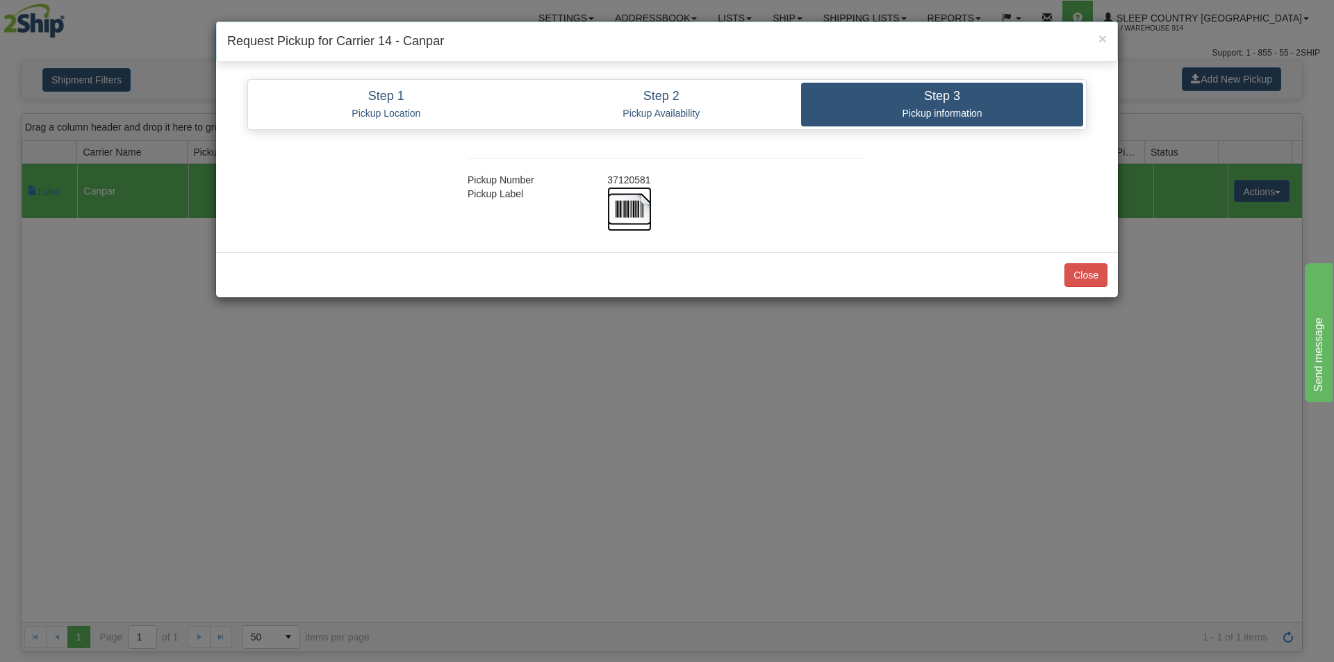
click at [639, 213] on img at bounding box center [629, 209] width 44 height 44
click at [1080, 266] on button "Close" at bounding box center [1085, 275] width 43 height 24
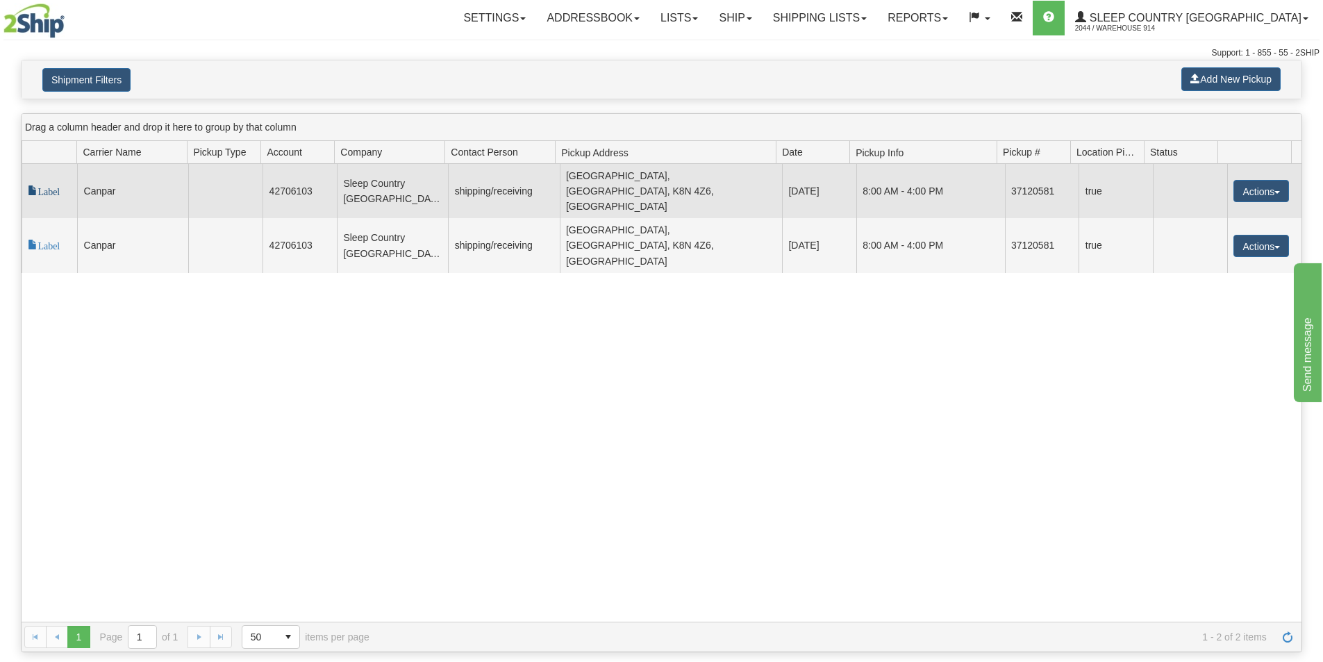
click at [41, 188] on span "Label" at bounding box center [44, 190] width 32 height 10
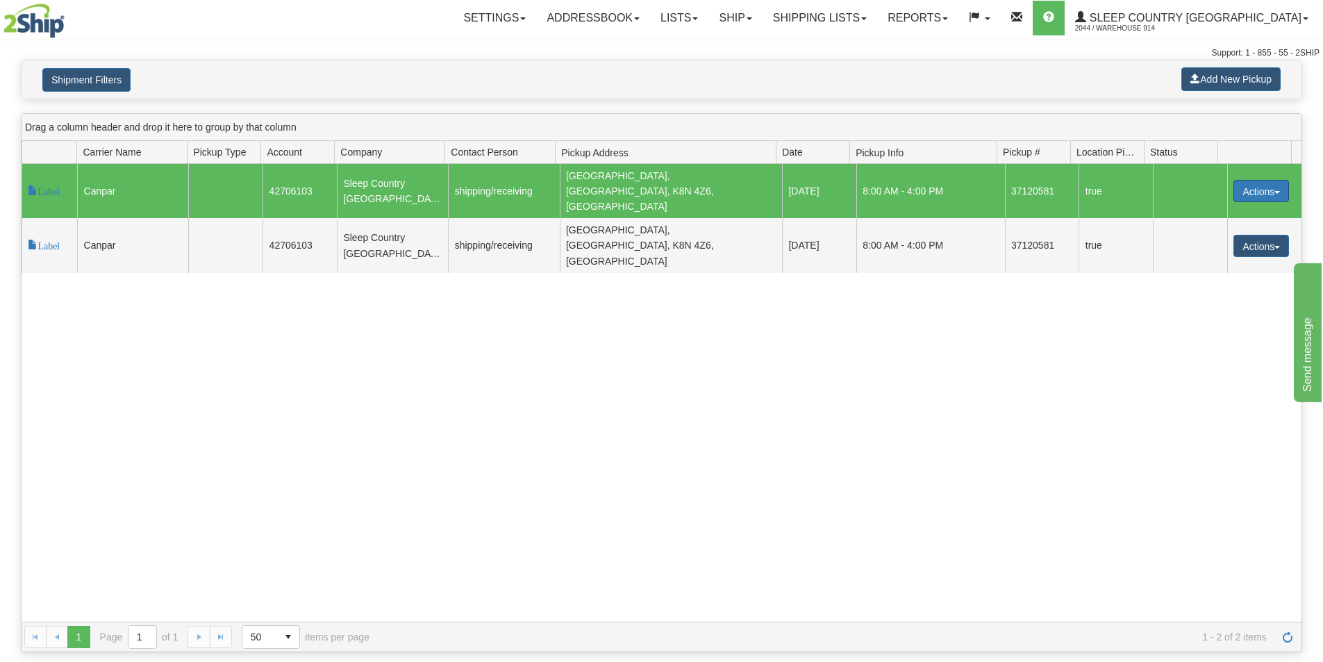
click at [1263, 185] on button "Actions" at bounding box center [1262, 191] width 56 height 22
click at [1259, 208] on link "Cancel" at bounding box center [1232, 217] width 111 height 18
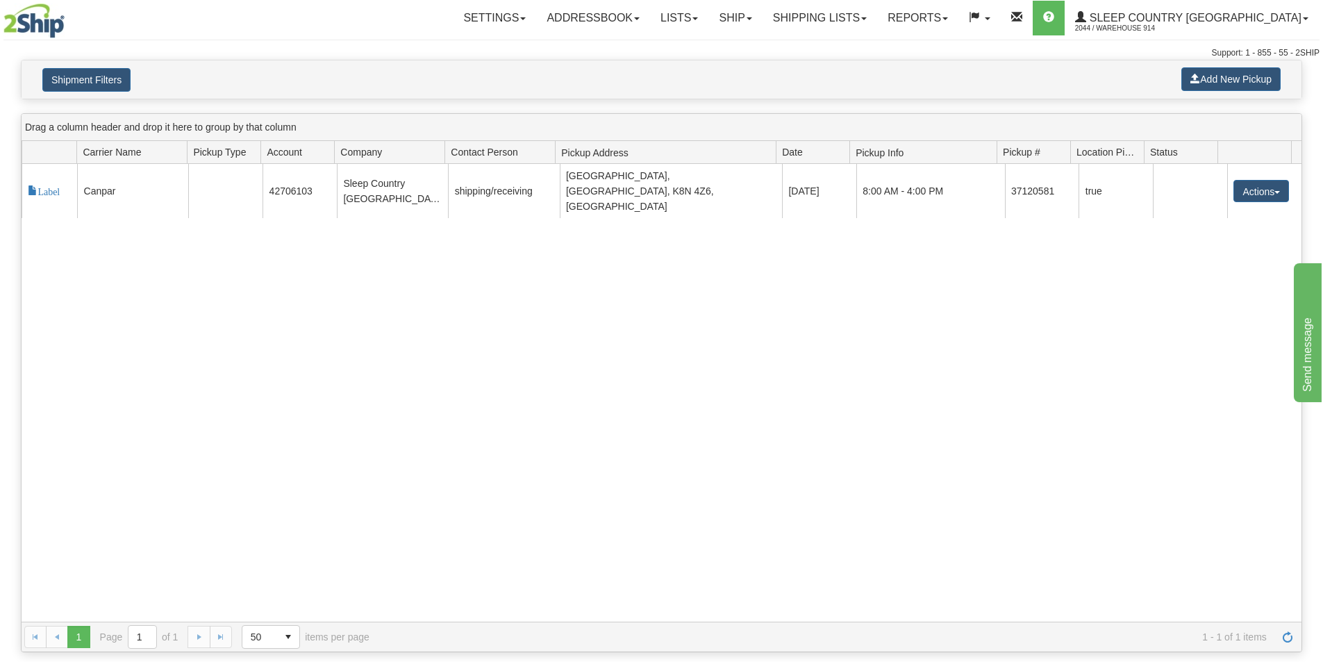
click at [678, 323] on div "118445 14 Label Canpar 42706103 Sleep Country Canada shipping/receiving Bellevi…" at bounding box center [662, 393] width 1280 height 458
click at [411, 299] on div "118445 14 Label Canpar 42706103 Sleep Country Canada shipping/receiving Bellevi…" at bounding box center [662, 393] width 1280 height 458
click at [692, 318] on div "118445 14 Label Canpar 42706103 Sleep Country Canada shipping/receiving Bellevi…" at bounding box center [662, 393] width 1280 height 458
click at [877, 12] on link "Shipping lists" at bounding box center [820, 18] width 115 height 35
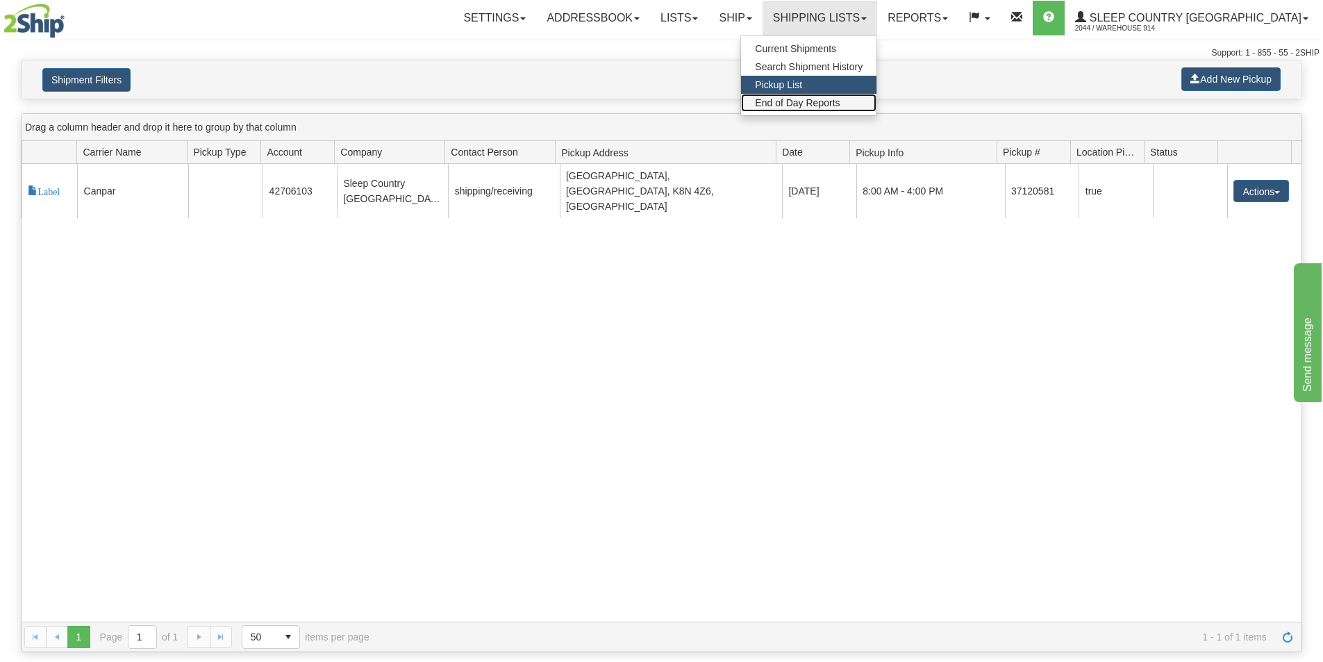
click at [840, 108] on span "End of Day Reports" at bounding box center [797, 102] width 85 height 11
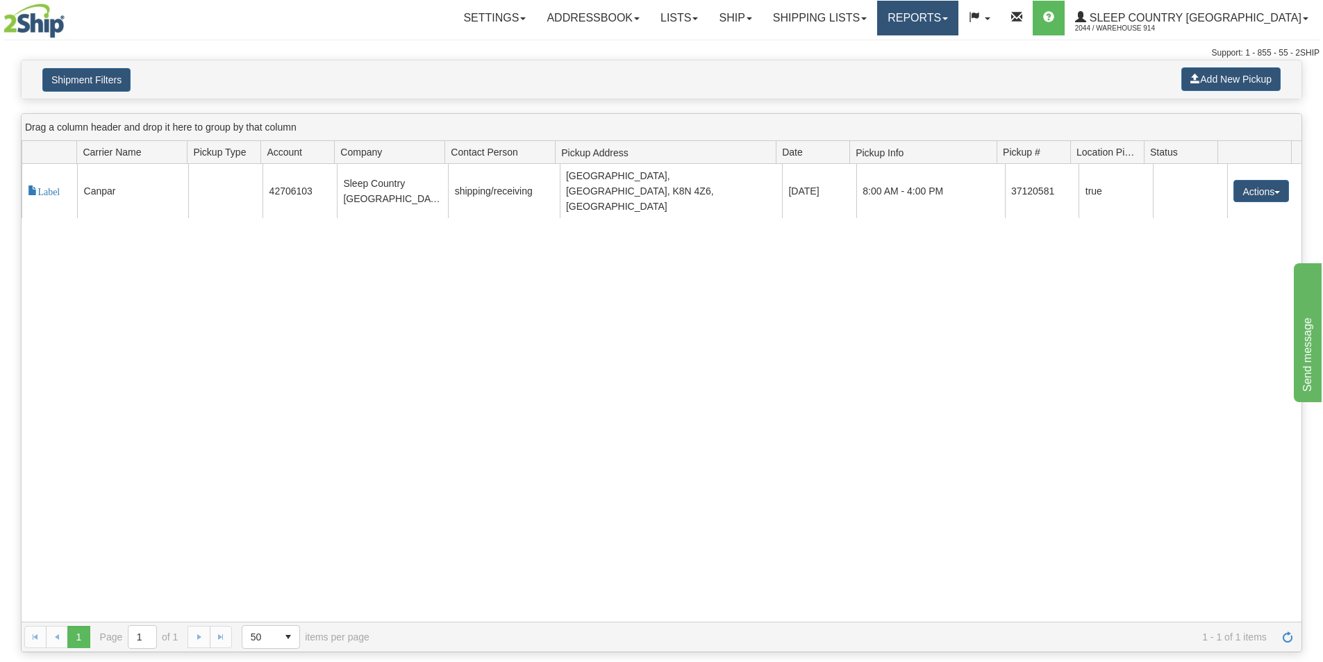
click at [958, 22] on link "Reports" at bounding box center [917, 18] width 81 height 35
click at [958, 43] on link "Standard" at bounding box center [894, 49] width 127 height 18
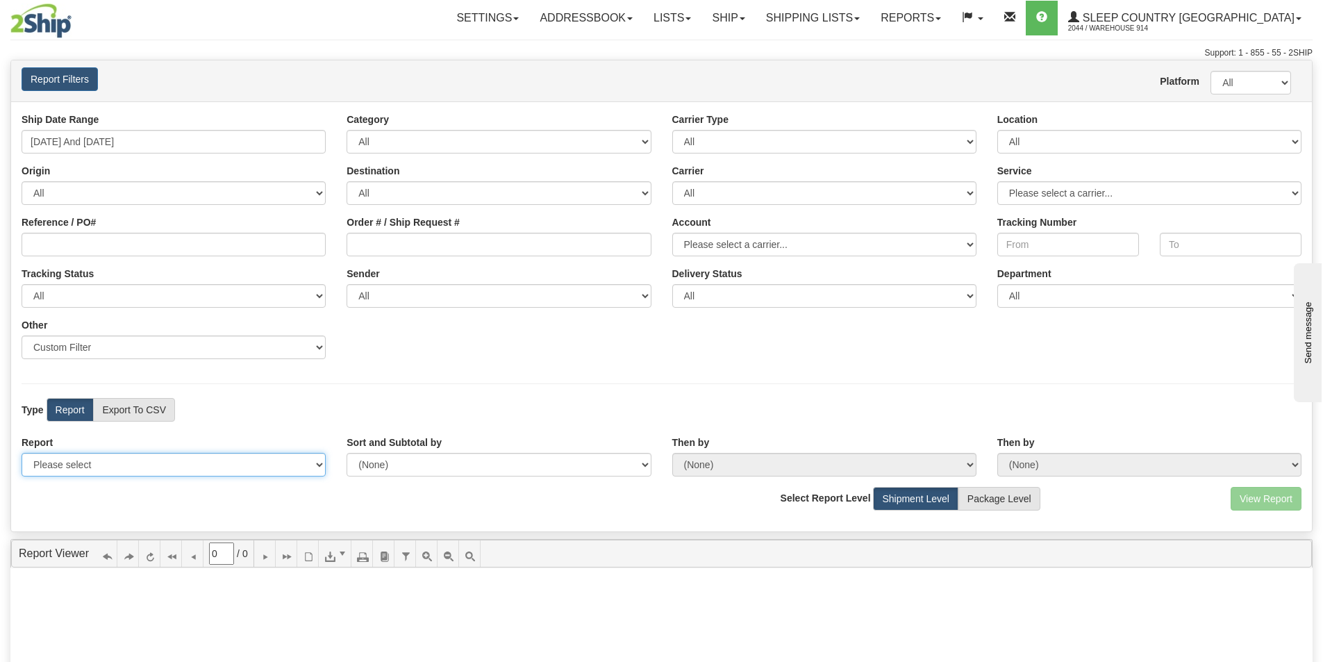
click at [229, 465] on select "Please select 1 Line Shipment Report Address Detail Basic Shipment Overview Can…" at bounding box center [174, 465] width 304 height 24
select select "Users\Contents Detail.trdx"
click at [22, 453] on select "Please select 1 Line Shipment Report Address Detail Basic Shipment Overview Can…" at bounding box center [174, 465] width 304 height 24
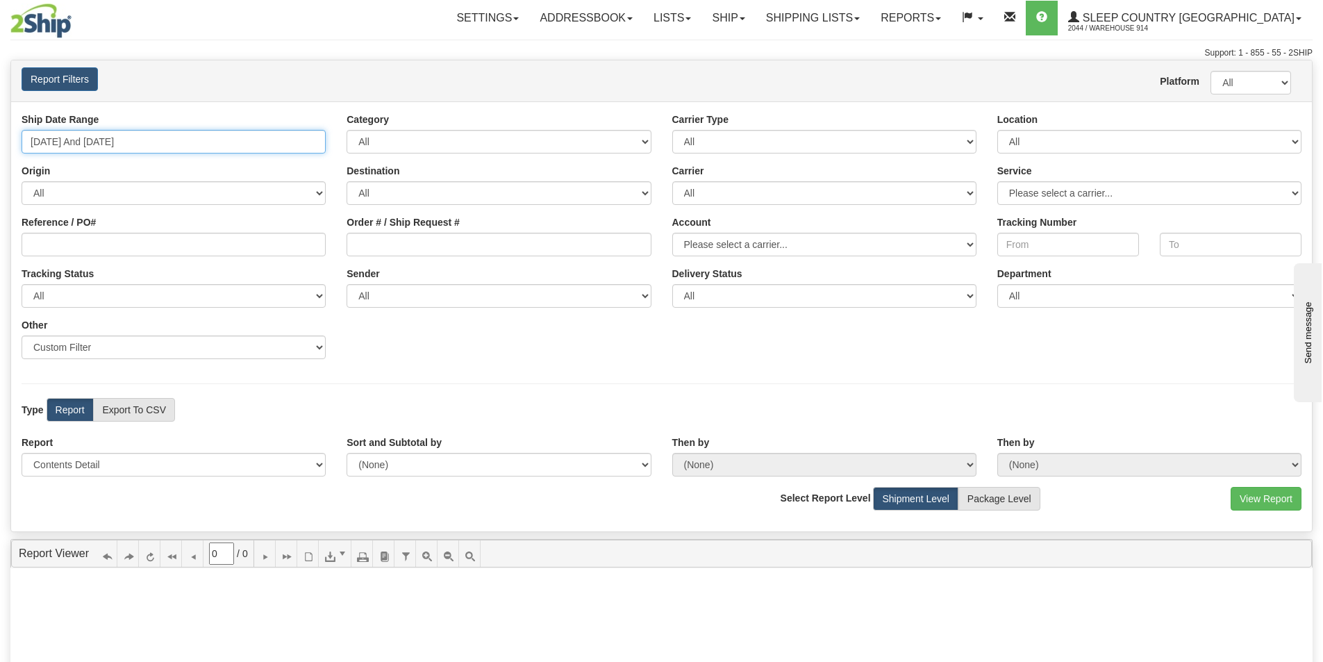
click at [285, 141] on input "[DATE] And [DATE]" at bounding box center [174, 142] width 304 height 24
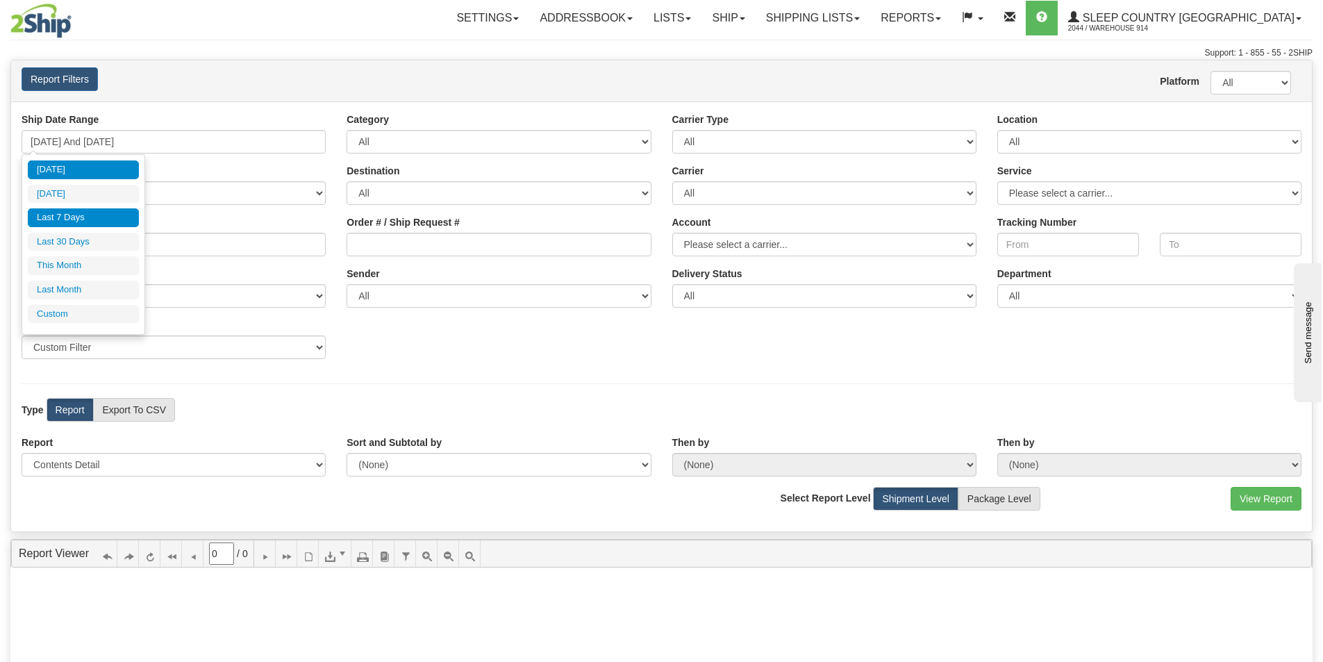
click at [99, 166] on li "[DATE]" at bounding box center [83, 169] width 111 height 19
type input "[DATE] And [DATE]"
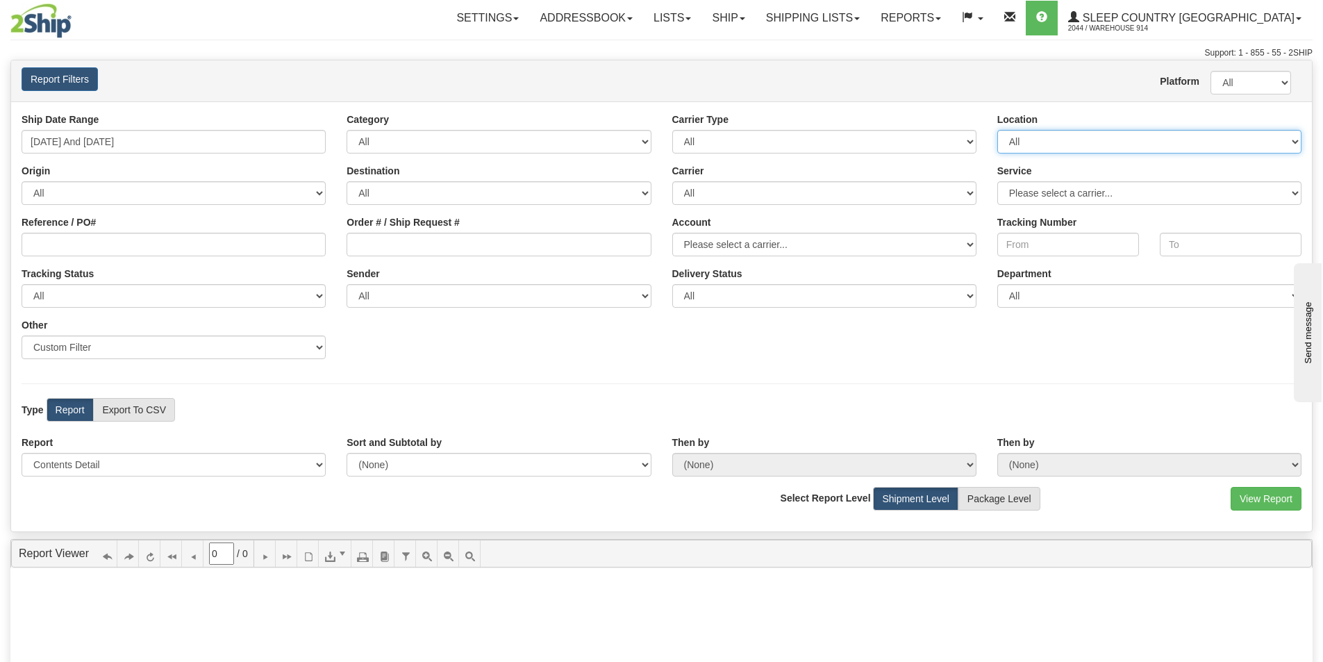
click at [1041, 143] on select "All 9009 914 BEDDN CASPC END SLE ZINUC" at bounding box center [1149, 142] width 304 height 24
select select "7603"
click at [997, 130] on select "All 9009 914 BEDDN CASPC END SLE ZINUC" at bounding box center [1149, 142] width 304 height 24
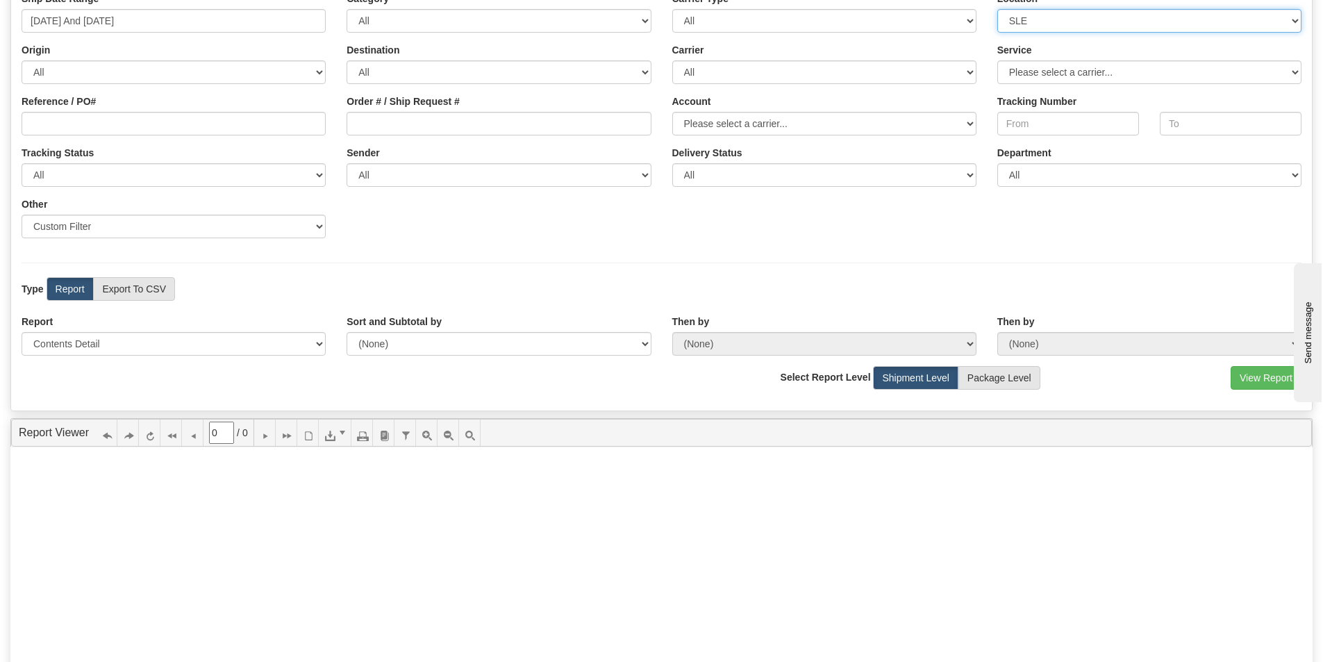
scroll to position [139, 0]
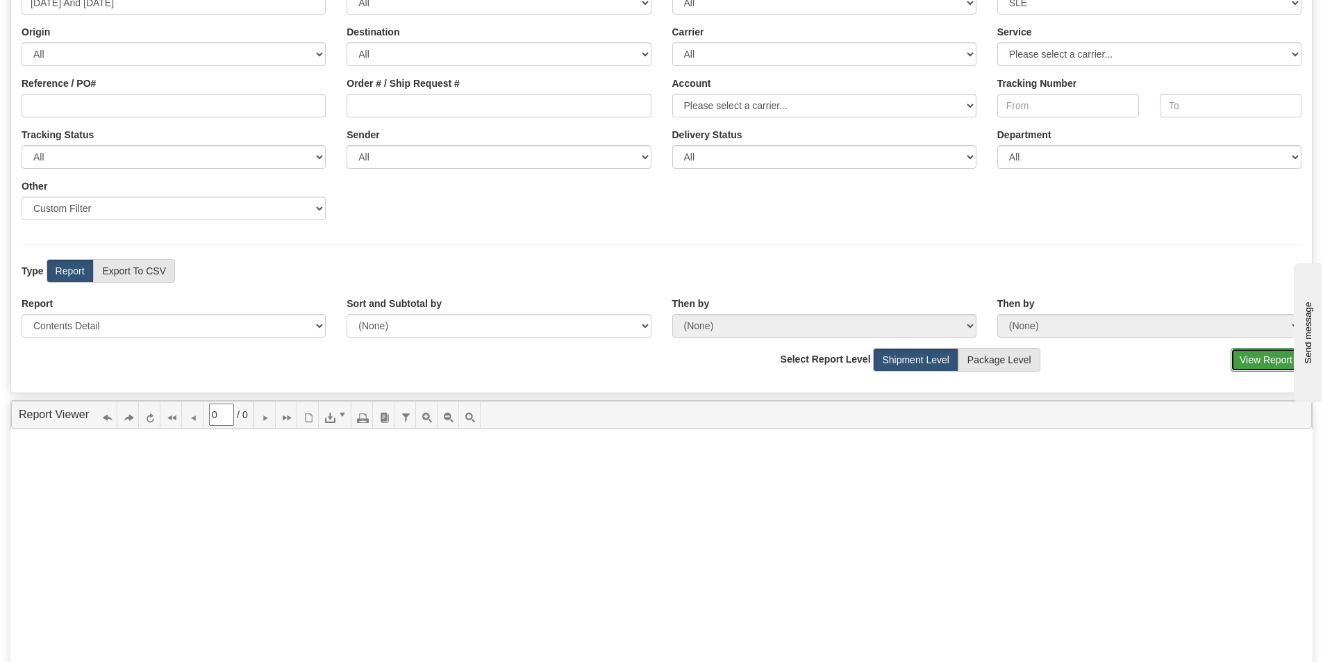
click at [1265, 366] on button "View Report" at bounding box center [1266, 360] width 71 height 24
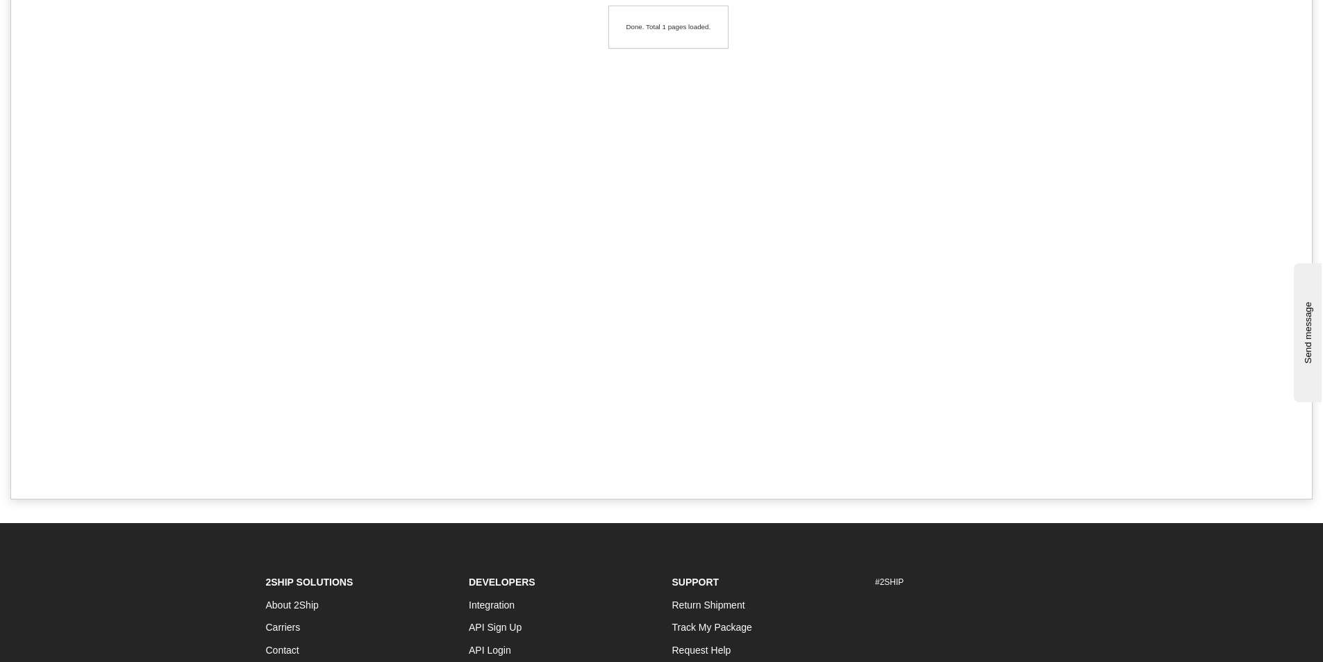
type input "1"
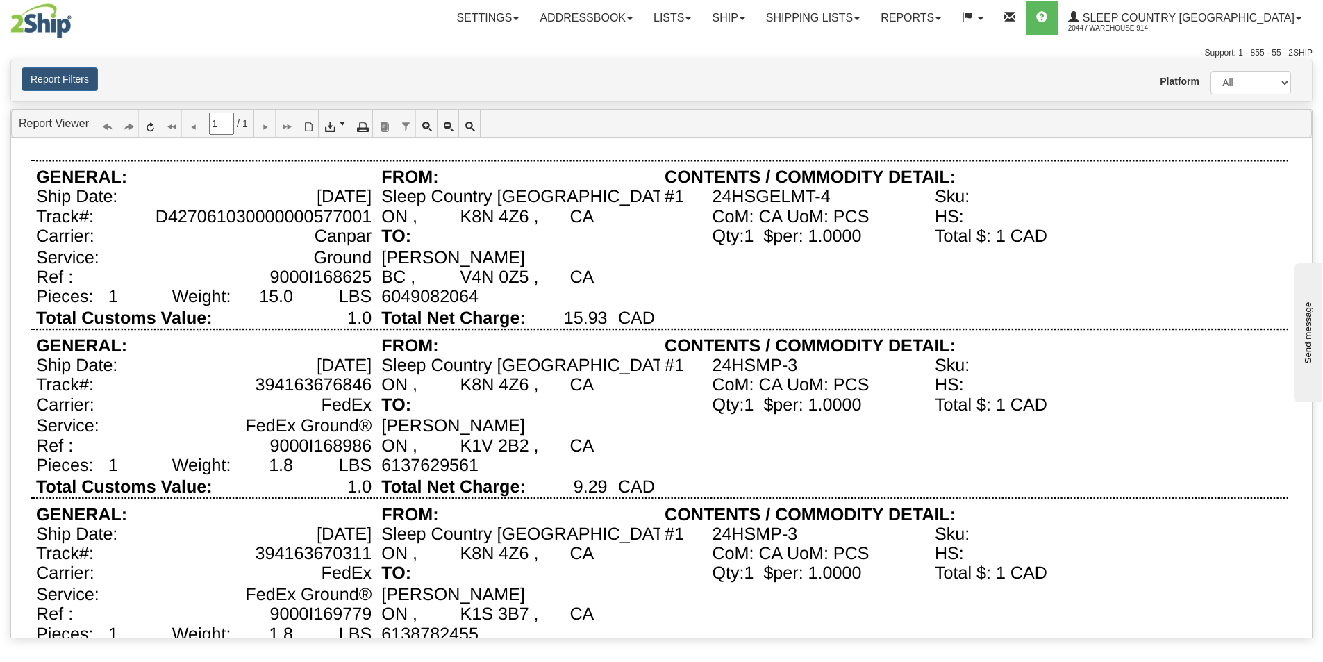
scroll to position [0, 0]
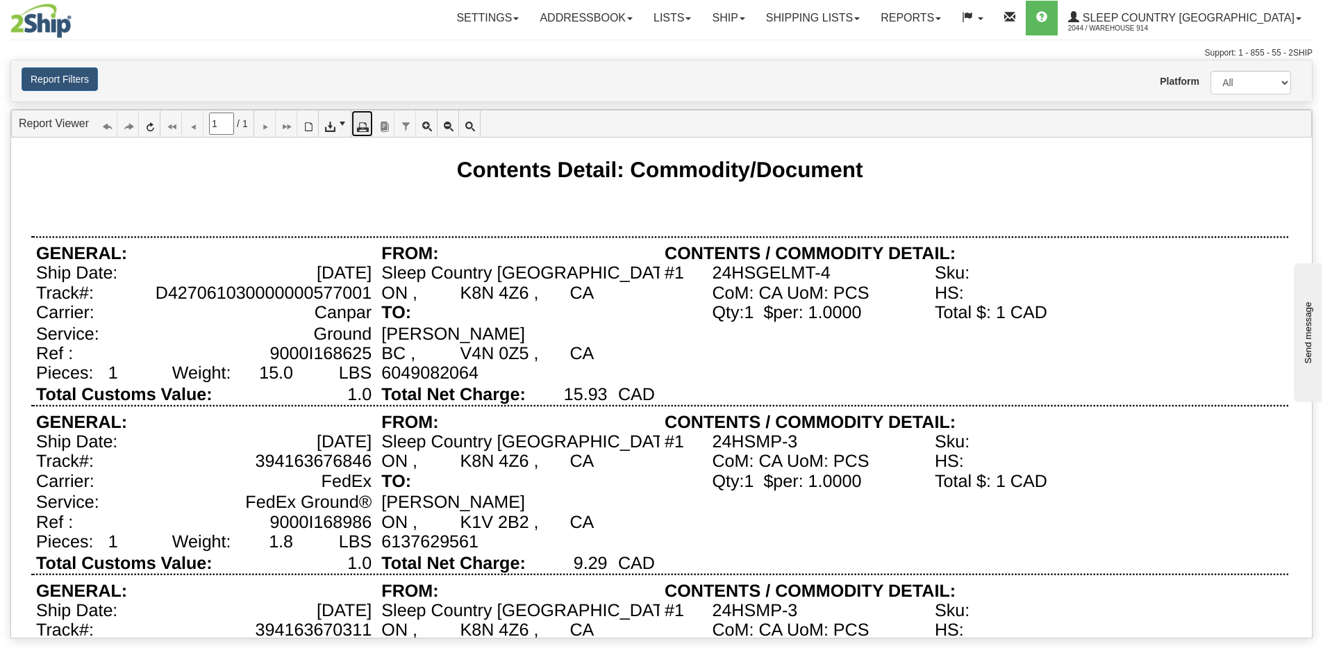
click at [367, 119] on icon at bounding box center [362, 124] width 10 height 10
